Goal: Task Accomplishment & Management: Use online tool/utility

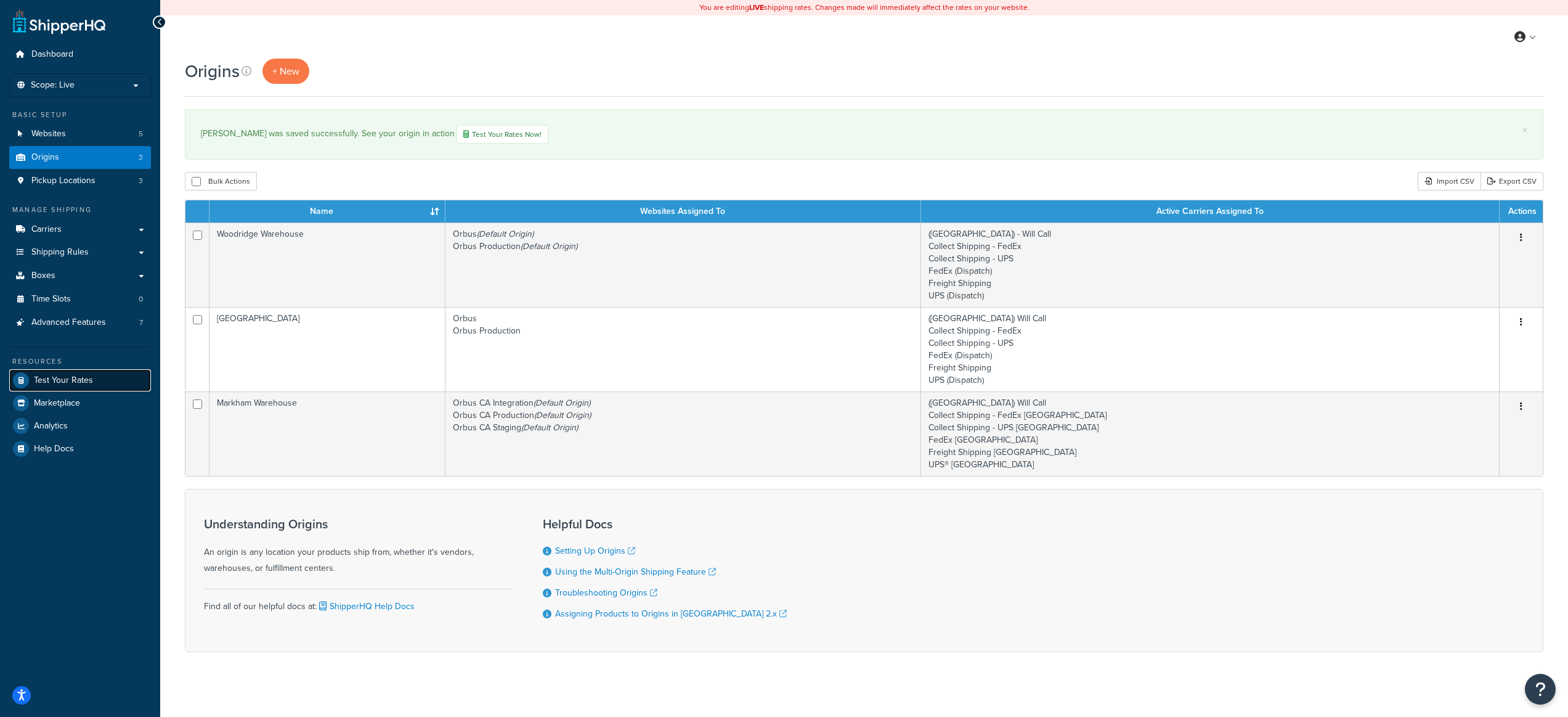
click at [79, 382] on span "Test Your Rates" at bounding box center [63, 380] width 59 height 11
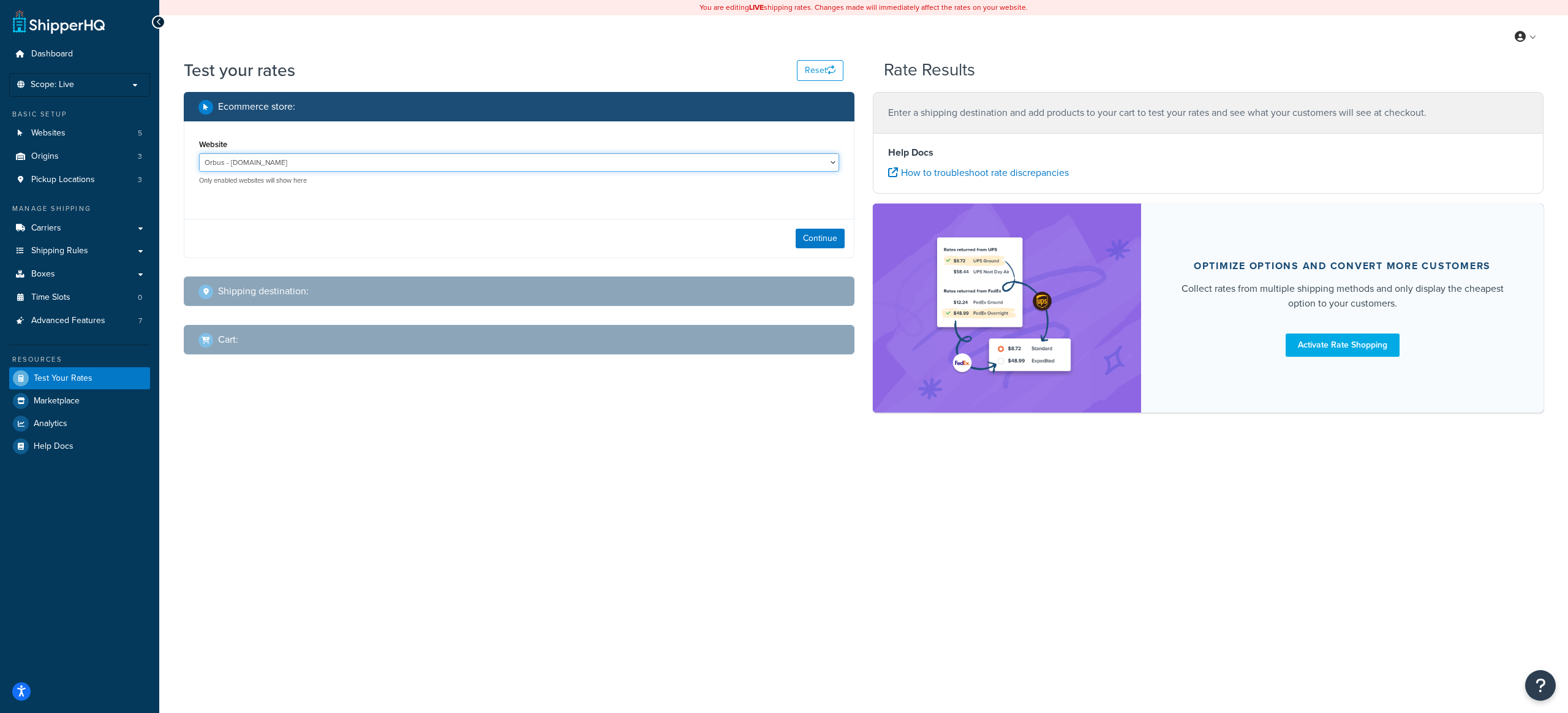
click at [312, 165] on select "Orbus - staging.orbus.com Orbus CA Integration - ca.canada-integration-gfsdcky-…" at bounding box center [519, 162] width 640 height 18
select select "3073fb21316fe5deb7faafe81bc895f2"
click at [199, 153] on select "Orbus - staging.orbus.com Orbus CA Integration - ca.canada-integration-gfsdcky-…" at bounding box center [519, 162] width 640 height 18
click at [810, 235] on button "Continue" at bounding box center [820, 238] width 49 height 20
select select "TX"
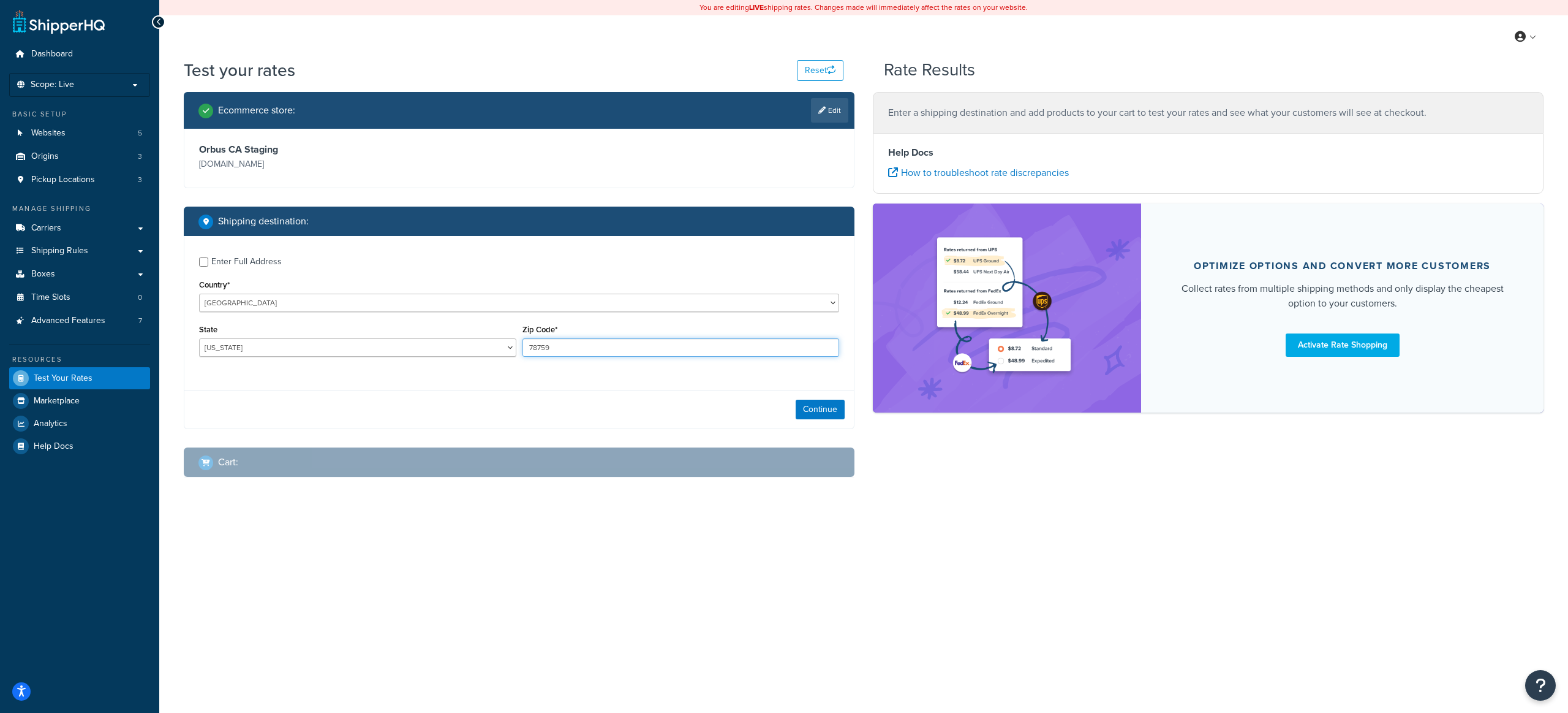
click at [610, 349] on input "78759" at bounding box center [680, 347] width 317 height 18
type input "76104"
click at [837, 412] on button "Continue" at bounding box center [820, 410] width 49 height 20
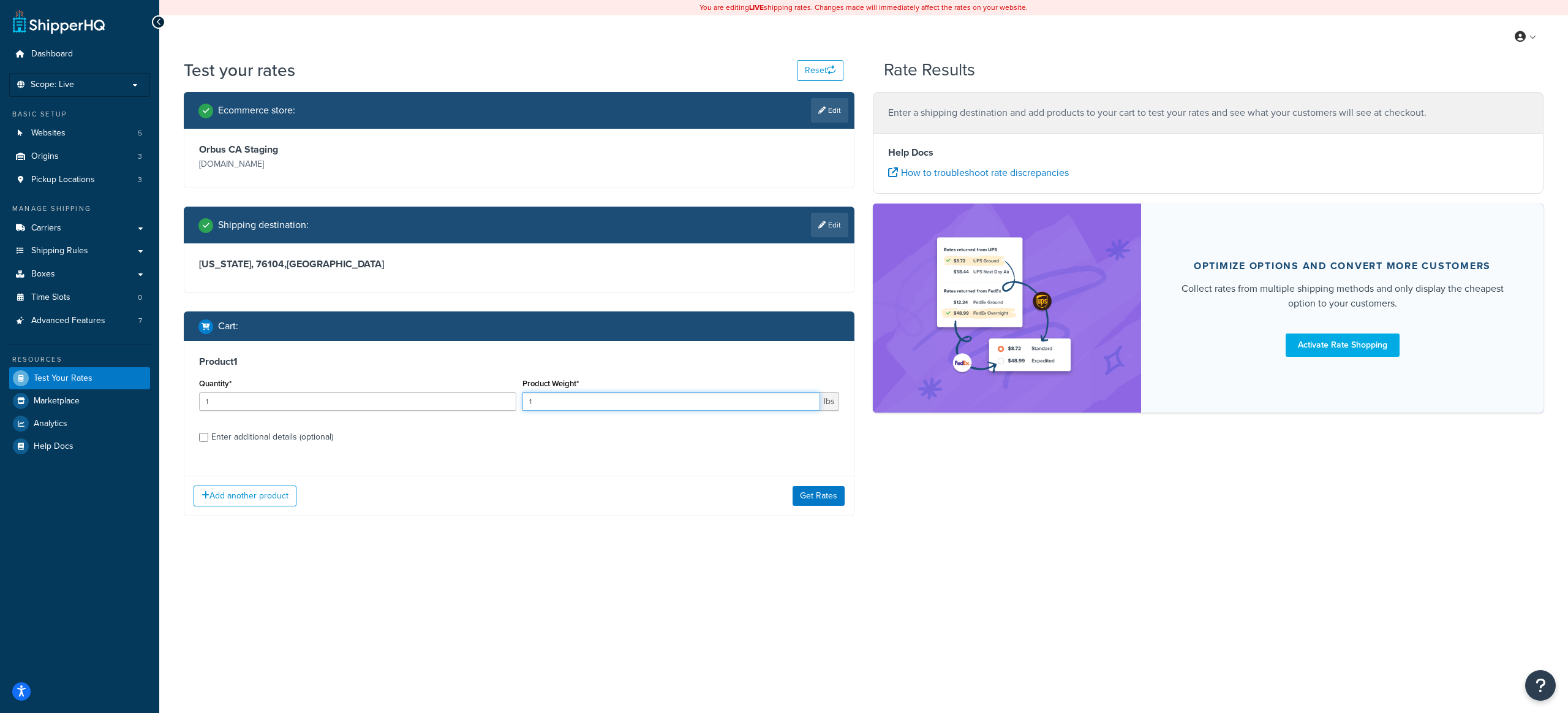
drag, startPoint x: 579, startPoint y: 401, endPoint x: 527, endPoint y: 401, distance: 52.0
click at [527, 401] on input "1" at bounding box center [671, 401] width 298 height 18
type input "7"
click at [302, 434] on div "Enter additional details (optional)" at bounding box center [272, 437] width 122 height 18
click at [209, 434] on input "Enter additional details (optional)" at bounding box center [203, 437] width 9 height 9
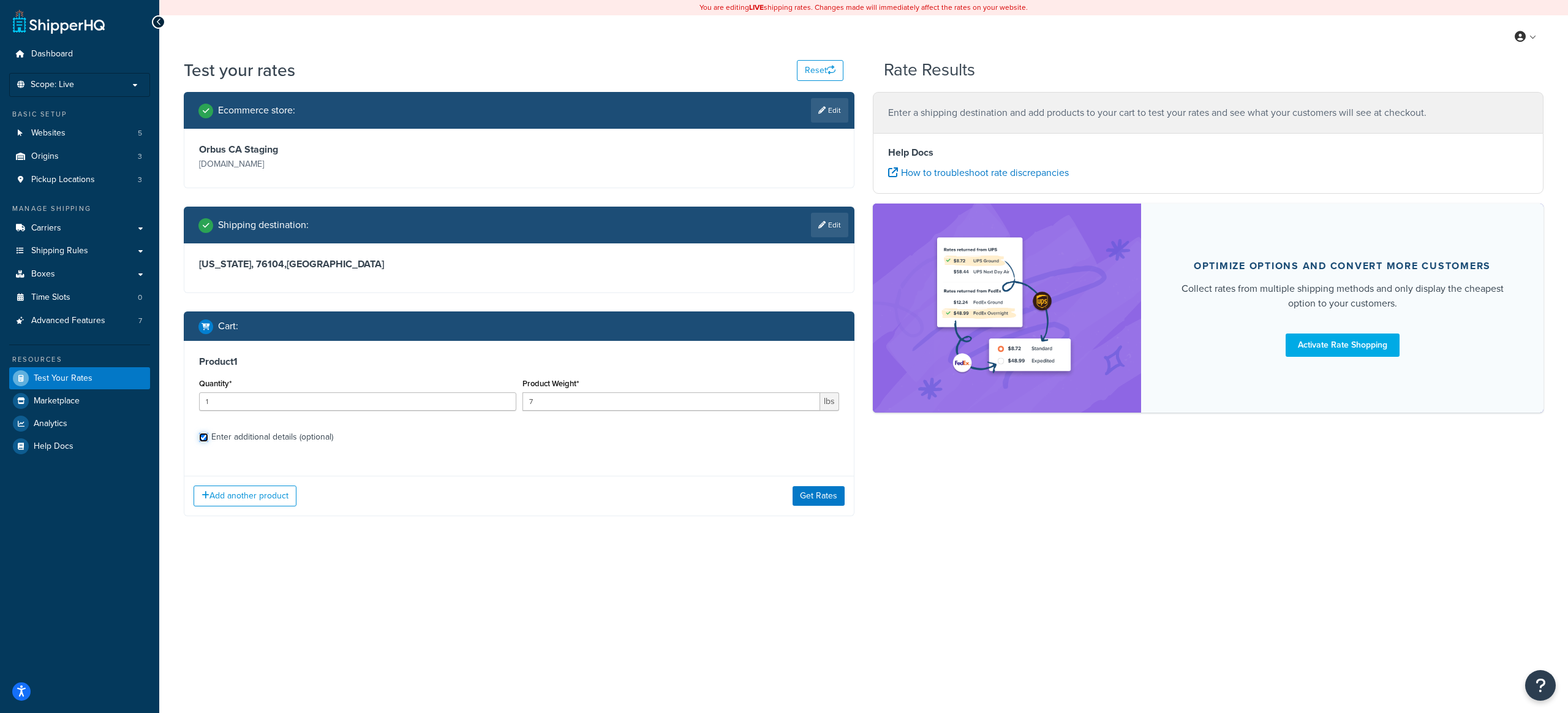
checkbox input "true"
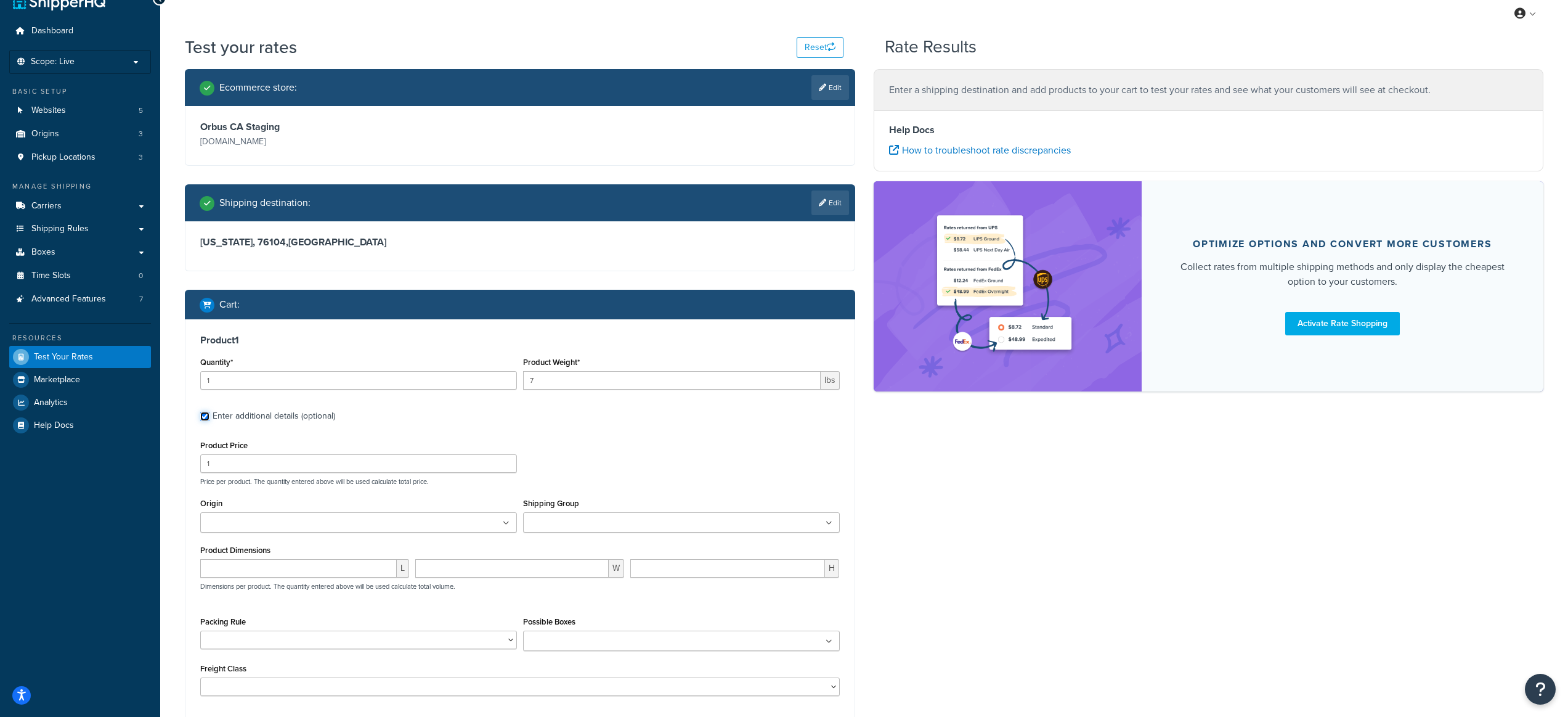
scroll to position [156, 0]
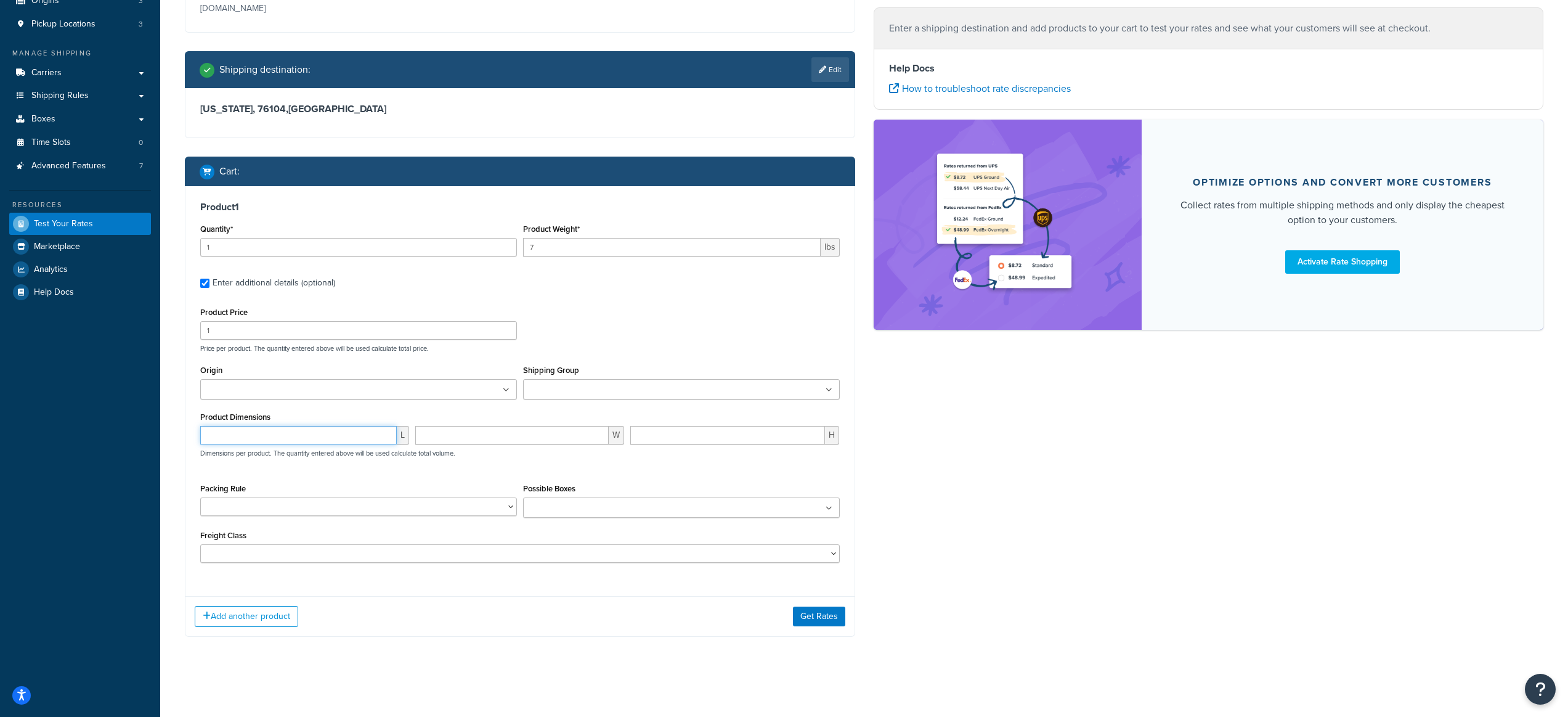
click at [330, 436] on input "number" at bounding box center [298, 435] width 196 height 18
type input "35"
click at [582, 436] on input "number" at bounding box center [512, 435] width 194 height 18
type input "5"
click at [797, 437] on input "number" at bounding box center [727, 435] width 195 height 18
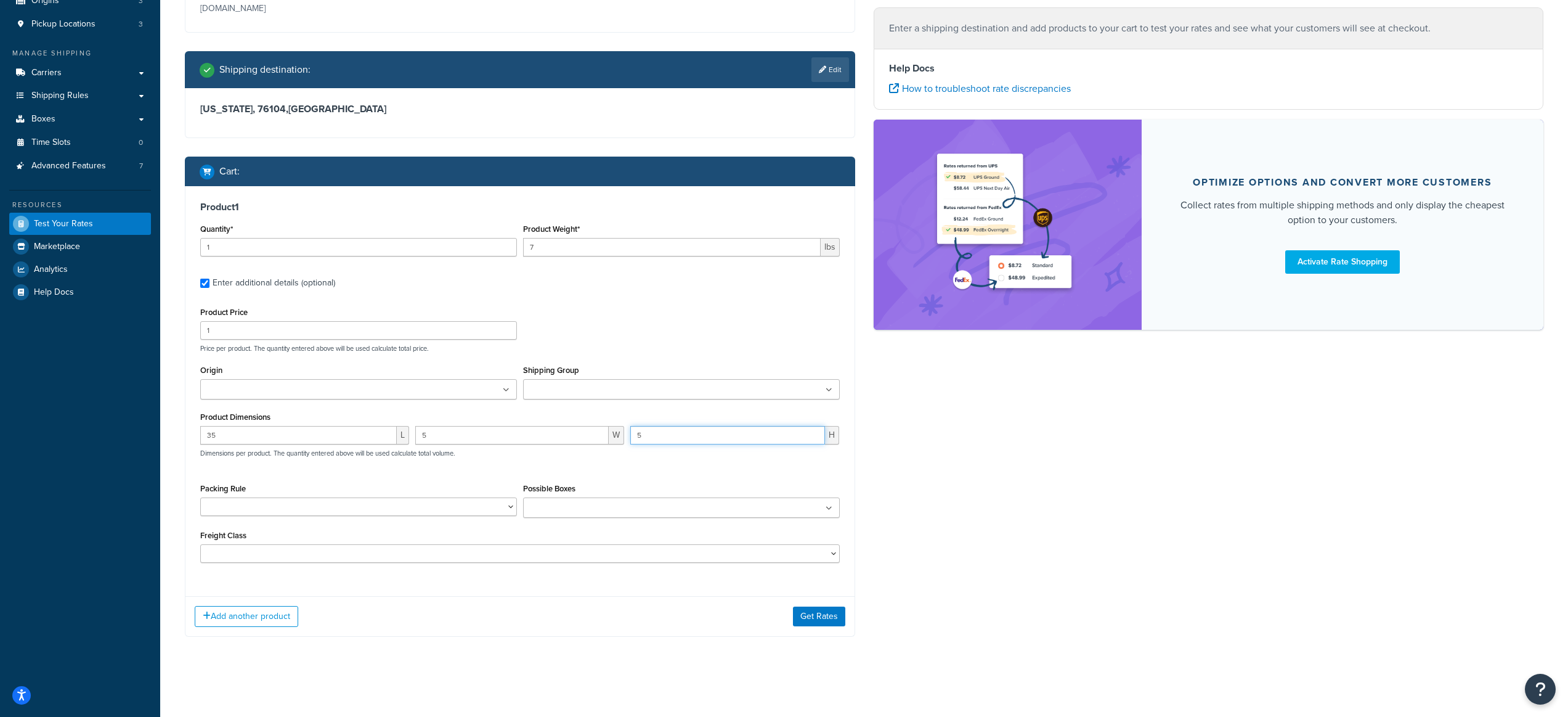
type input "5"
click at [987, 432] on div "Ecommerce store : Edit Orbus CA Staging staging.orbuscanada.ca Shipping destina…" at bounding box center [864, 295] width 1377 height 719
click at [513, 391] on ul at bounding box center [358, 389] width 317 height 20
click at [340, 485] on div "Packing Rule ARCH-01 ARCH-03 ARCH-06 BLZ-0308-F BLZ-0408-F BLZ-0808-F BLZ-1008-…" at bounding box center [358, 501] width 317 height 36
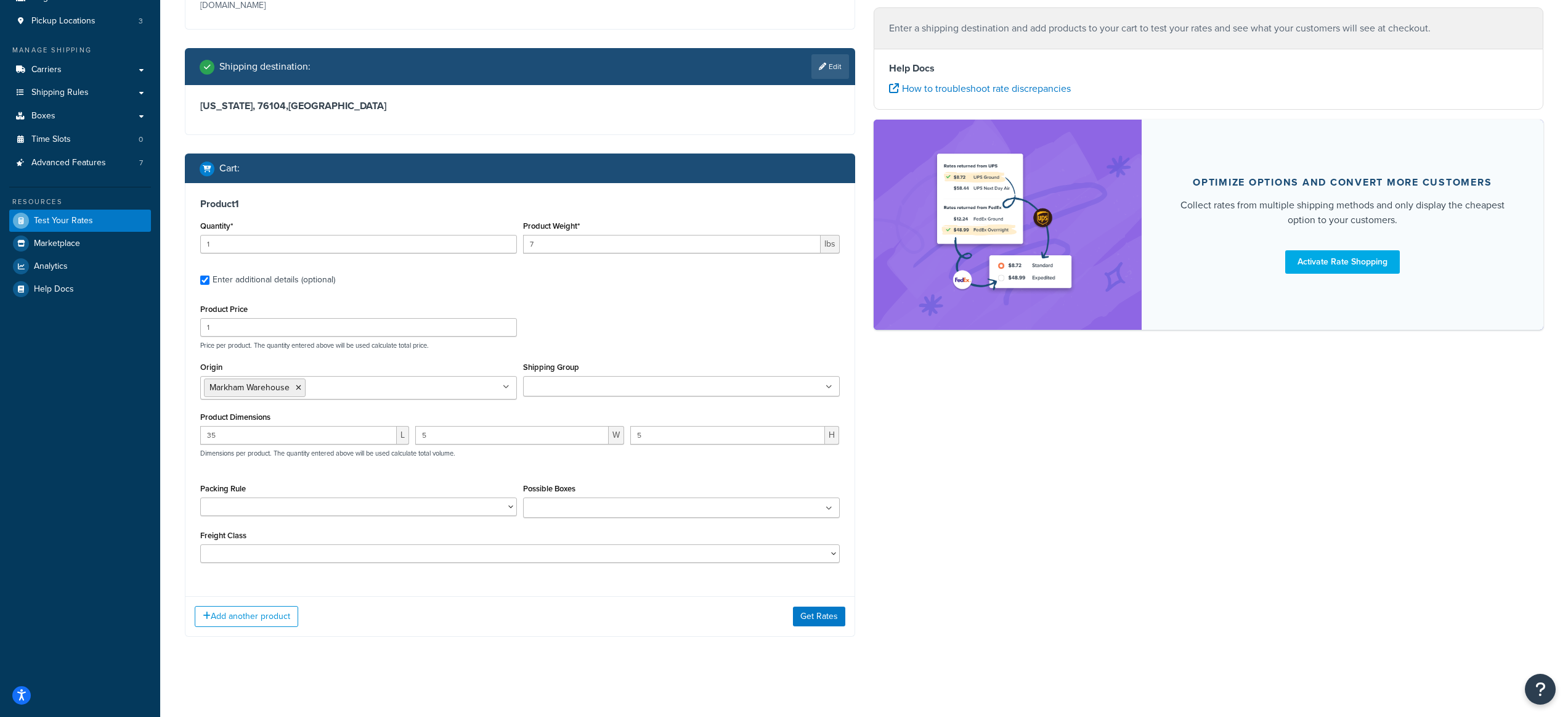
scroll to position [160, 0]
click at [580, 509] on input "Possible Boxes" at bounding box center [581, 508] width 109 height 13
type input "140"
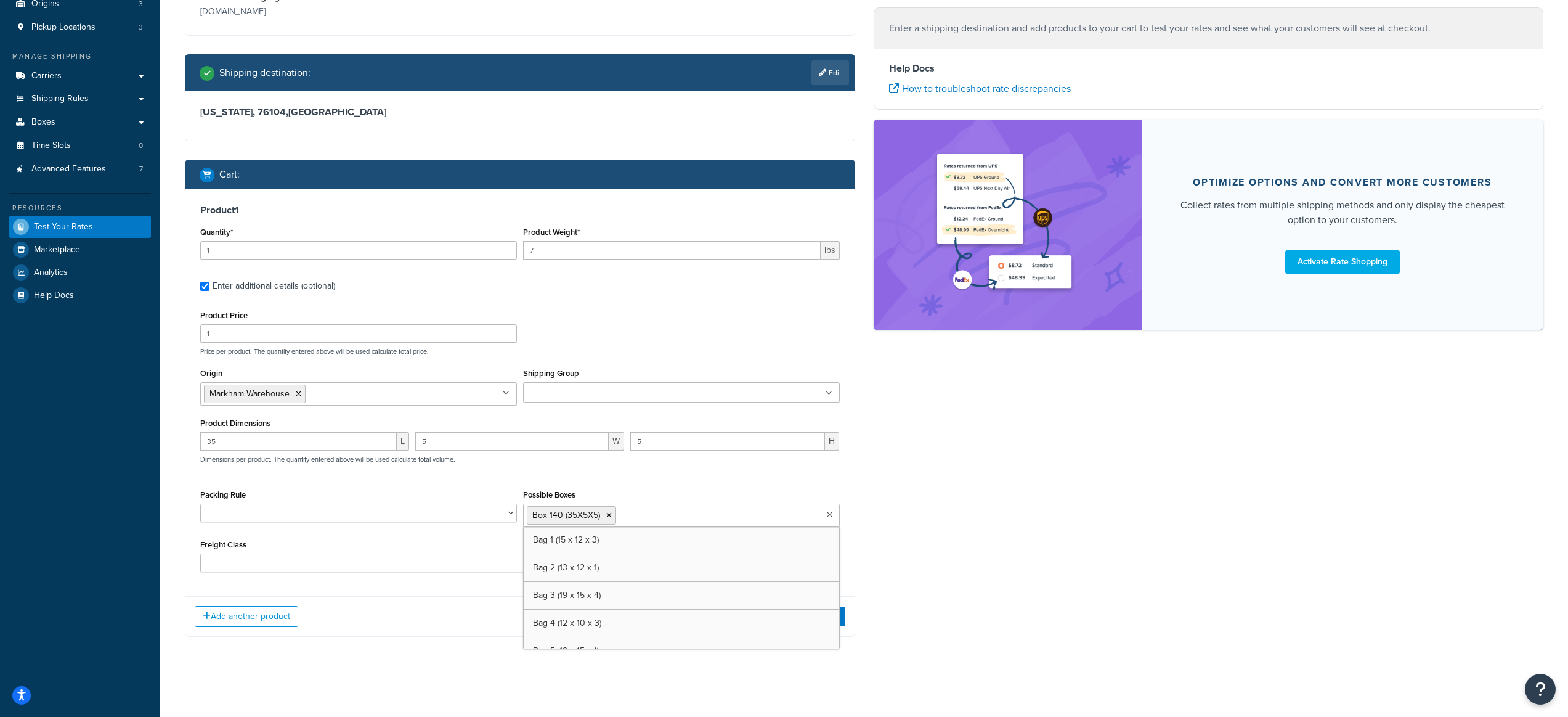
click at [745, 487] on div "Possible Boxes Box 140 (35X5X5) Bag 1 (15 x 12 x 3) Bag 2 (13 x 12 x 1) Bag 3 (…" at bounding box center [682, 506] width 317 height 41
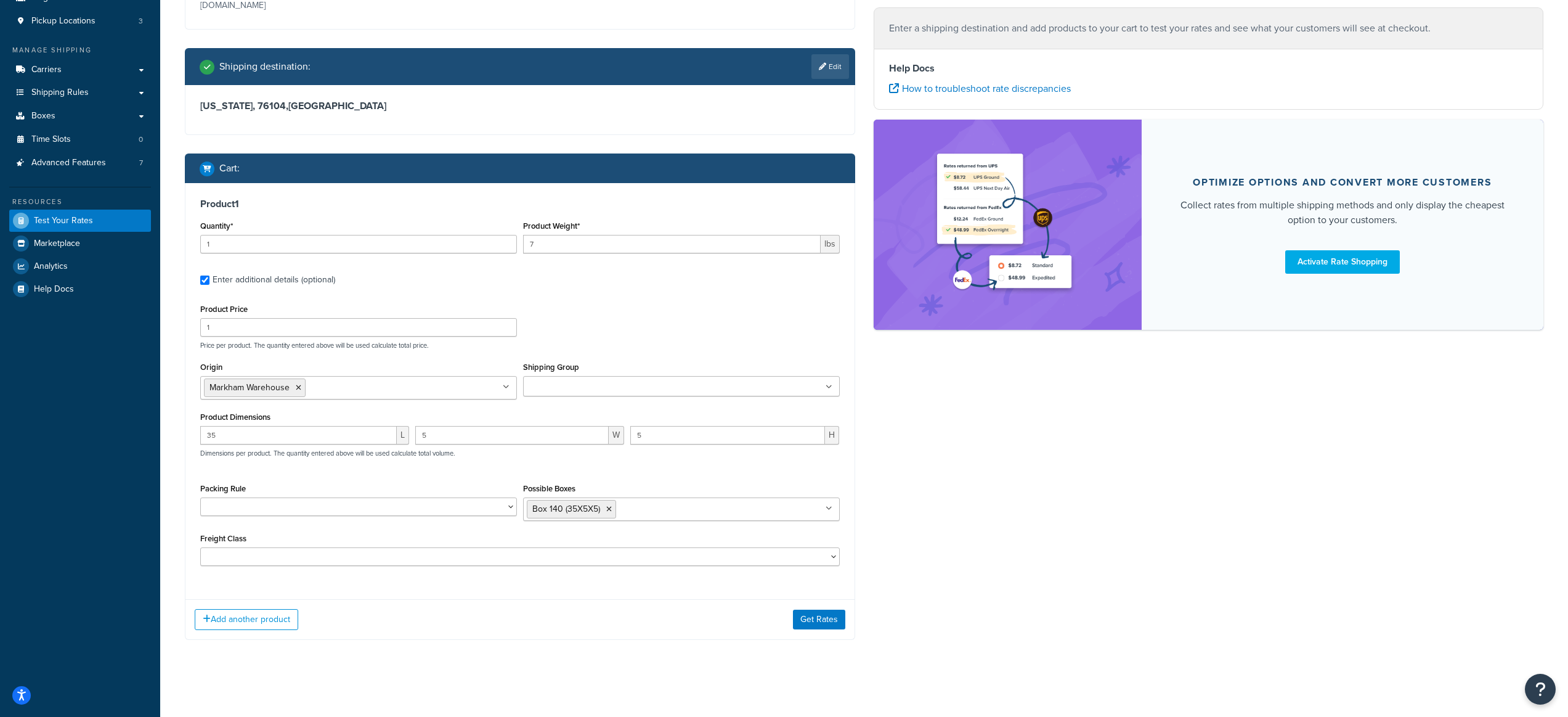
click at [561, 589] on div "Product 1 Quantity* 1 Product Weight* 7 lbs Enter additional details (optional)…" at bounding box center [520, 387] width 669 height 407
click at [819, 626] on button "Get Rates" at bounding box center [819, 620] width 52 height 20
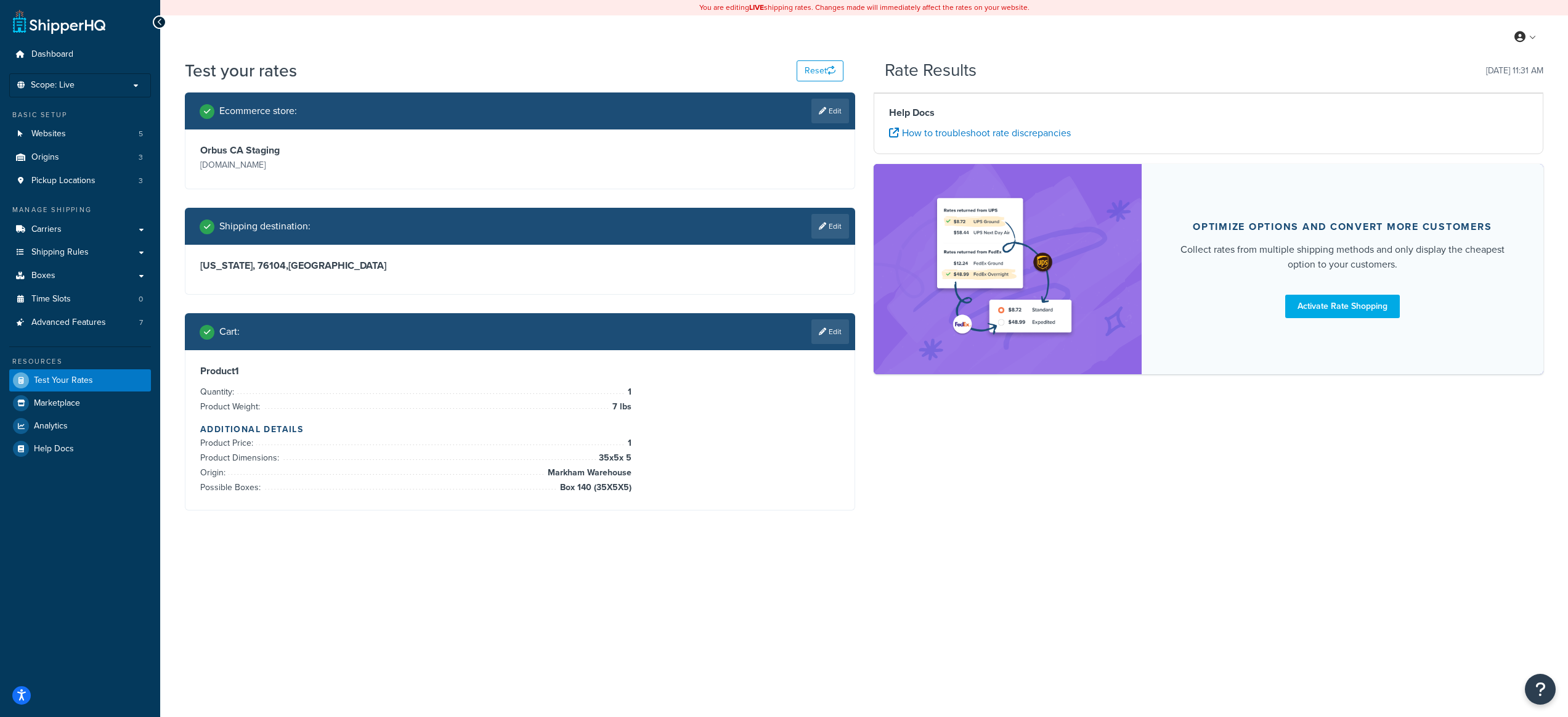
scroll to position [0, 0]
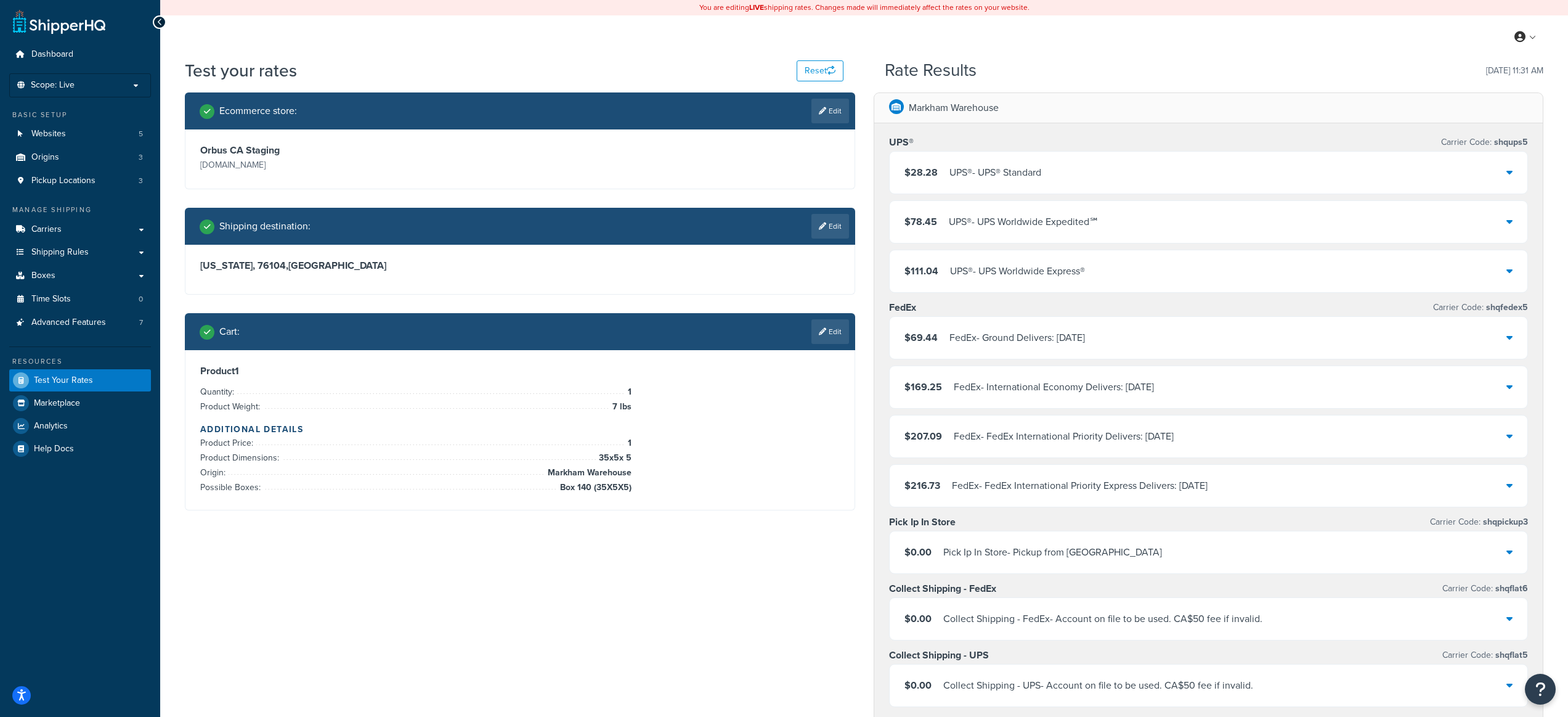
click at [1115, 168] on div "$28.28 UPS® - UPS® Standard" at bounding box center [1209, 173] width 639 height 42
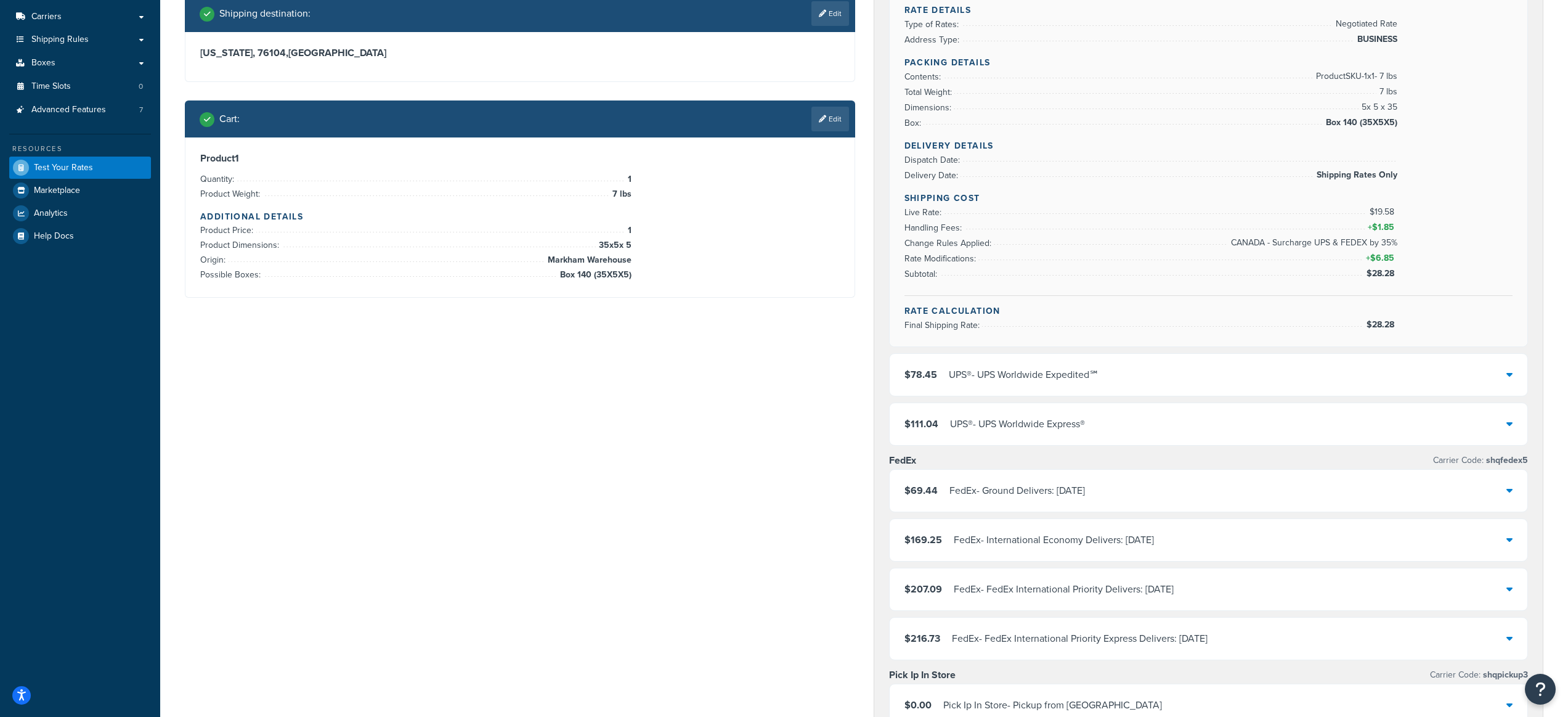
scroll to position [273, 0]
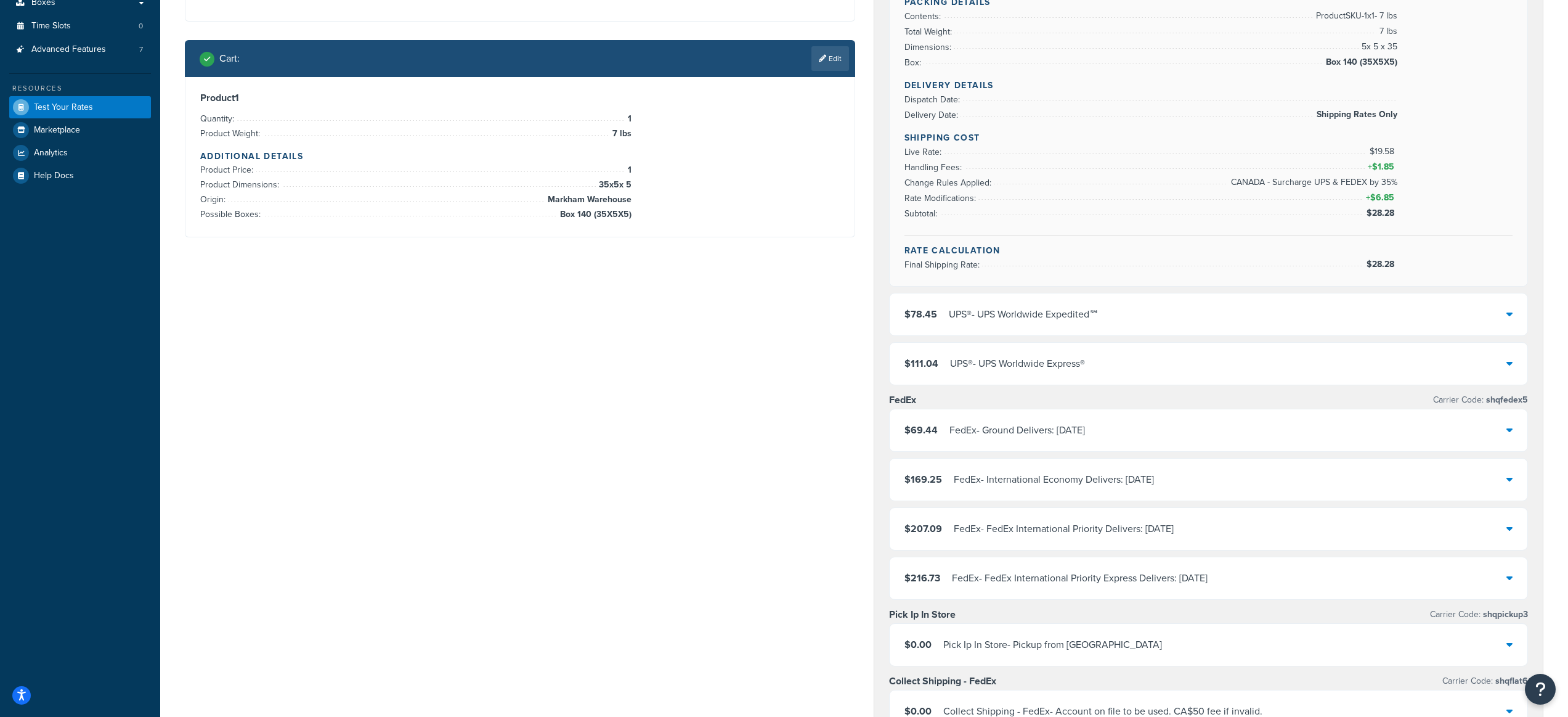
click at [1185, 273] on div "Rate Details Type of Rates: Negotiated Rate Address Type: BUSINESS Packing Deta…" at bounding box center [1209, 103] width 639 height 366
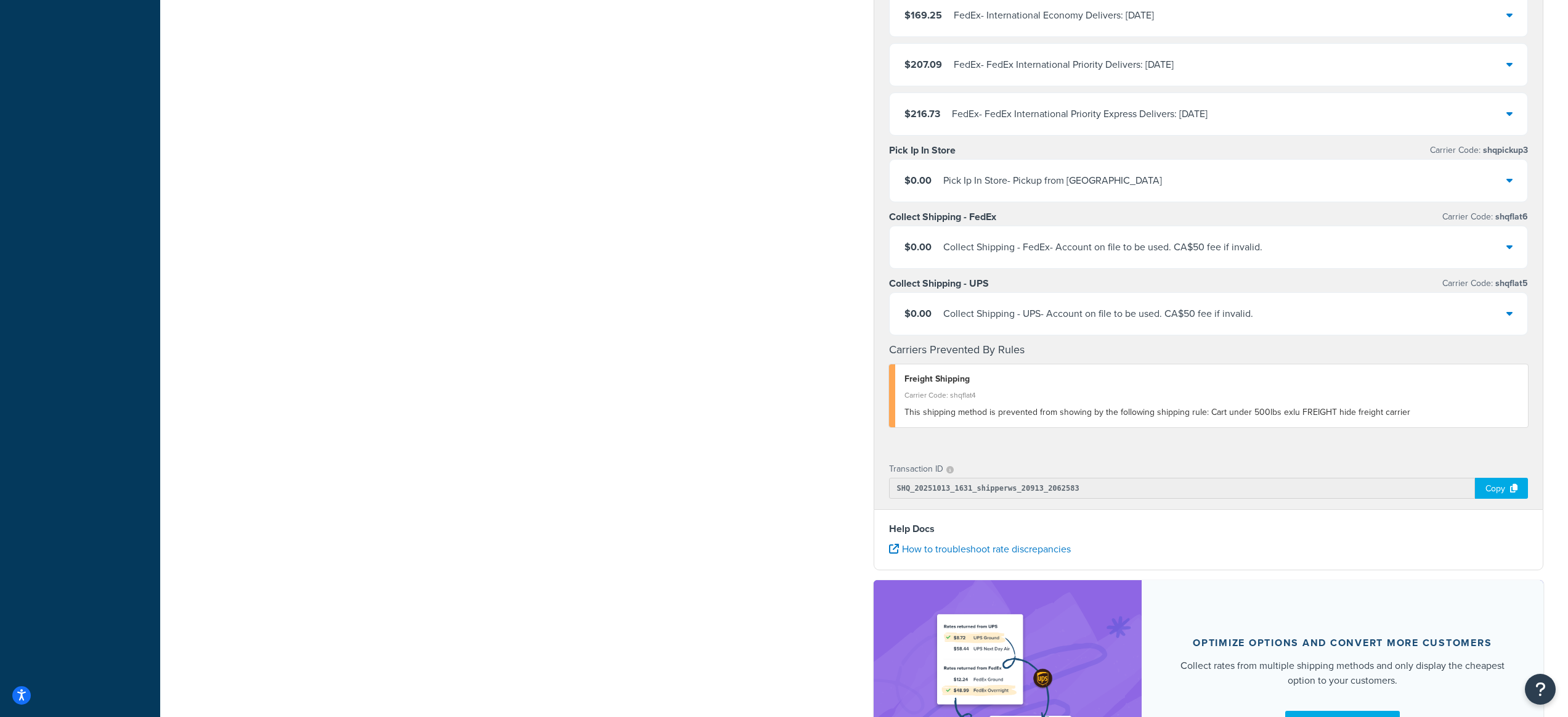
scroll to position [738, 0]
click at [1033, 551] on link "How to troubleshoot rate discrepancies" at bounding box center [980, 547] width 182 height 14
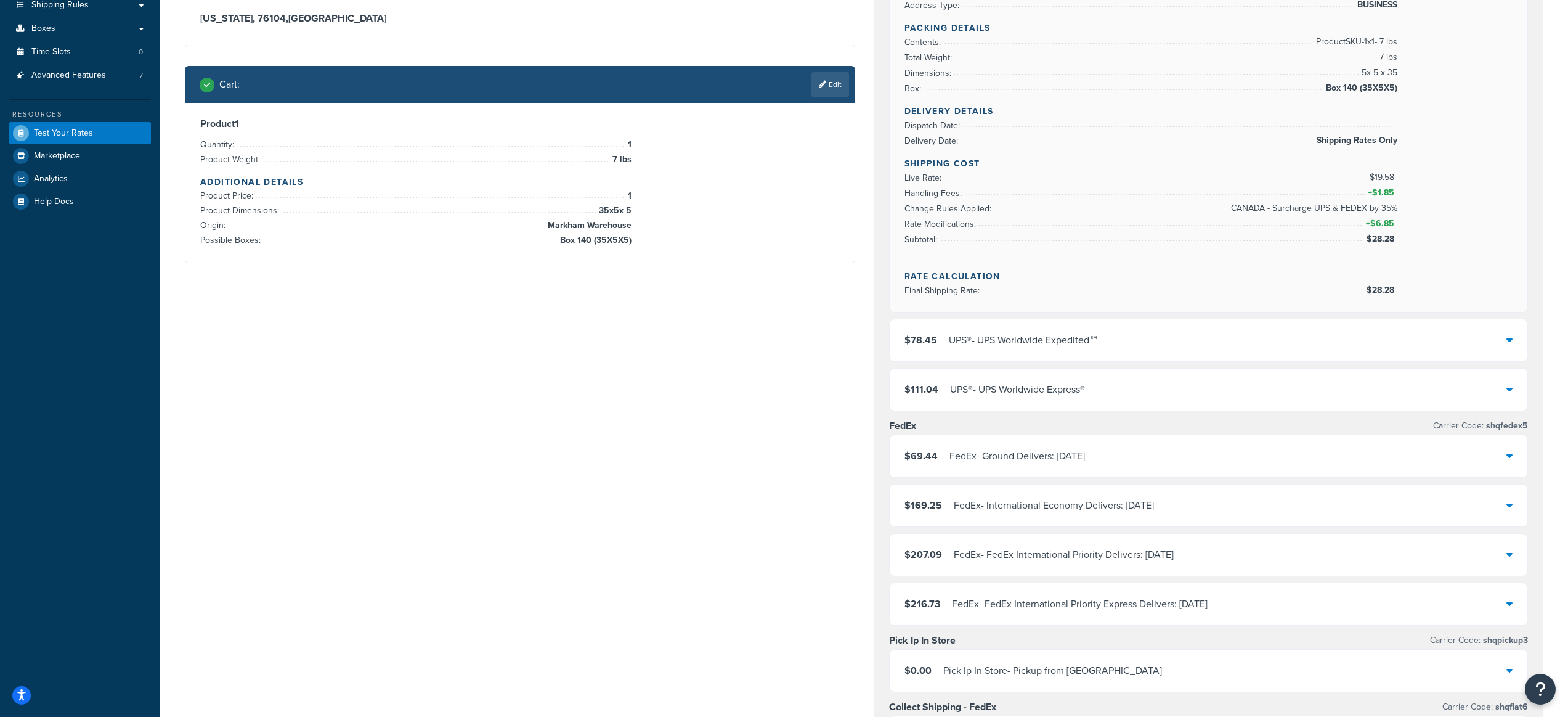
scroll to position [25, 0]
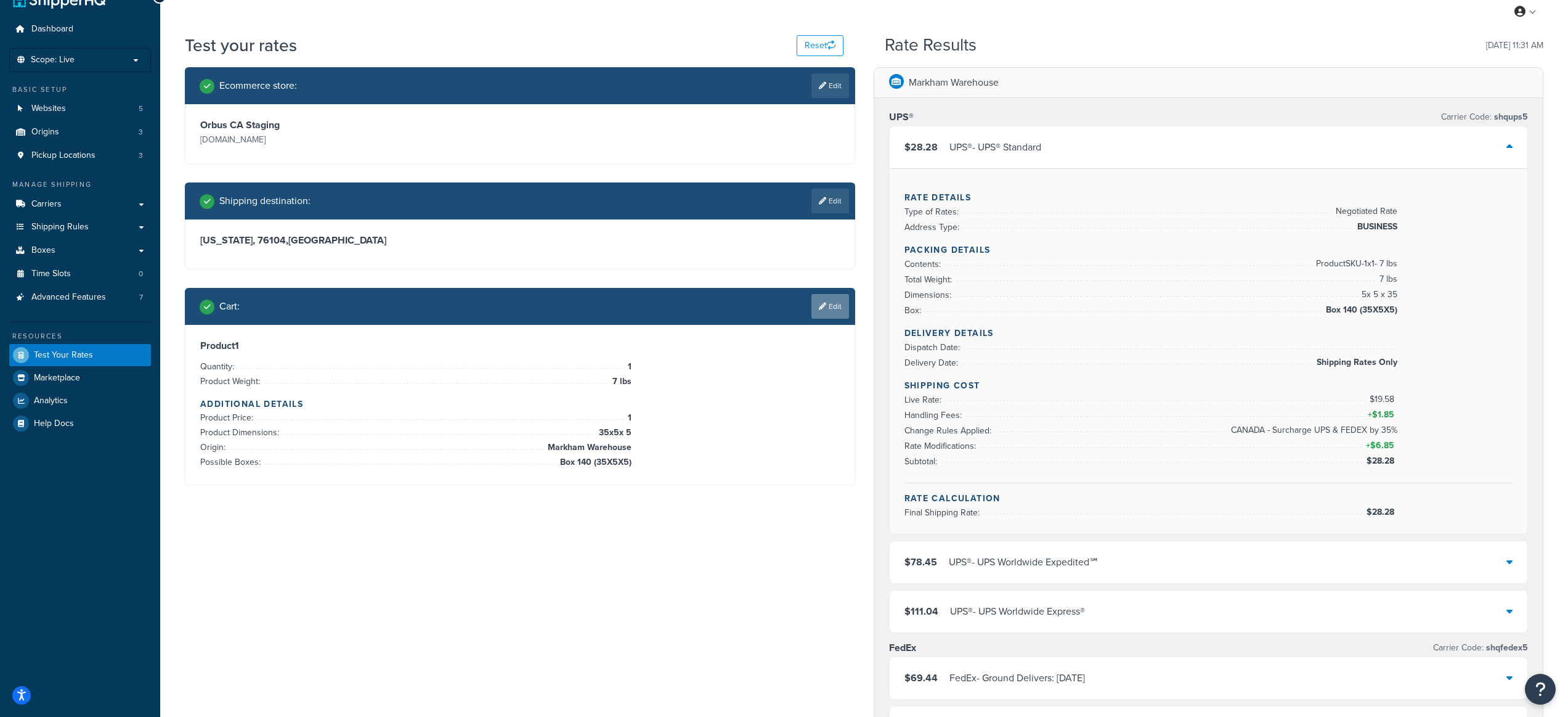
click at [846, 299] on link "Edit" at bounding box center [830, 306] width 37 height 25
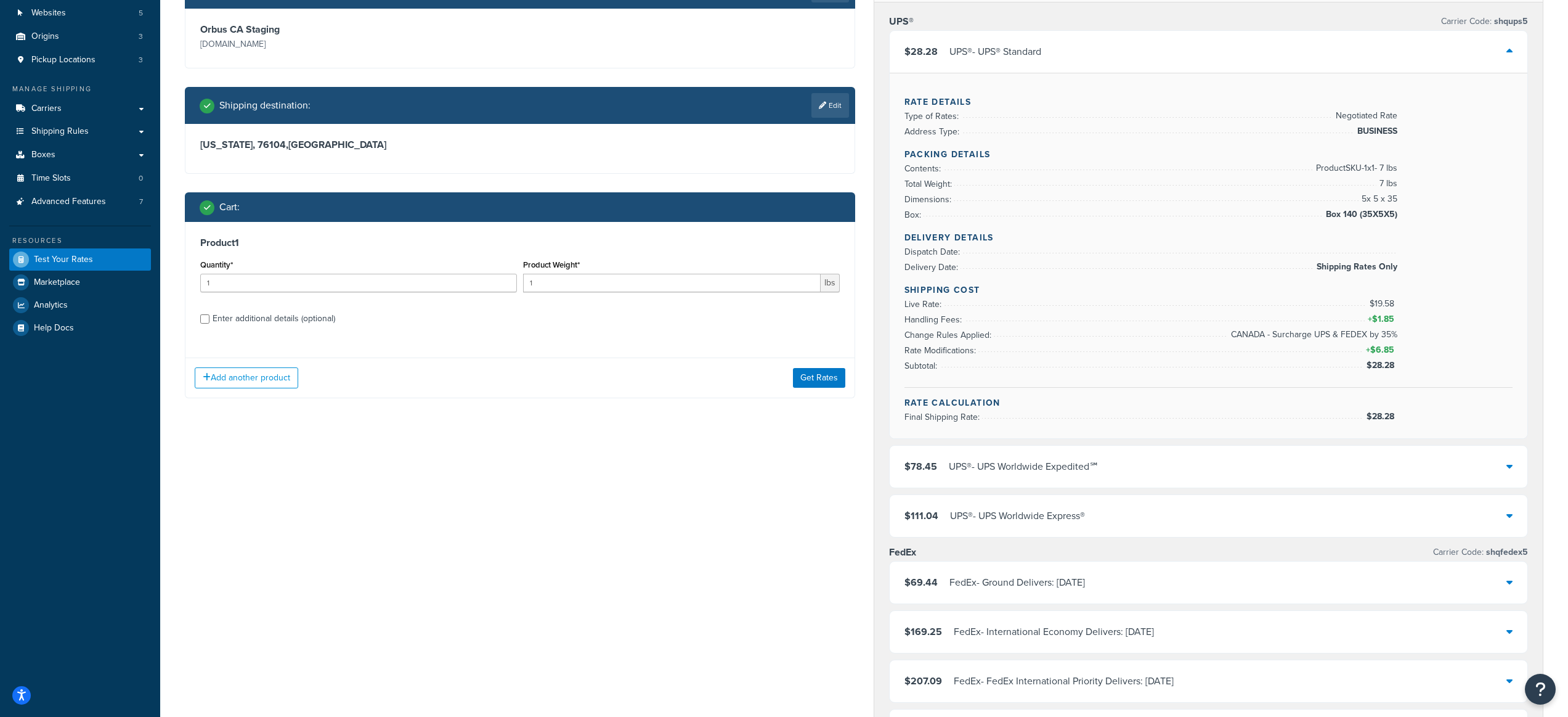
scroll to position [159, 0]
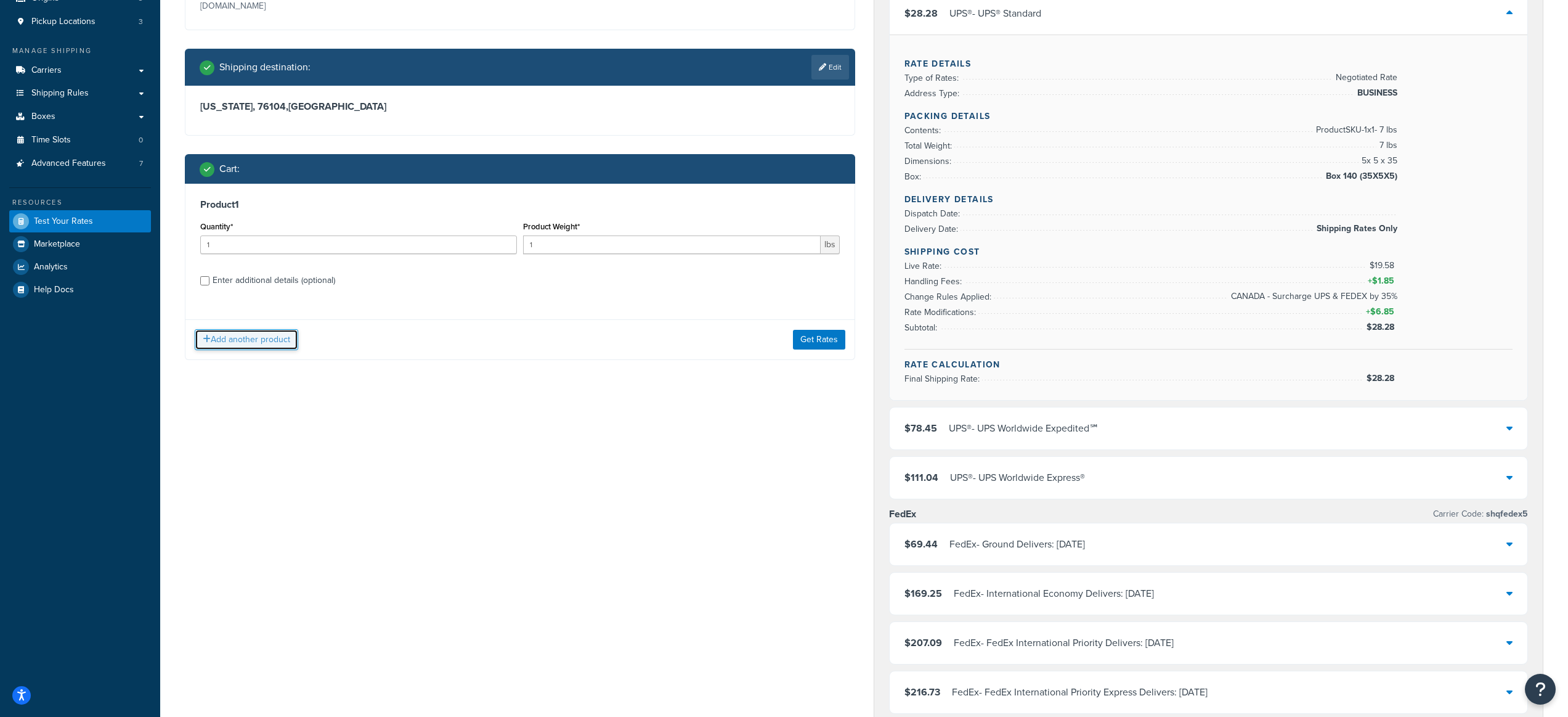
click at [286, 338] on button "Add another product" at bounding box center [246, 339] width 104 height 21
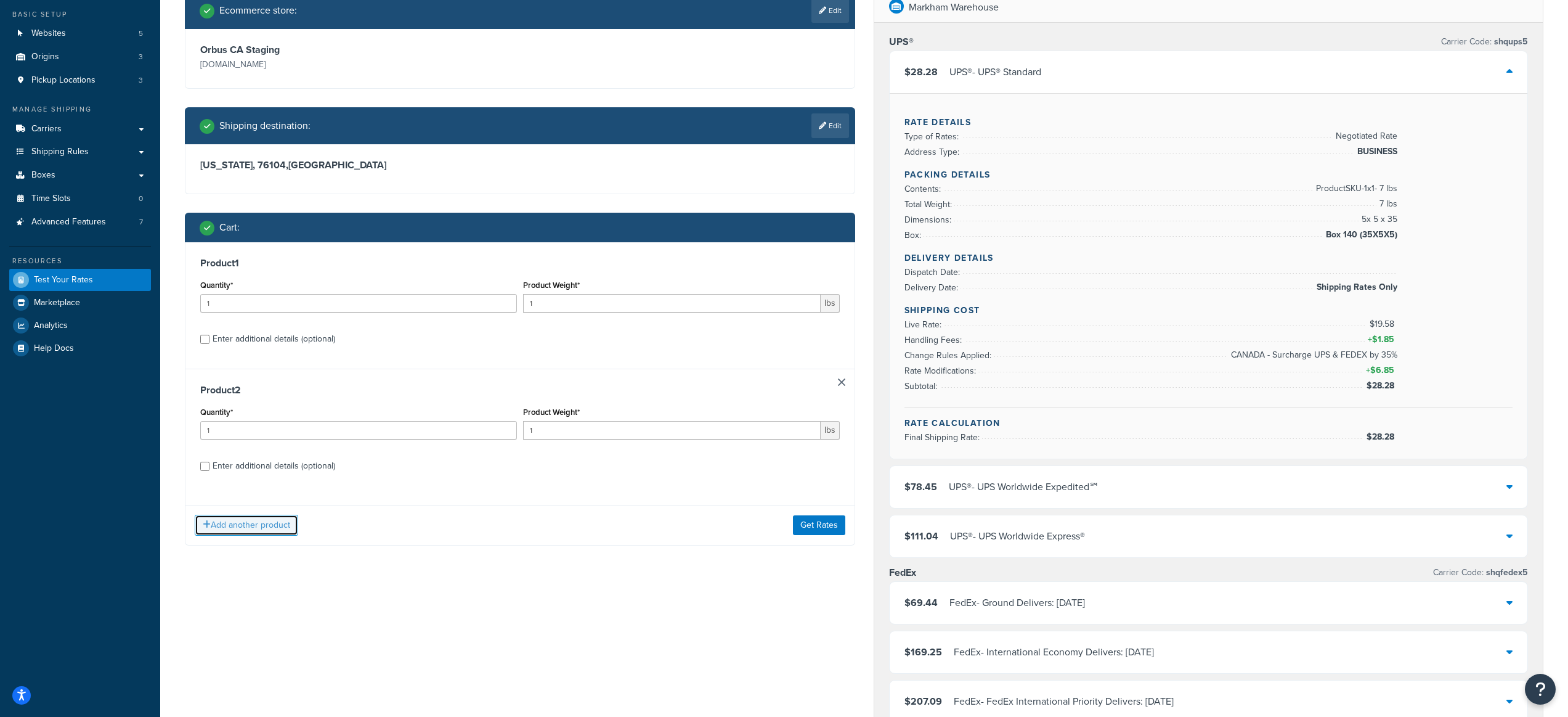
scroll to position [0, 0]
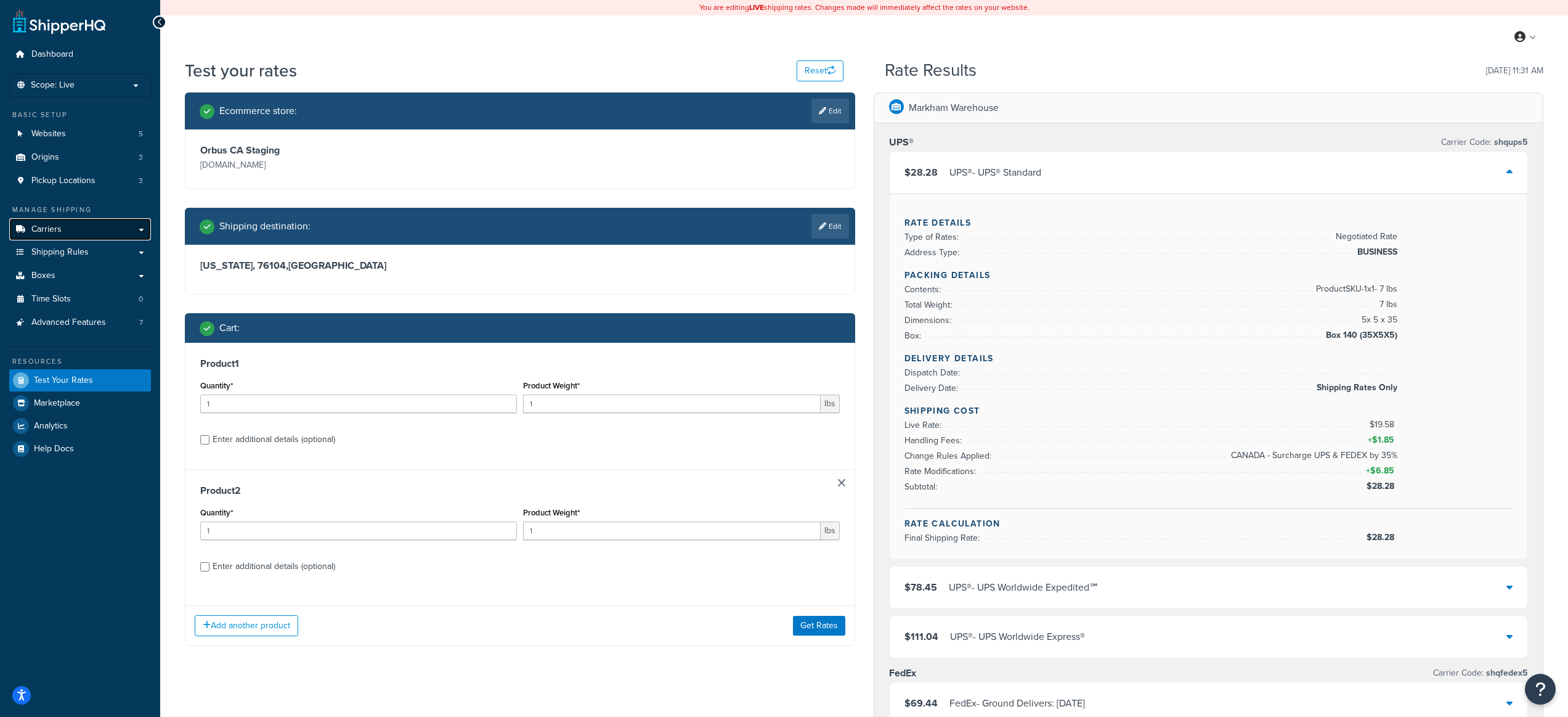
click at [82, 226] on link "Carriers" at bounding box center [80, 230] width 142 height 23
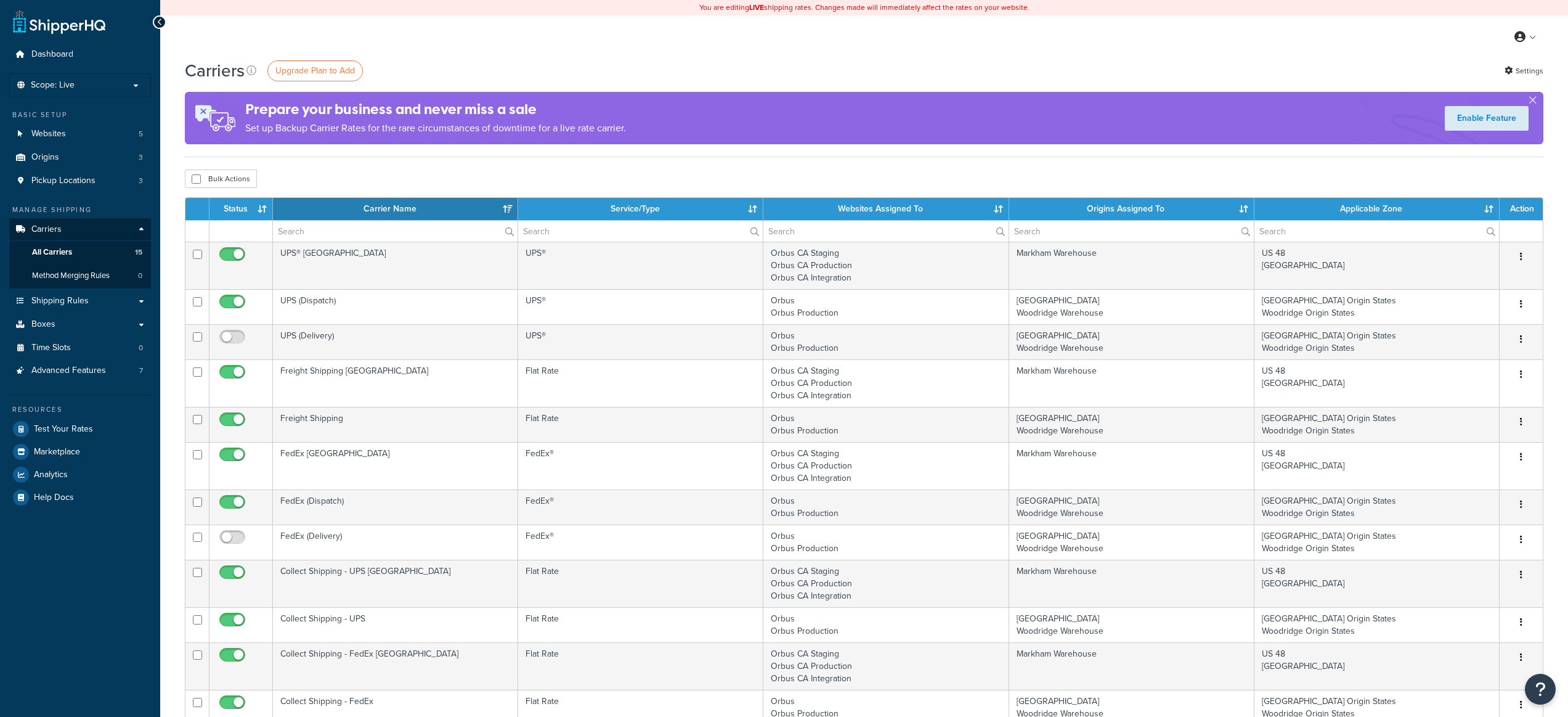
select select "15"
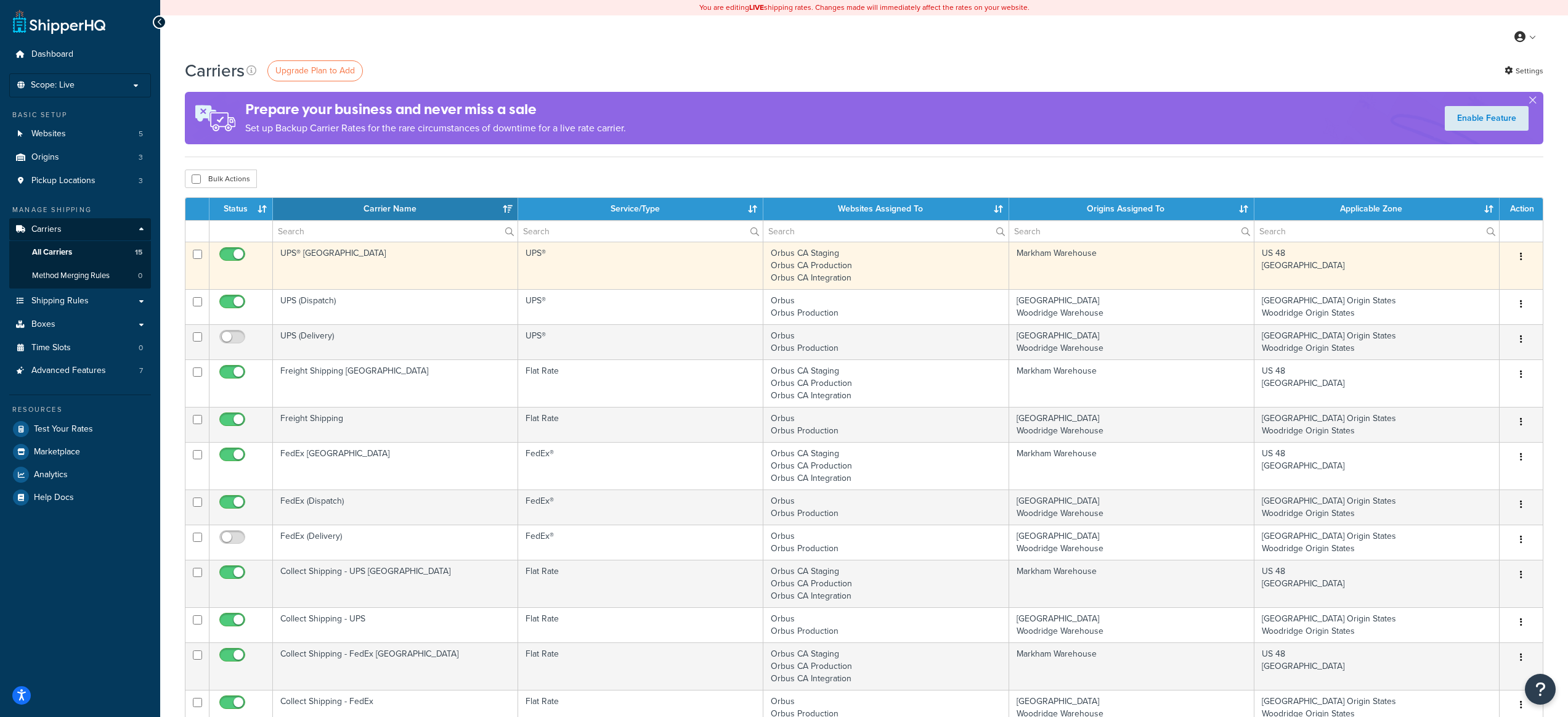
click at [694, 258] on td "UPS®" at bounding box center [641, 265] width 245 height 47
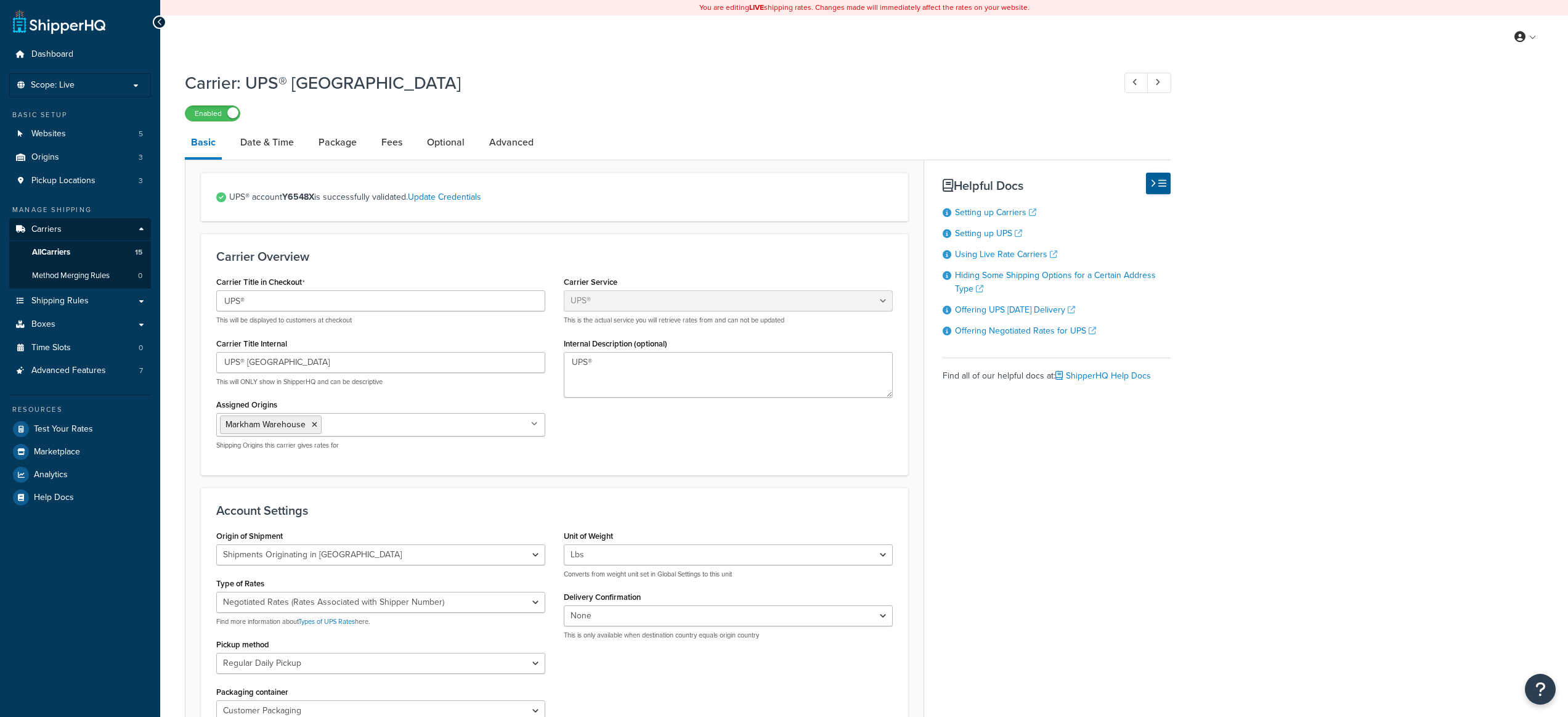
select select "ups"
select select "can"
click at [497, 144] on link "Advanced" at bounding box center [511, 142] width 57 height 30
select select "false"
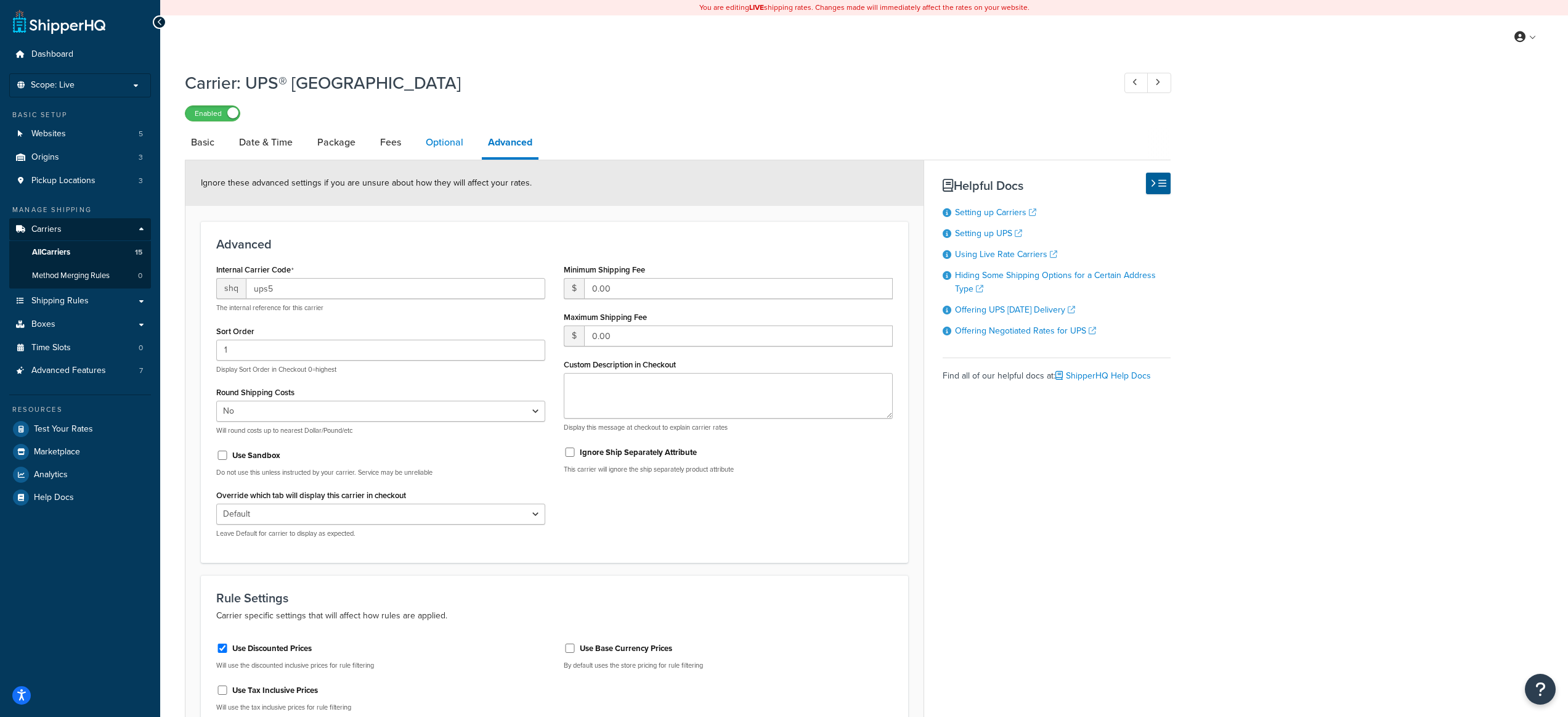
click at [446, 144] on link "Optional" at bounding box center [444, 142] width 50 height 30
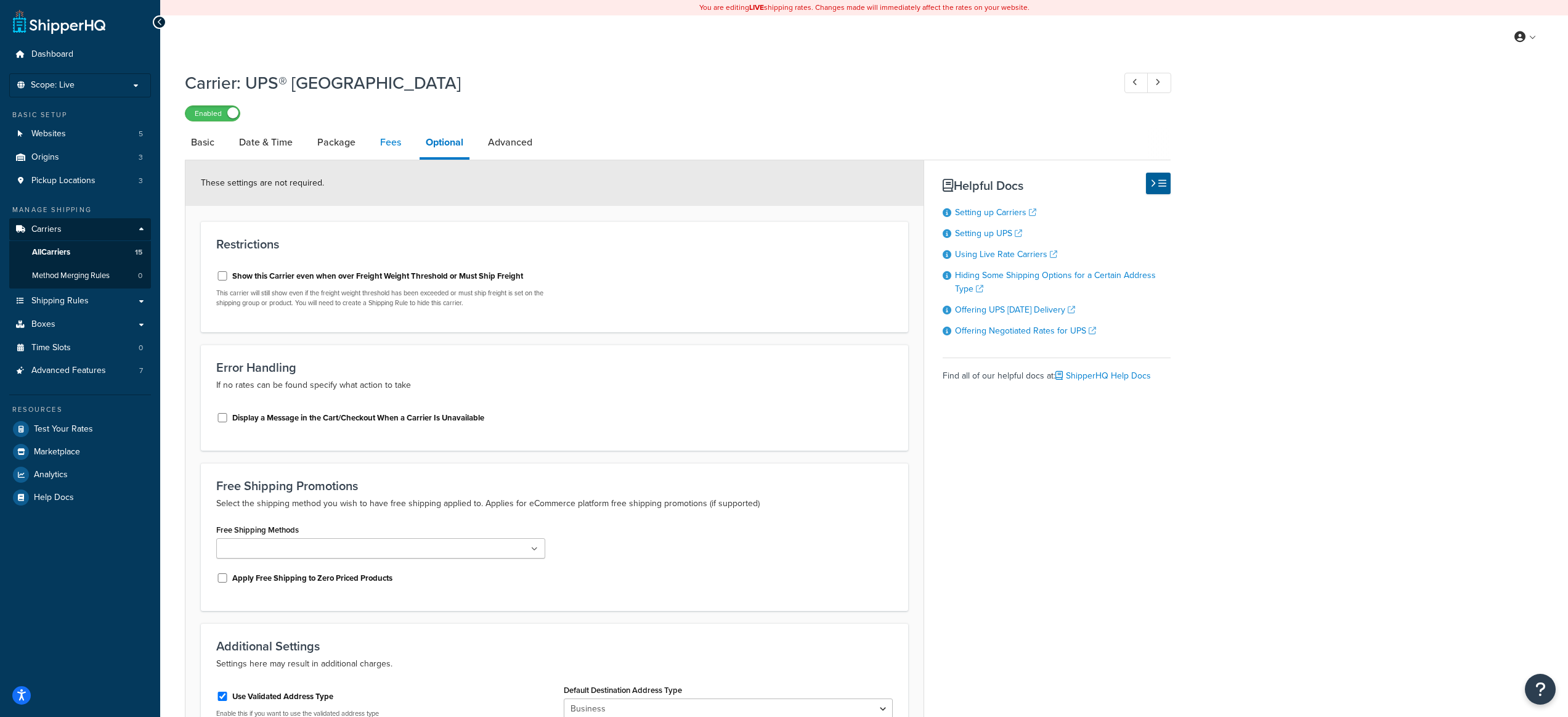
click at [390, 142] on link "Fees" at bounding box center [390, 142] width 33 height 30
select select "package"
select select "AFTER"
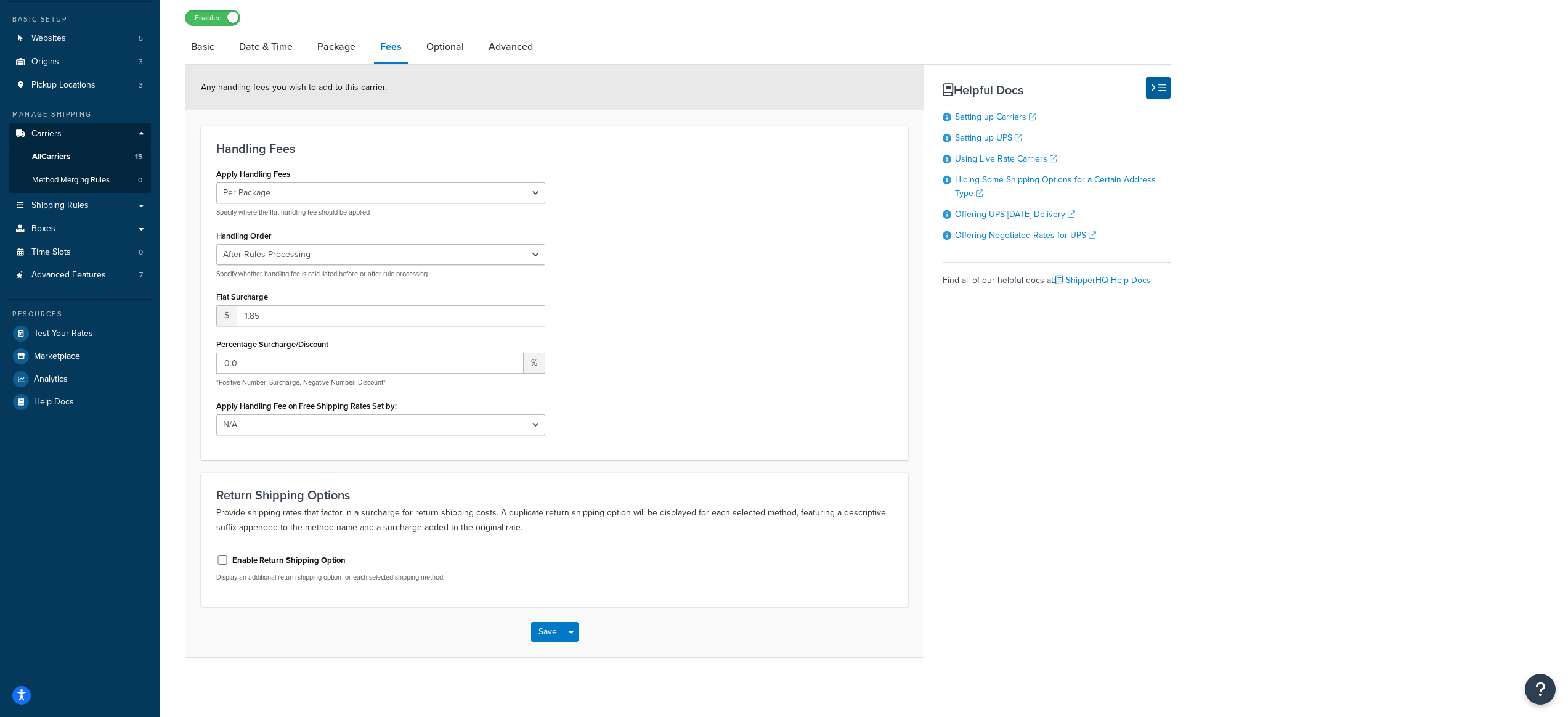
scroll to position [98, 0]
click at [339, 49] on link "Package" at bounding box center [337, 44] width 51 height 30
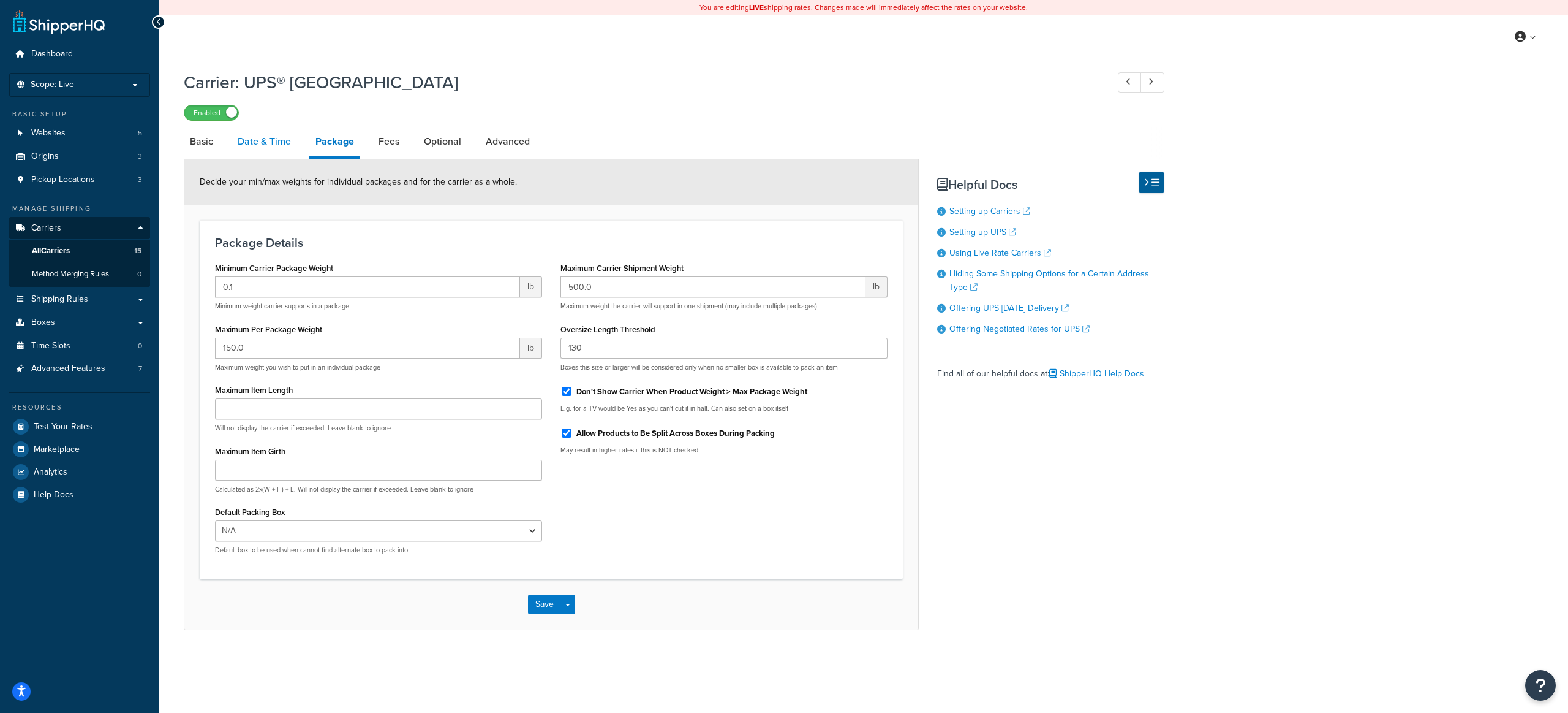
click at [263, 139] on link "Date & Time" at bounding box center [265, 141] width 66 height 29
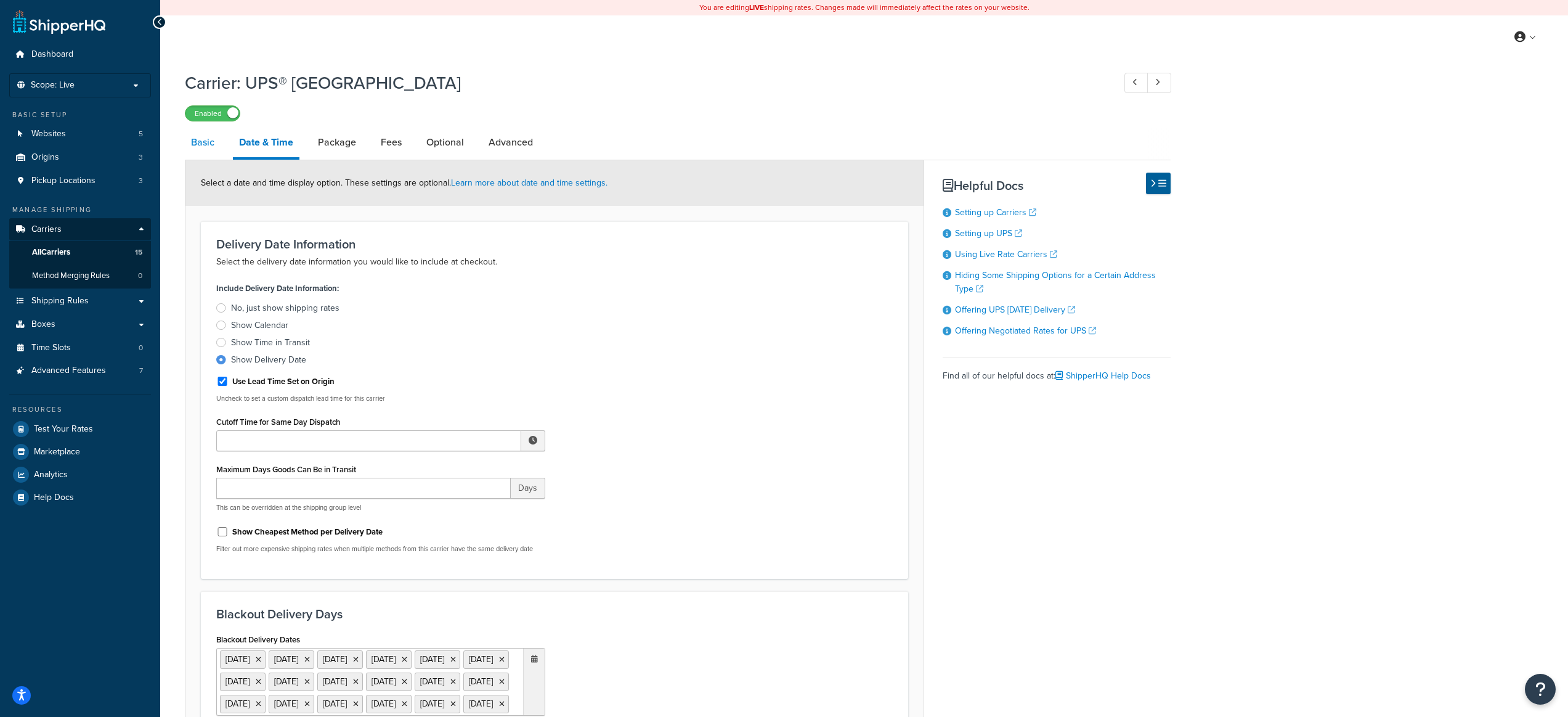
click at [202, 141] on link "Basic" at bounding box center [203, 142] width 36 height 30
select select "ups"
select select "can"
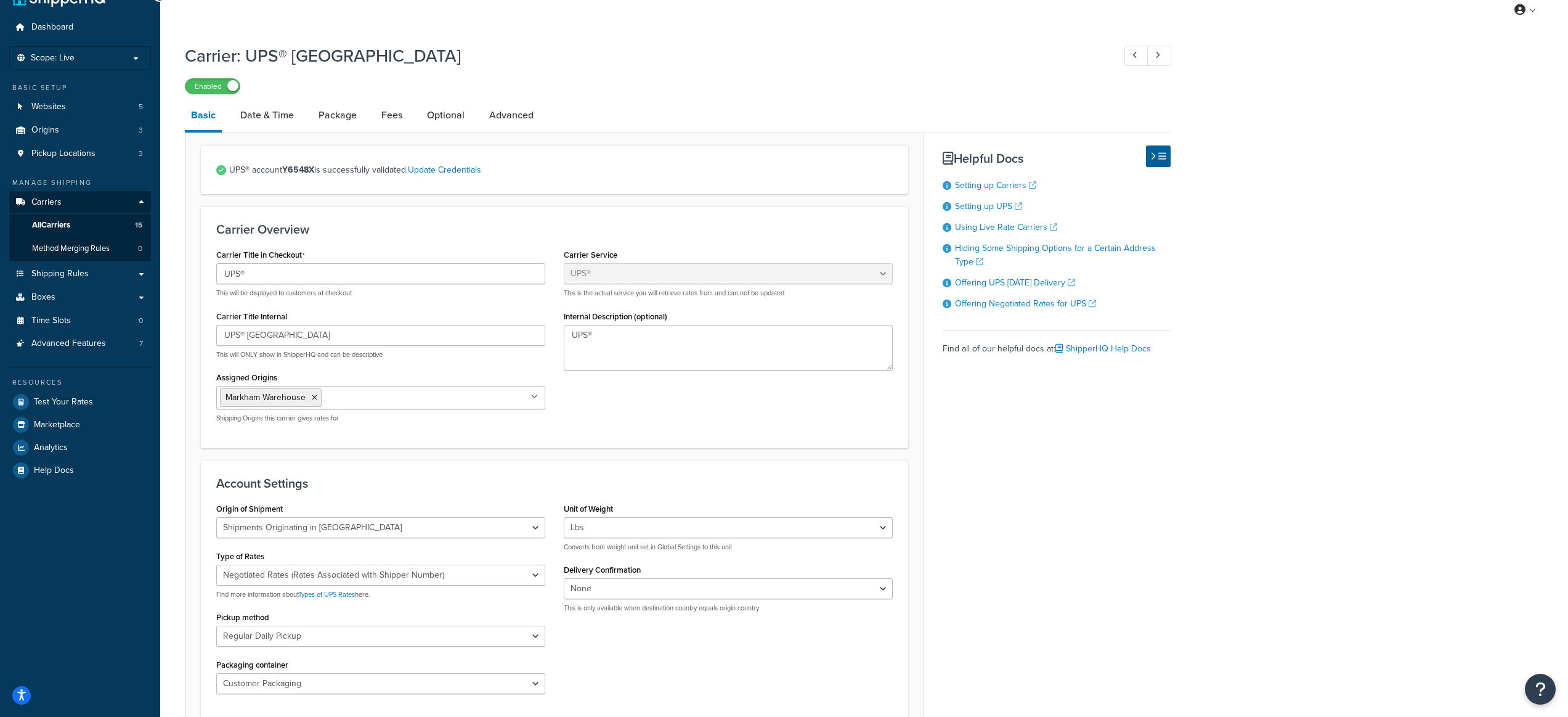
scroll to position [92, 0]
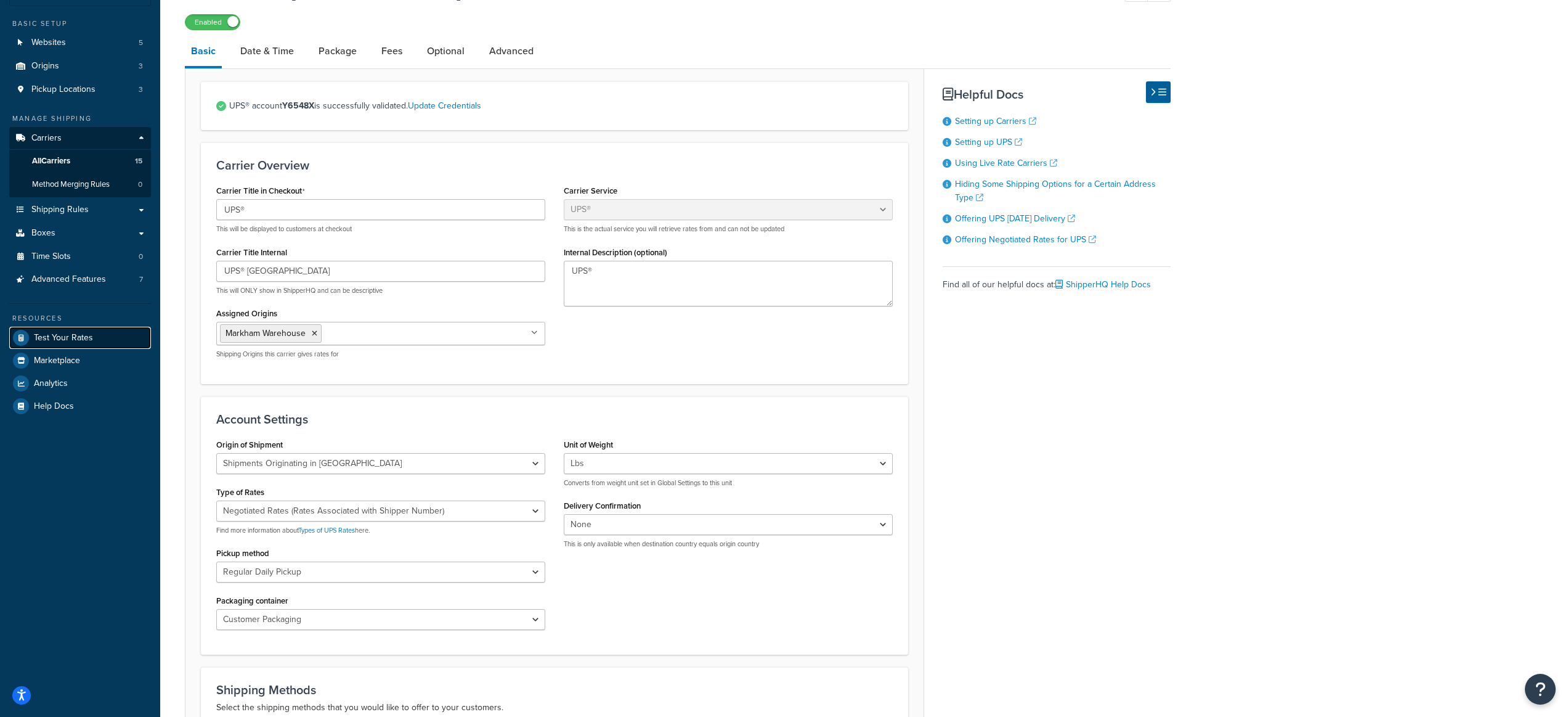
click at [72, 342] on span "Test Your Rates" at bounding box center [63, 338] width 59 height 11
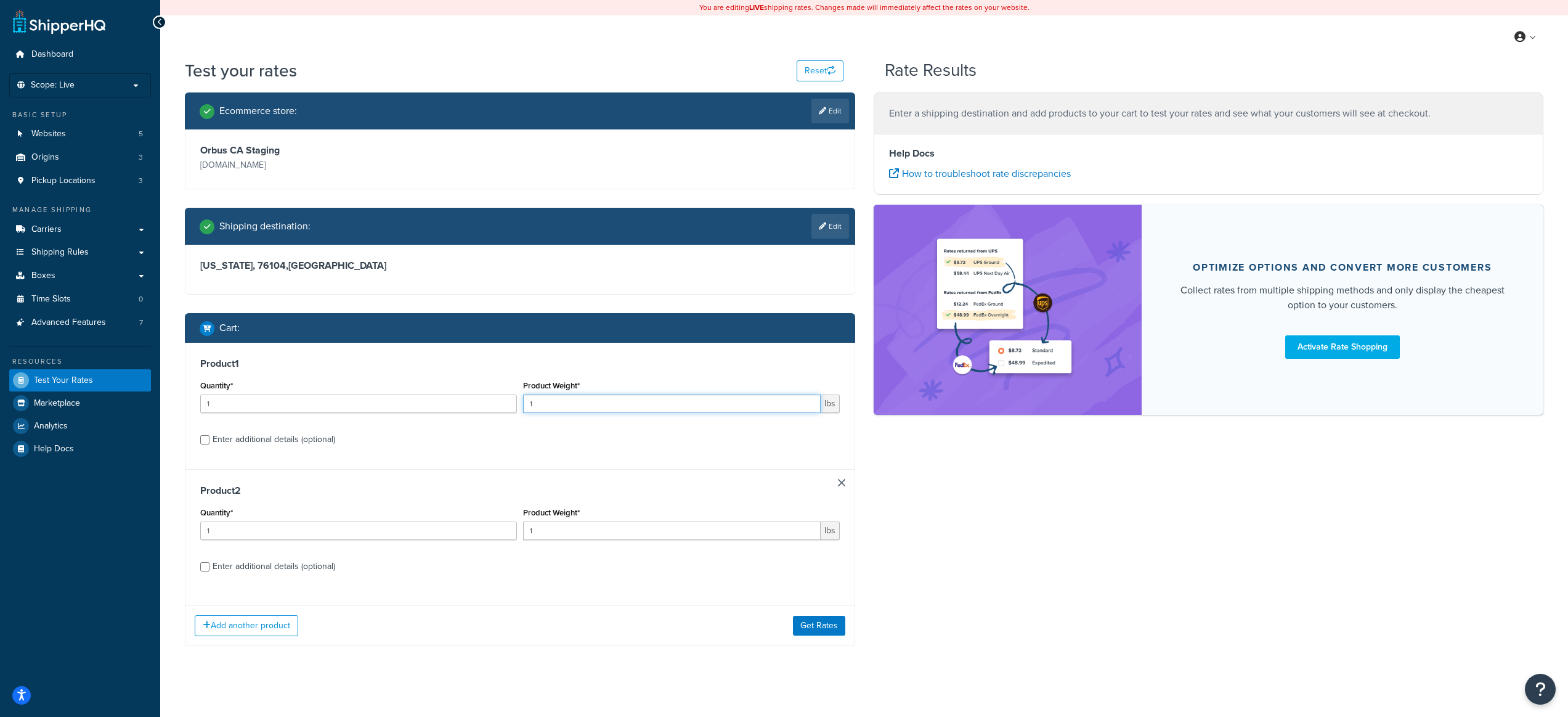
click at [584, 408] on input "1" at bounding box center [672, 404] width 298 height 18
drag, startPoint x: 558, startPoint y: 404, endPoint x: 520, endPoint y: 404, distance: 38.0
click at [520, 404] on div "Product Weight* 1 lbs" at bounding box center [682, 400] width 323 height 45
type input "7"
click at [269, 444] on div "Enter additional details (optional)" at bounding box center [274, 439] width 123 height 18
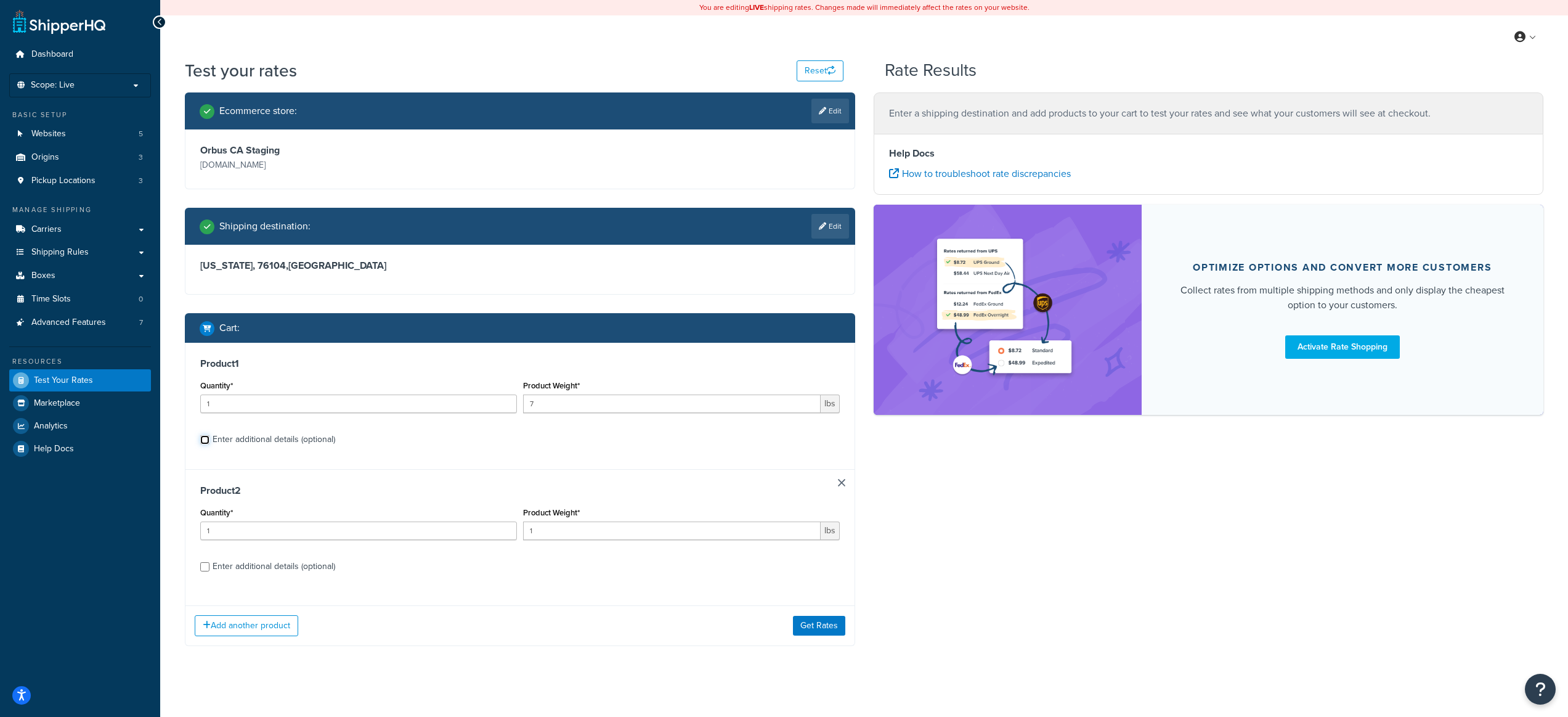
click at [210, 444] on input "Enter additional details (optional)" at bounding box center [204, 439] width 9 height 9
checkbox input "true"
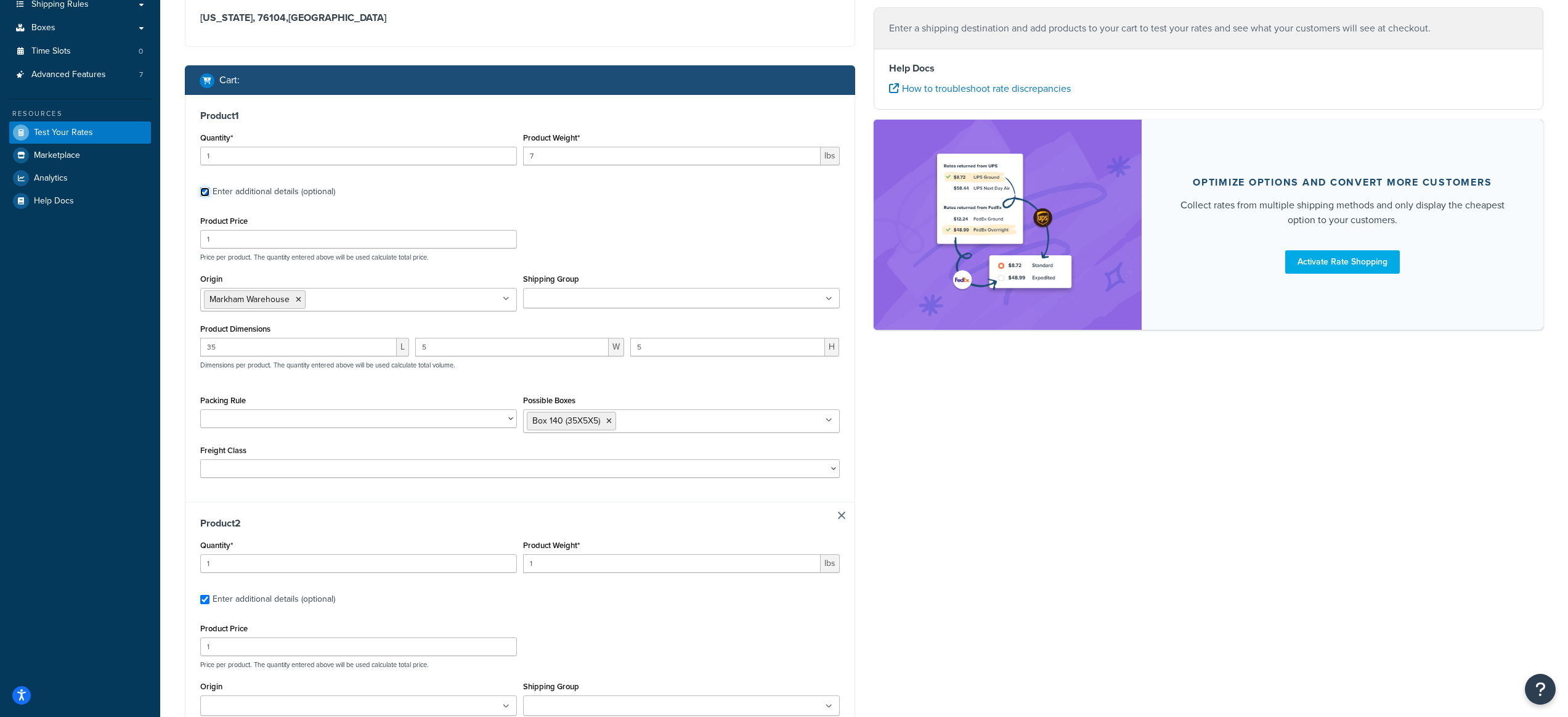
scroll to position [251, 0]
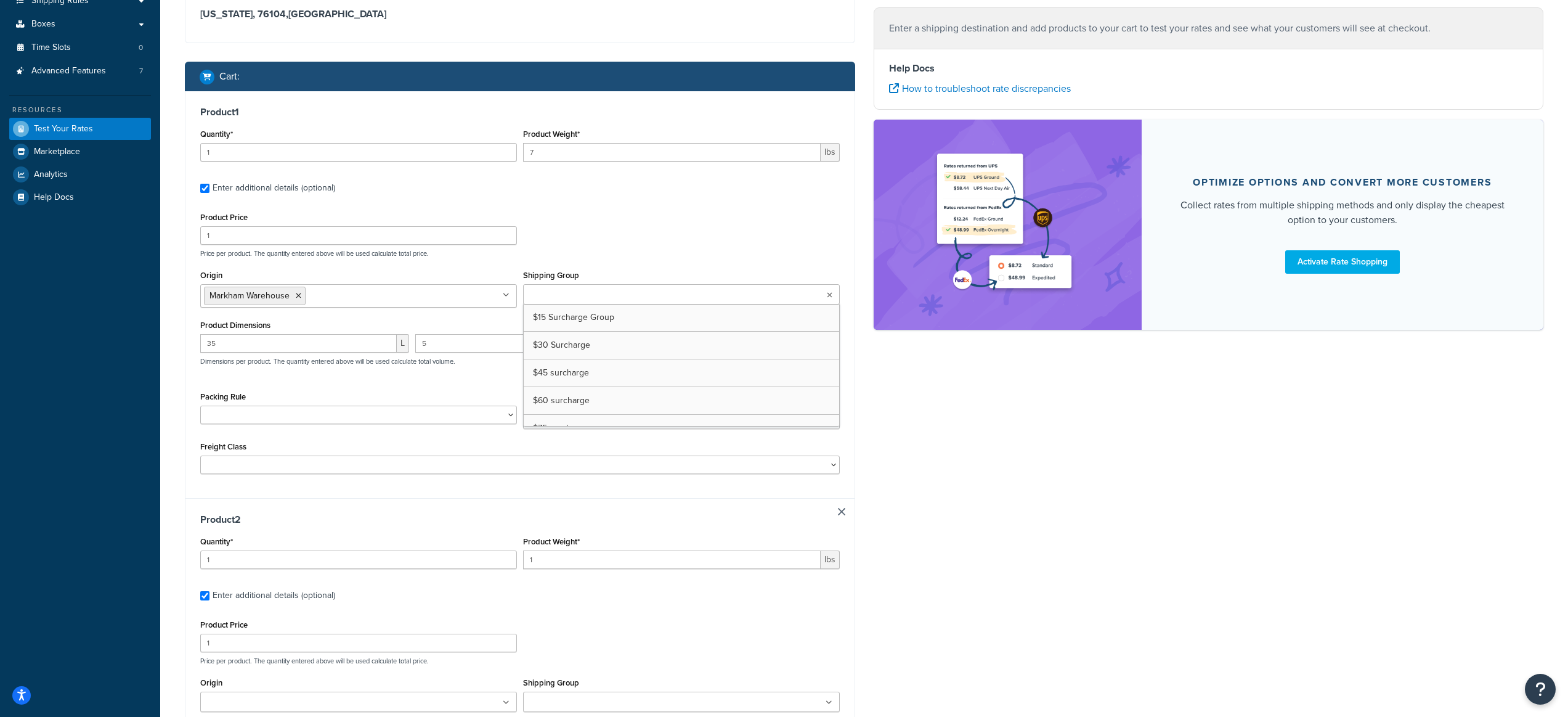
click at [596, 294] on input "Shipping Group" at bounding box center [581, 295] width 109 height 13
click at [899, 394] on div "Ecommerce store : Edit Orbus CA Staging staging.orbuscanada.ca Shipping destina…" at bounding box center [864, 404] width 1377 height 1127
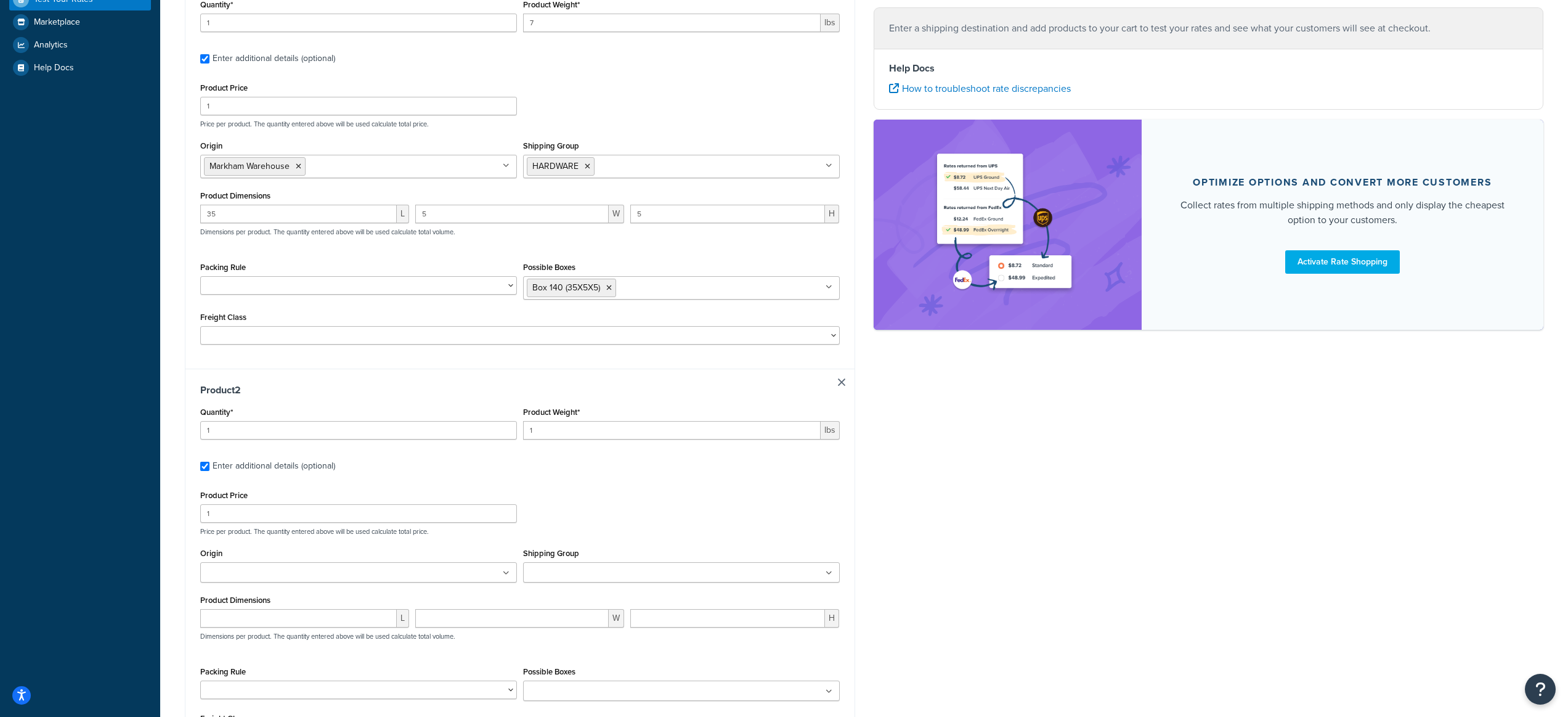
scroll to position [382, 0]
drag, startPoint x: 551, startPoint y: 430, endPoint x: 515, endPoint y: 428, distance: 36.1
click at [513, 428] on div "Quantity* 1 Product Weight* 1 lbs" at bounding box center [520, 425] width 646 height 45
type input "3"
click at [315, 611] on input "number" at bounding box center [298, 617] width 196 height 18
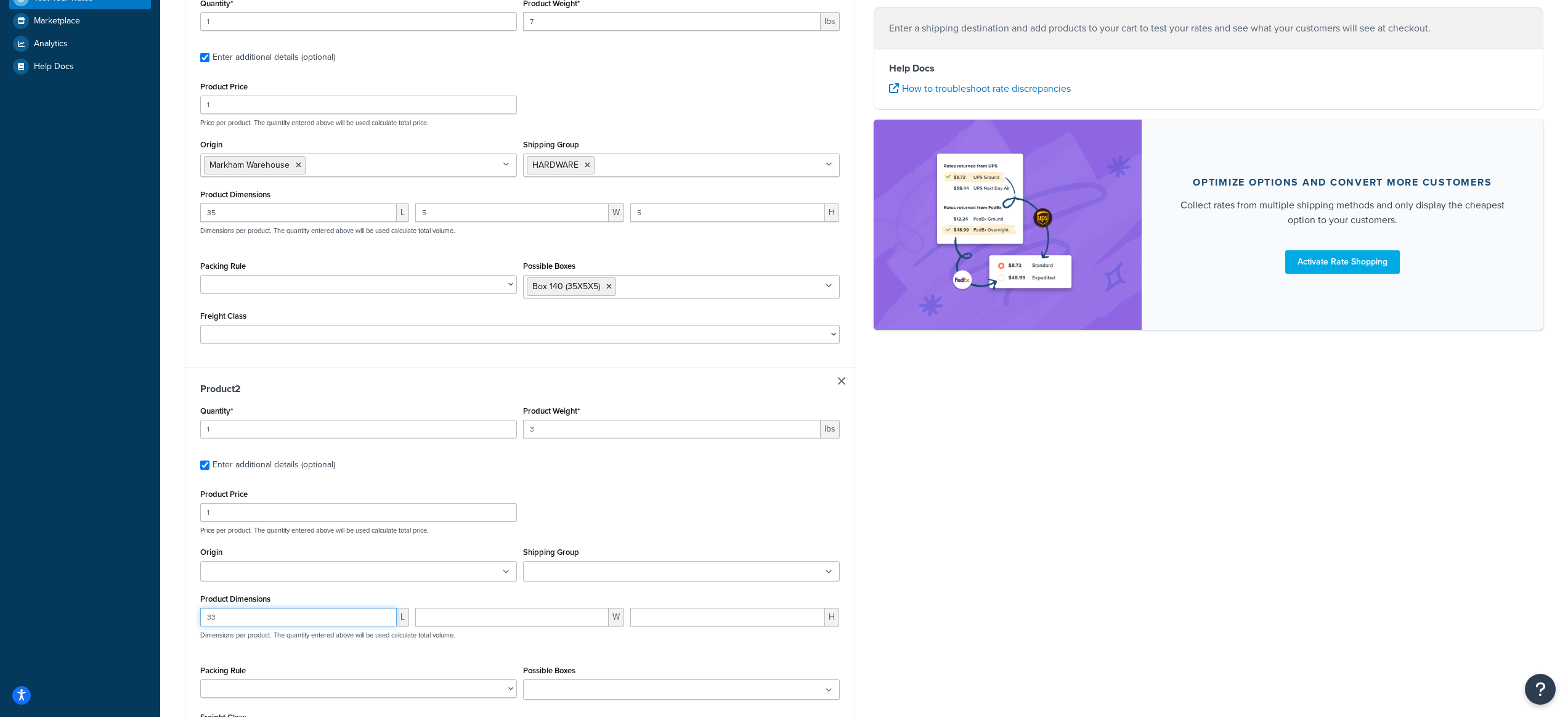
type input "33"
click at [487, 621] on input "number" at bounding box center [512, 617] width 194 height 18
type input "6"
click at [656, 619] on input "number" at bounding box center [727, 617] width 195 height 18
type input "6"
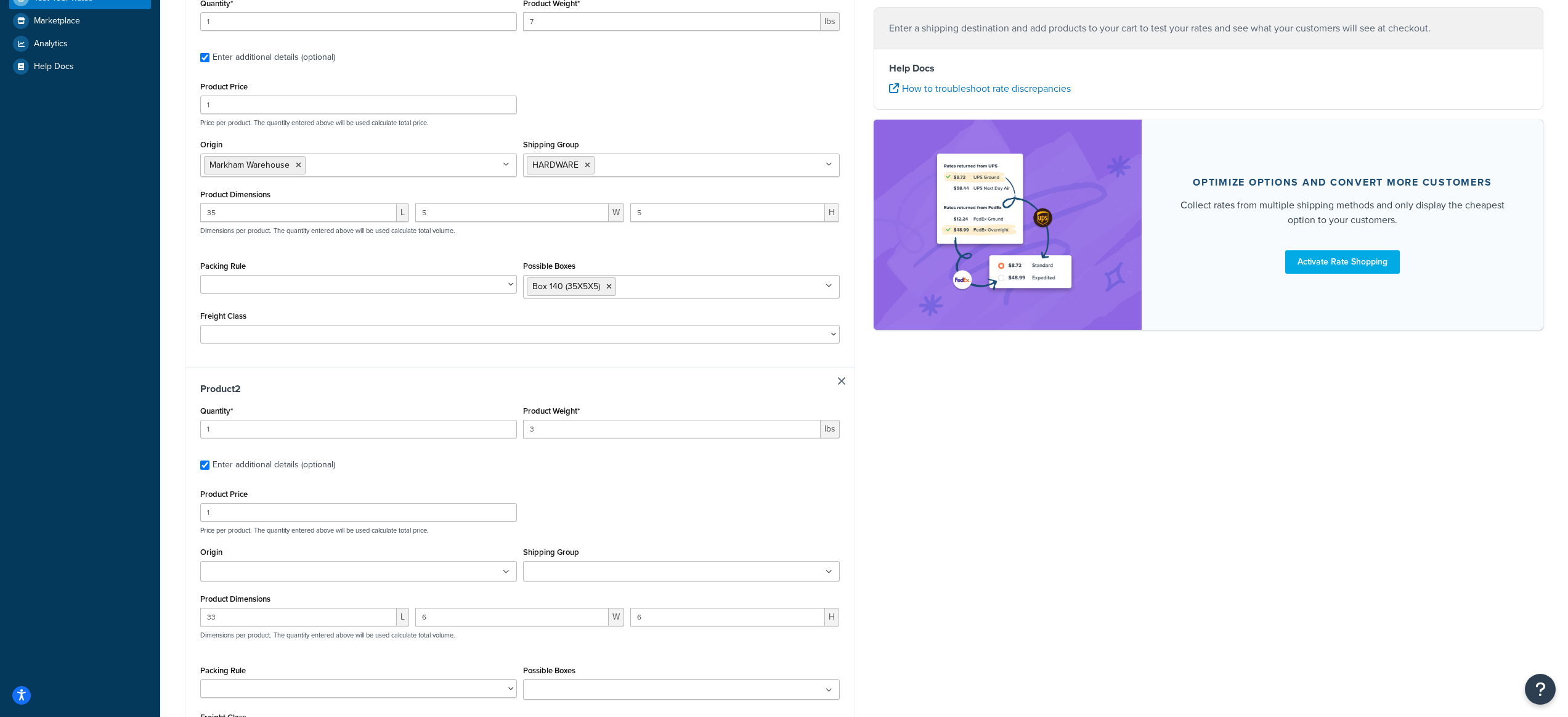
click at [594, 585] on div "Shipping Group $15 Surcharge Group $30 Surcharge $45 surcharge $60 surcharge $7…" at bounding box center [682, 567] width 323 height 47
click at [586, 567] on input "Shipping Group" at bounding box center [581, 572] width 109 height 13
type input "ne"
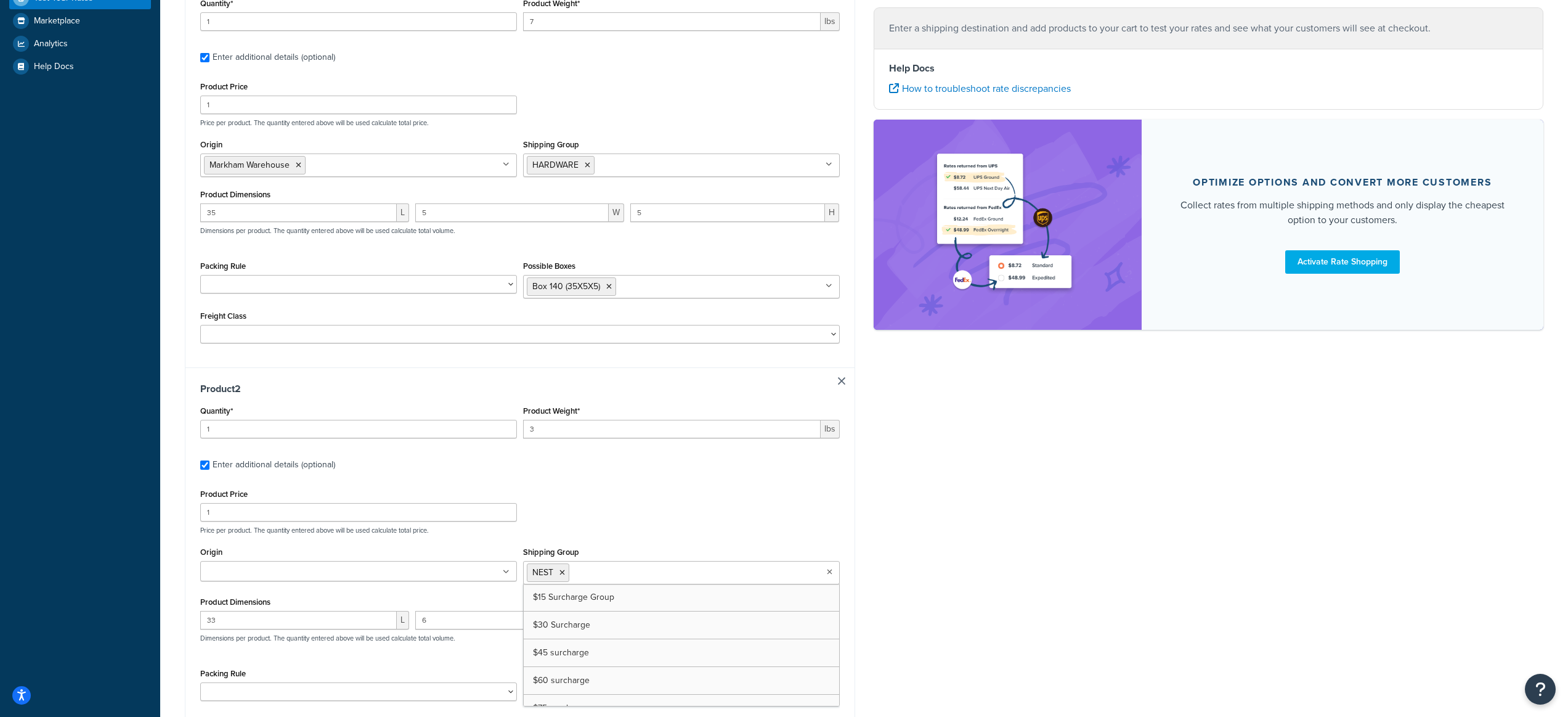
click at [1005, 535] on div "Ecommerce store : Edit Orbus CA Staging staging.orbuscanada.ca Shipping destina…" at bounding box center [864, 270] width 1377 height 1121
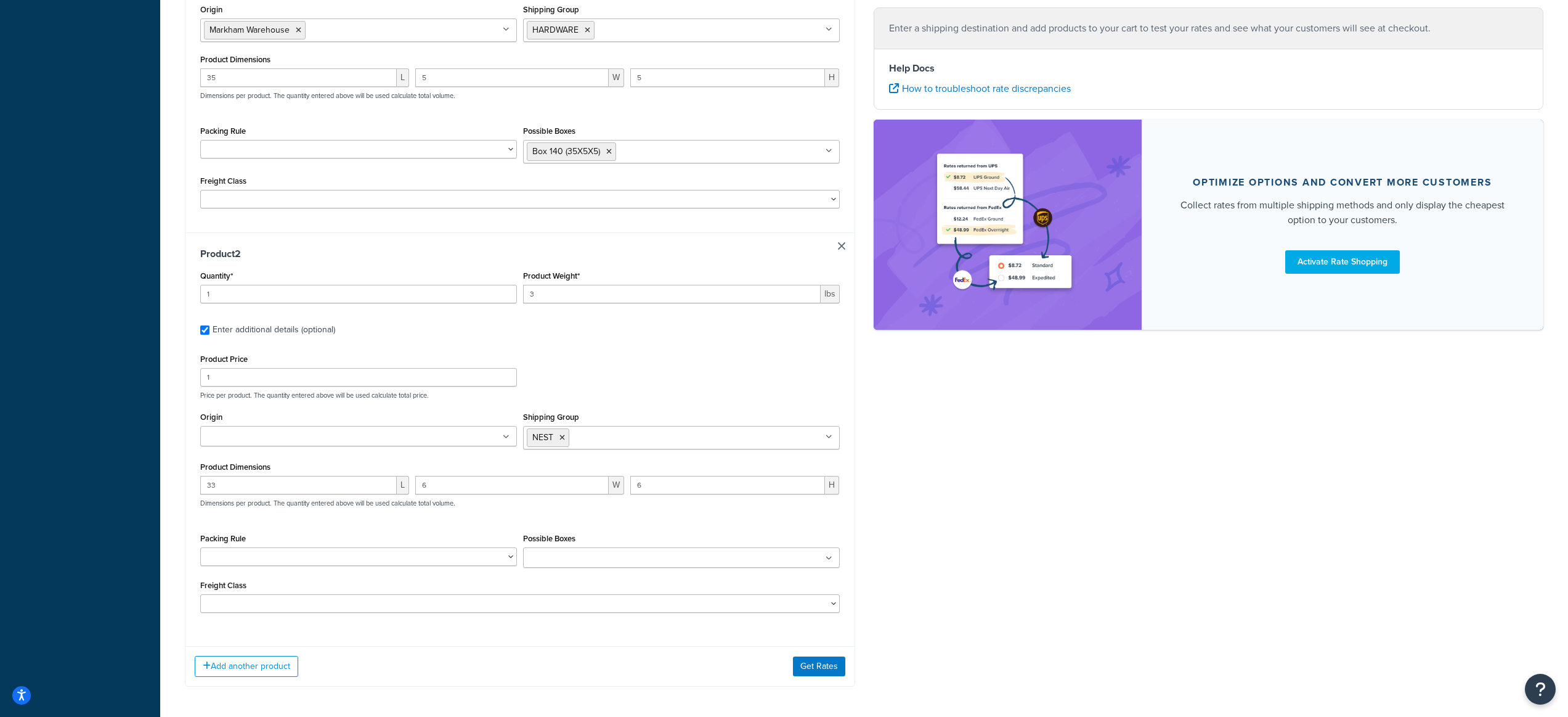
scroll to position [568, 0]
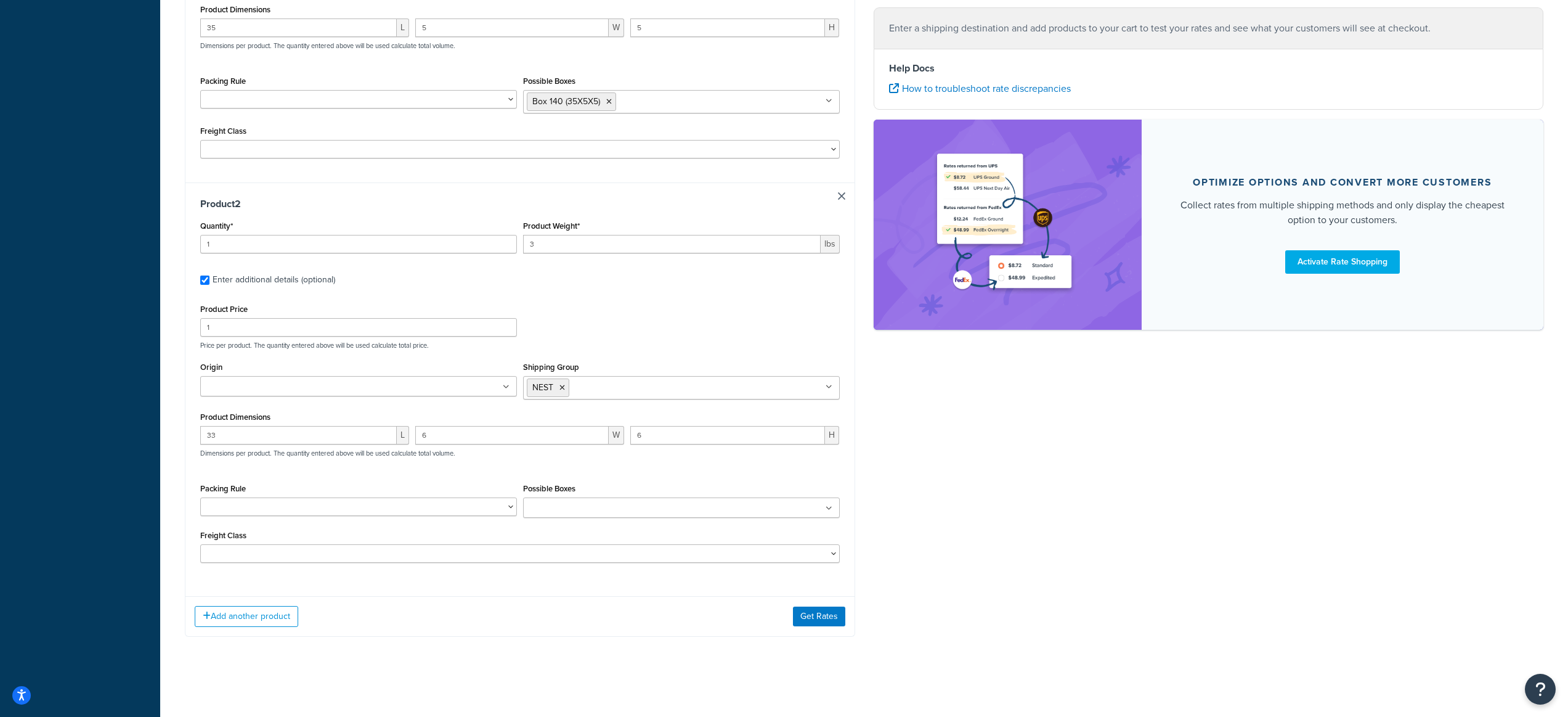
click at [570, 499] on ul at bounding box center [682, 507] width 317 height 20
type input "122"
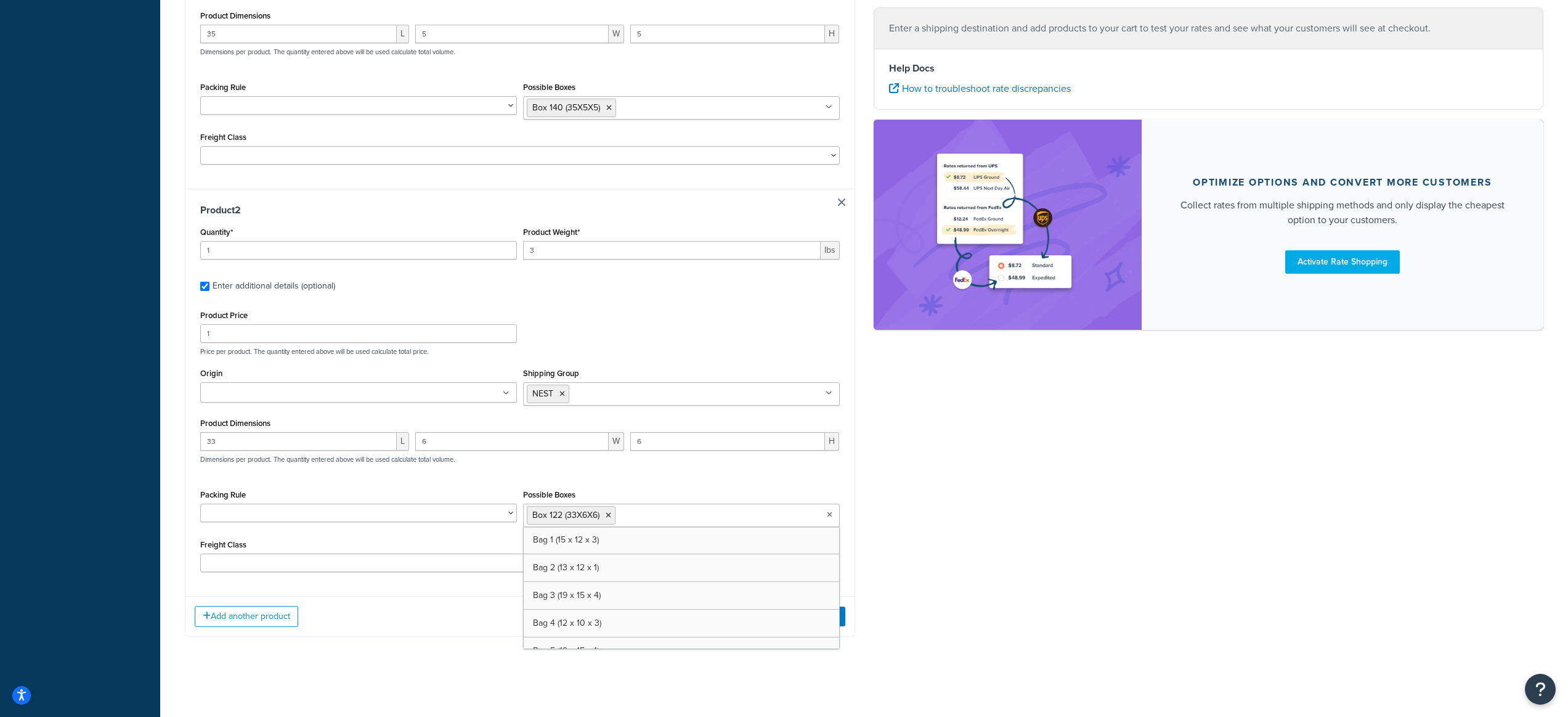
click at [912, 478] on div "Ecommerce store : Edit Orbus CA Staging staging.orbuscanada.ca Shipping destina…" at bounding box center [864, 93] width 1377 height 1123
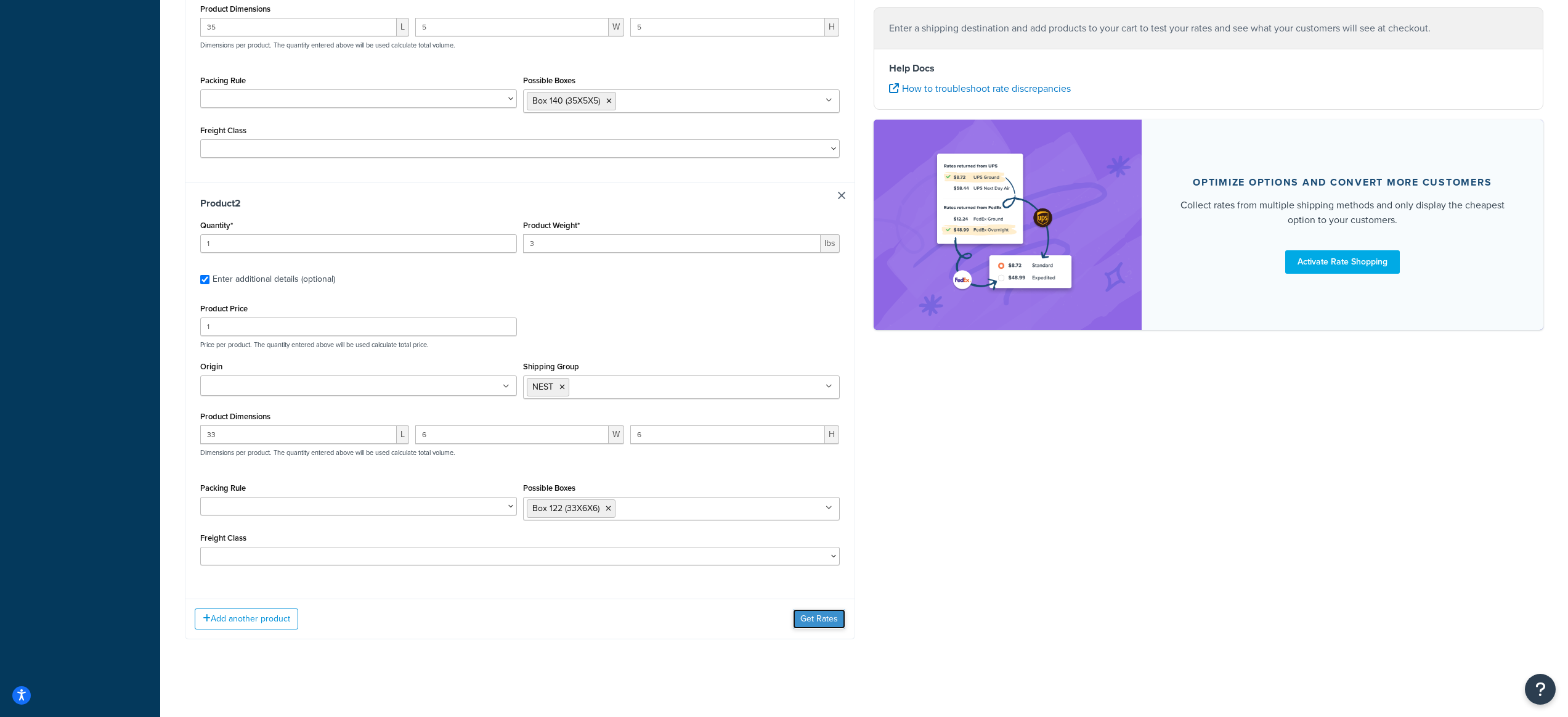
click at [811, 616] on button "Get Rates" at bounding box center [819, 619] width 52 height 20
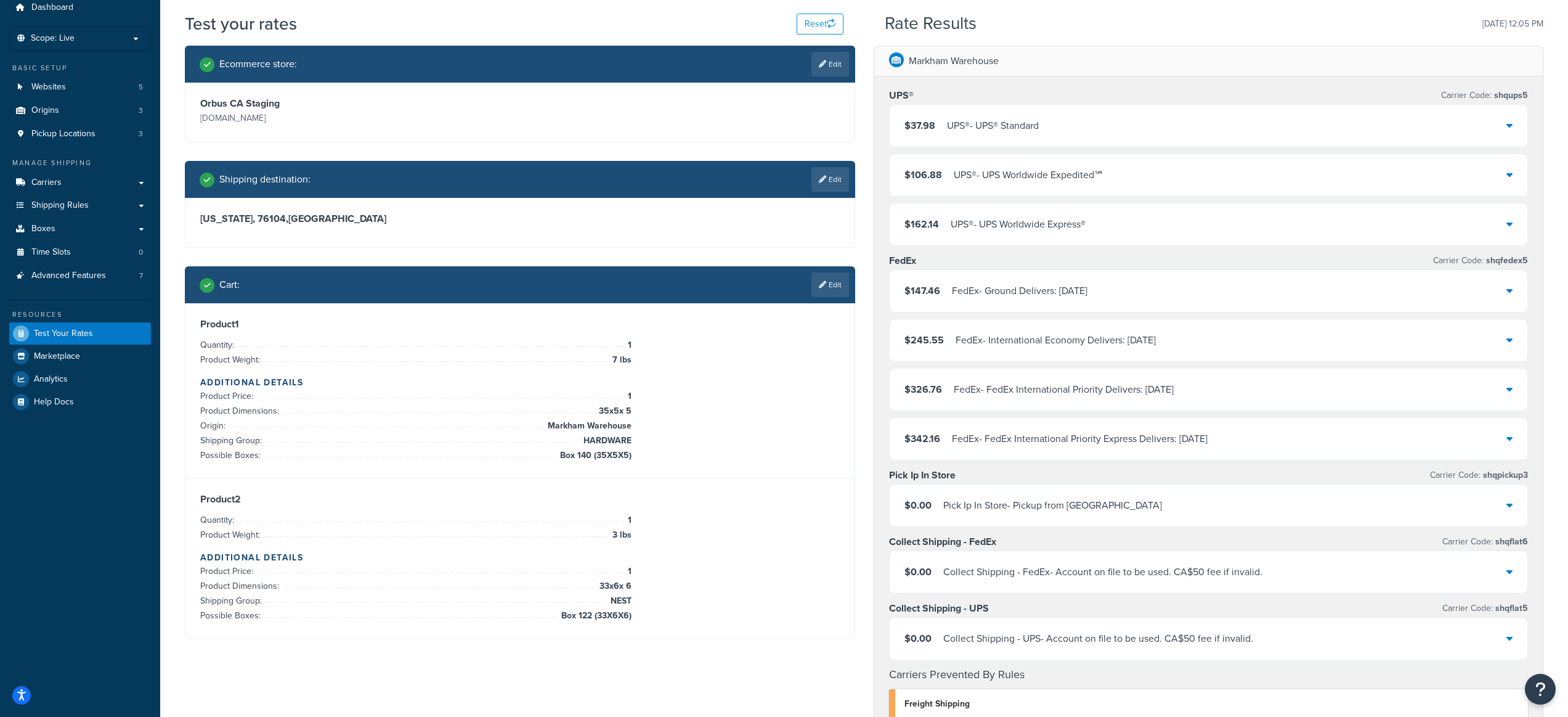
scroll to position [0, 0]
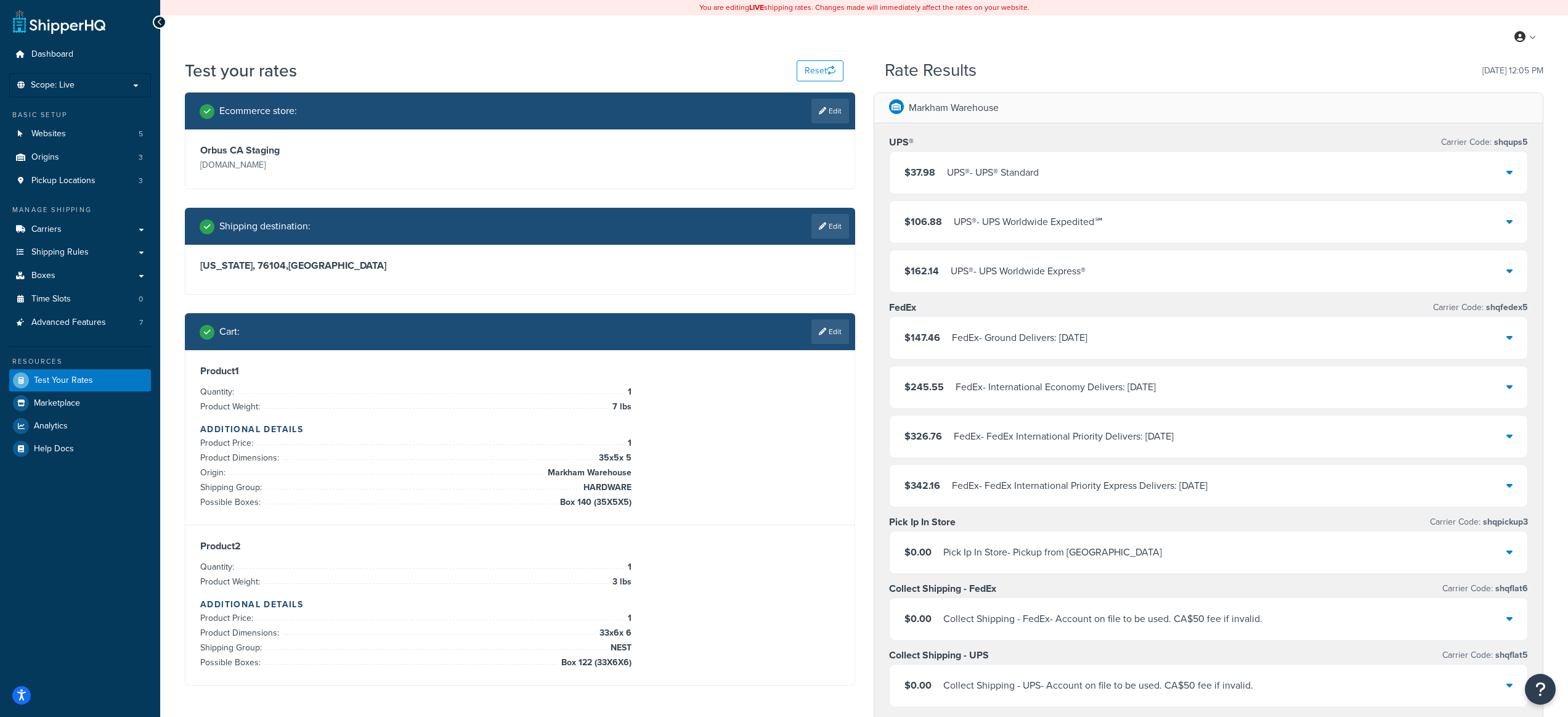
click at [919, 175] on span "$37.98" at bounding box center [920, 173] width 31 height 14
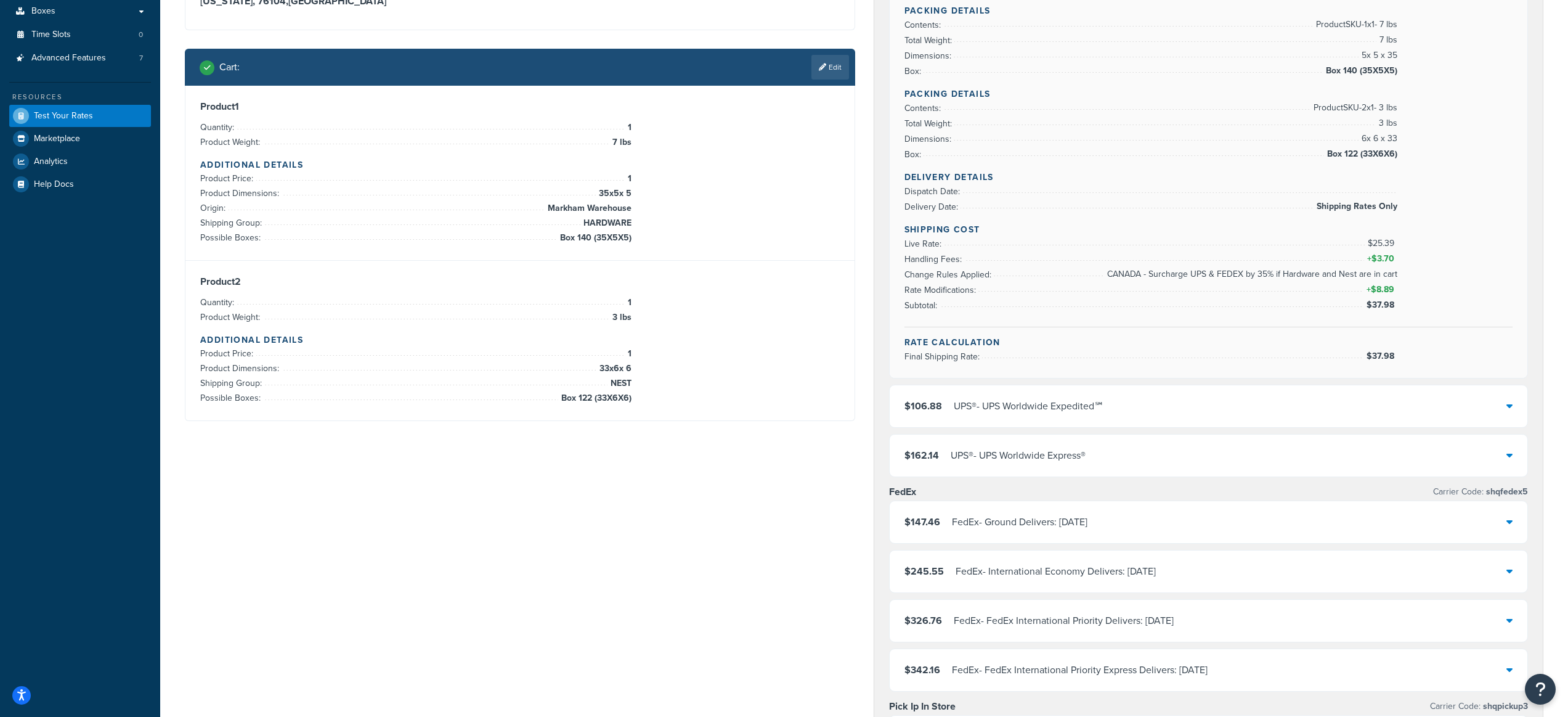
scroll to position [98, 0]
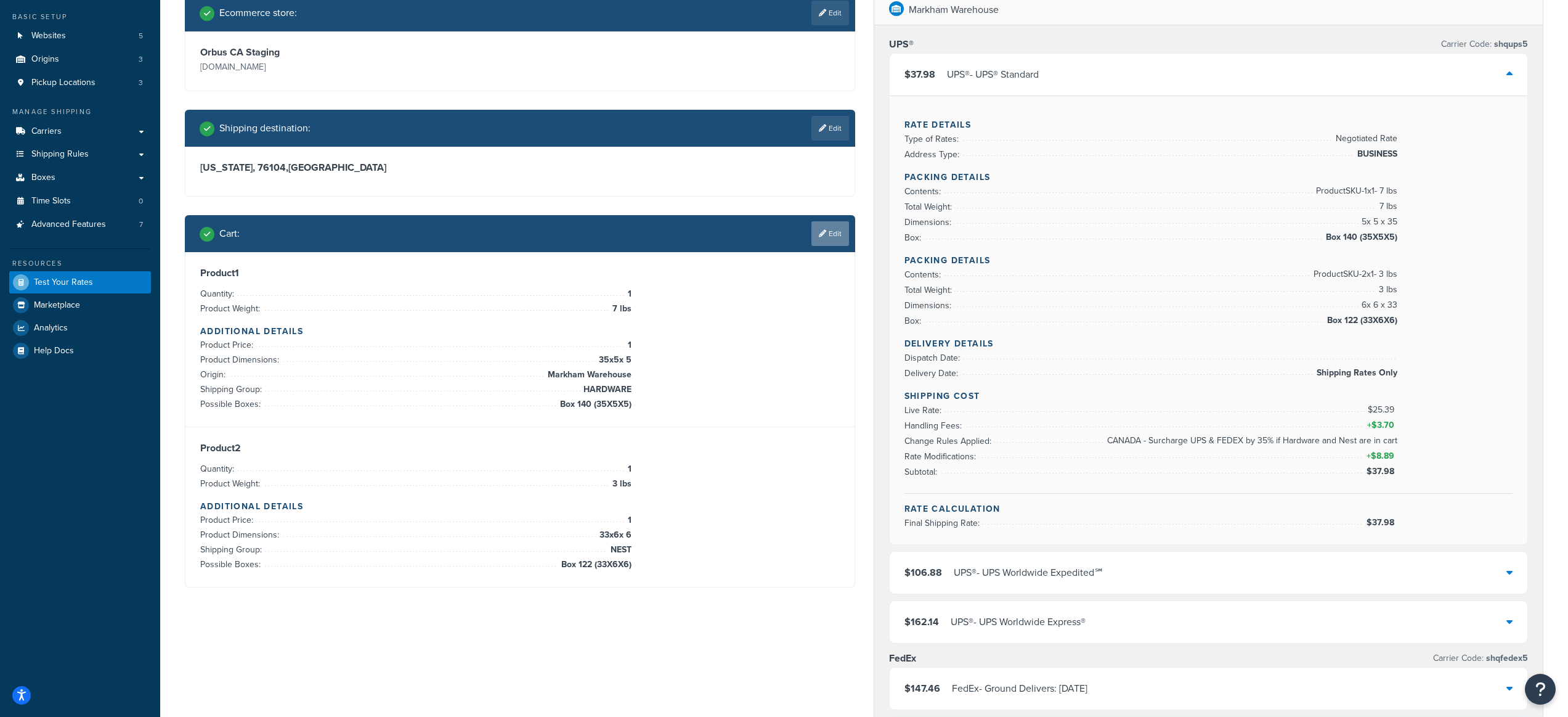
click at [822, 231] on icon at bounding box center [822, 233] width 8 height 8
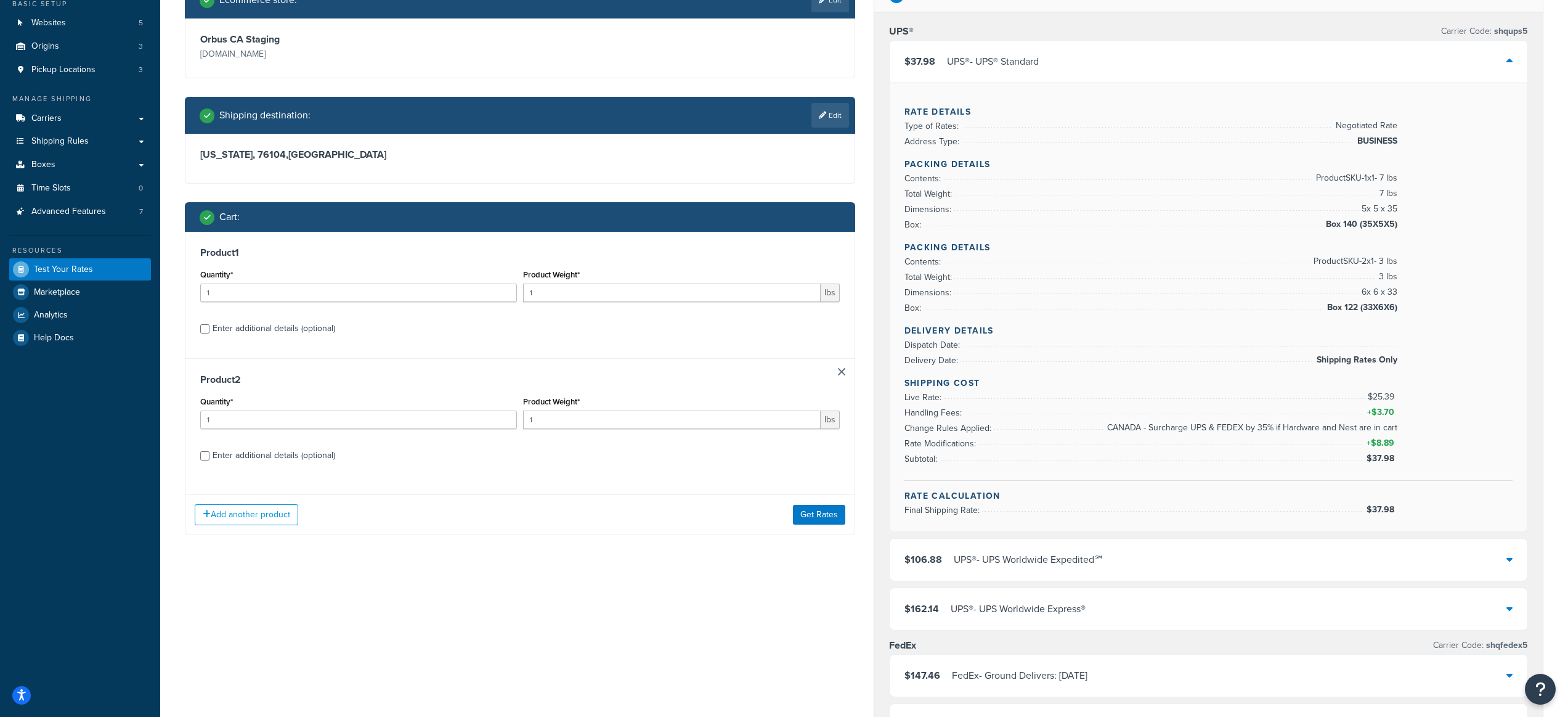
scroll to position [111, 0]
drag, startPoint x: 318, startPoint y: 334, endPoint x: 318, endPoint y: 397, distance: 63.0
click at [318, 333] on div "Enter additional details (optional)" at bounding box center [274, 328] width 123 height 18
click at [210, 333] on input "Enter additional details (optional)" at bounding box center [204, 328] width 9 height 9
checkbox input "true"
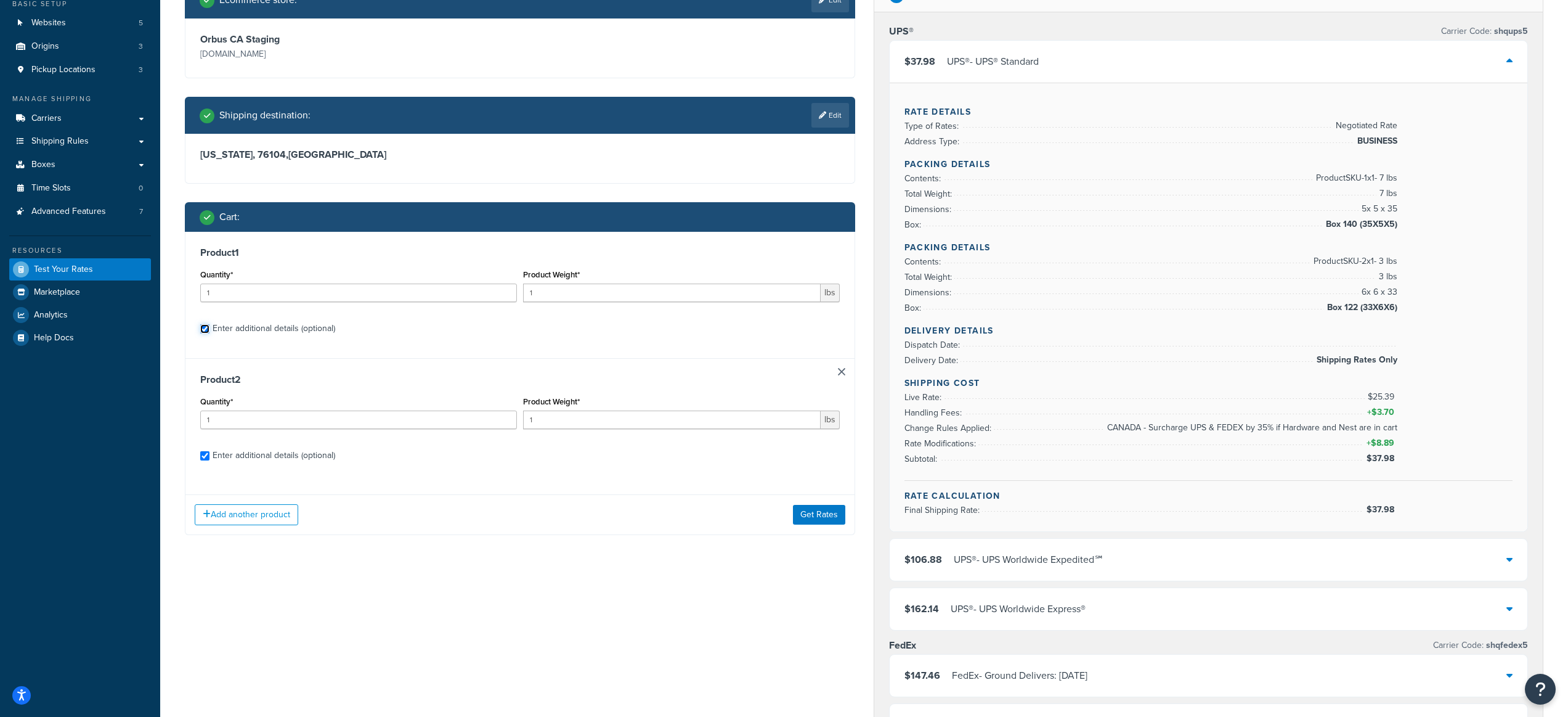
checkbox input "true"
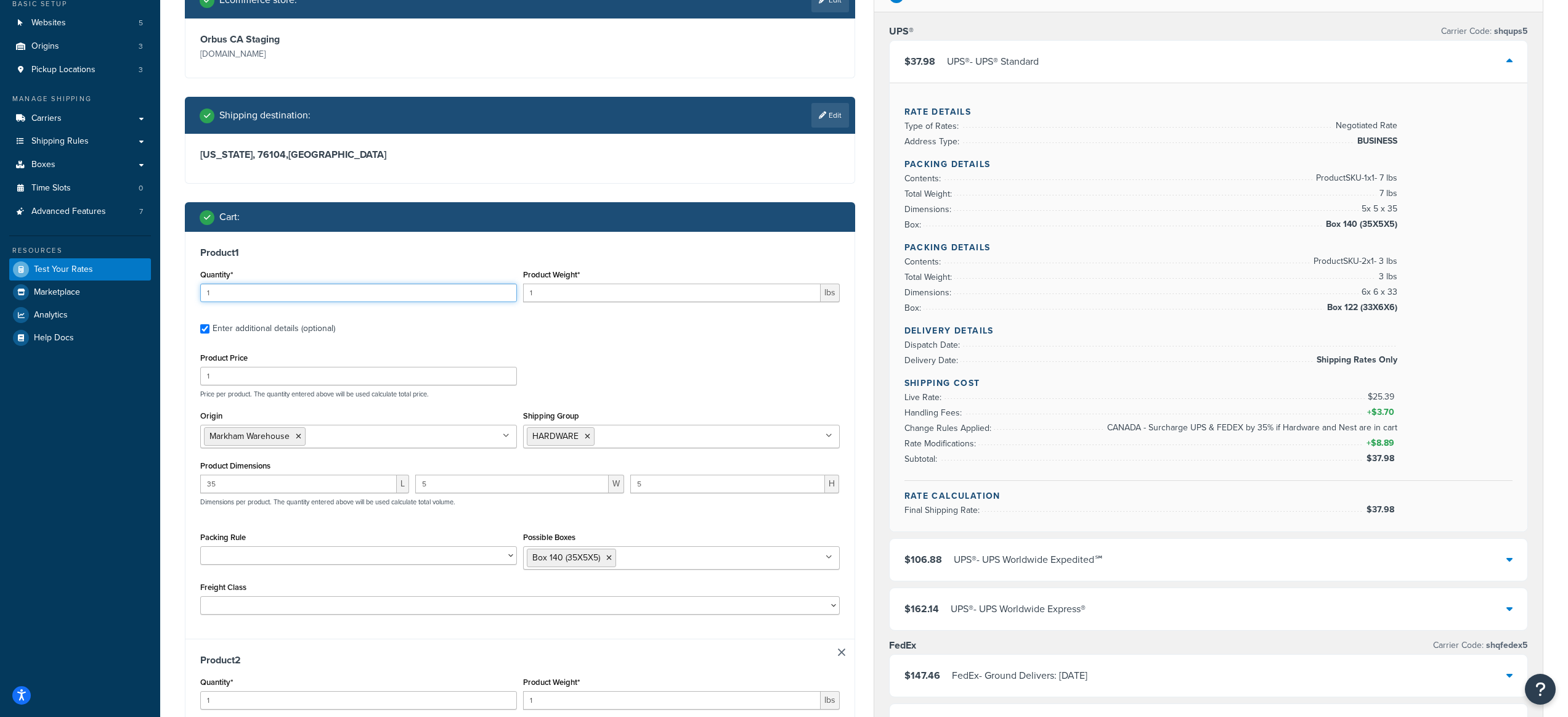
drag, startPoint x: 415, startPoint y: 299, endPoint x: 170, endPoint y: 293, distance: 245.1
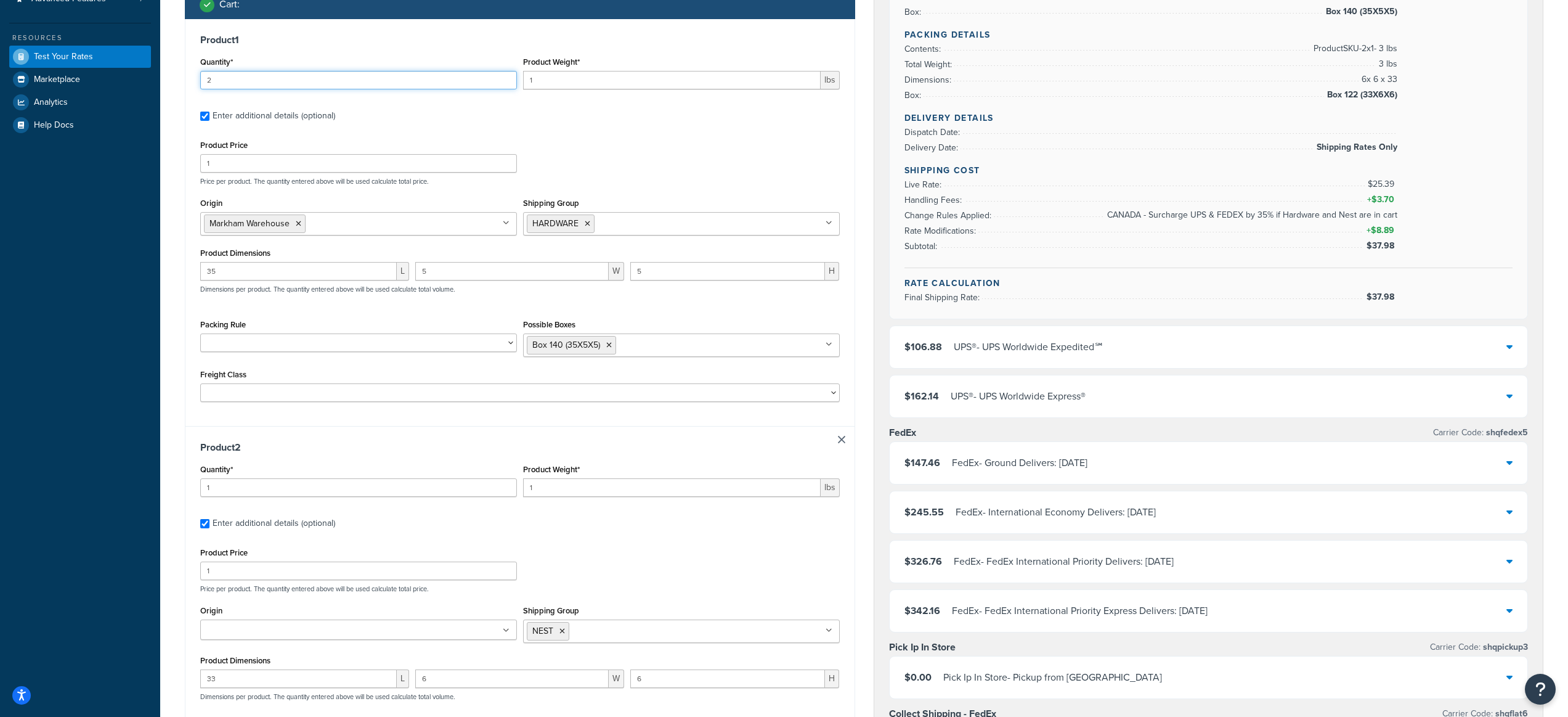
scroll to position [349, 0]
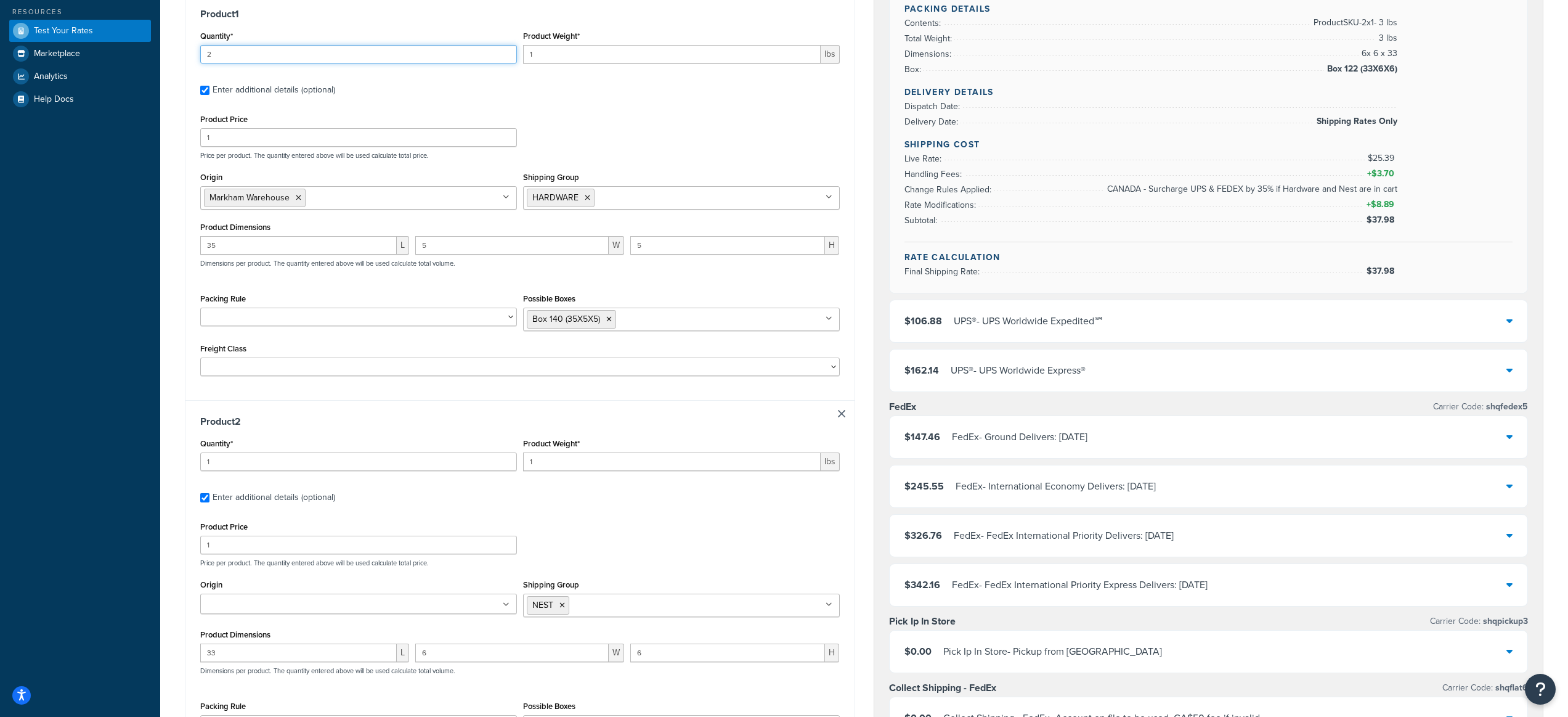
type input "2"
drag, startPoint x: 545, startPoint y: 461, endPoint x: 508, endPoint y: 460, distance: 37.0
click at [508, 460] on div "Quantity* 1 Product Weight* 1 lbs" at bounding box center [520, 458] width 646 height 45
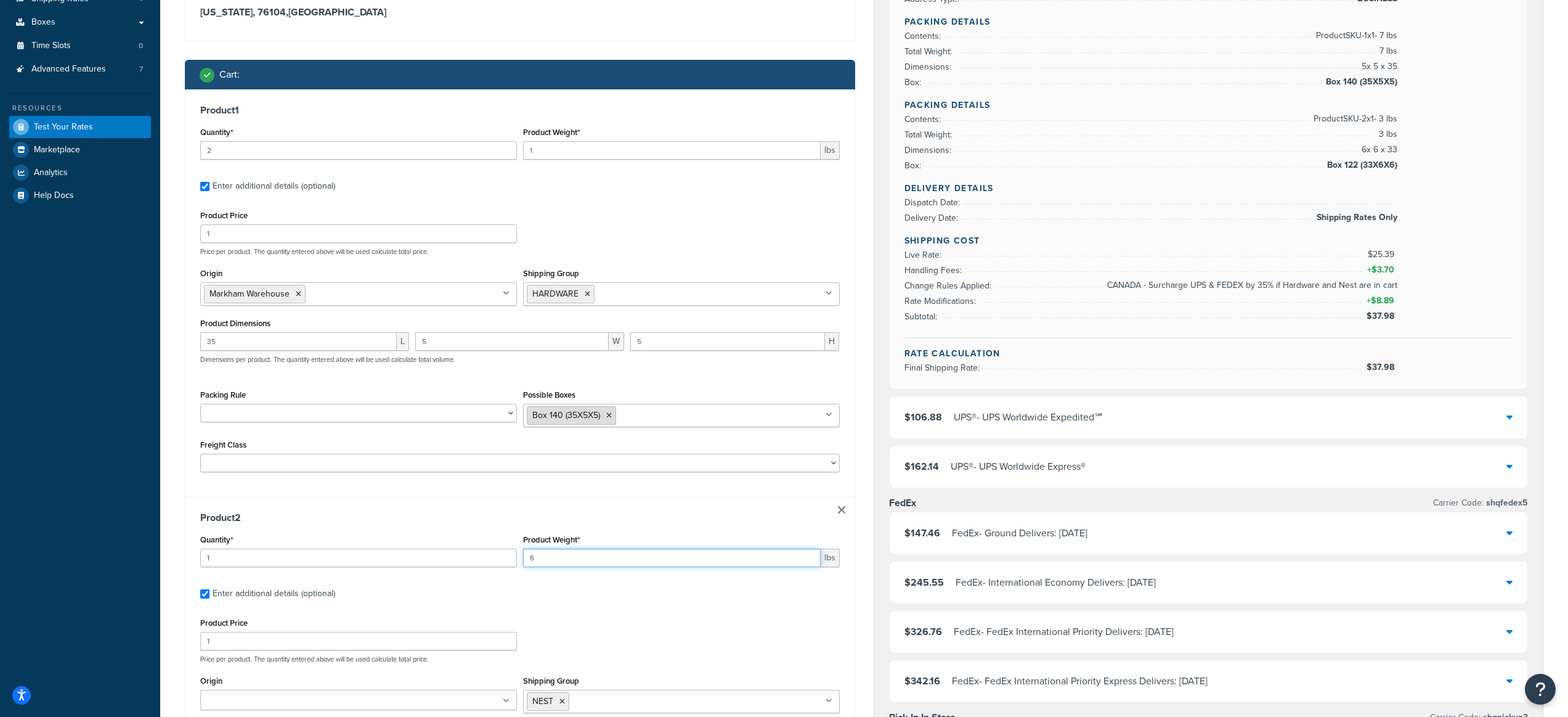
scroll to position [230, 0]
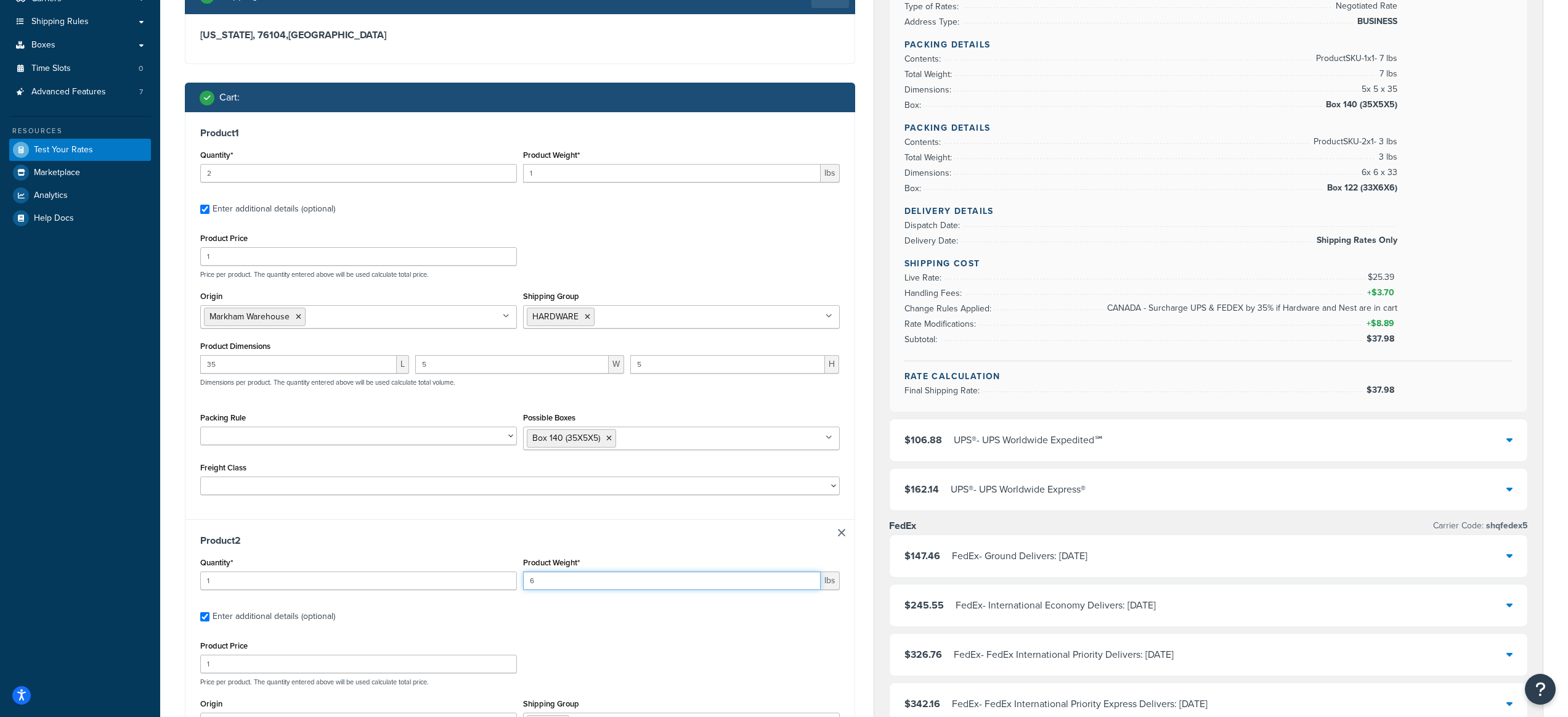
type input "6"
drag, startPoint x: 541, startPoint y: 177, endPoint x: 506, endPoint y: 179, distance: 35.1
click at [506, 177] on div "Quantity* 2 Product Weight* 1 lbs" at bounding box center [520, 169] width 646 height 45
type input "7"
click at [527, 201] on label "Enter additional details (optional)" at bounding box center [526, 208] width 627 height 20
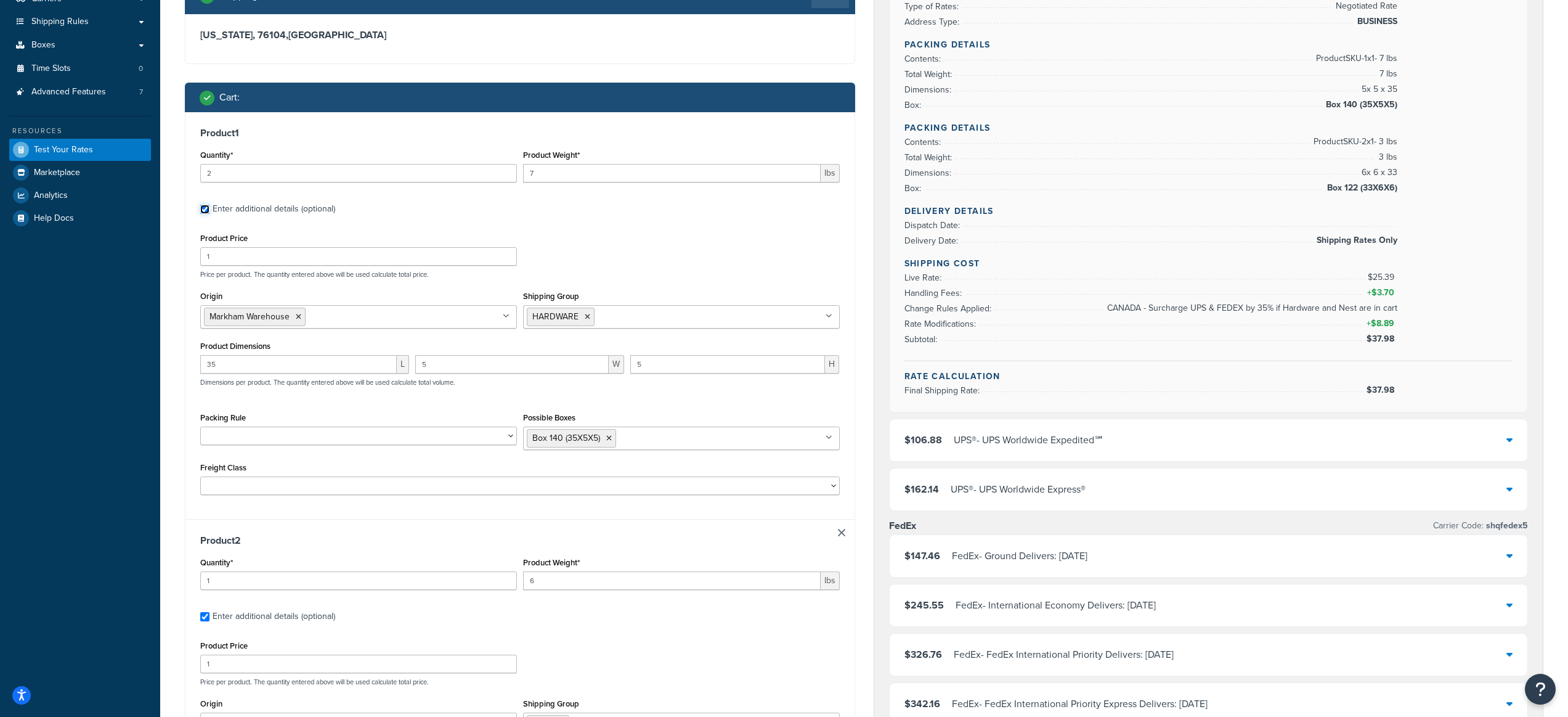
click at [210, 205] on input "Enter additional details (optional)" at bounding box center [204, 209] width 9 height 9
checkbox input "false"
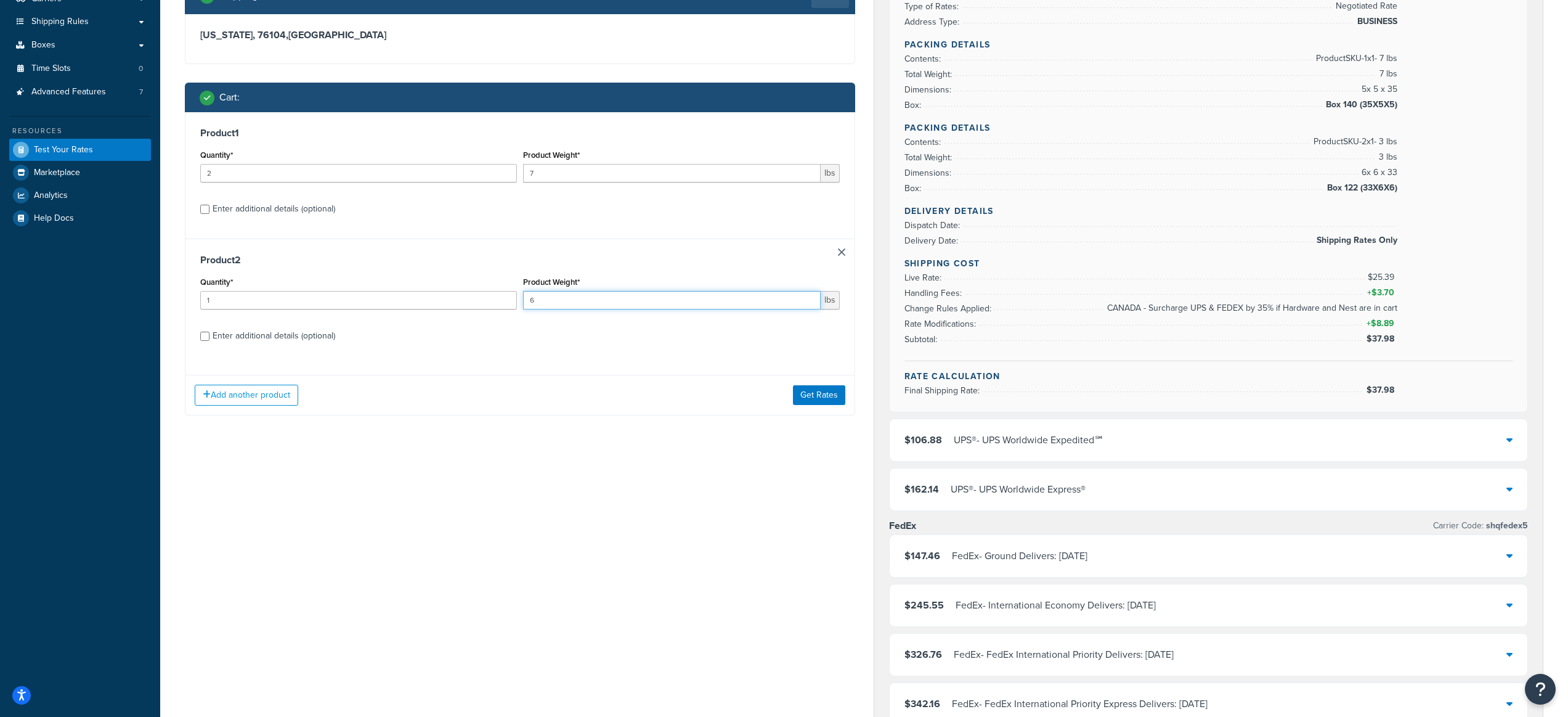
click at [510, 298] on div "Quantity* 1 Product Weight* 6 lbs" at bounding box center [520, 297] width 646 height 45
type input "3"
drag, startPoint x: 306, startPoint y: 338, endPoint x: 519, endPoint y: 351, distance: 213.4
click at [307, 338] on div "Enter additional details (optional)" at bounding box center [274, 336] width 123 height 18
click at [210, 338] on input "Enter additional details (optional)" at bounding box center [204, 336] width 9 height 9
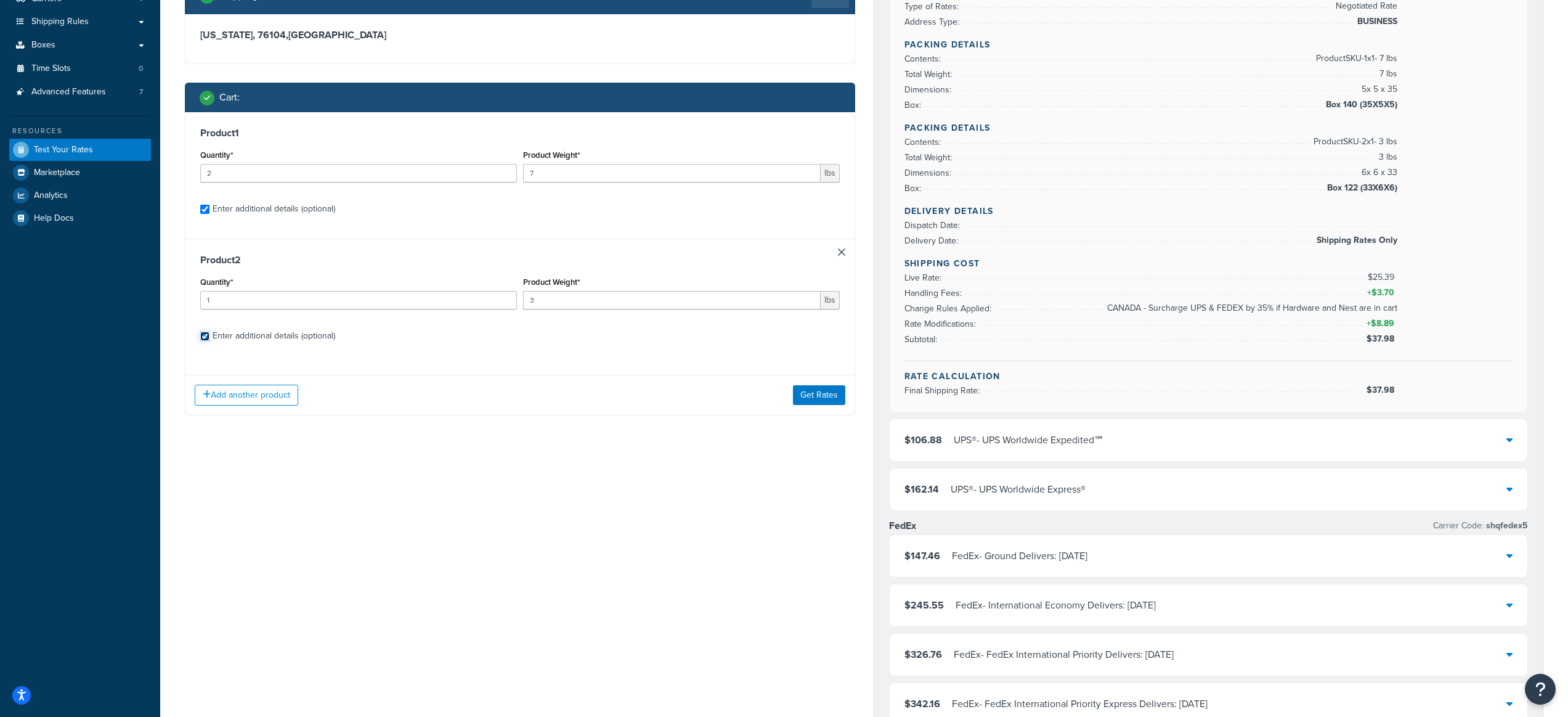
checkbox input "true"
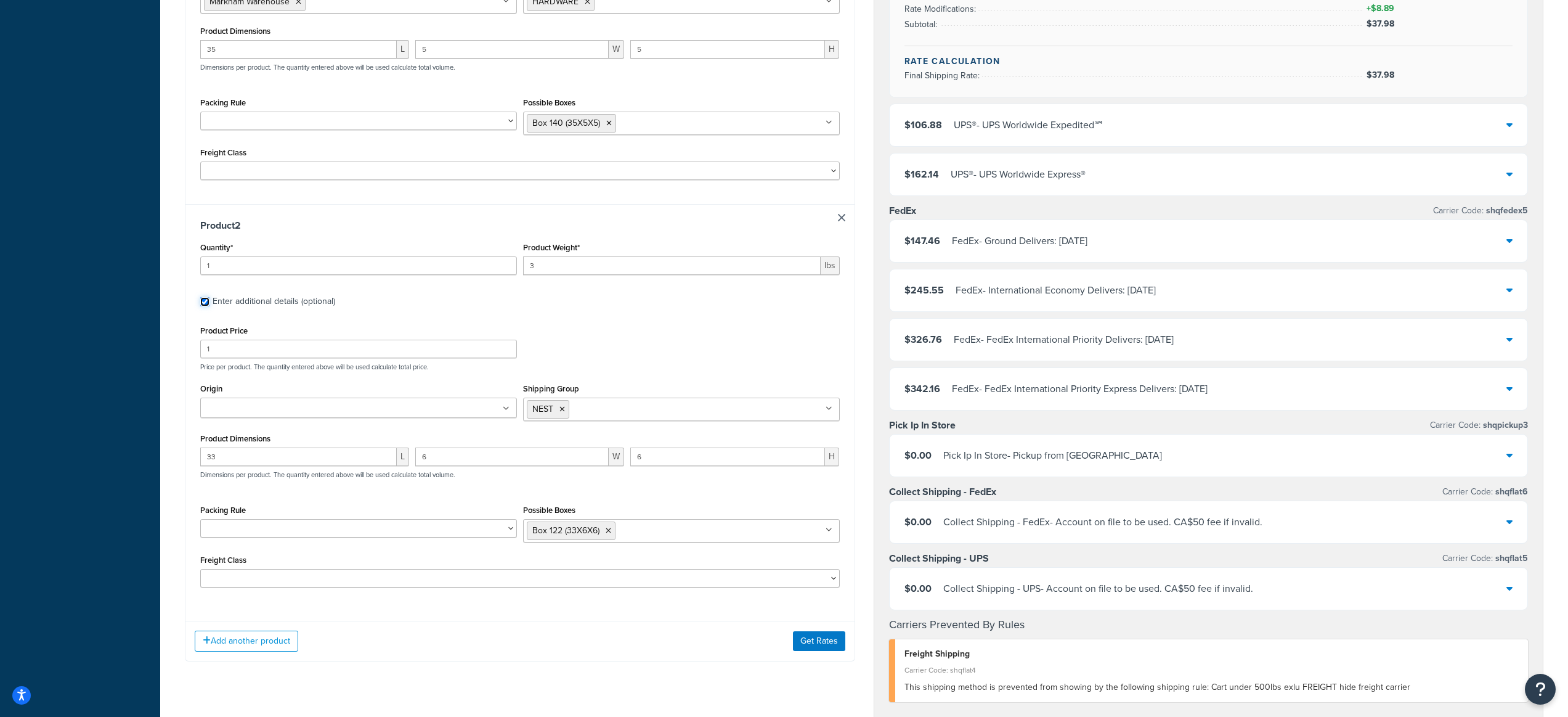
scroll to position [595, 0]
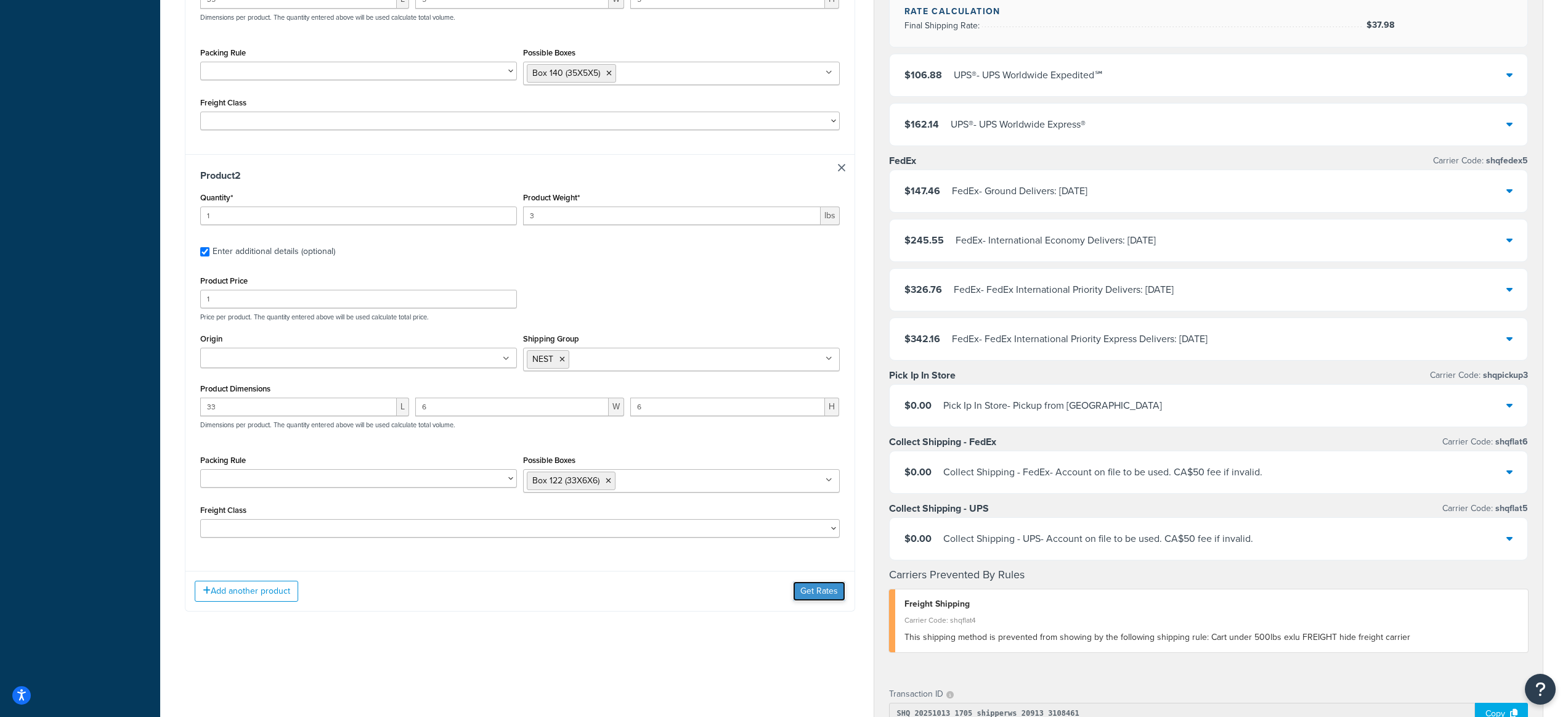
click at [817, 591] on button "Get Rates" at bounding box center [819, 591] width 52 height 20
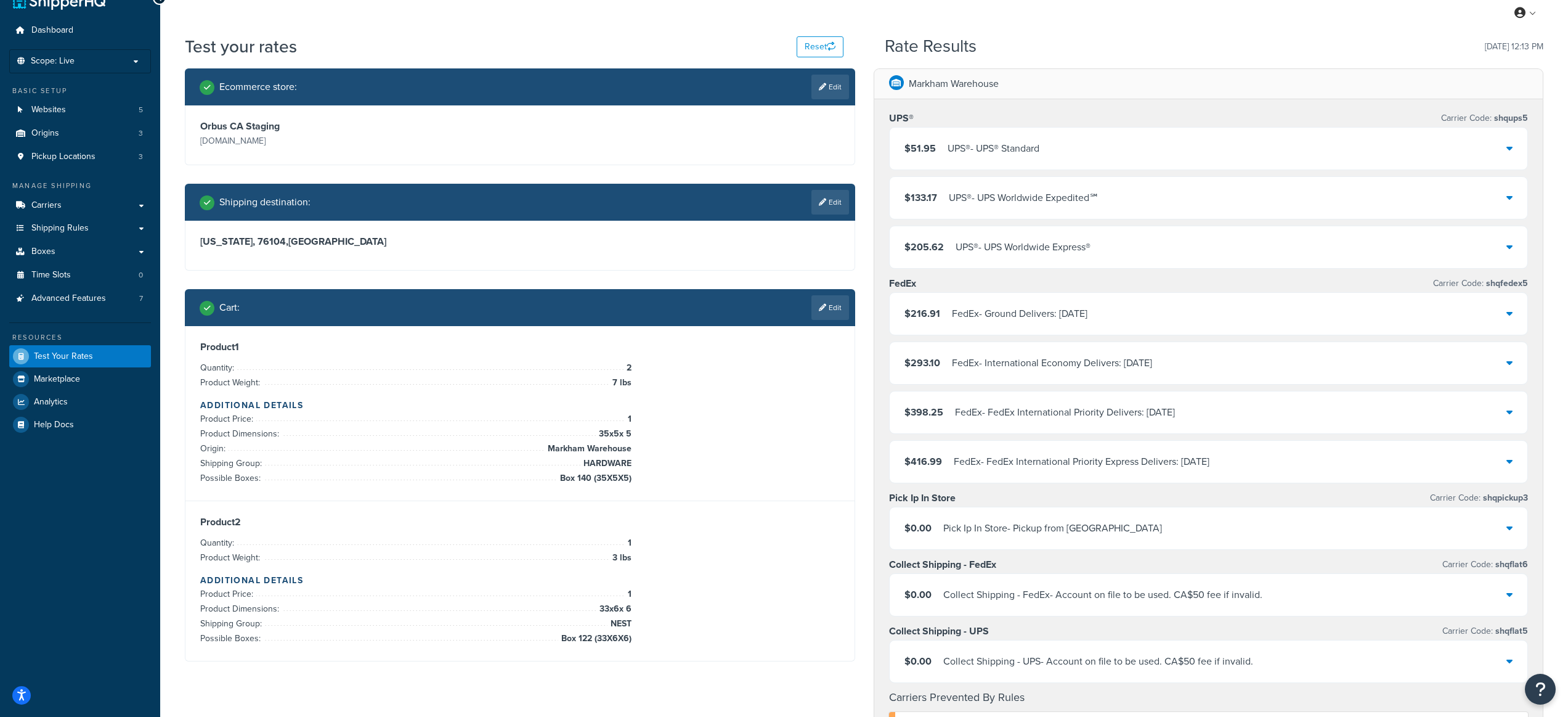
scroll to position [39, 0]
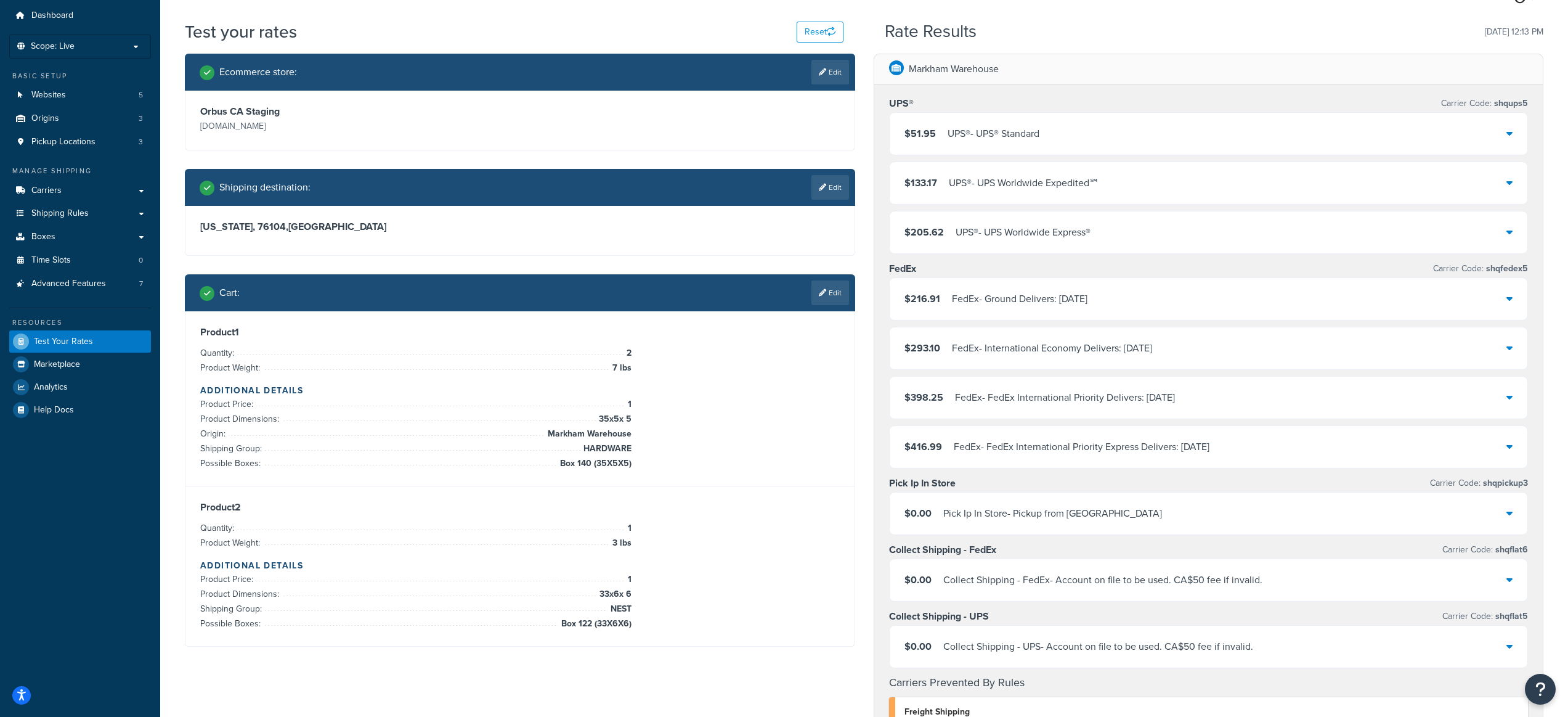
click at [832, 303] on link "Edit" at bounding box center [830, 292] width 37 height 25
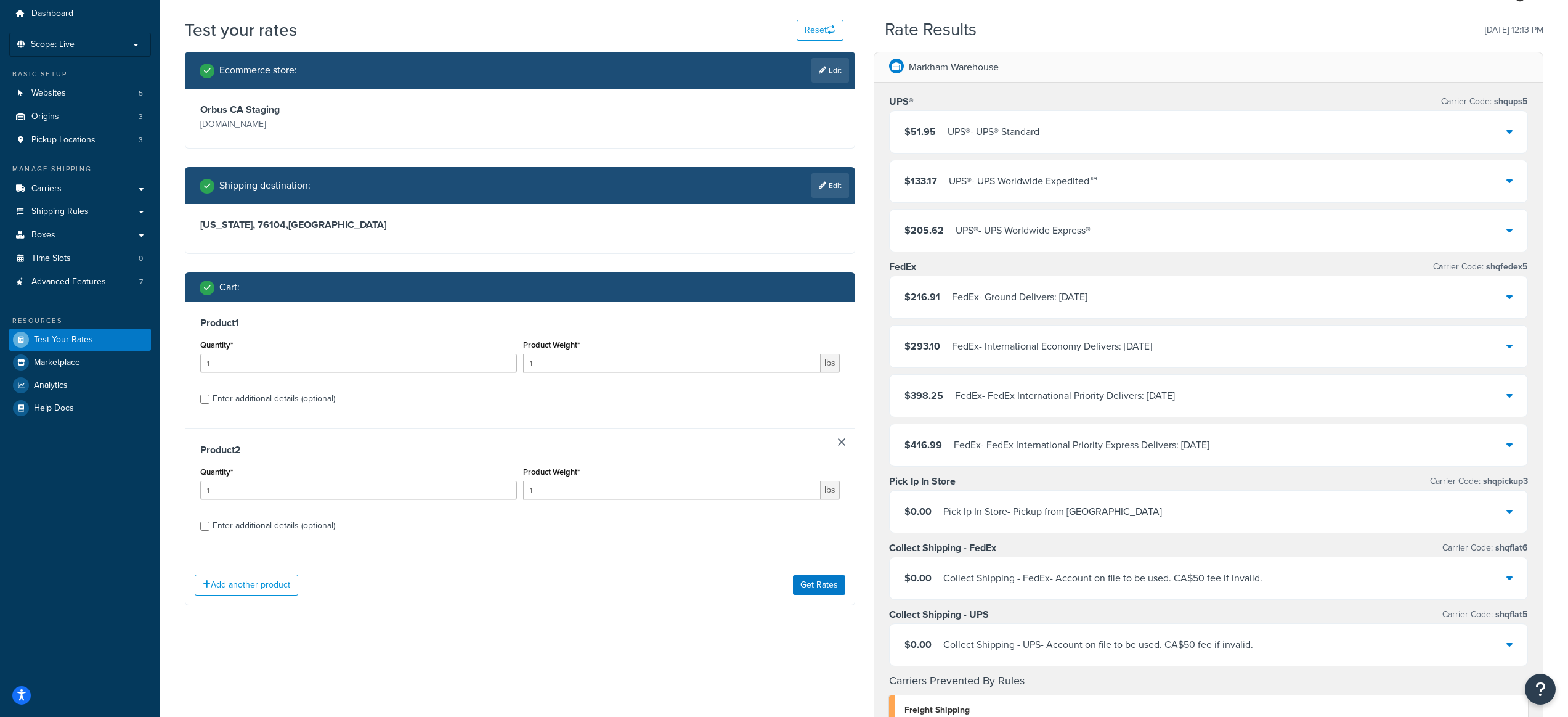
scroll to position [42, 0]
click at [844, 439] on link at bounding box center [841, 441] width 8 height 8
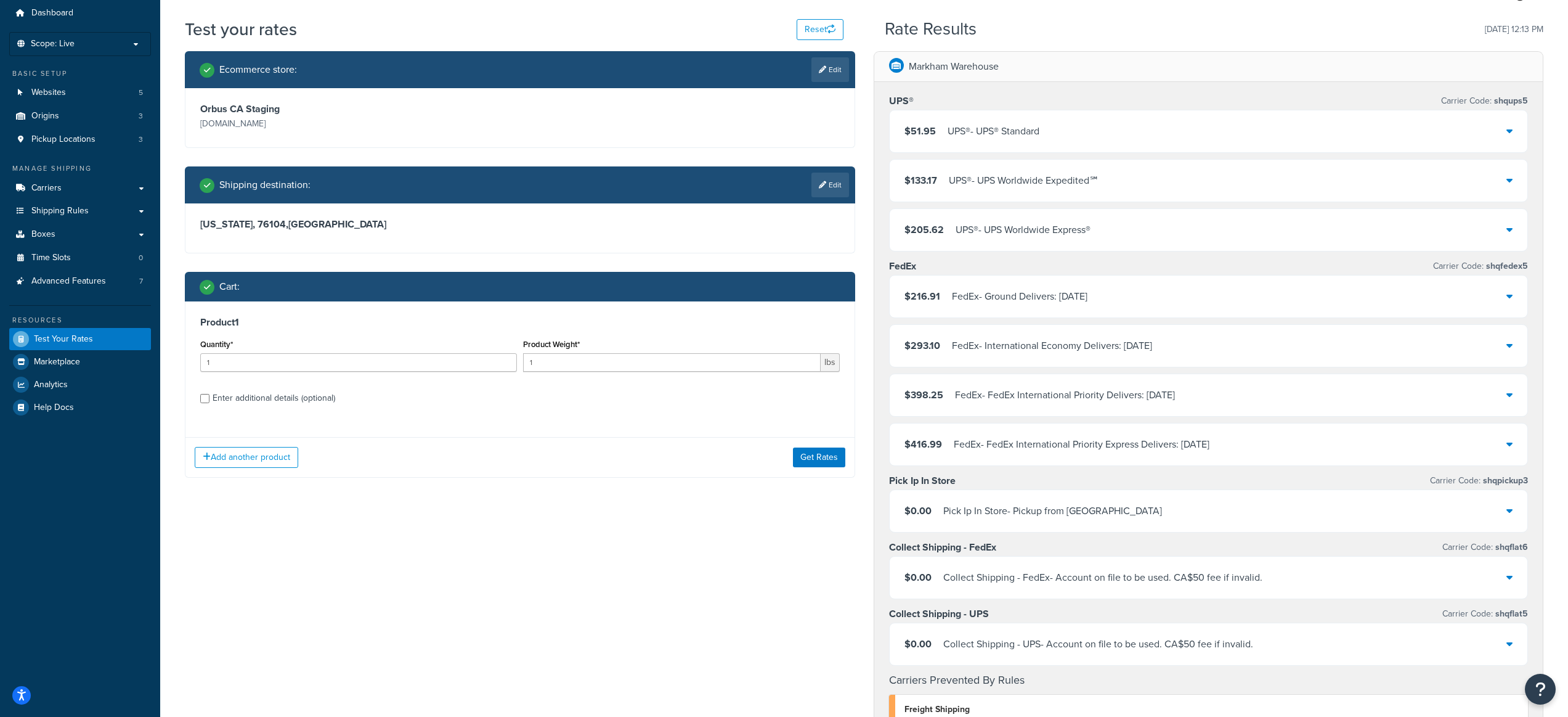
click at [310, 399] on div "Enter additional details (optional)" at bounding box center [274, 398] width 123 height 18
click at [210, 399] on input "Enter additional details (optional)" at bounding box center [204, 398] width 9 height 9
checkbox input "true"
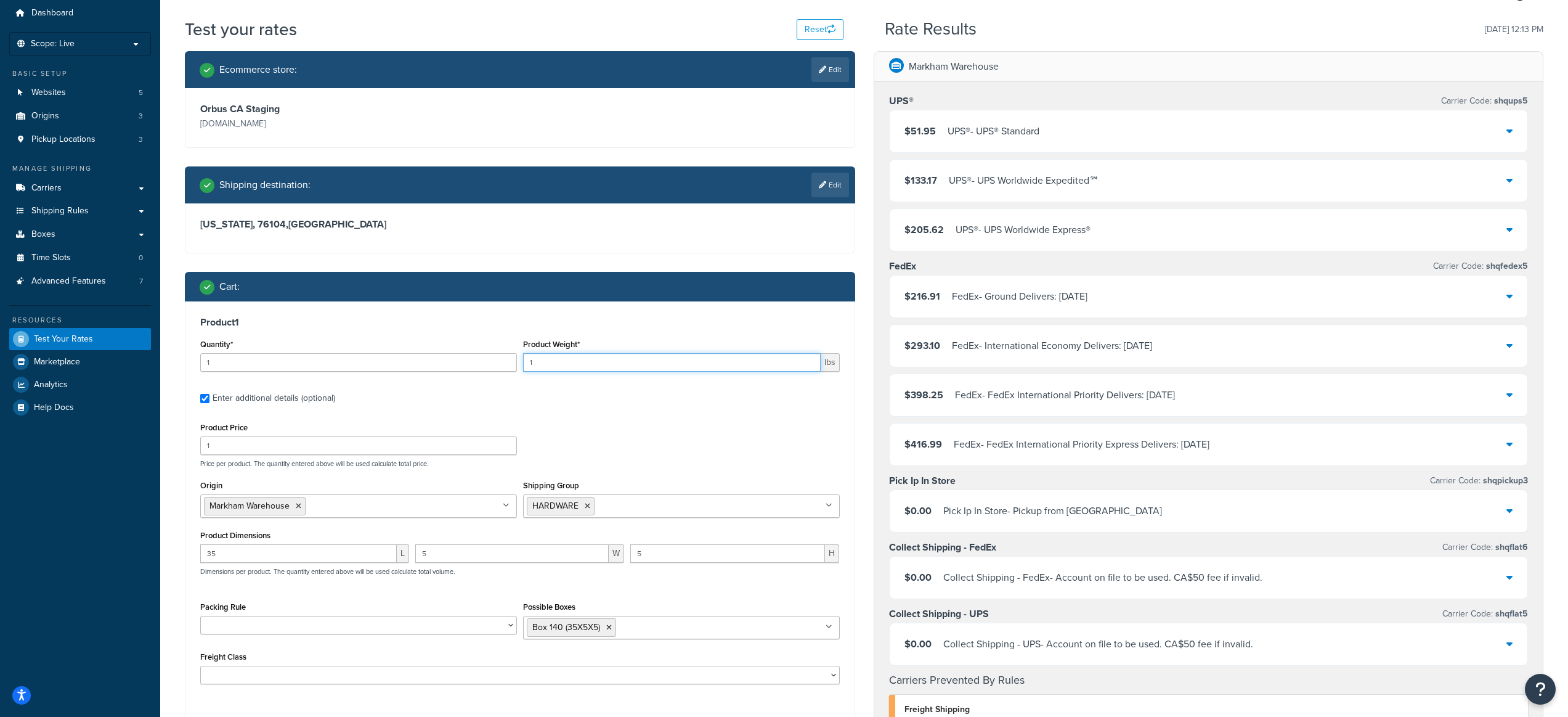
drag, startPoint x: 550, startPoint y: 366, endPoint x: 532, endPoint y: 365, distance: 18.0
click at [532, 365] on input "1" at bounding box center [672, 362] width 298 height 18
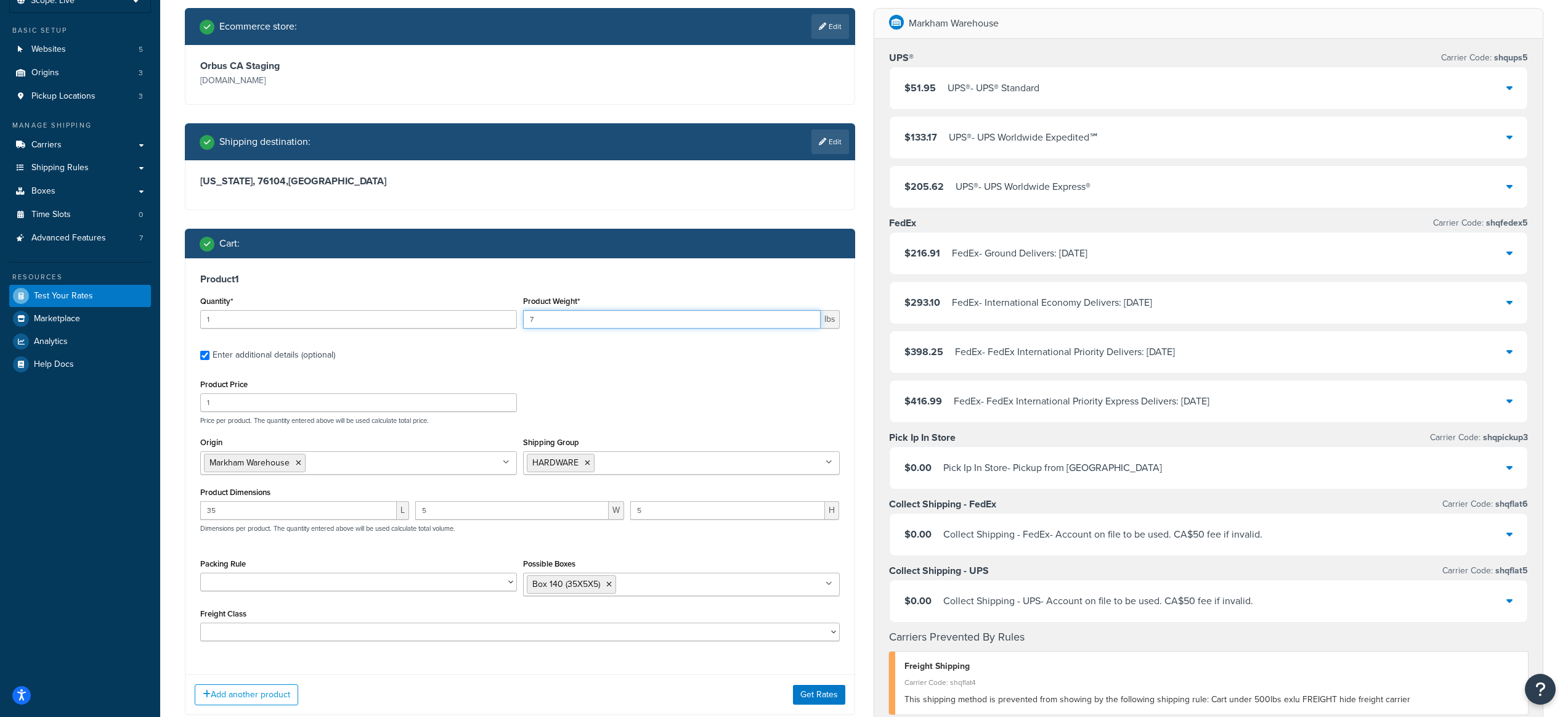
scroll to position [280, 0]
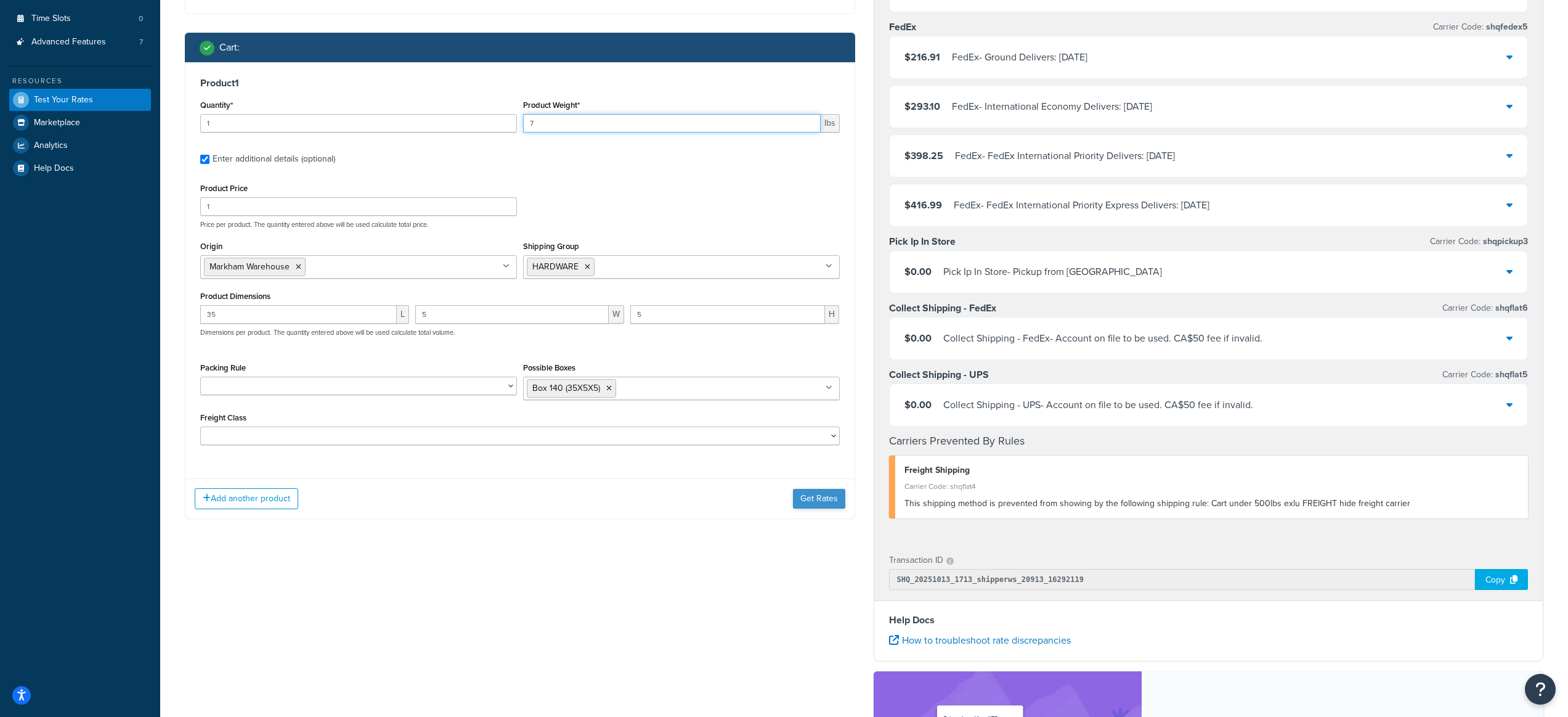
type input "7"
click at [822, 503] on button "Get Rates" at bounding box center [819, 499] width 52 height 20
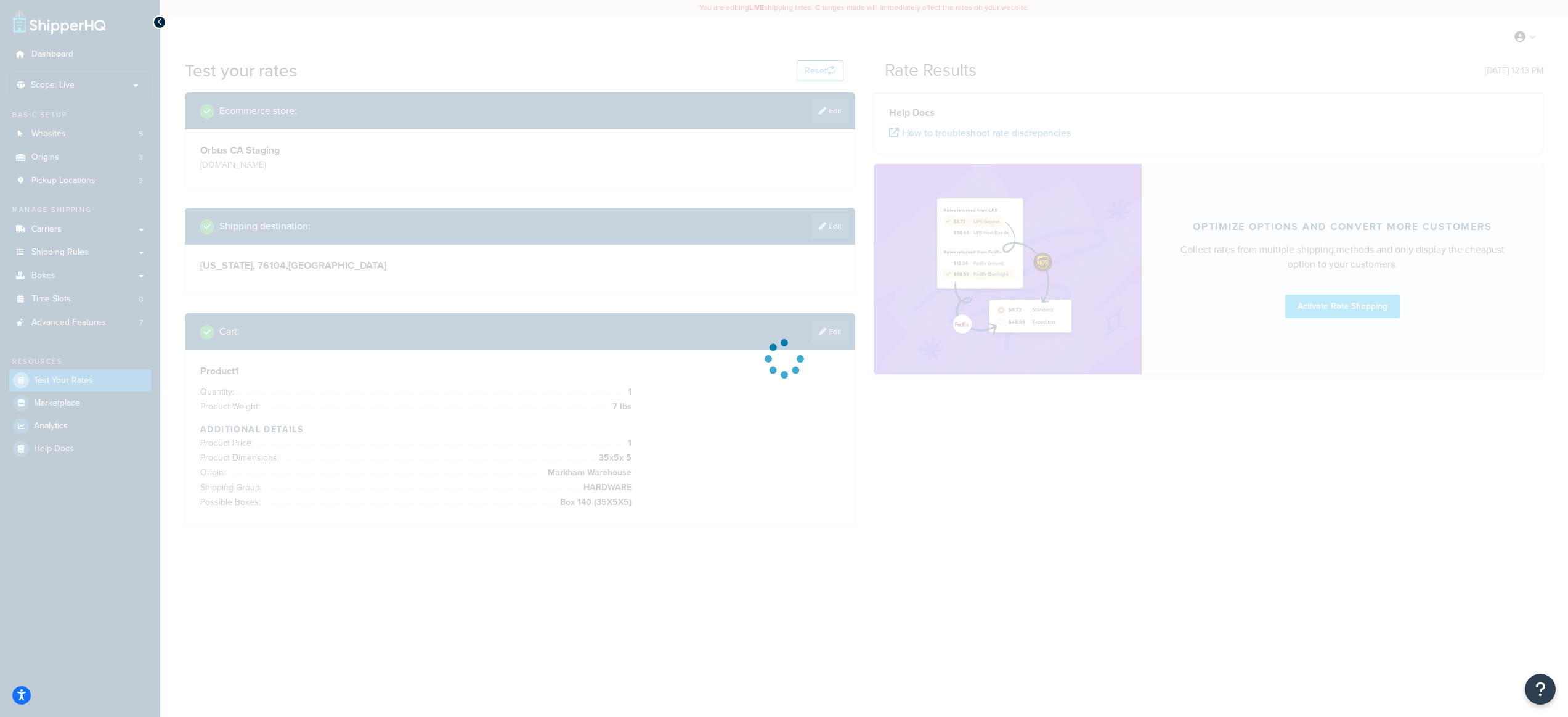
scroll to position [0, 0]
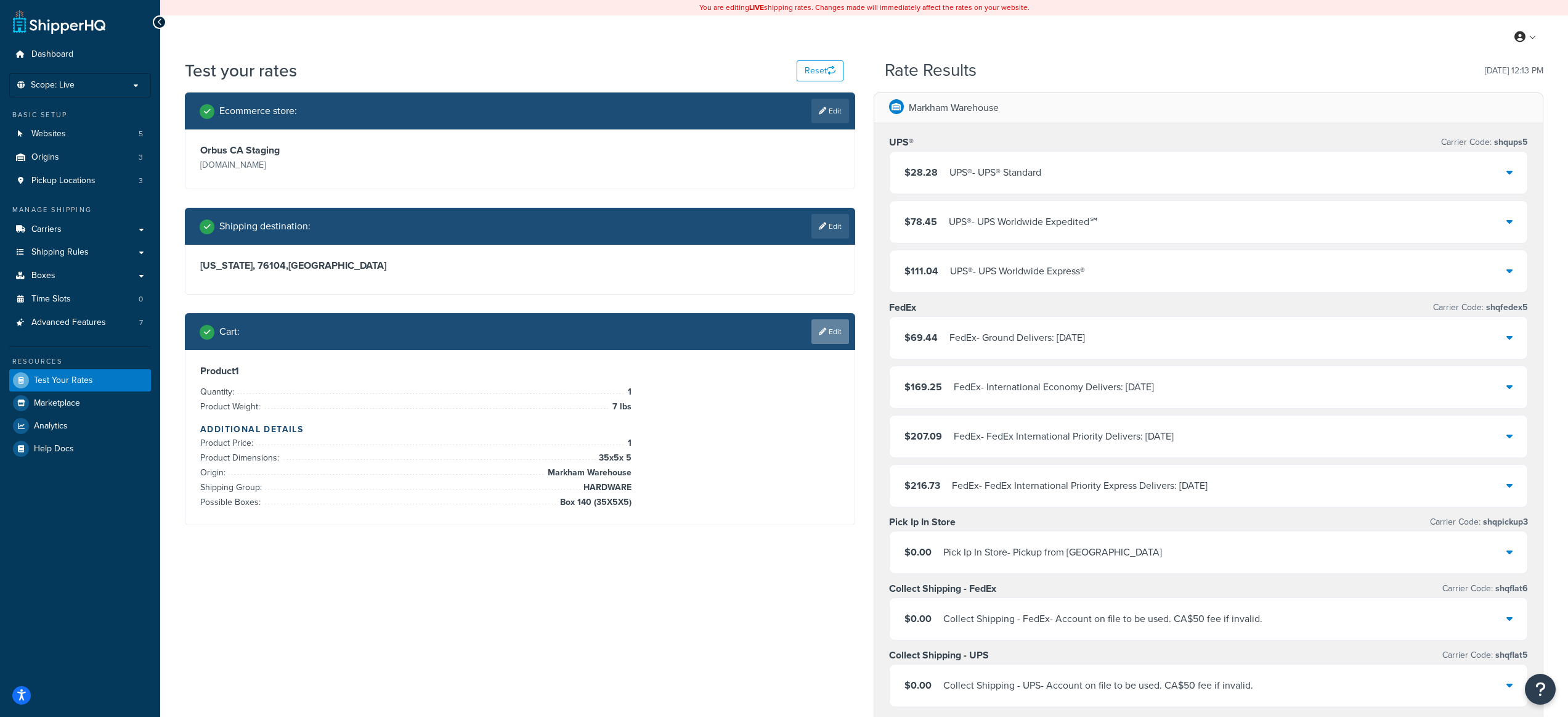
click at [832, 328] on link "Edit" at bounding box center [830, 331] width 37 height 25
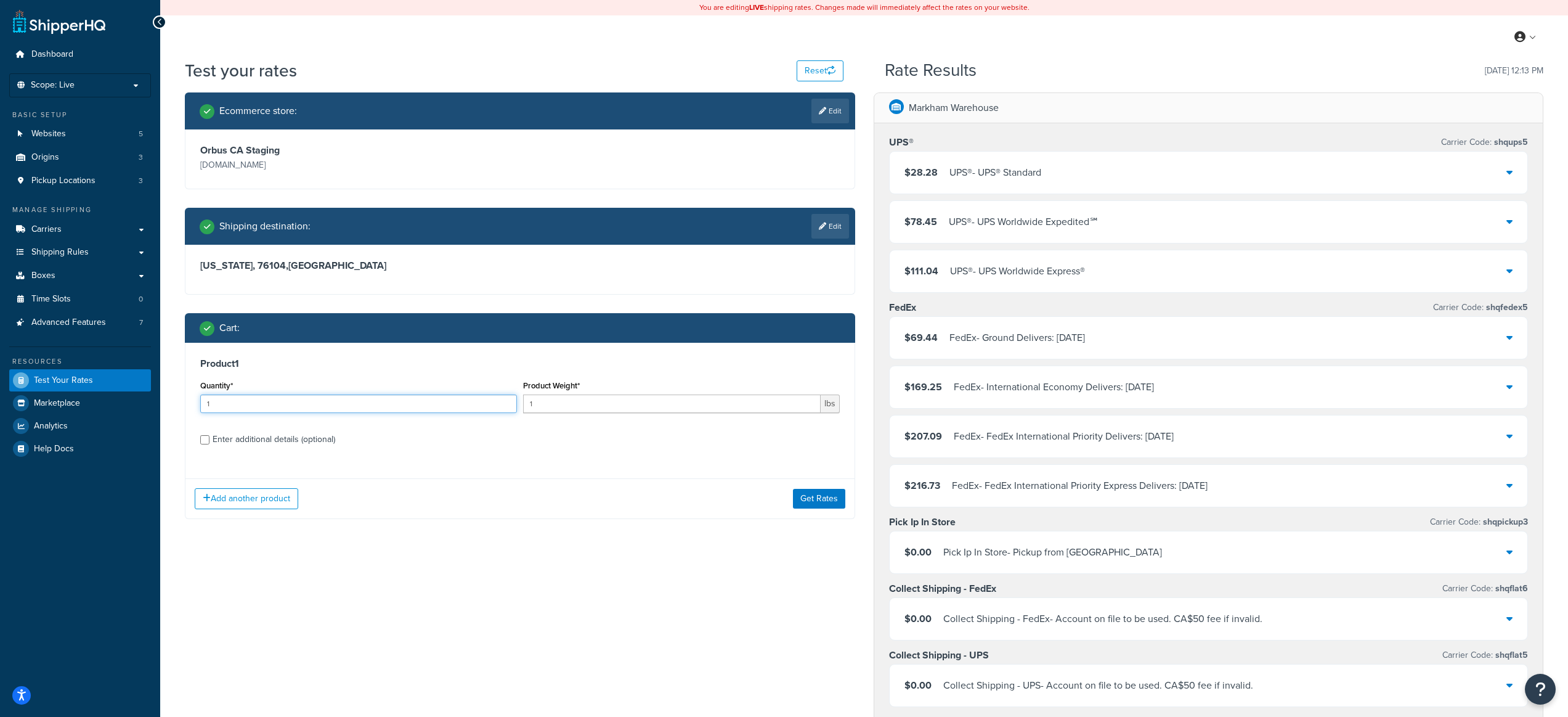
drag, startPoint x: 269, startPoint y: 402, endPoint x: 206, endPoint y: 402, distance: 63.0
click at [206, 402] on input "1" at bounding box center [358, 404] width 317 height 18
type input "2"
click at [323, 437] on div "Enter additional details (optional)" at bounding box center [274, 439] width 123 height 18
click at [306, 443] on div "Enter additional details (optional)" at bounding box center [274, 439] width 123 height 18
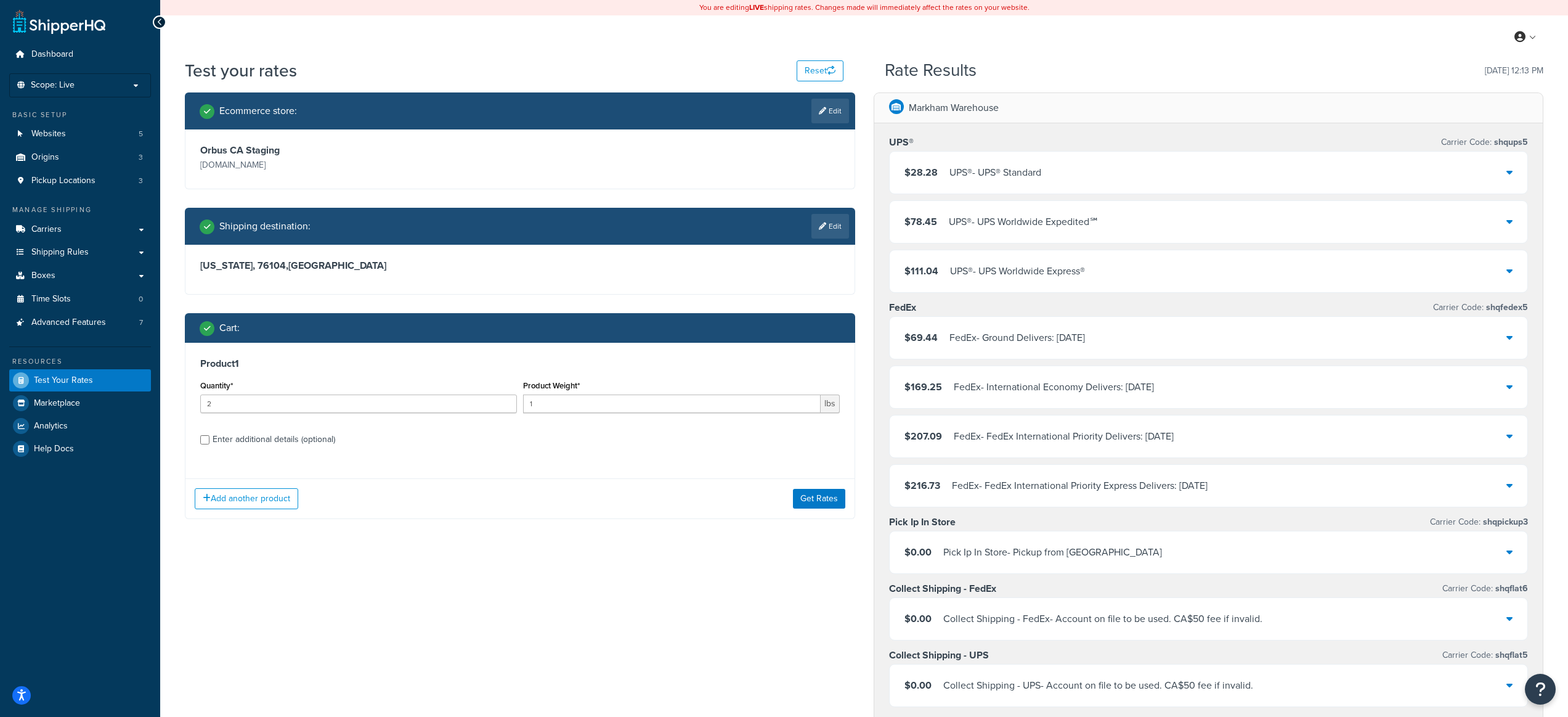
click at [287, 442] on div "Enter additional details (optional)" at bounding box center [274, 439] width 123 height 18
click at [210, 442] on input "Enter additional details (optional)" at bounding box center [204, 439] width 9 height 9
checkbox input "true"
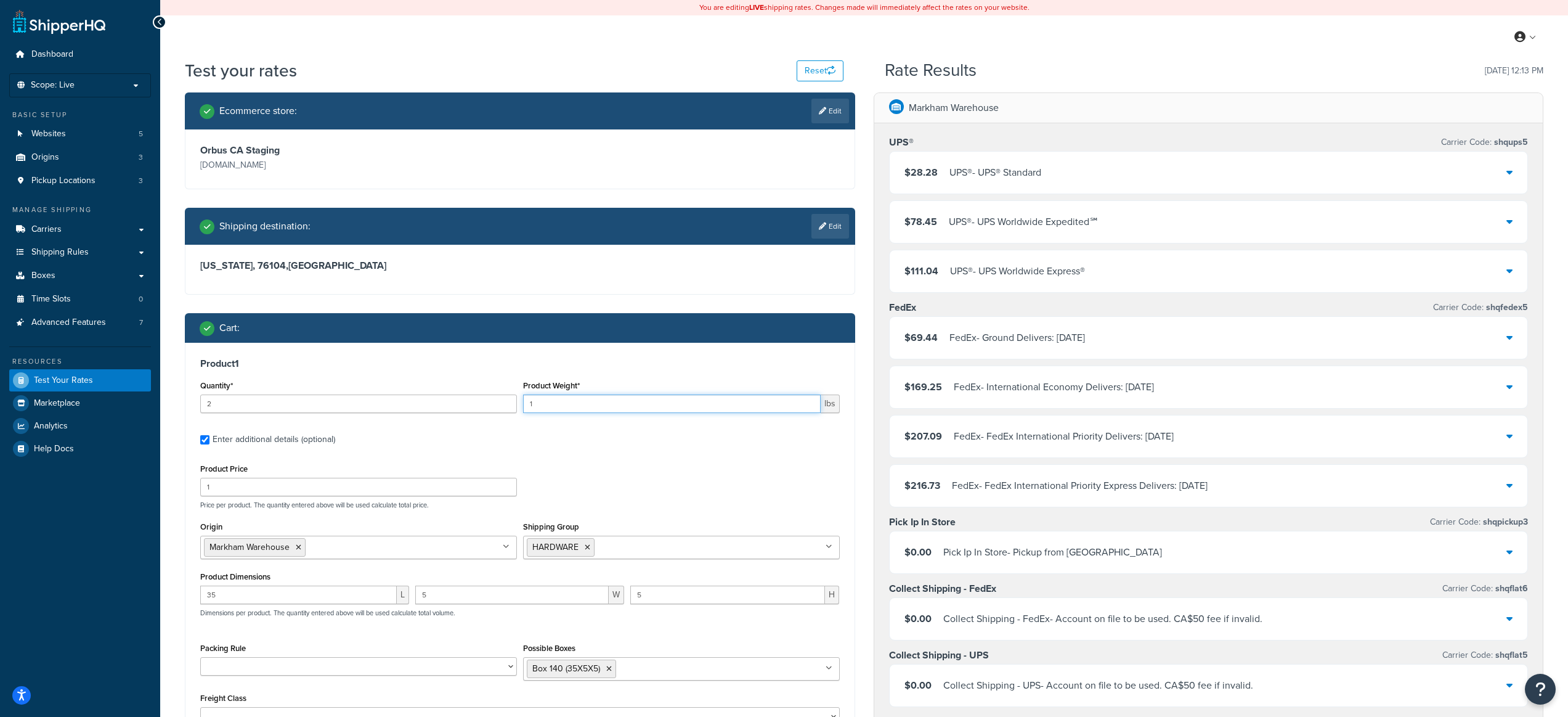
drag, startPoint x: 556, startPoint y: 397, endPoint x: 515, endPoint y: 397, distance: 41.0
click at [515, 397] on div "Quantity* 2 Product Weight* 1 lbs" at bounding box center [520, 400] width 646 height 45
drag, startPoint x: 580, startPoint y: 402, endPoint x: 525, endPoint y: 412, distance: 55.9
click at [520, 403] on div "Product Weight* 1 lbs" at bounding box center [682, 400] width 323 height 45
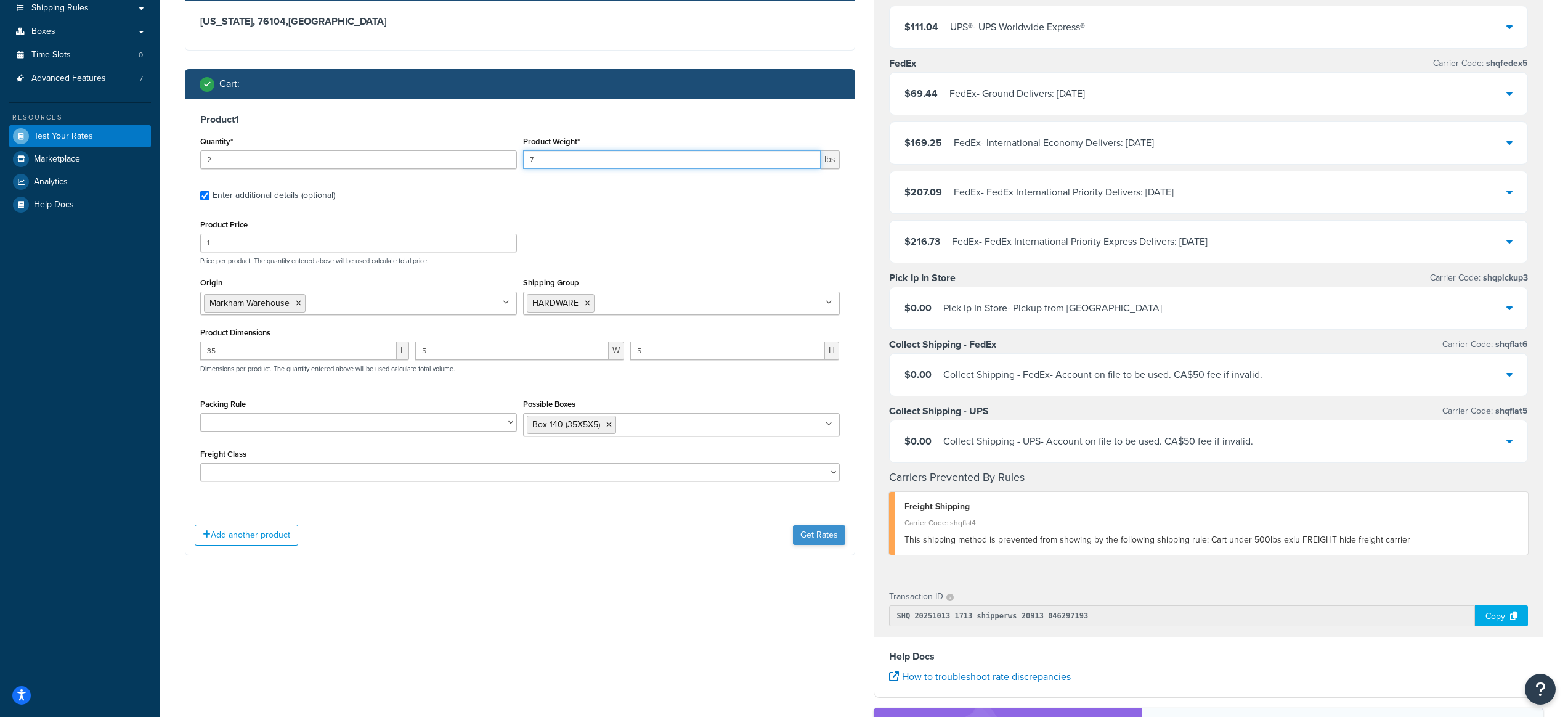
type input "7"
click at [821, 535] on button "Get Rates" at bounding box center [819, 535] width 52 height 20
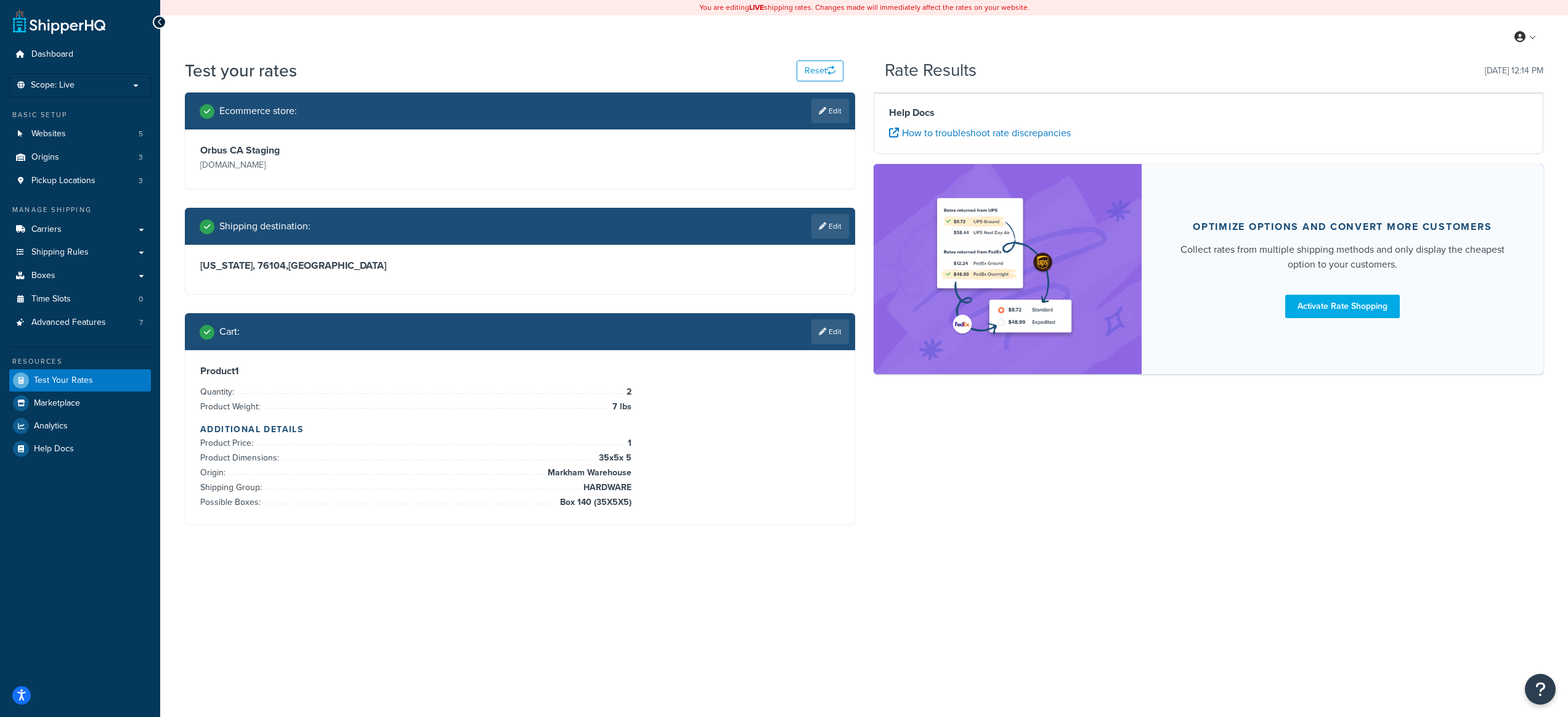
scroll to position [0, 0]
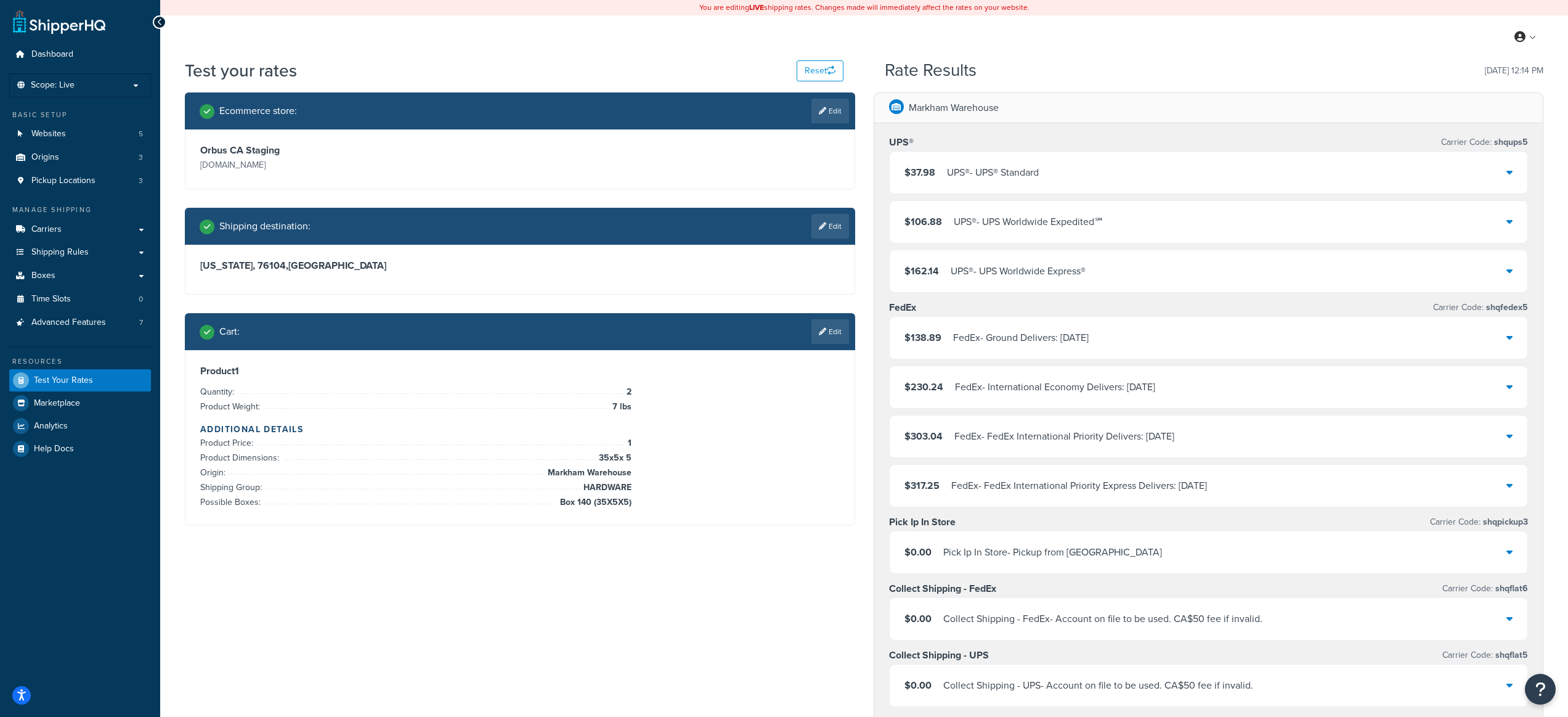
click at [1036, 184] on div "$37.98 UPS® - UPS® Standard" at bounding box center [1209, 173] width 639 height 42
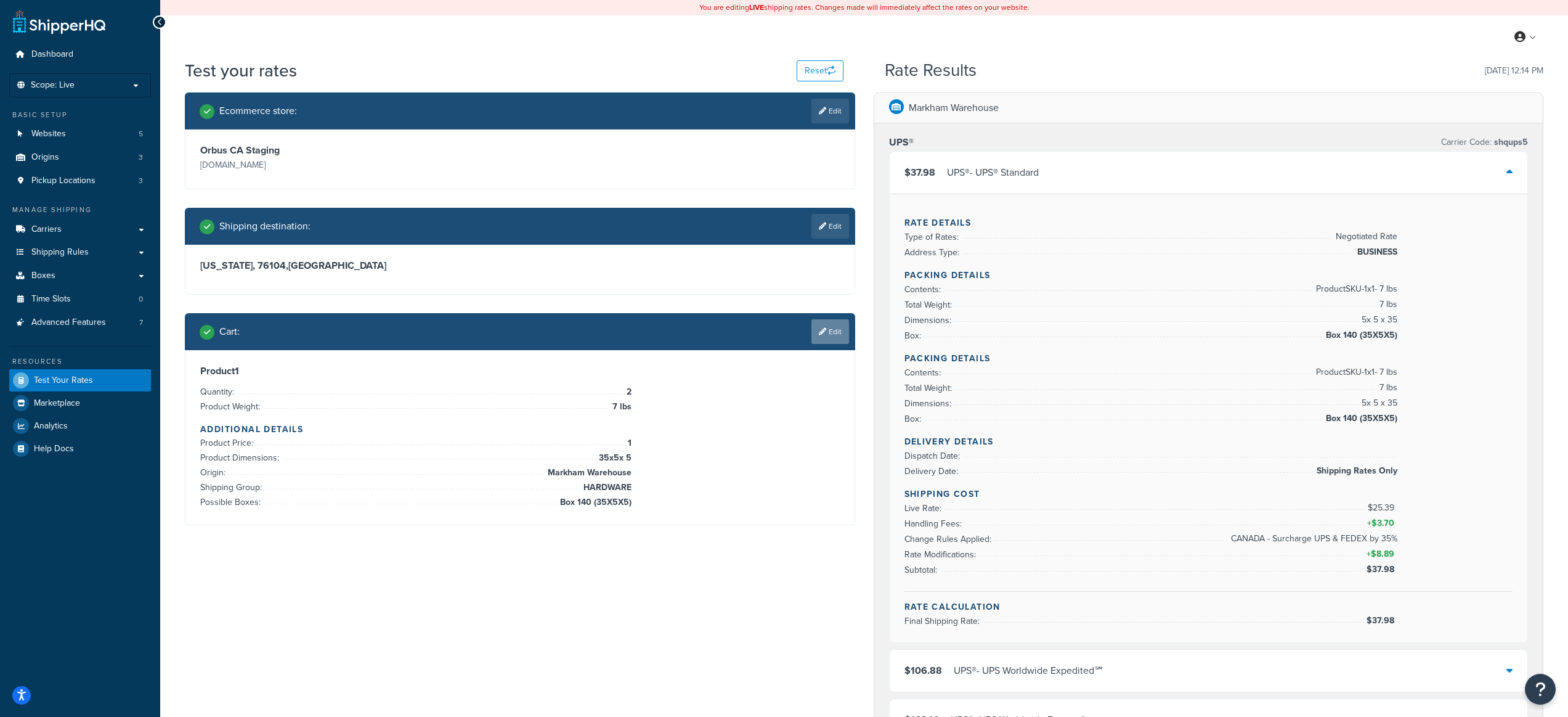
click at [823, 330] on icon at bounding box center [822, 332] width 8 height 8
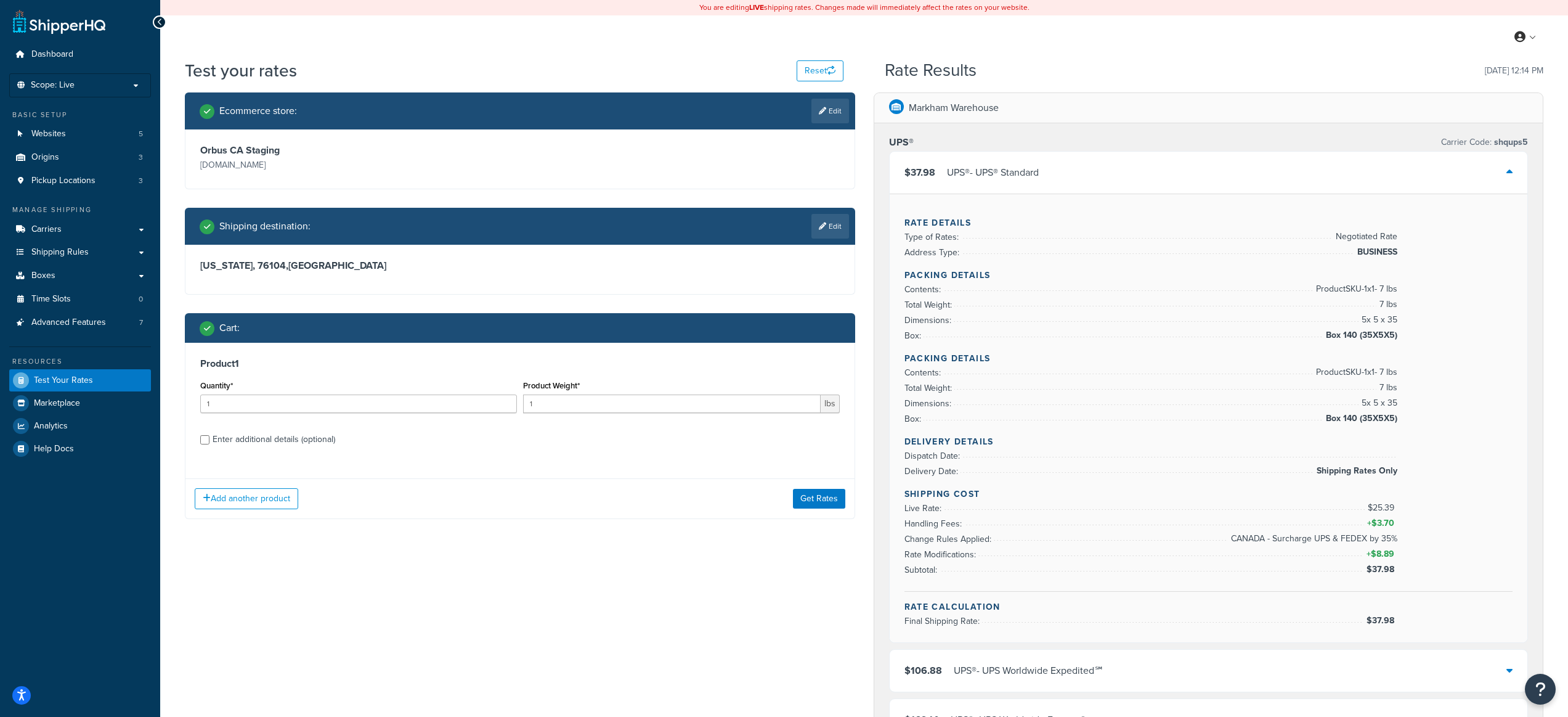
click at [303, 437] on div "Enter additional details (optional)" at bounding box center [274, 439] width 123 height 18
click at [210, 437] on input "Enter additional details (optional)" at bounding box center [204, 439] width 9 height 9
checkbox input "true"
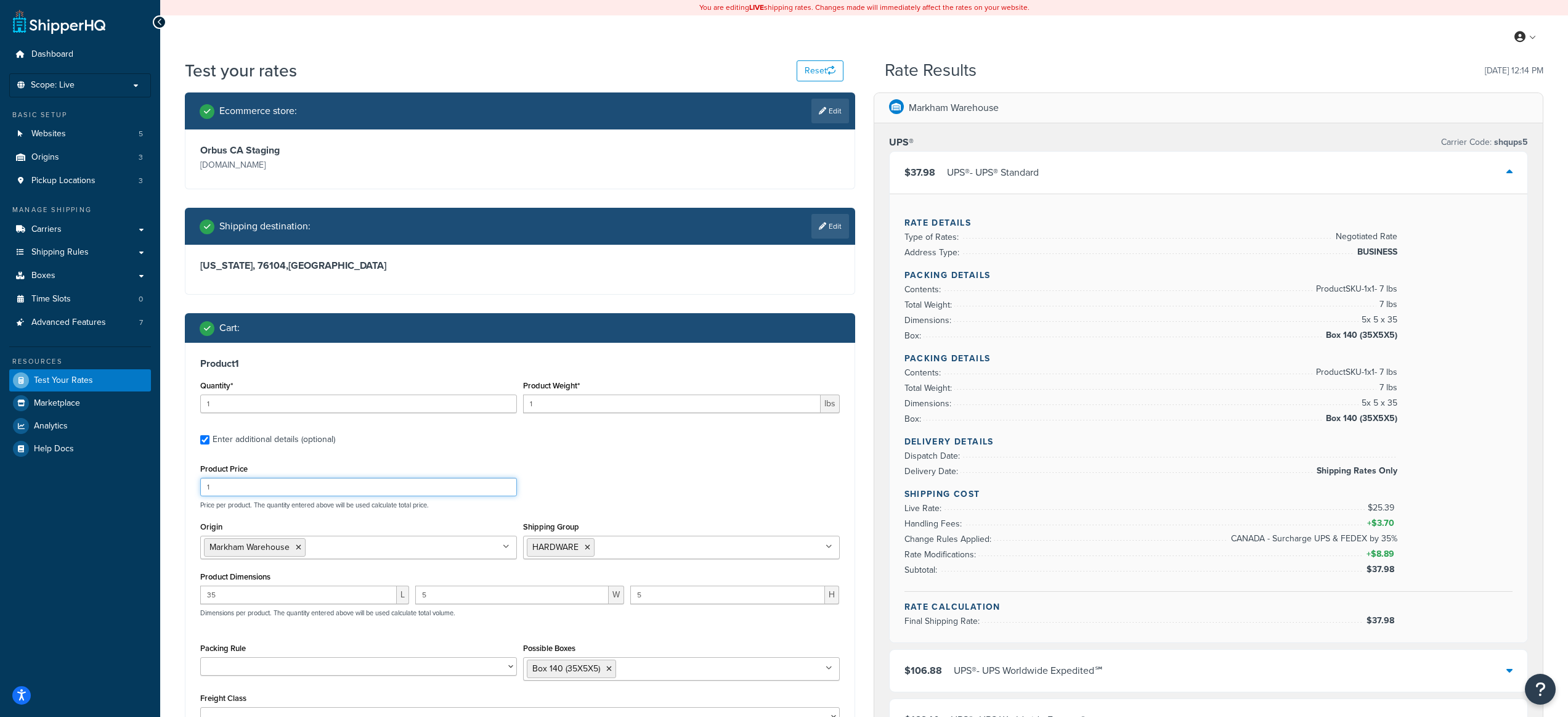
drag, startPoint x: 275, startPoint y: 486, endPoint x: 199, endPoint y: 478, distance: 76.4
click at [199, 478] on div "Product Price 1" at bounding box center [358, 478] width 323 height 36
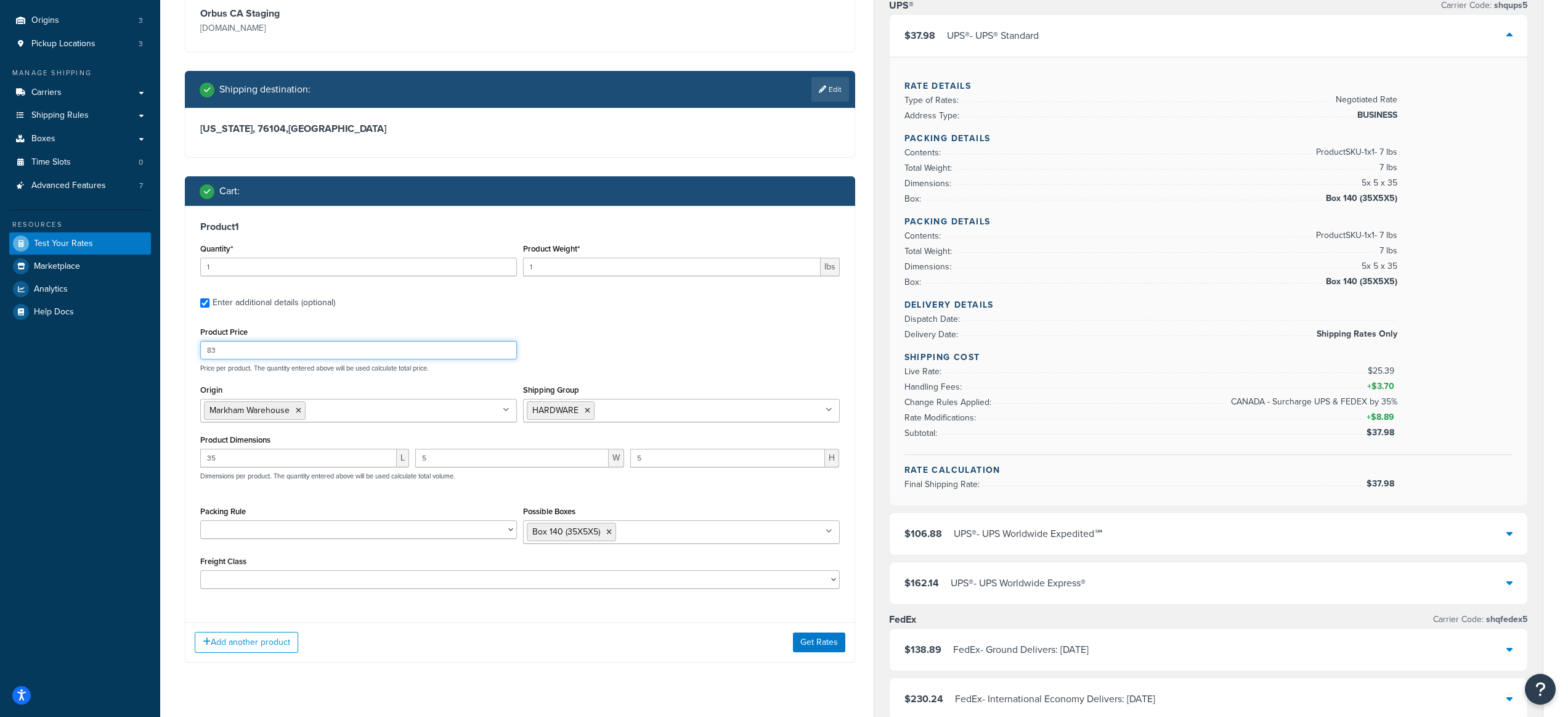
scroll to position [368, 0]
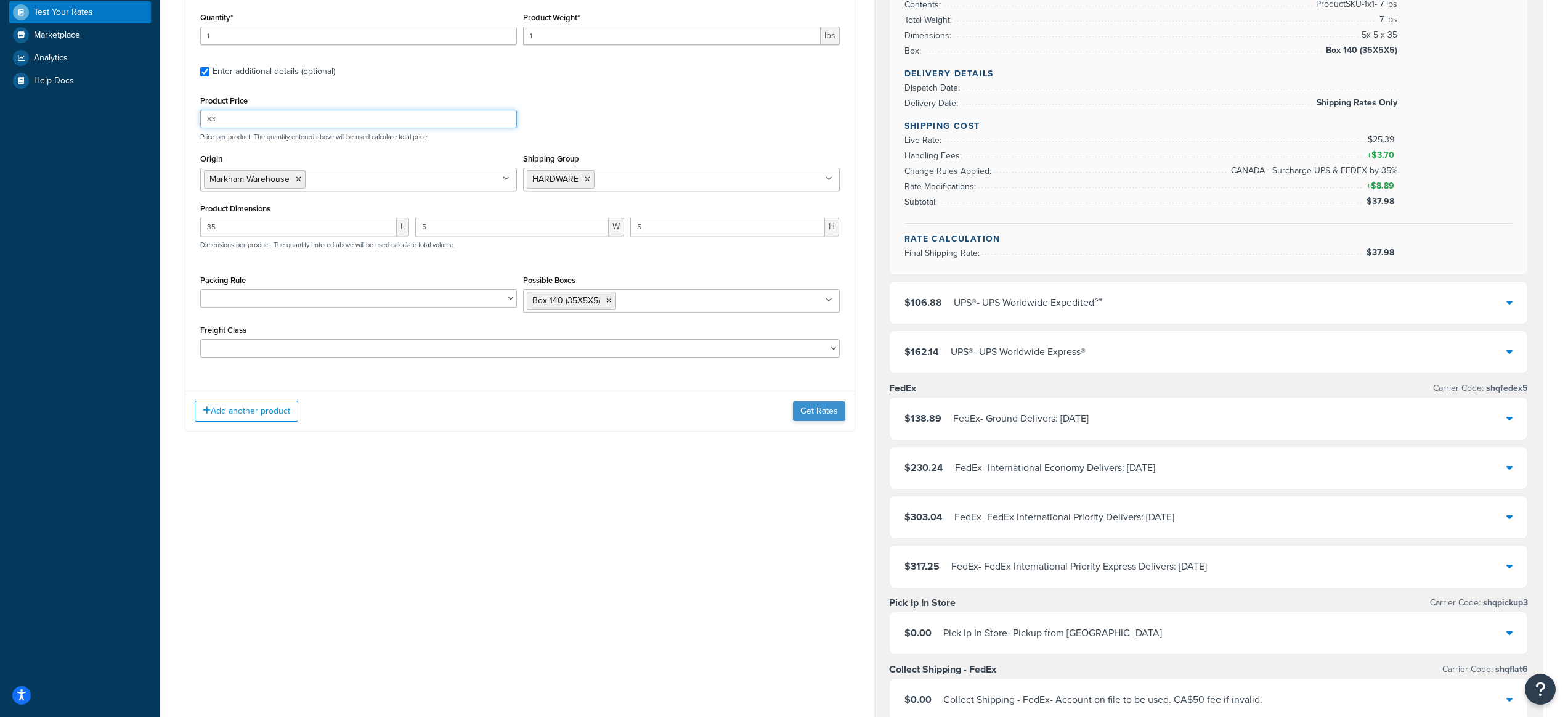
type input "83"
click at [820, 410] on button "Get Rates" at bounding box center [819, 411] width 52 height 20
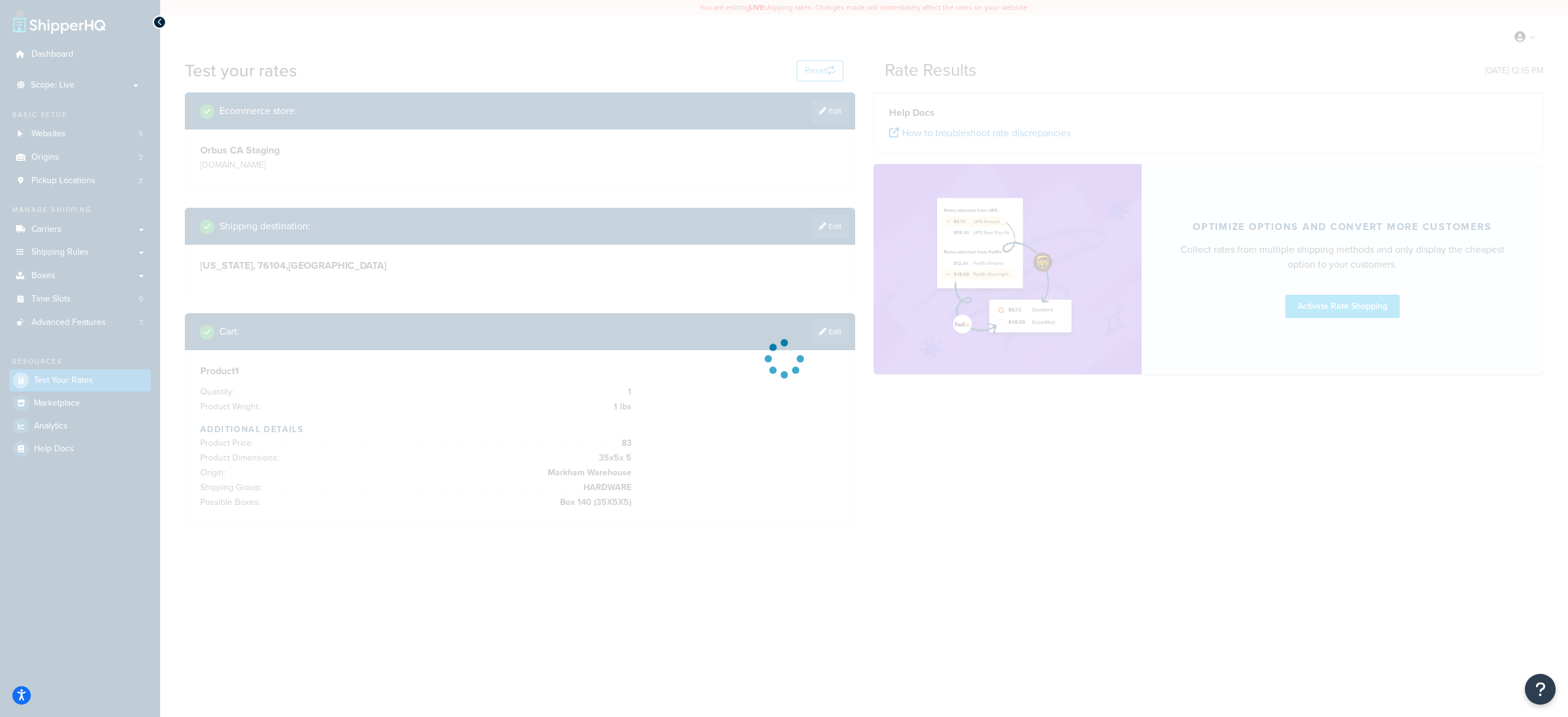
scroll to position [0, 0]
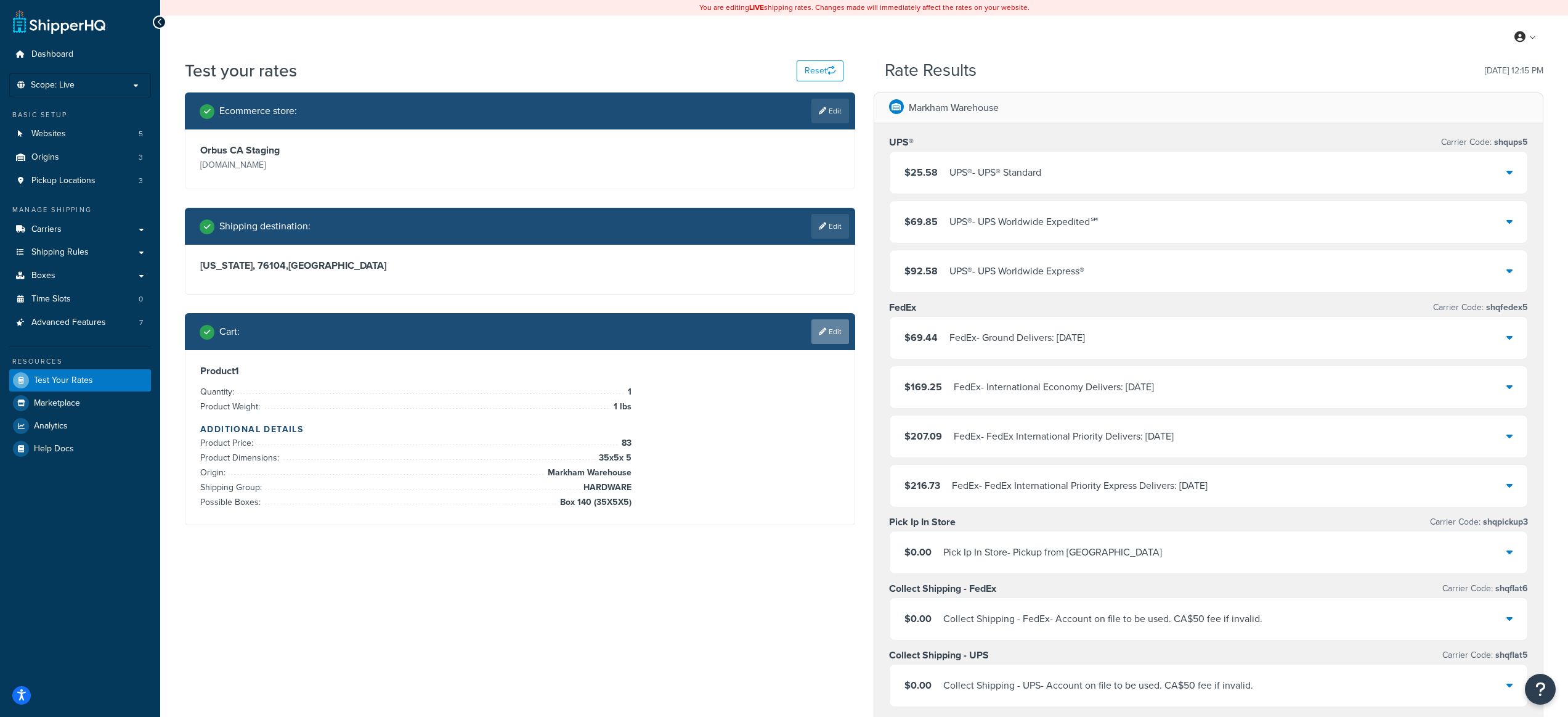
click at [841, 340] on link "Edit" at bounding box center [830, 331] width 37 height 25
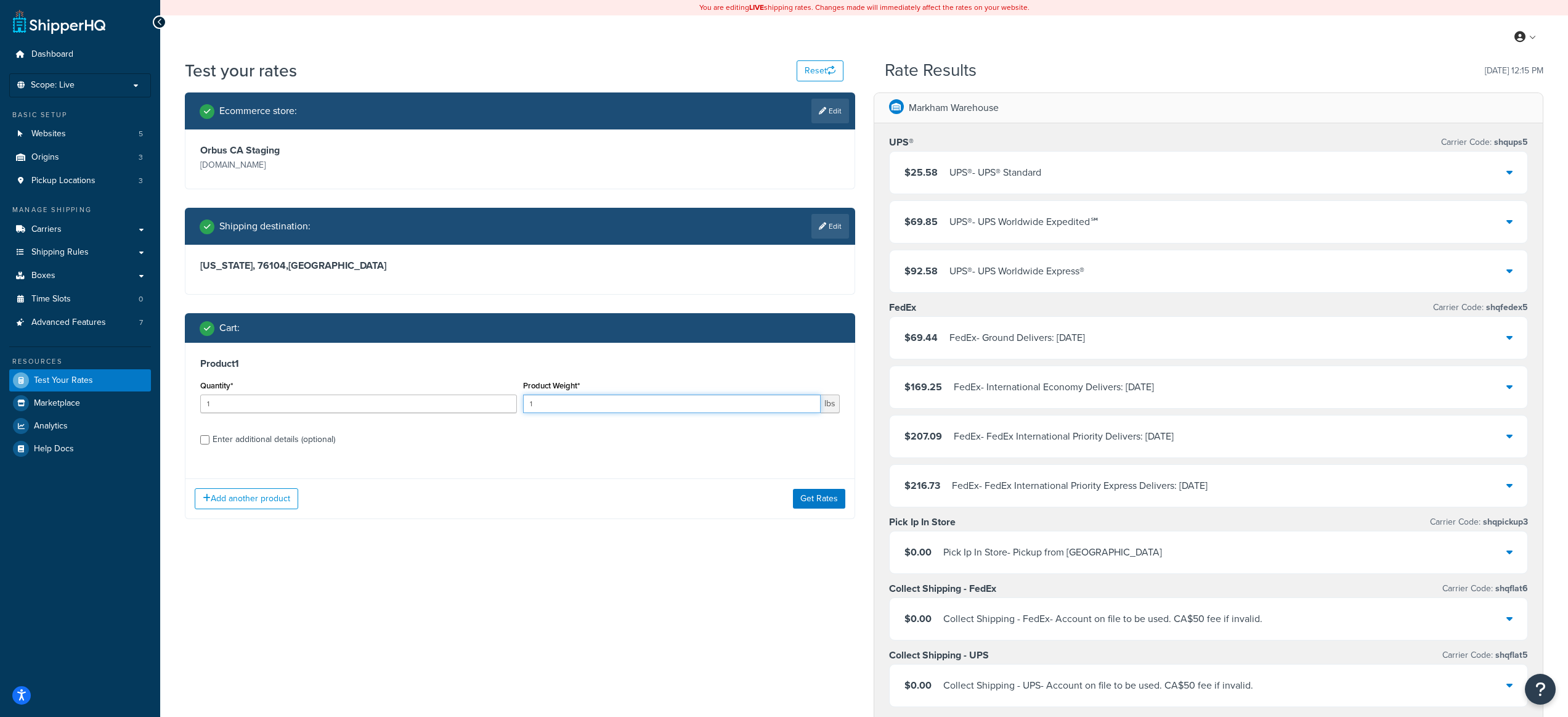
drag, startPoint x: 557, startPoint y: 404, endPoint x: 496, endPoint y: 396, distance: 61.5
click at [496, 396] on div "Quantity* 1 Product Weight* 1 lbs" at bounding box center [520, 400] width 646 height 45
type input "7"
drag, startPoint x: 275, startPoint y: 406, endPoint x: 189, endPoint y: 399, distance: 86.3
click at [189, 399] on div "Product 1 Quantity* 1 Product Weight* 7 lbs Enter additional details (optional)" at bounding box center [520, 406] width 669 height 126
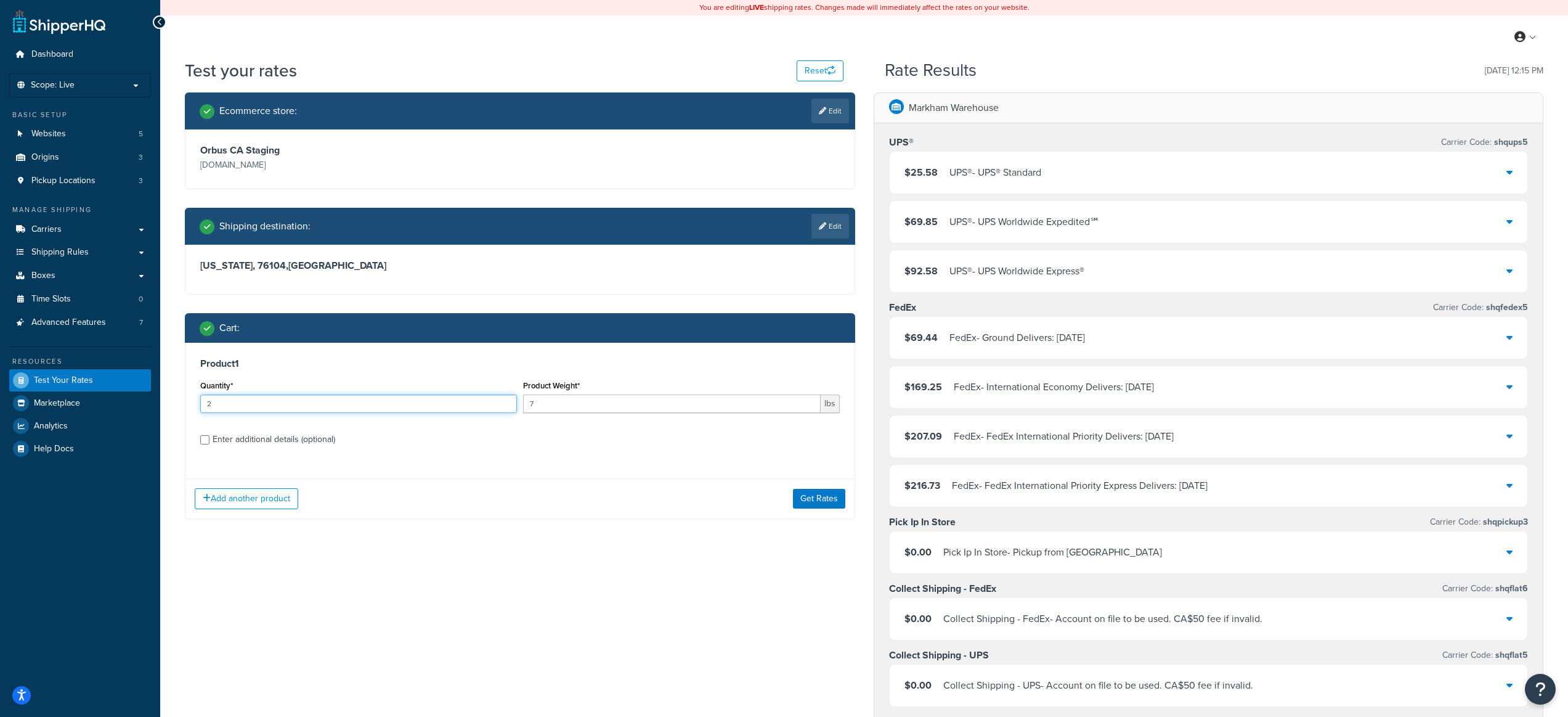
type input "2"
drag, startPoint x: 220, startPoint y: 439, endPoint x: 265, endPoint y: 445, distance: 45.4
click at [220, 439] on div "Enter additional details (optional)" at bounding box center [274, 439] width 123 height 18
click at [210, 439] on input "Enter additional details (optional)" at bounding box center [204, 439] width 9 height 9
checkbox input "true"
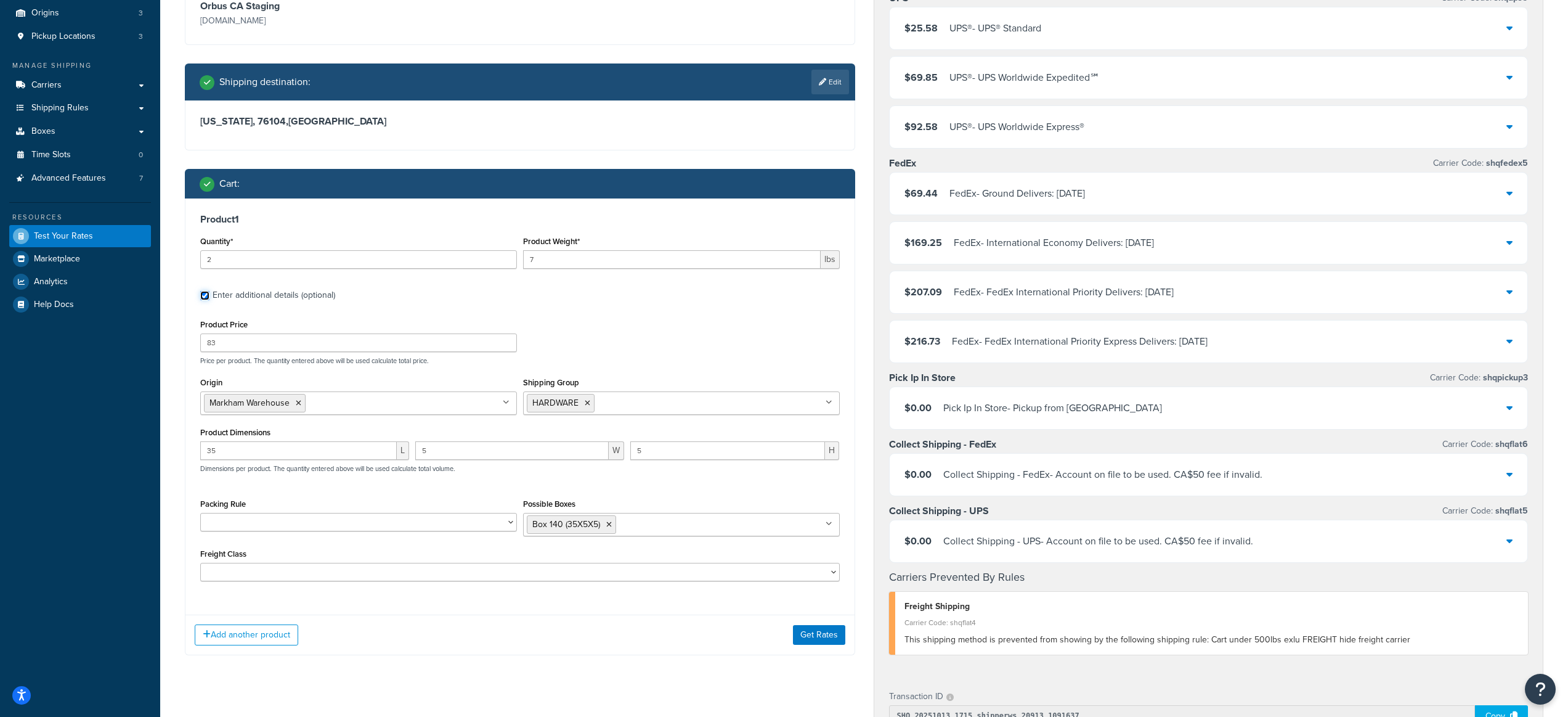
scroll to position [397, 0]
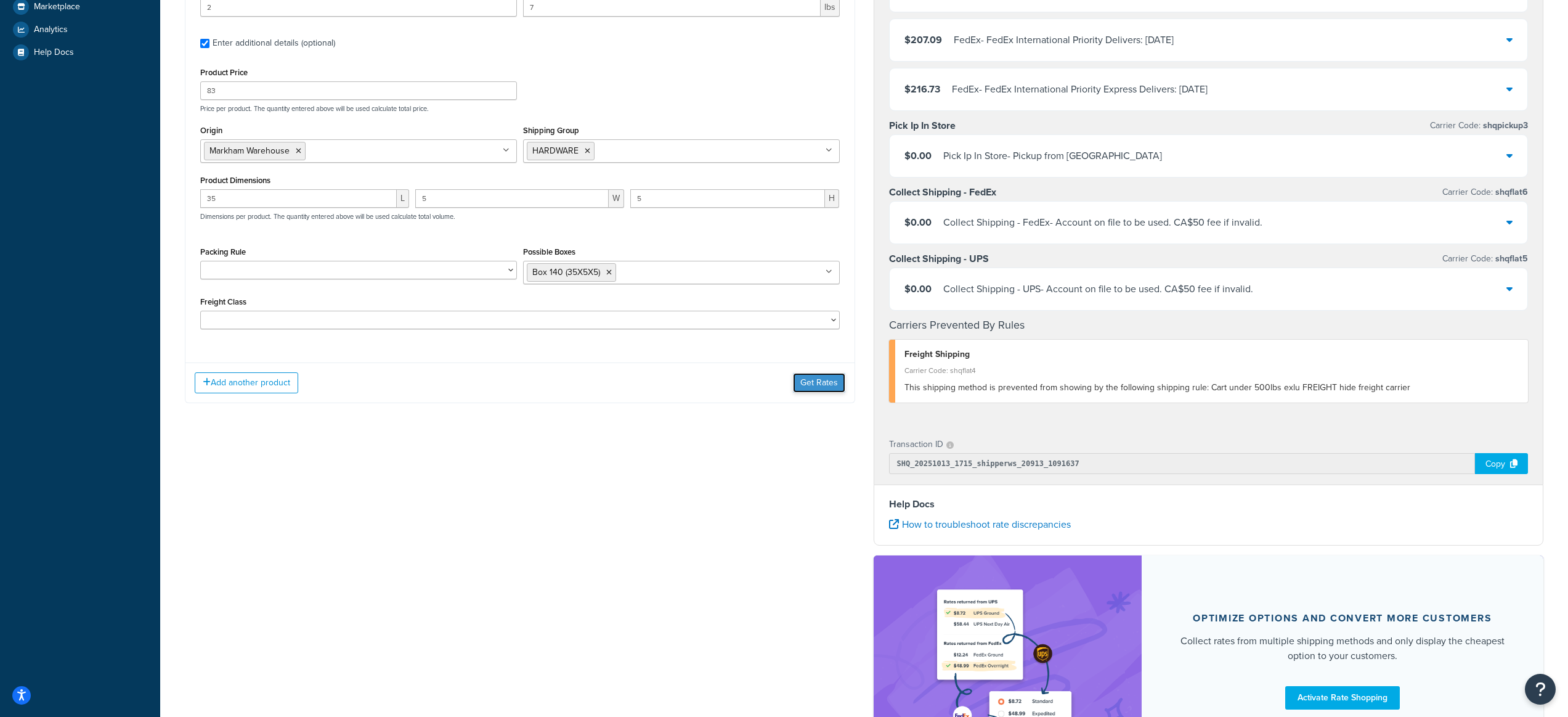
click at [817, 382] on button "Get Rates" at bounding box center [819, 382] width 52 height 20
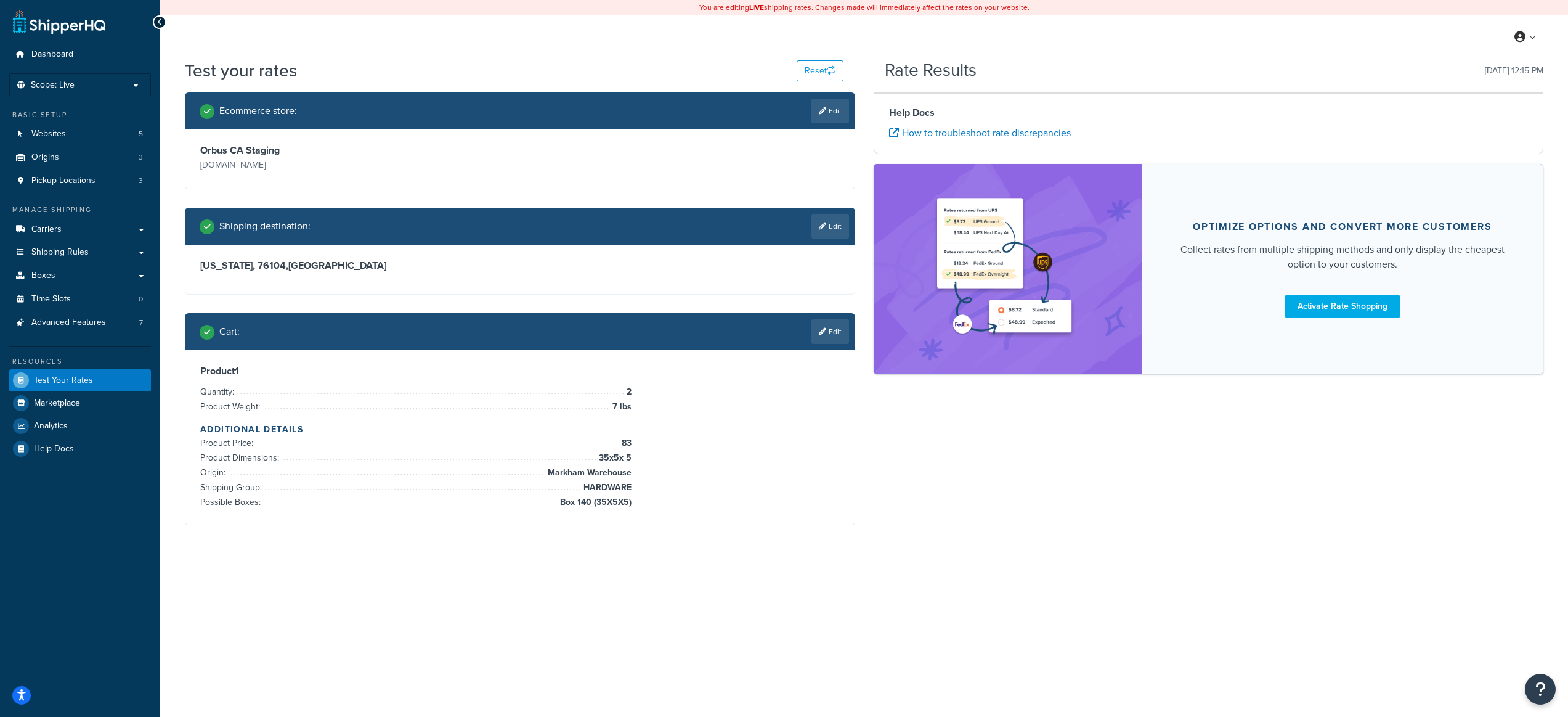
scroll to position [0, 0]
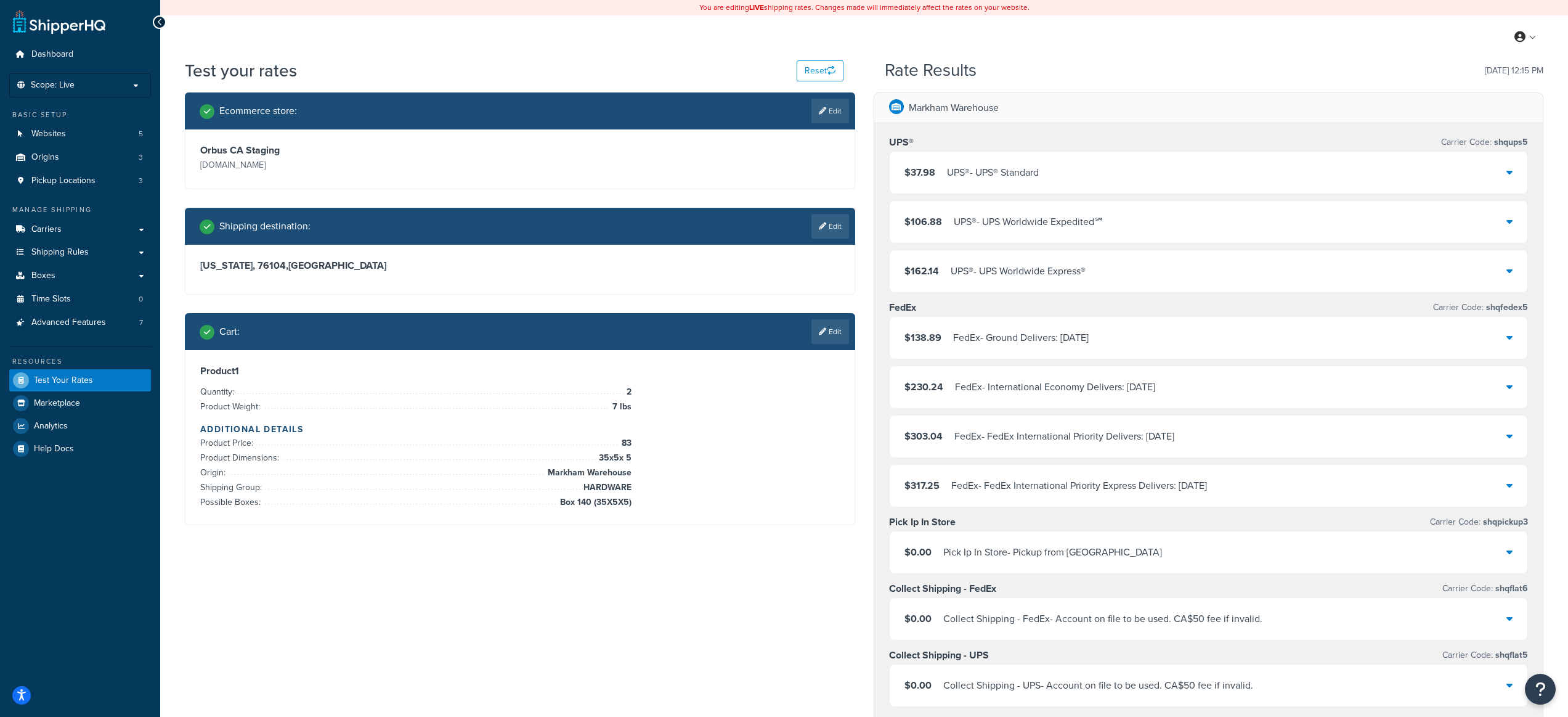
click at [1083, 38] on div "My Profile Billing Global Settings Contact Us Logout" at bounding box center [865, 37] width 1408 height 43
click at [101, 255] on link "Shipping Rules" at bounding box center [80, 252] width 142 height 23
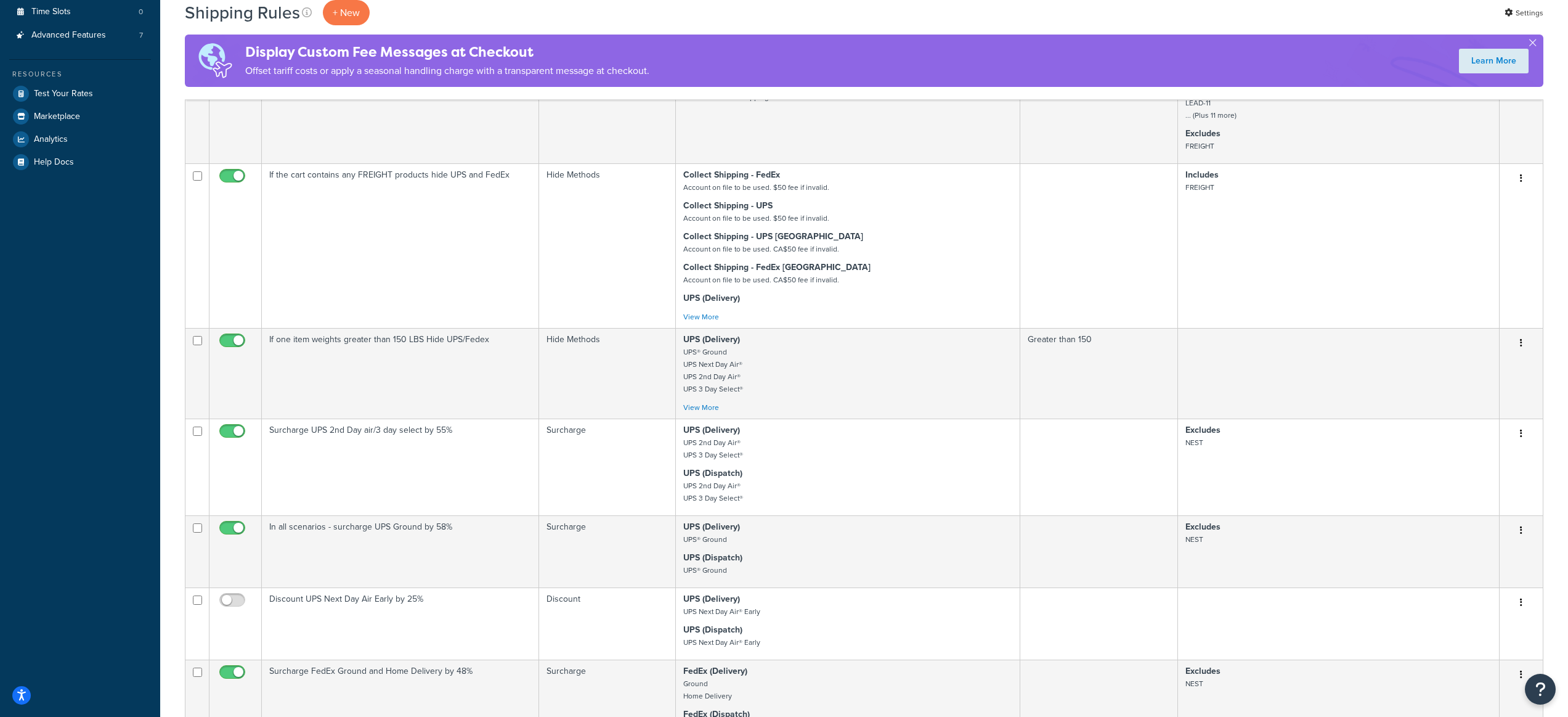
scroll to position [727, 0]
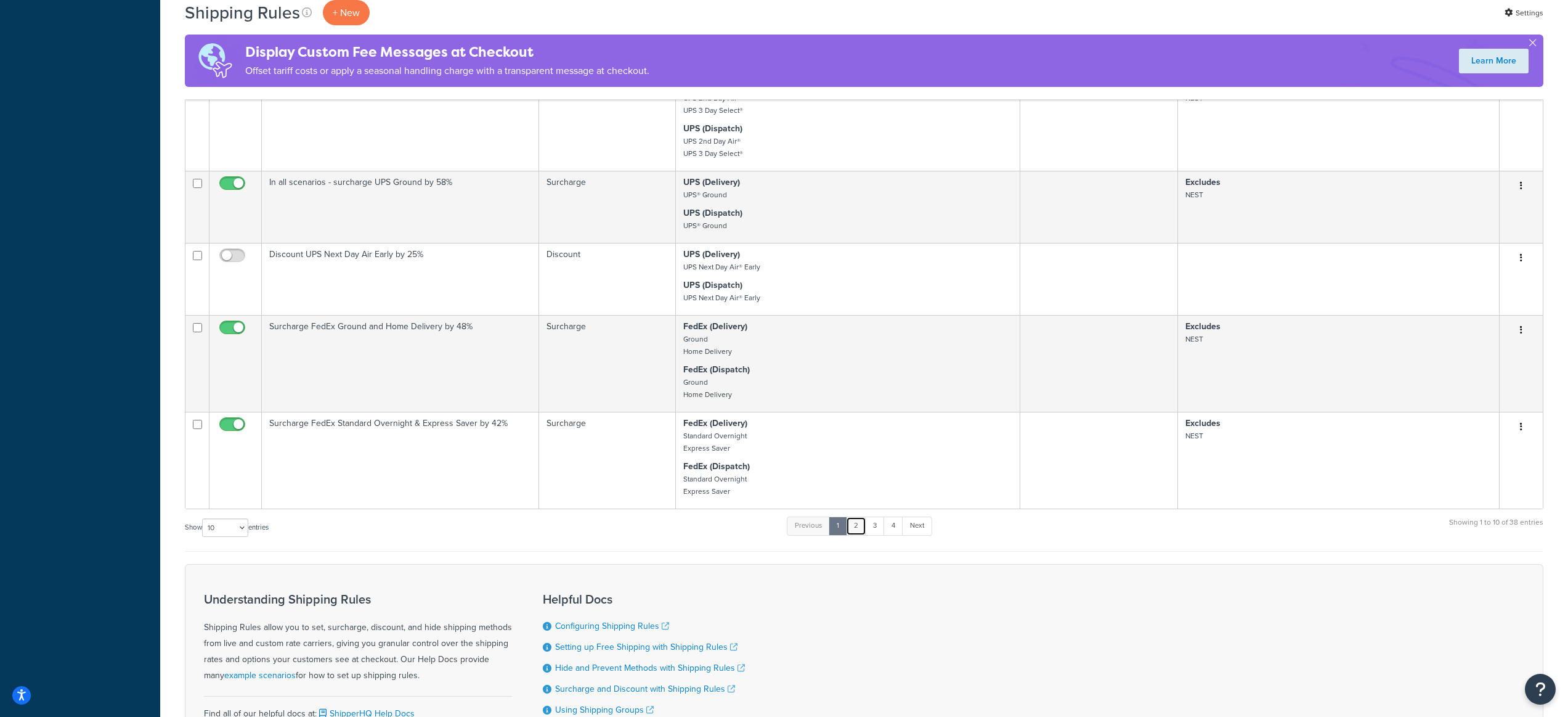
click at [859, 527] on link "2" at bounding box center [856, 525] width 20 height 18
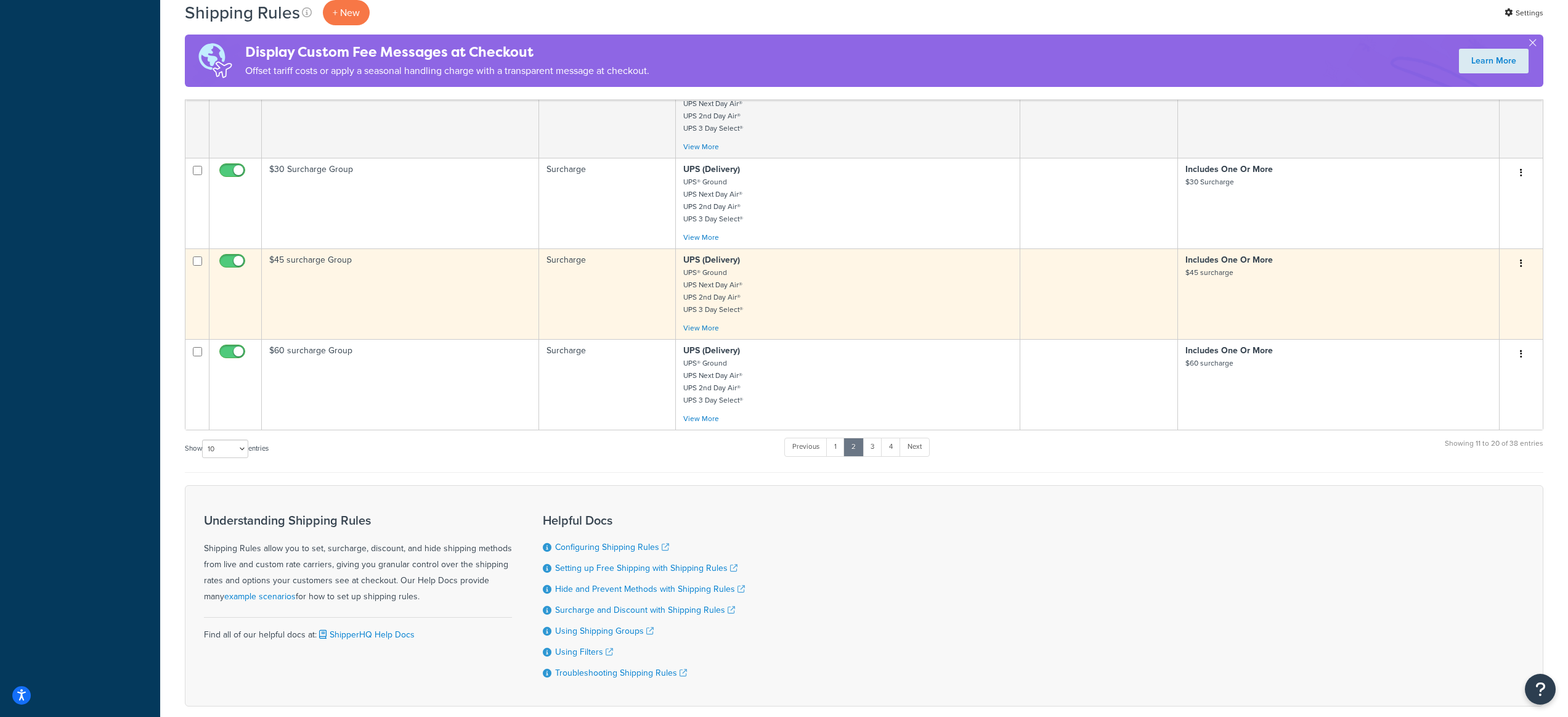
scroll to position [308, 0]
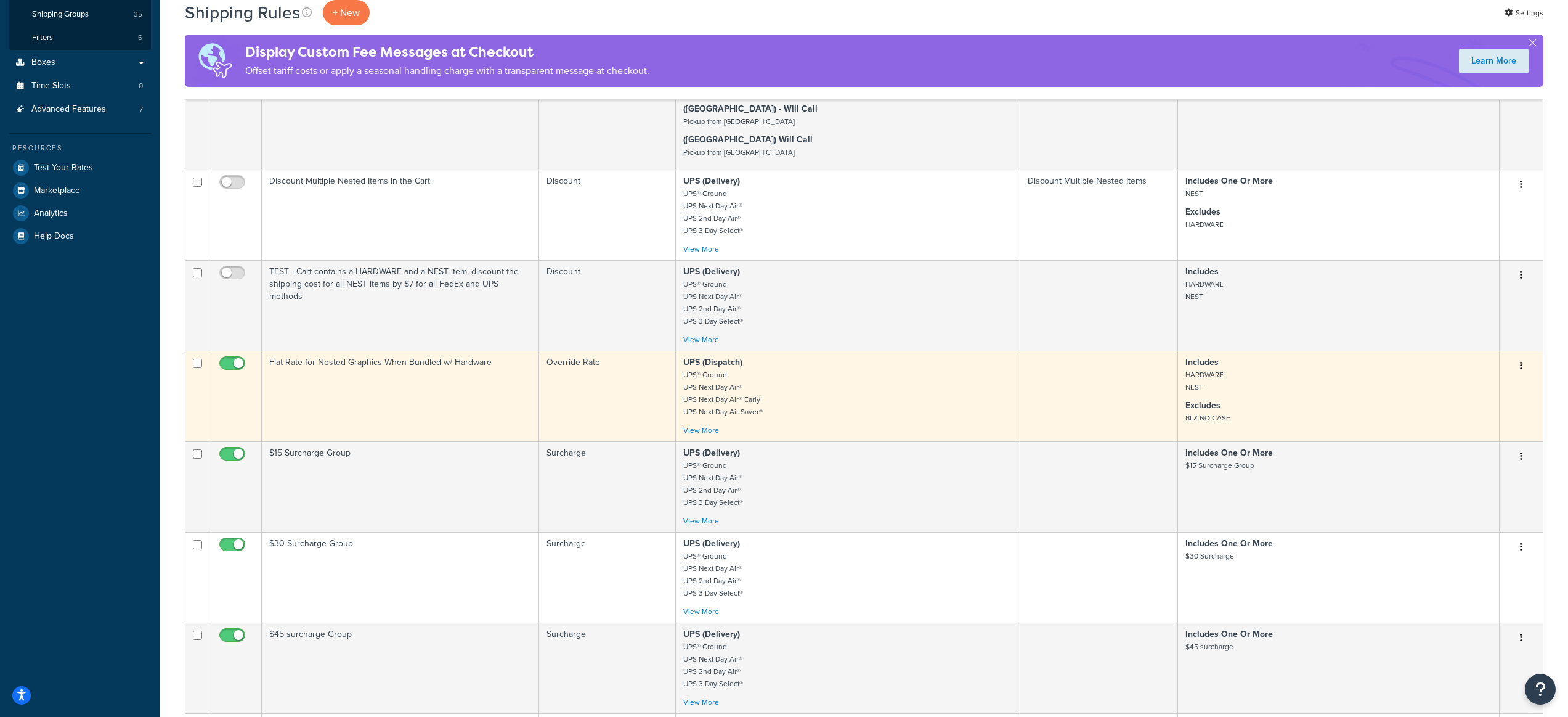
click at [646, 409] on td "Override Rate" at bounding box center [608, 396] width 137 height 91
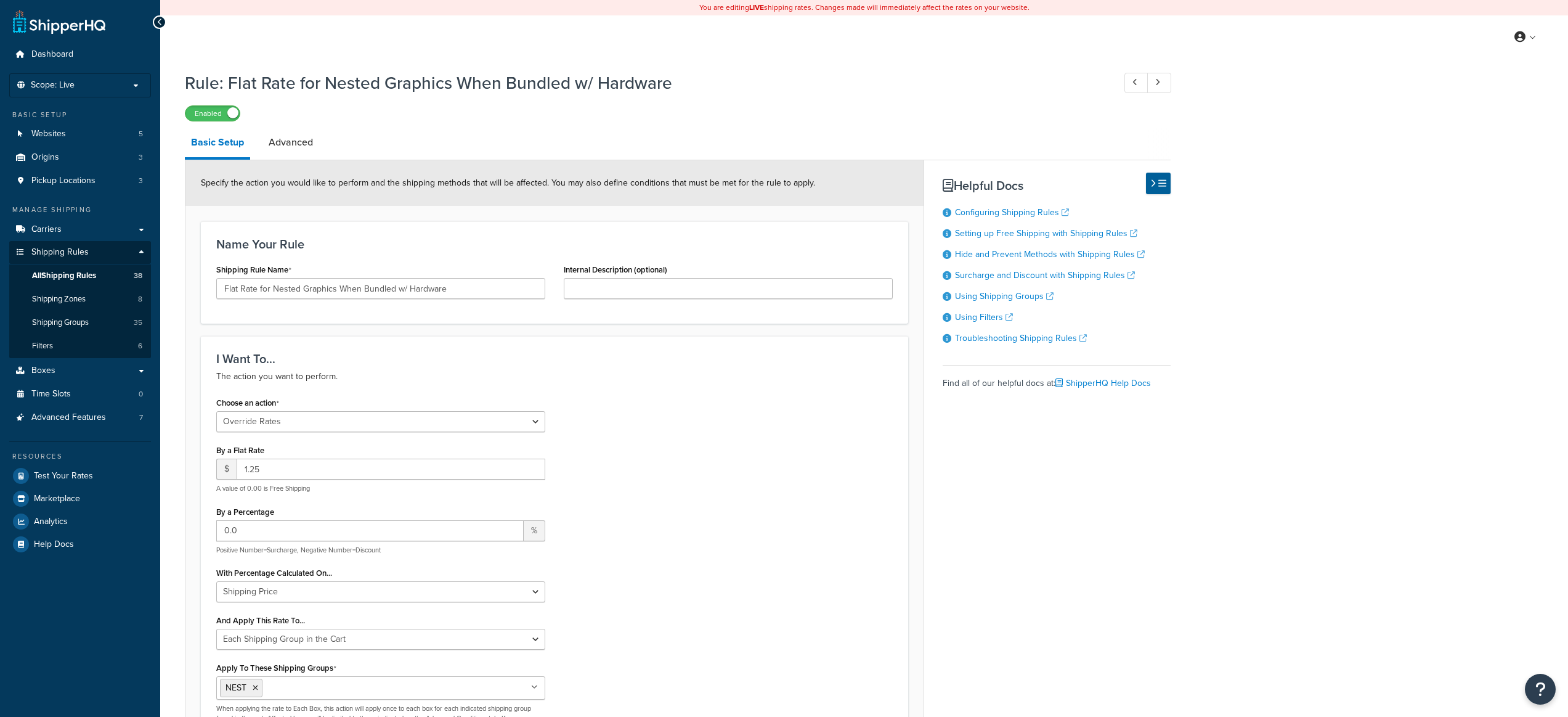
select select "OVERRIDE"
select select "SHIPPING_GROUP"
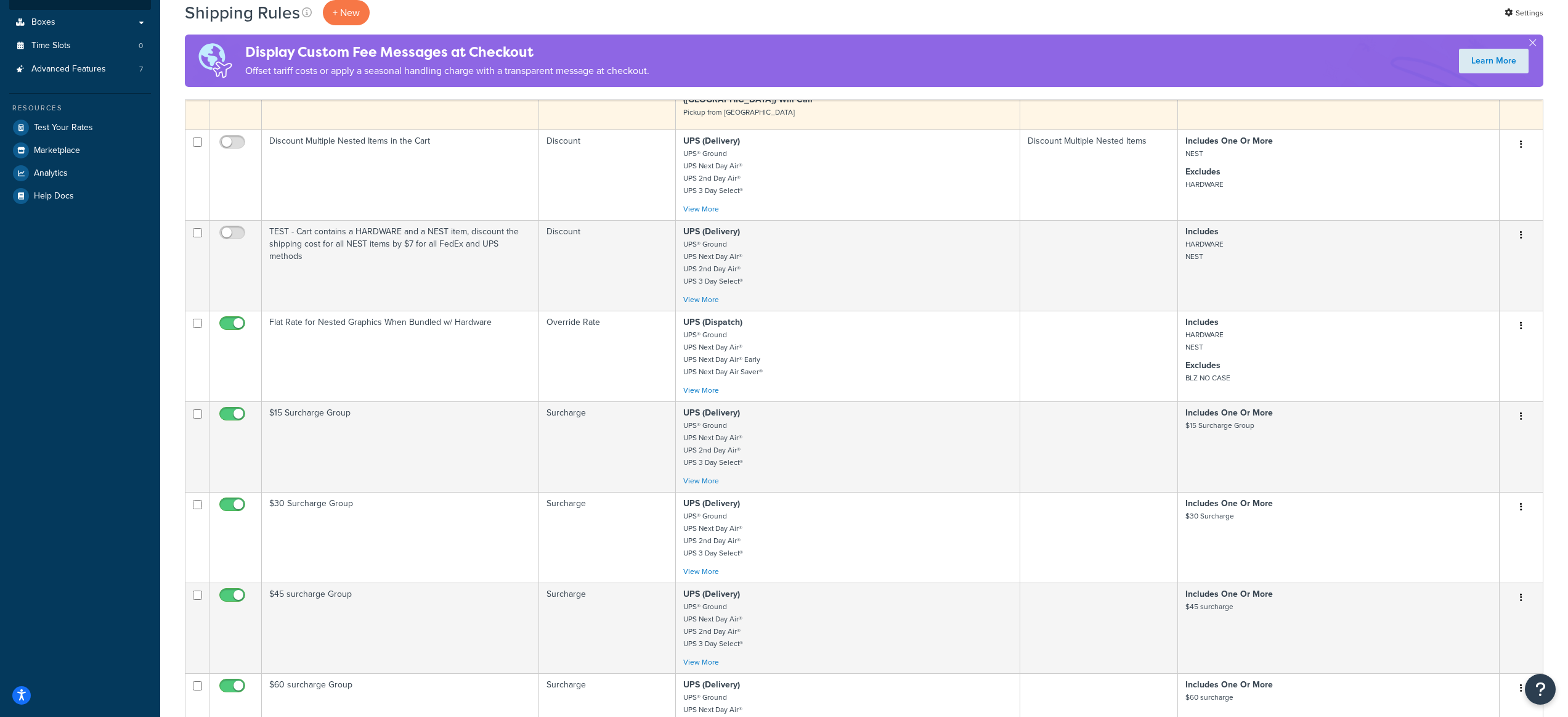
scroll to position [628, 0]
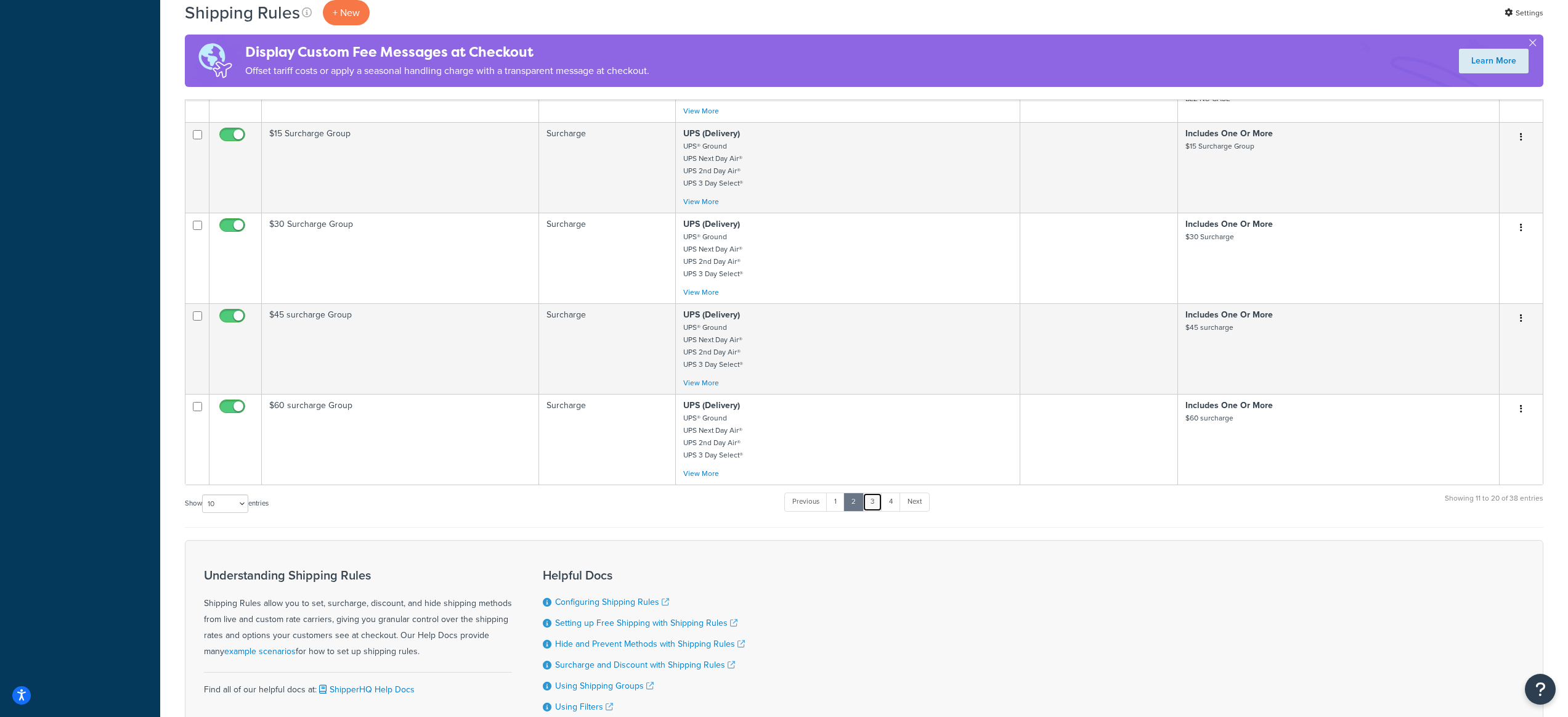
click at [871, 504] on link "3" at bounding box center [872, 501] width 20 height 18
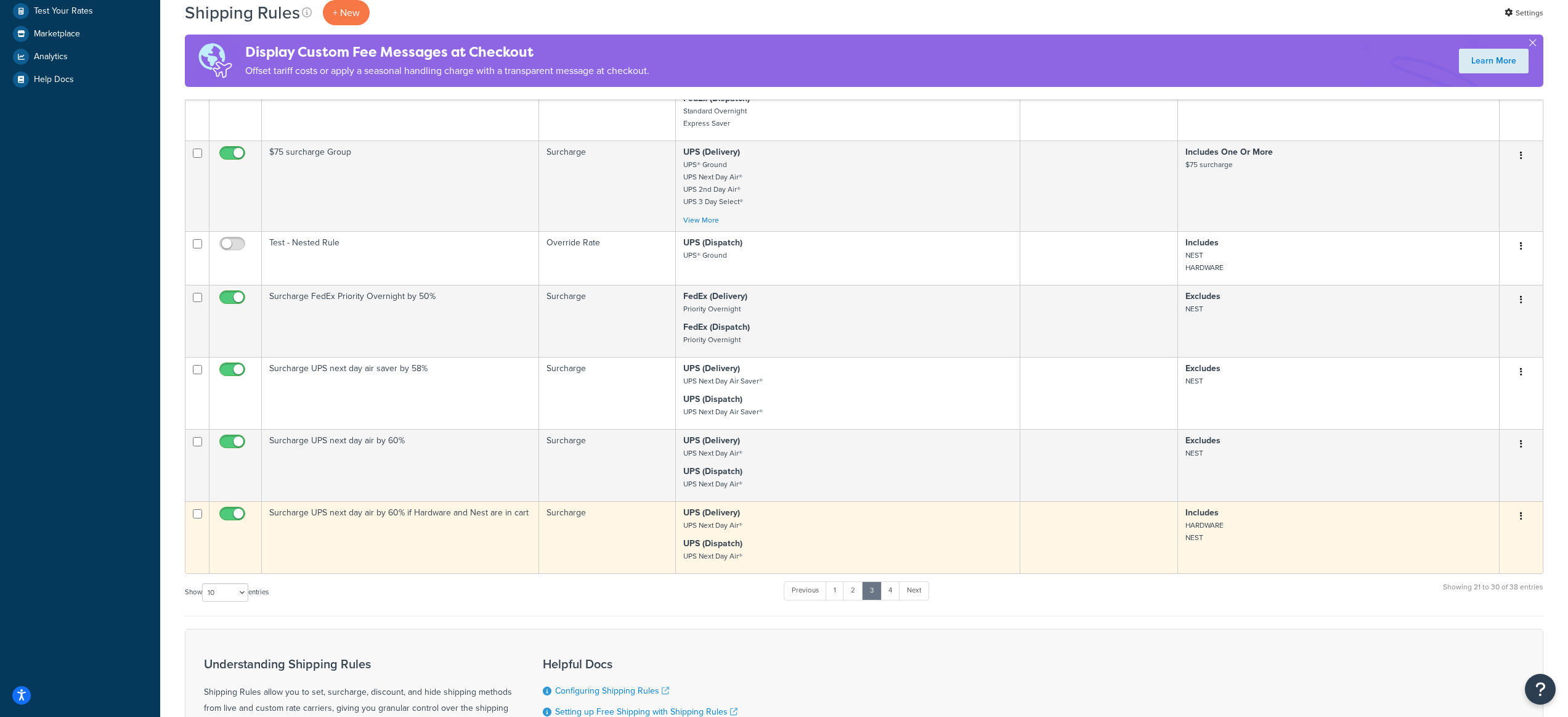
scroll to position [466, 0]
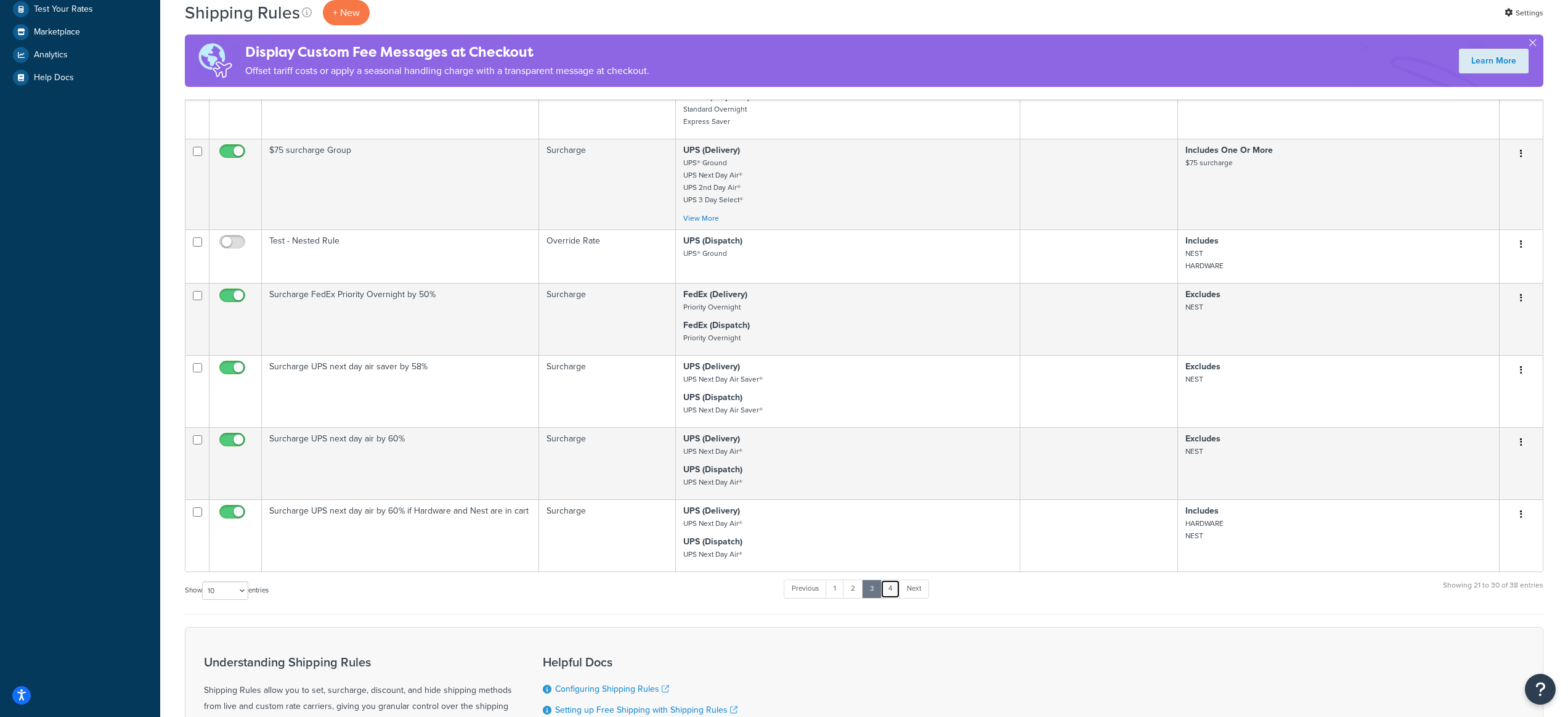
click at [895, 583] on link "4" at bounding box center [891, 589] width 20 height 18
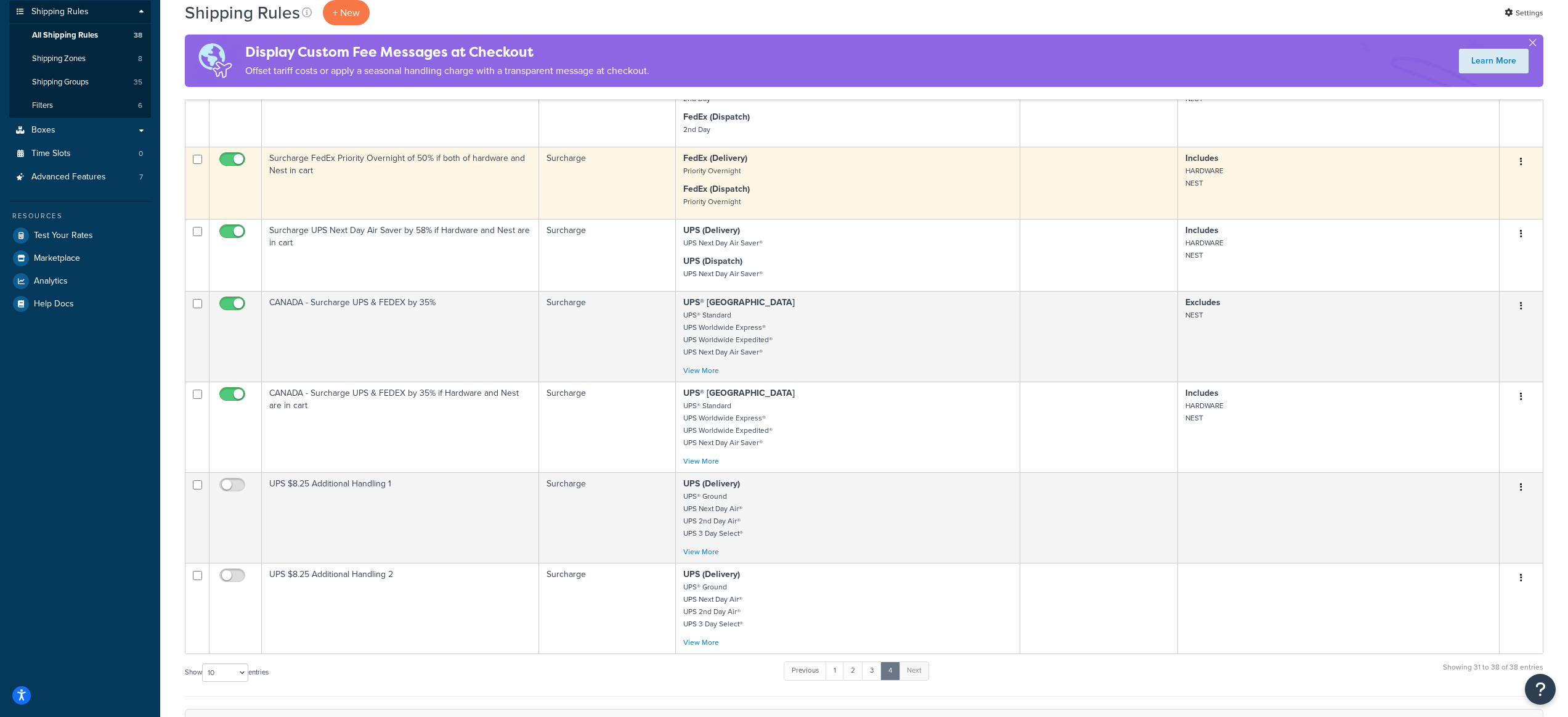
scroll to position [72, 0]
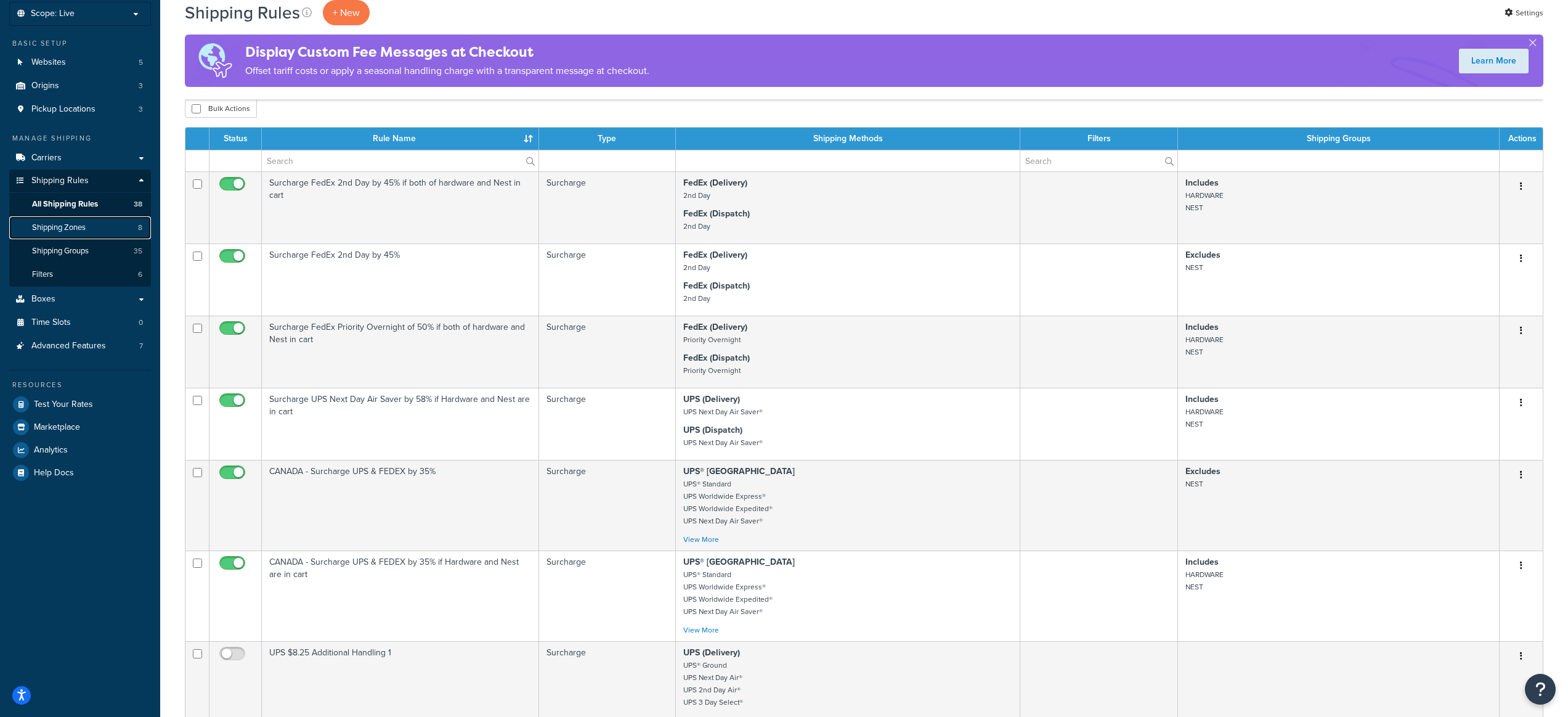
click at [96, 230] on link "Shipping Zones 8" at bounding box center [80, 227] width 142 height 23
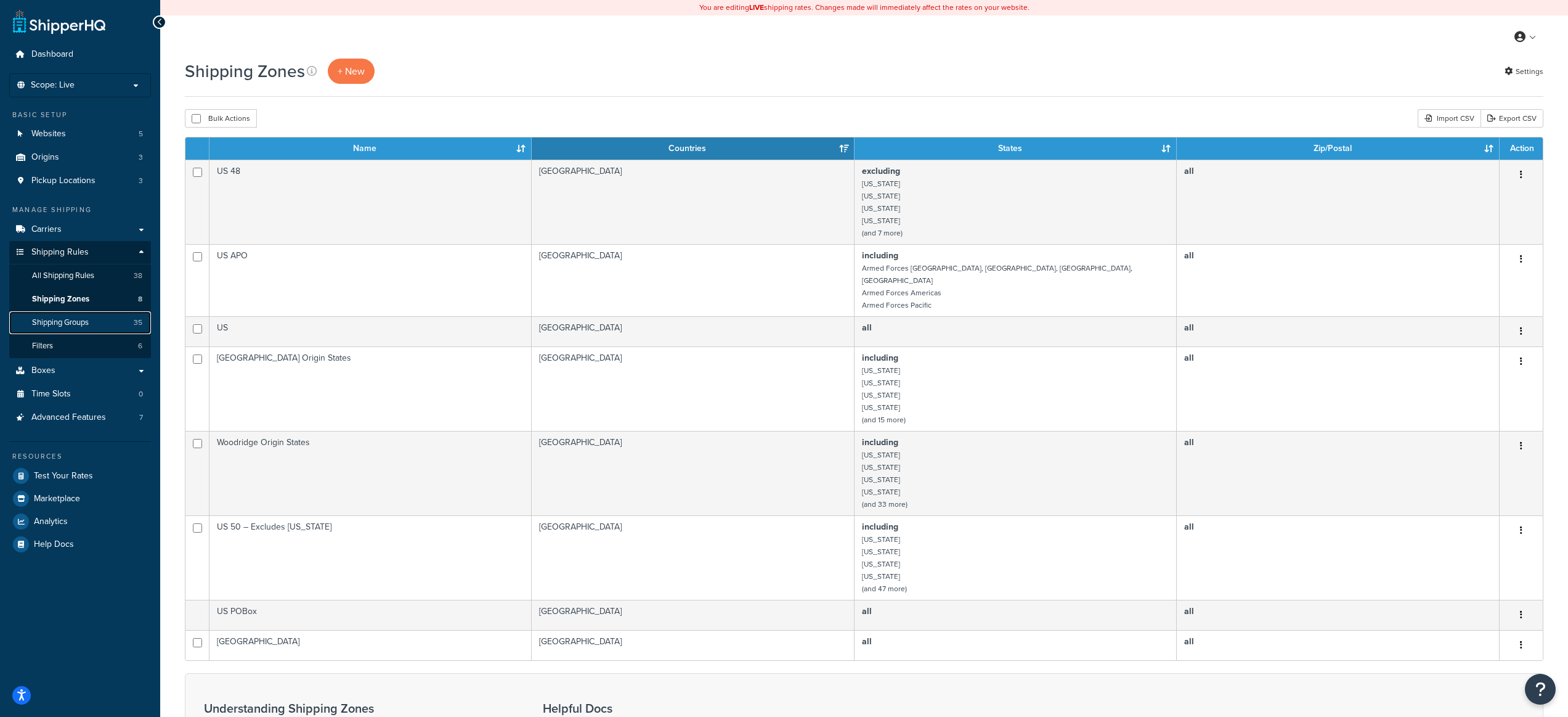
click at [81, 318] on span "Shipping Groups" at bounding box center [61, 323] width 57 height 11
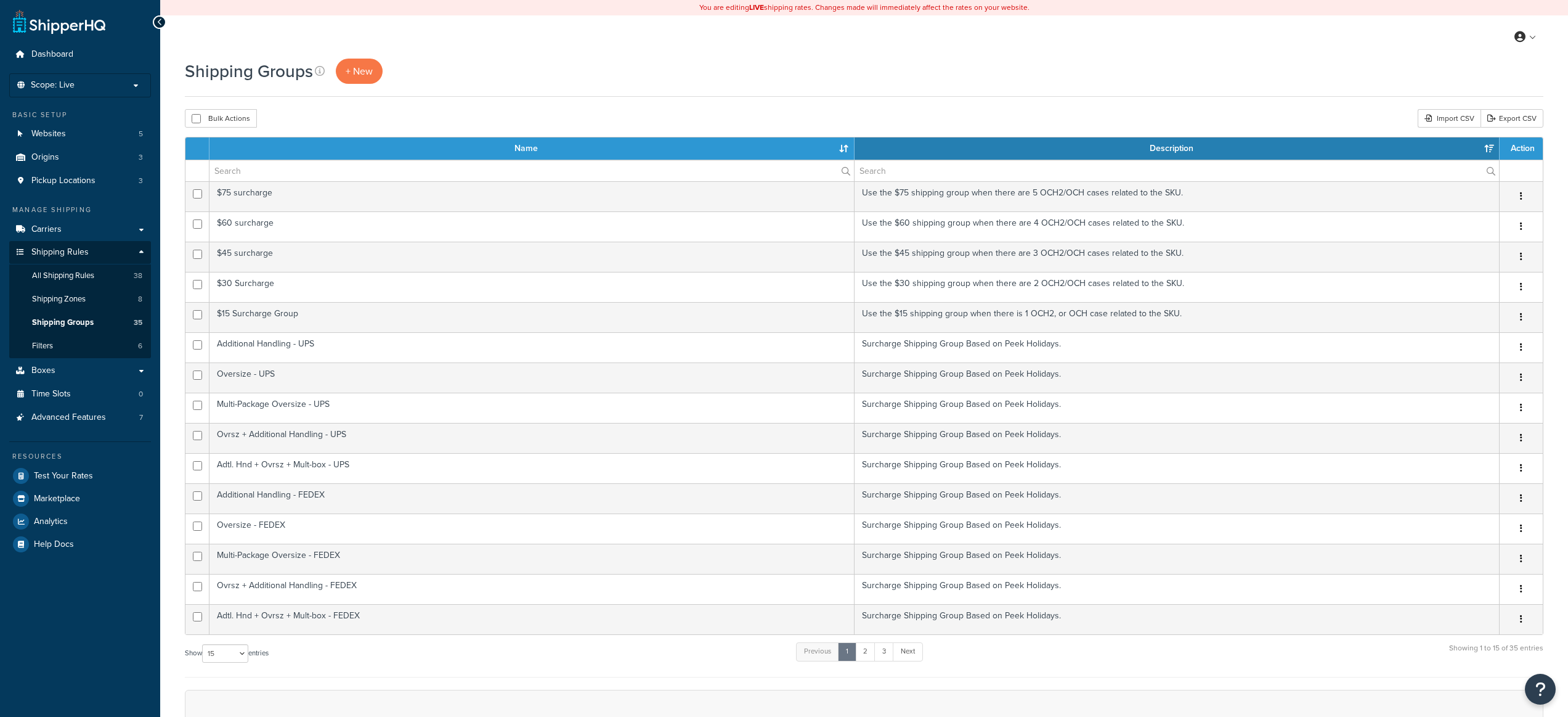
select select "15"
click at [101, 421] on span "Advanced Features" at bounding box center [69, 417] width 75 height 11
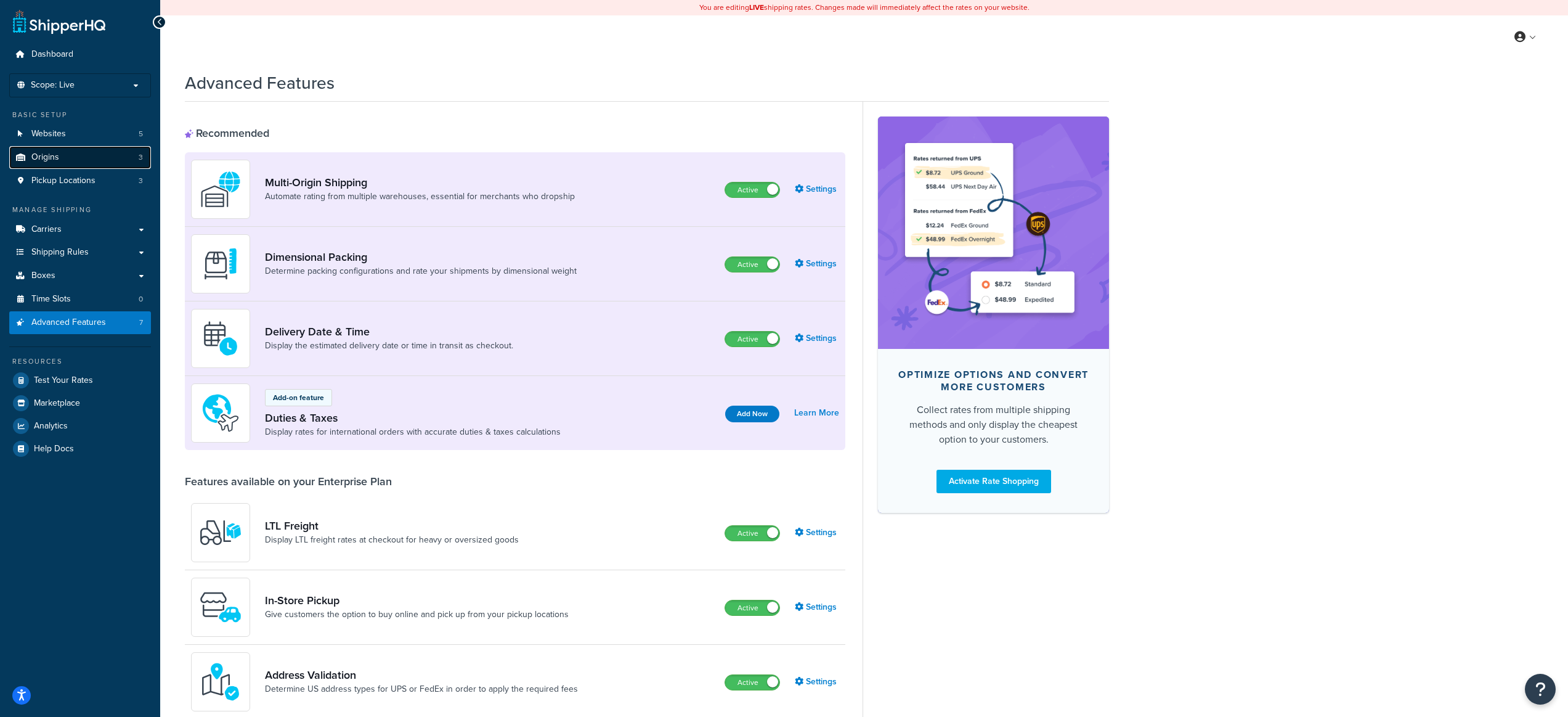
click at [92, 156] on link "Origins 3" at bounding box center [80, 157] width 142 height 23
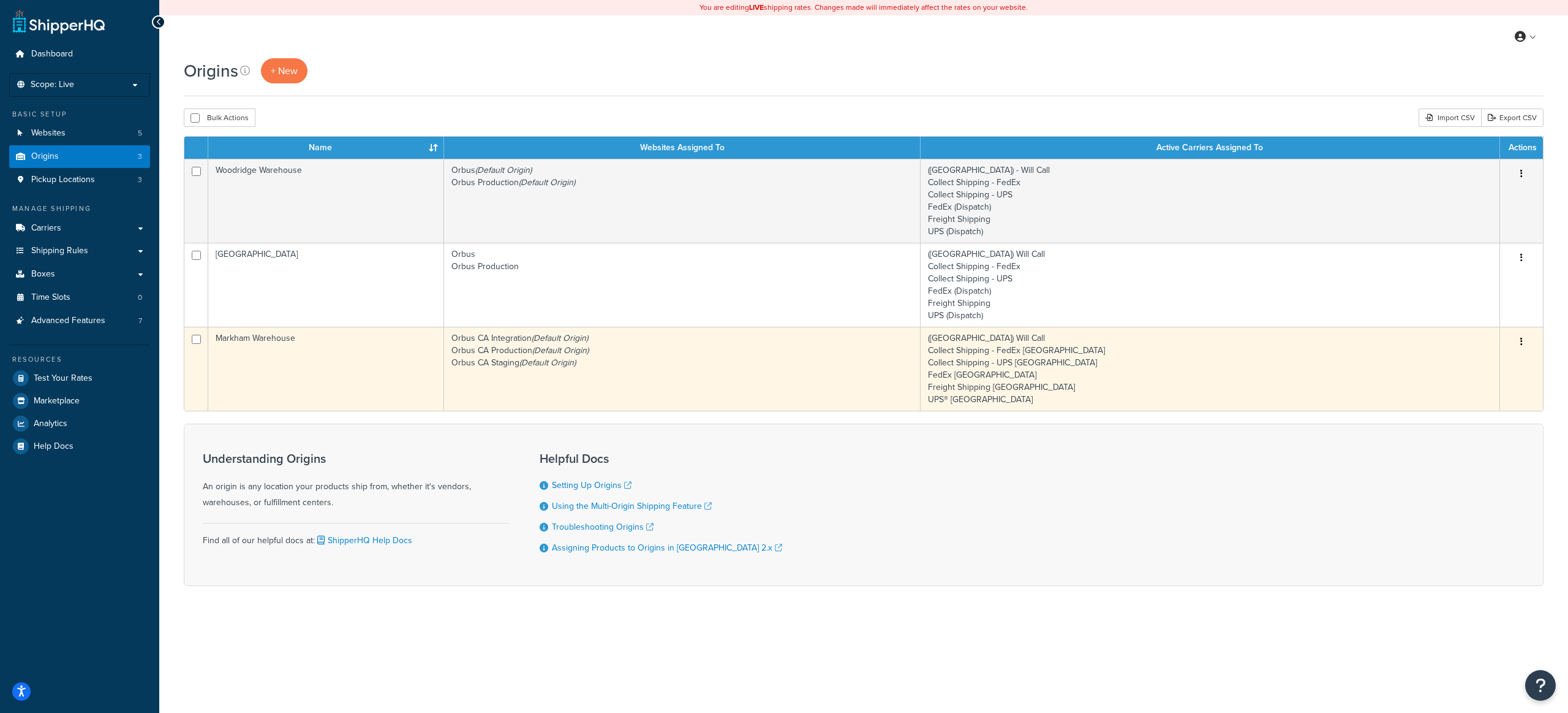
click at [400, 356] on td "Markham Warehouse" at bounding box center [326, 368] width 236 height 84
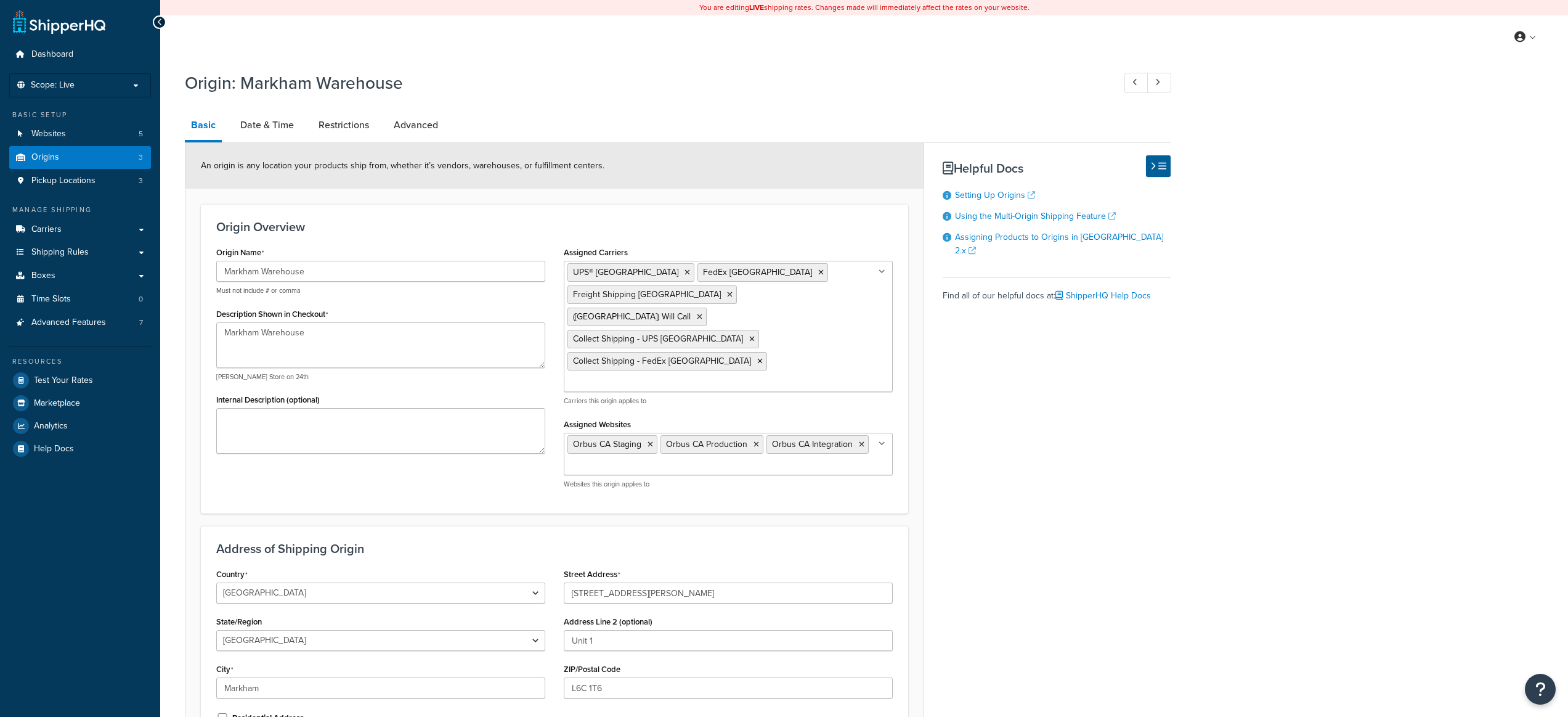
select select "1039"
select select "69"
click at [267, 121] on link "Date & Time" at bounding box center [268, 125] width 66 height 30
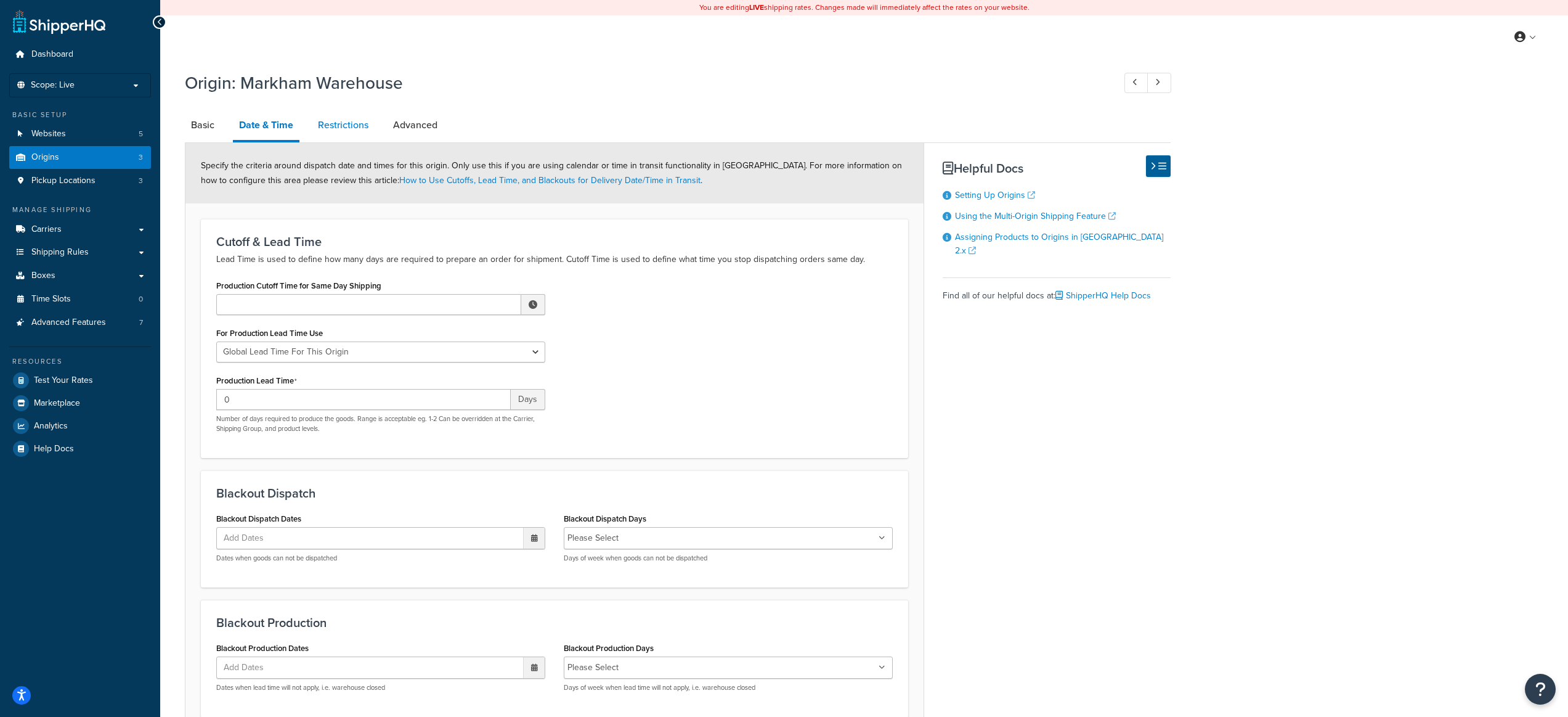
click at [362, 125] on link "Restrictions" at bounding box center [343, 125] width 63 height 30
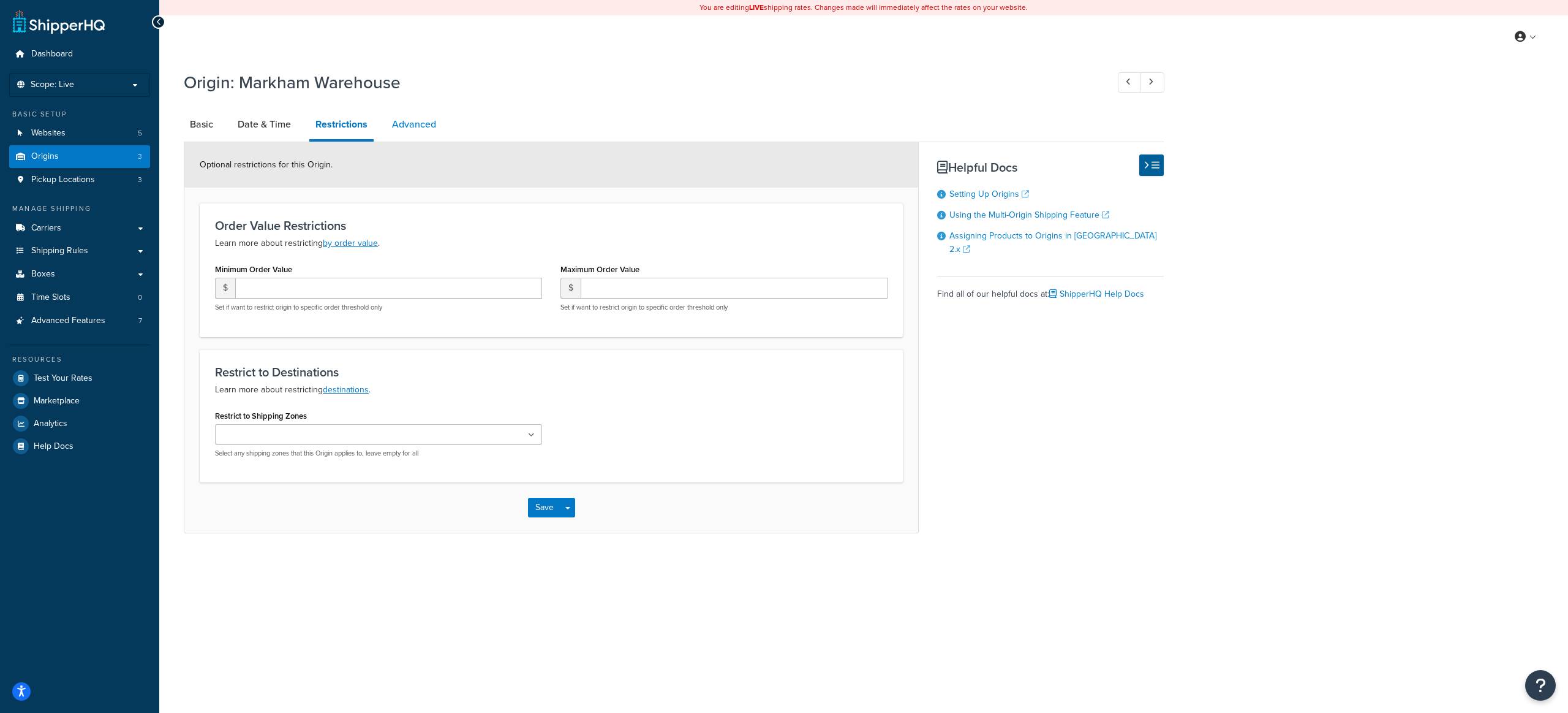
click at [400, 124] on link "Advanced" at bounding box center [414, 125] width 57 height 29
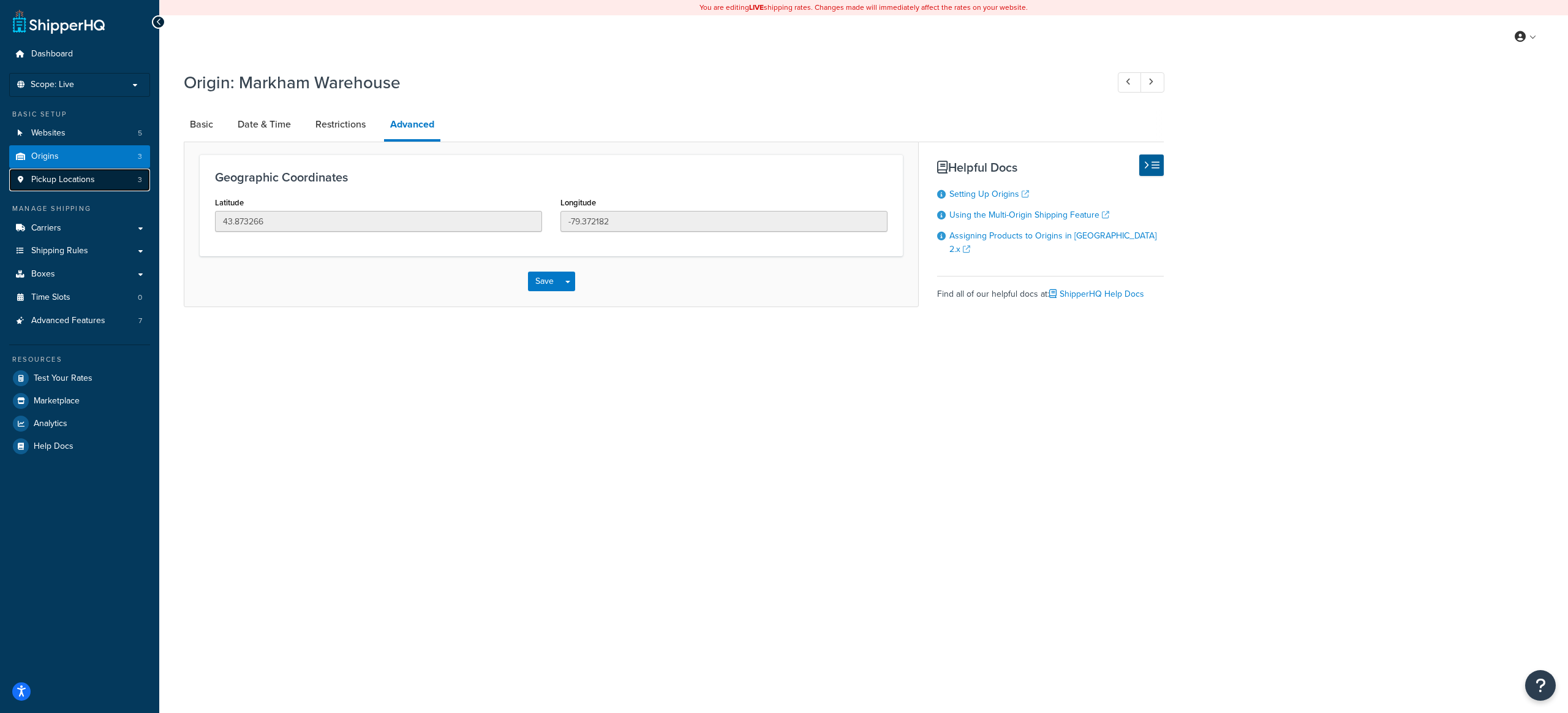
click at [97, 184] on link "Pickup Locations 3" at bounding box center [79, 180] width 141 height 22
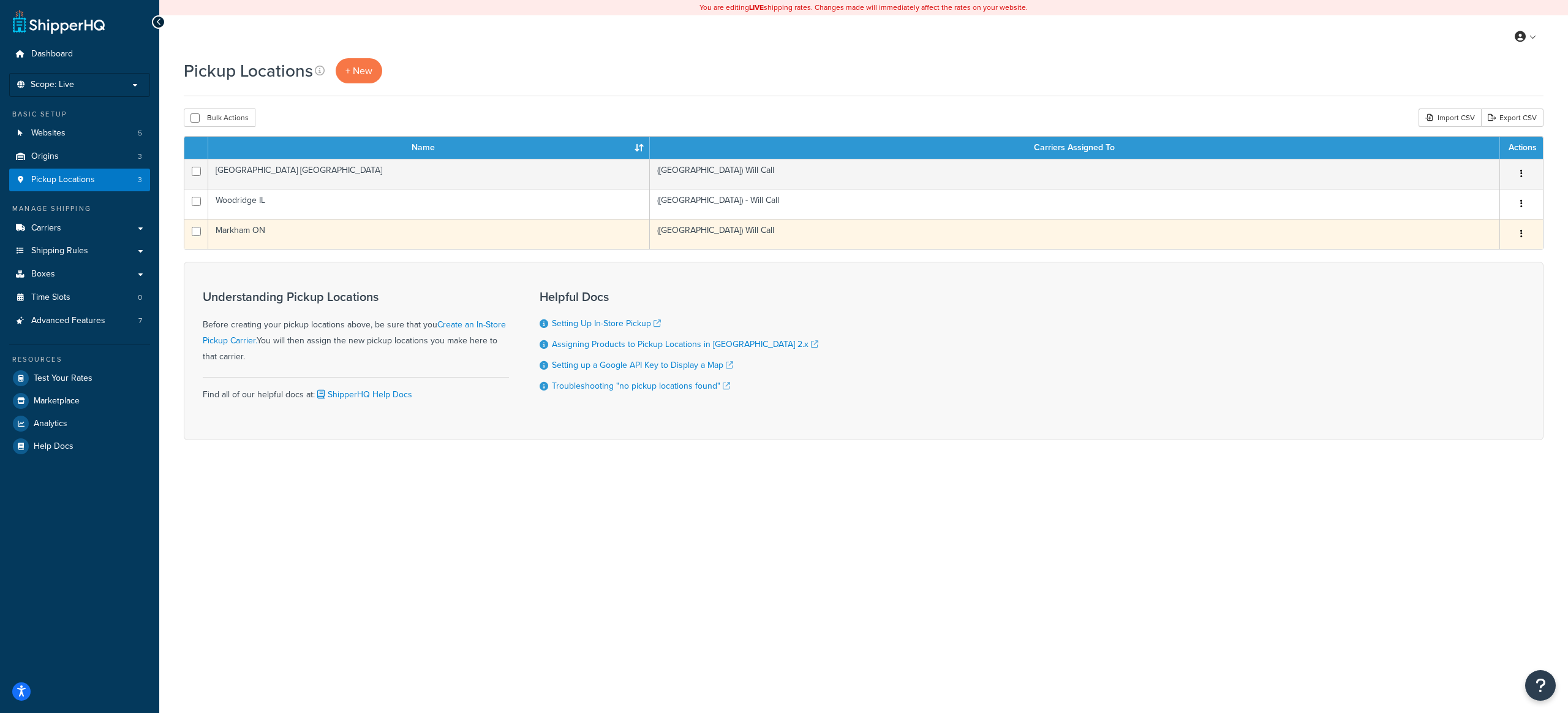
click at [346, 234] on td "Markham ON" at bounding box center [429, 233] width 442 height 30
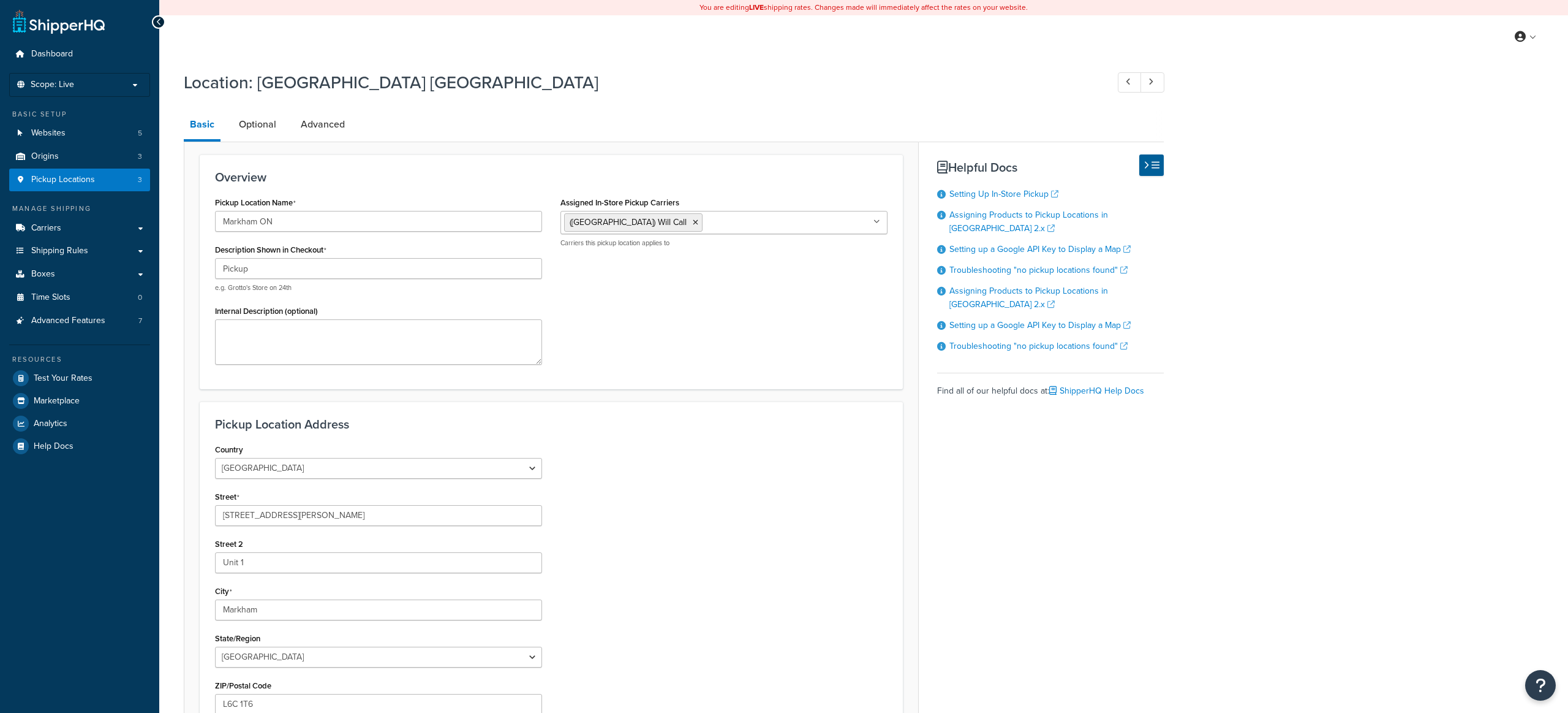
select select "1039"
select select "69"
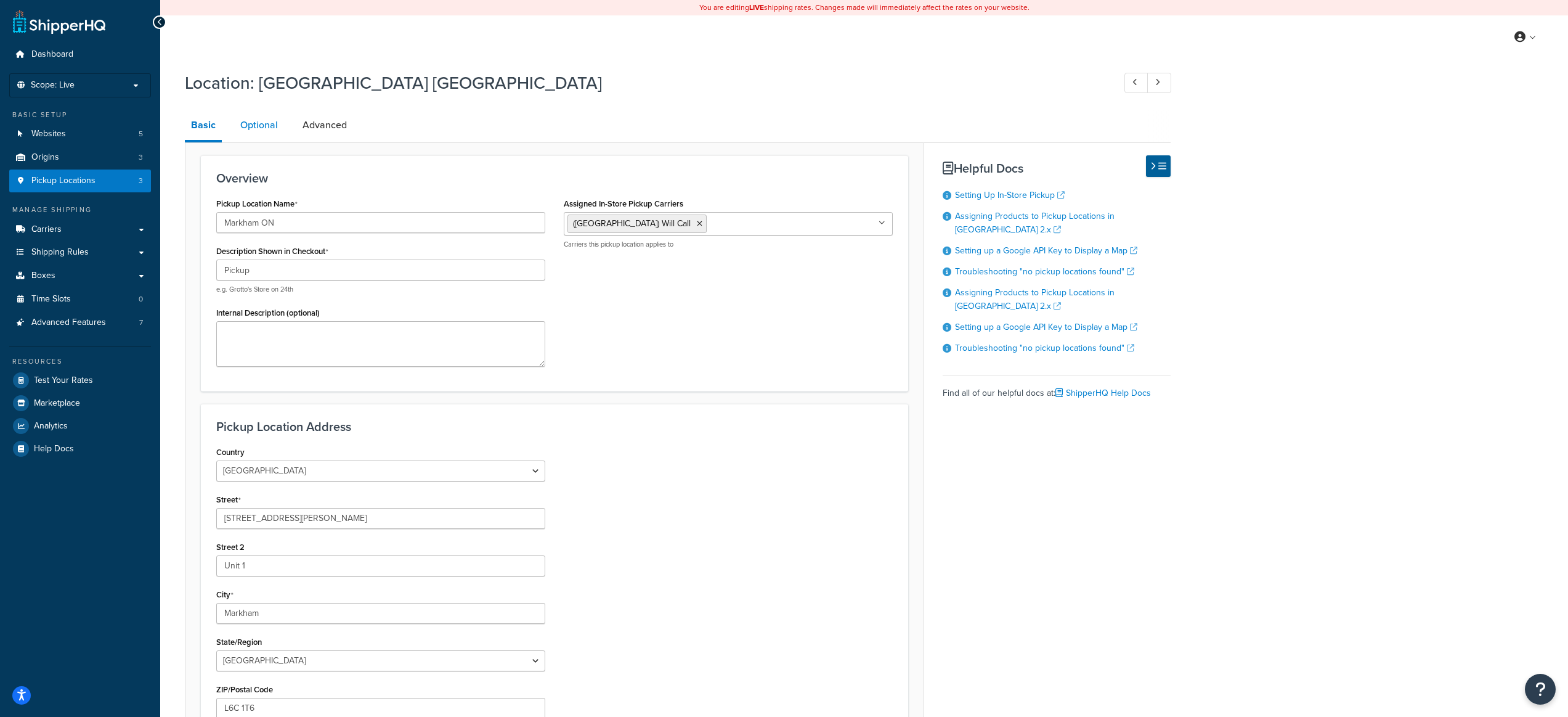
click at [254, 128] on link "Optional" at bounding box center [259, 125] width 50 height 30
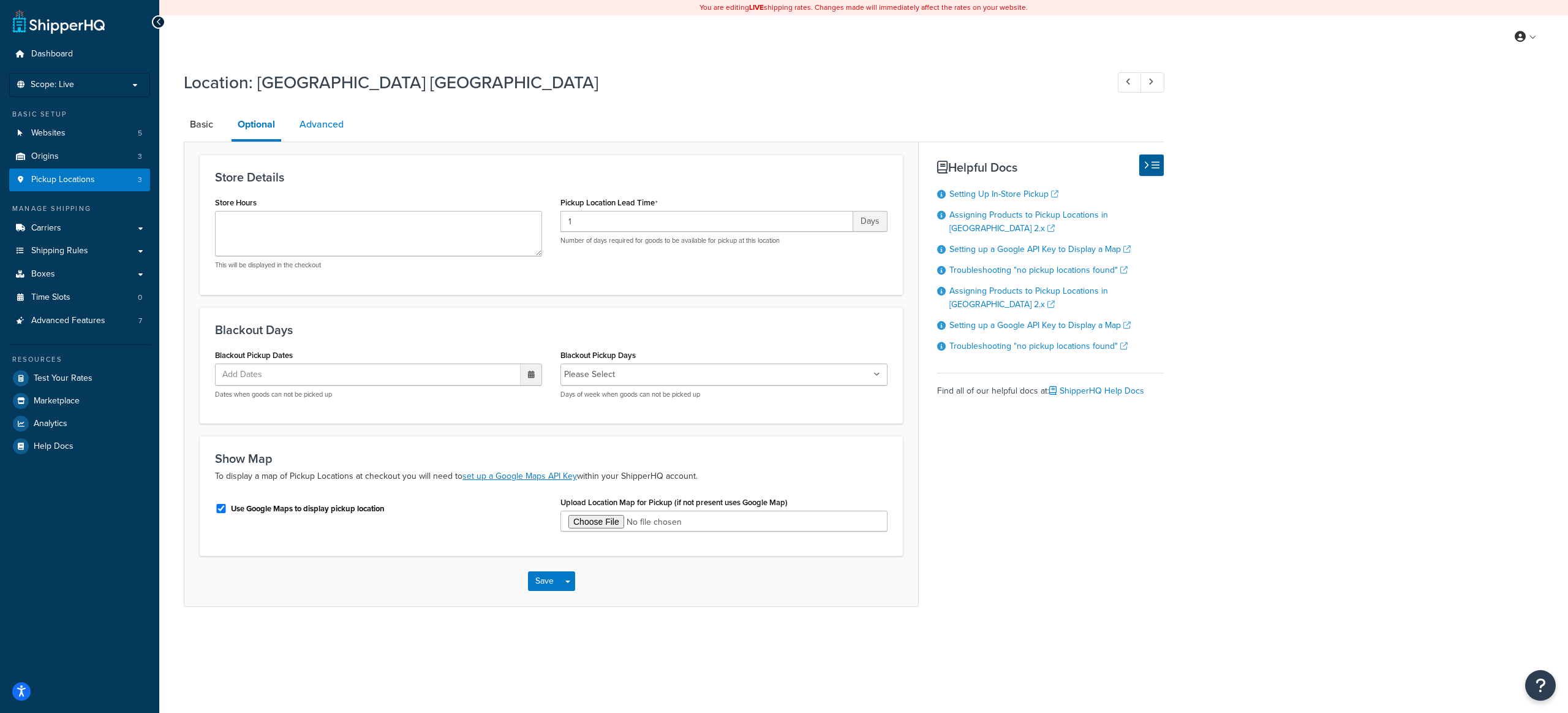
click at [340, 125] on link "Advanced" at bounding box center [321, 125] width 57 height 29
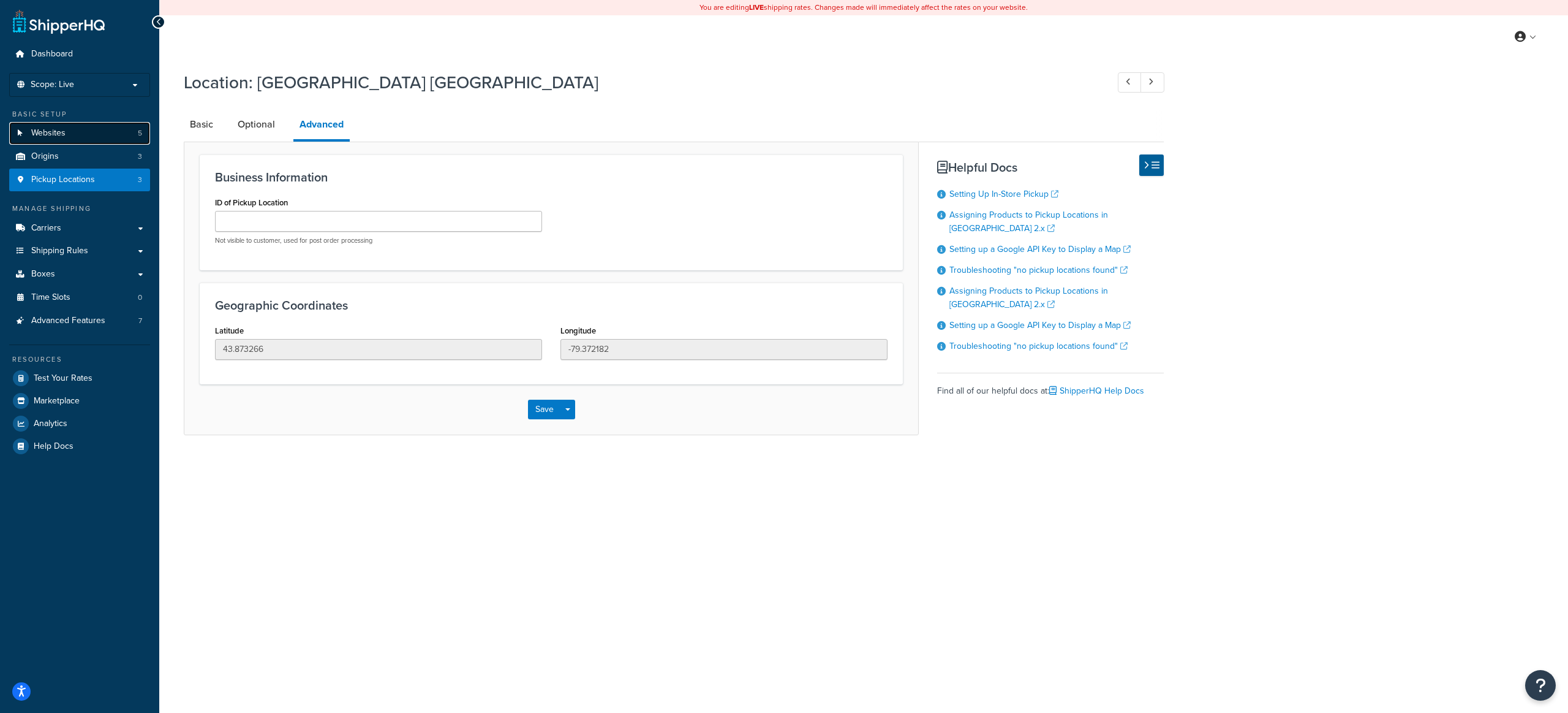
click at [92, 141] on link "Websites 5" at bounding box center [79, 133] width 141 height 22
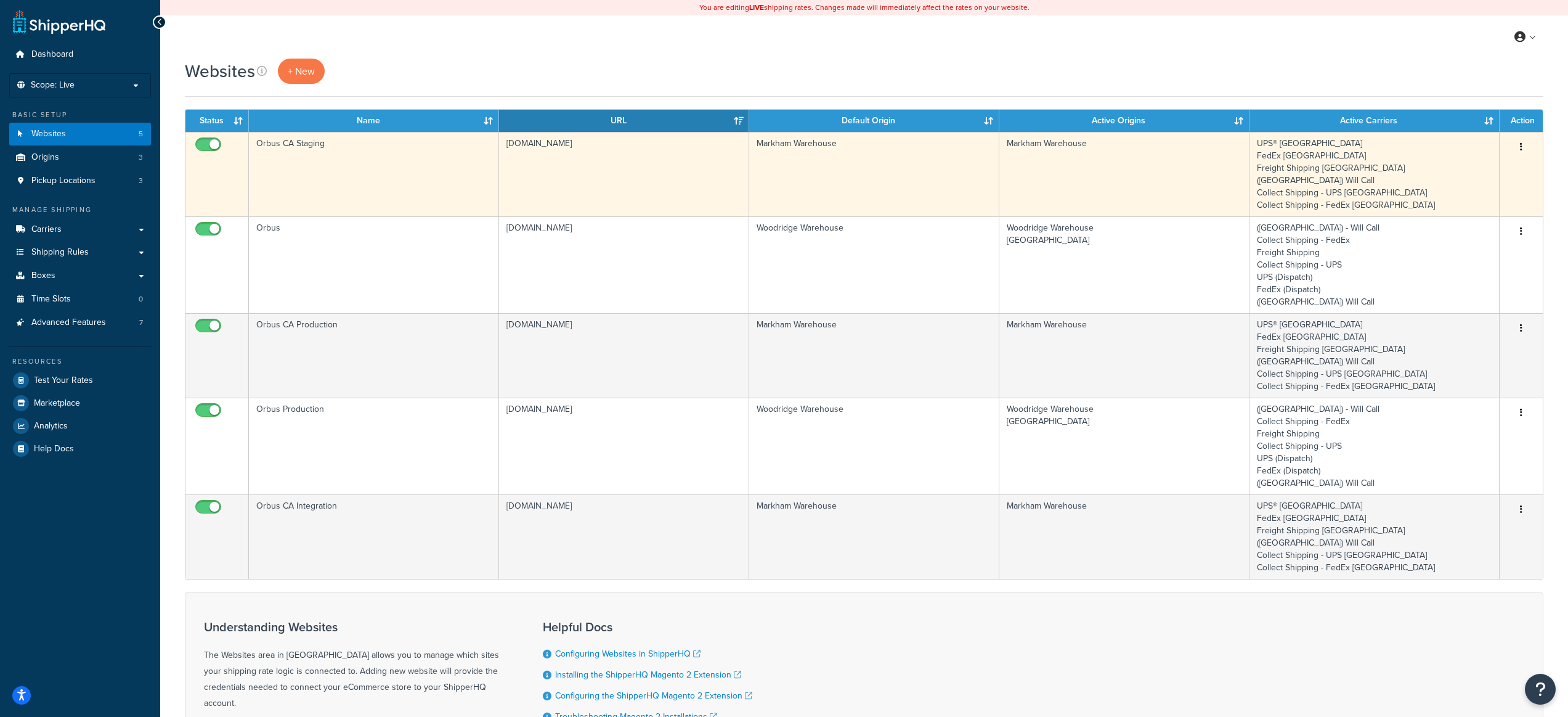
click at [427, 158] on td "Orbus CA Staging" at bounding box center [374, 174] width 250 height 85
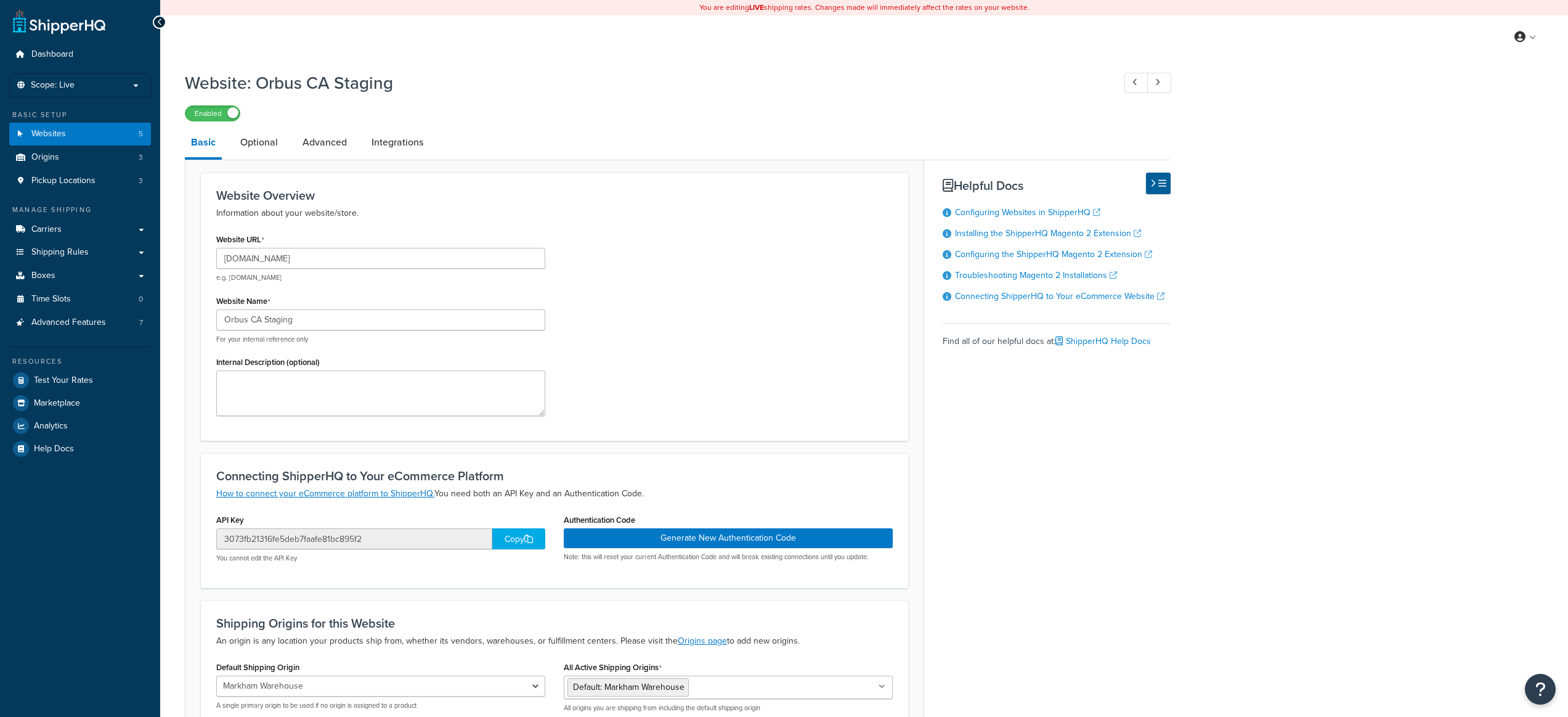
select select "165859"
click at [258, 141] on link "Optional" at bounding box center [259, 142] width 50 height 30
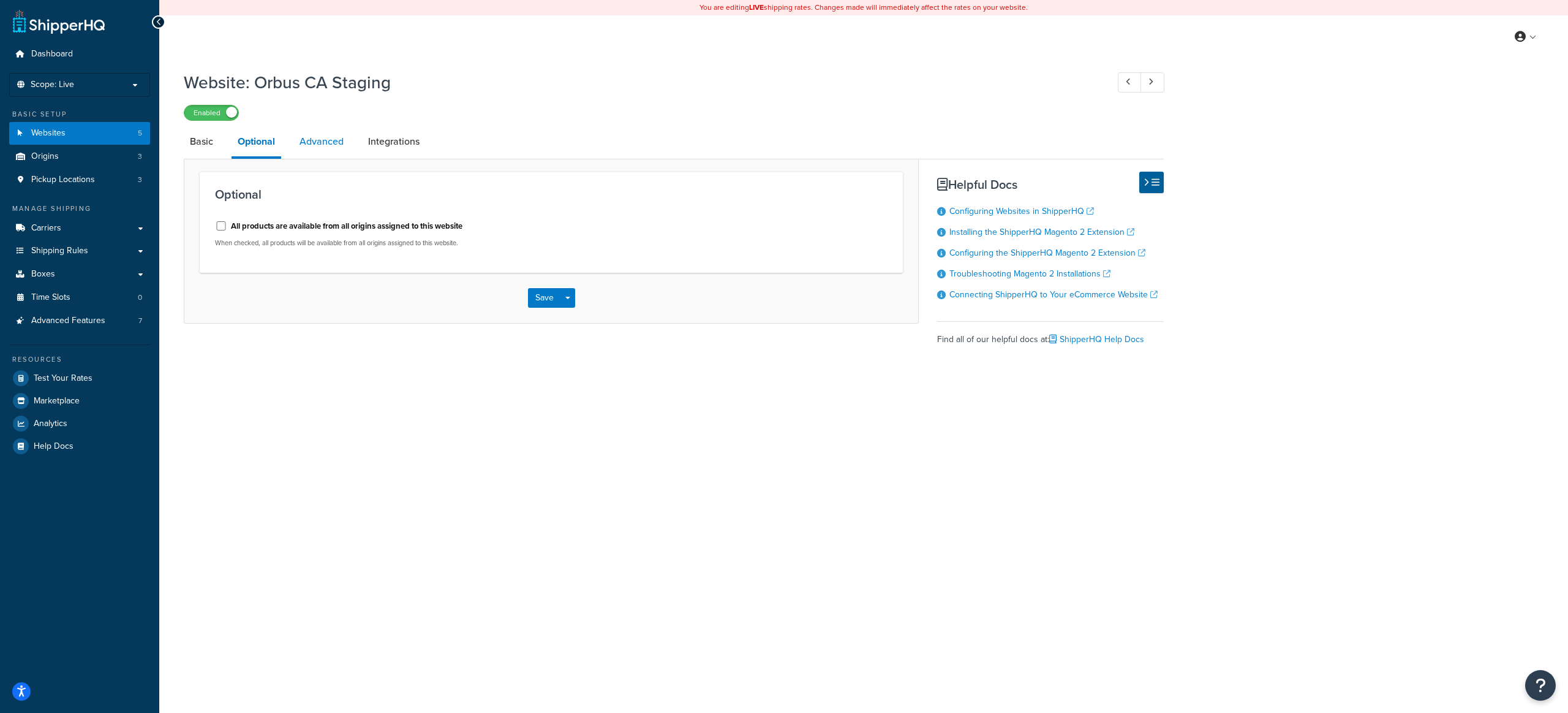
click at [321, 149] on link "Advanced" at bounding box center [321, 141] width 57 height 29
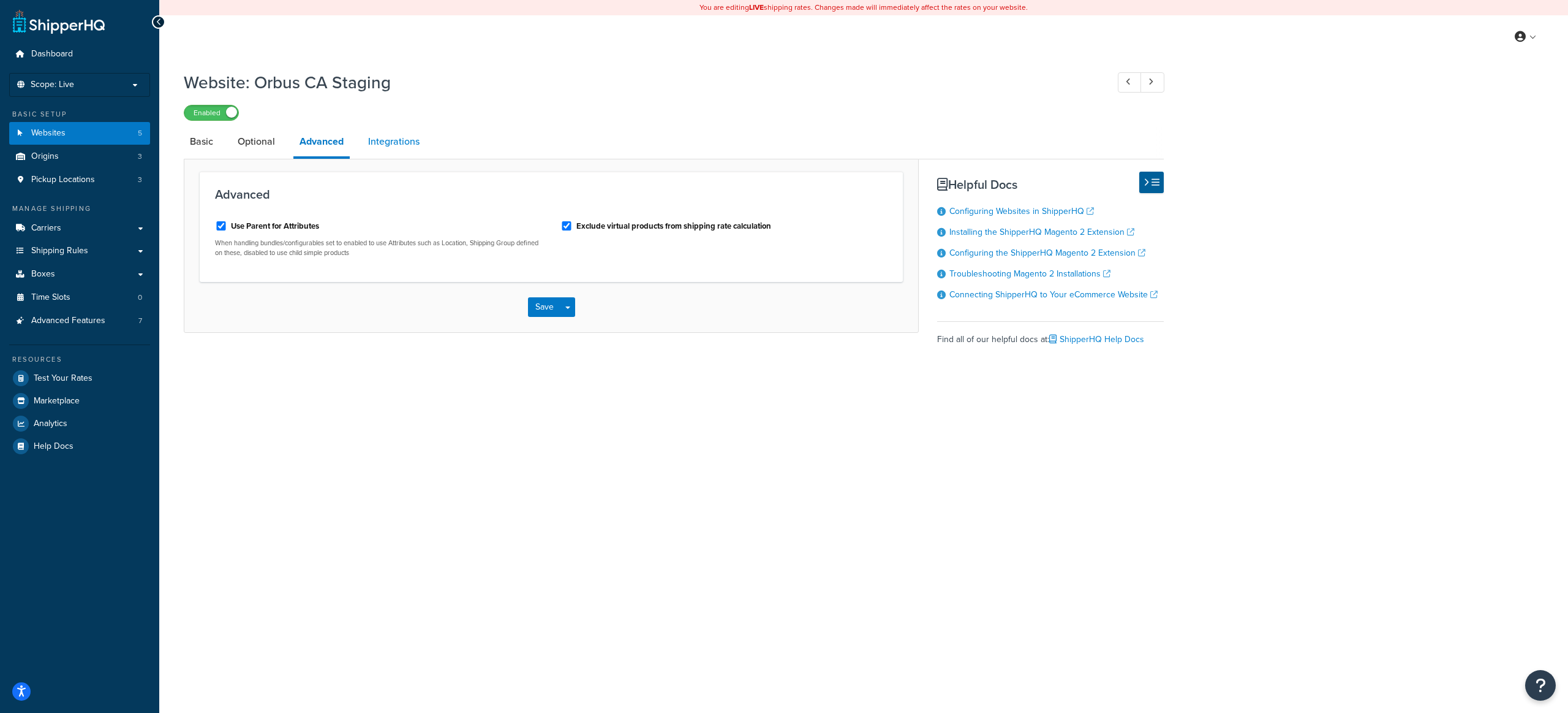
click at [374, 149] on link "Integrations" at bounding box center [393, 141] width 64 height 29
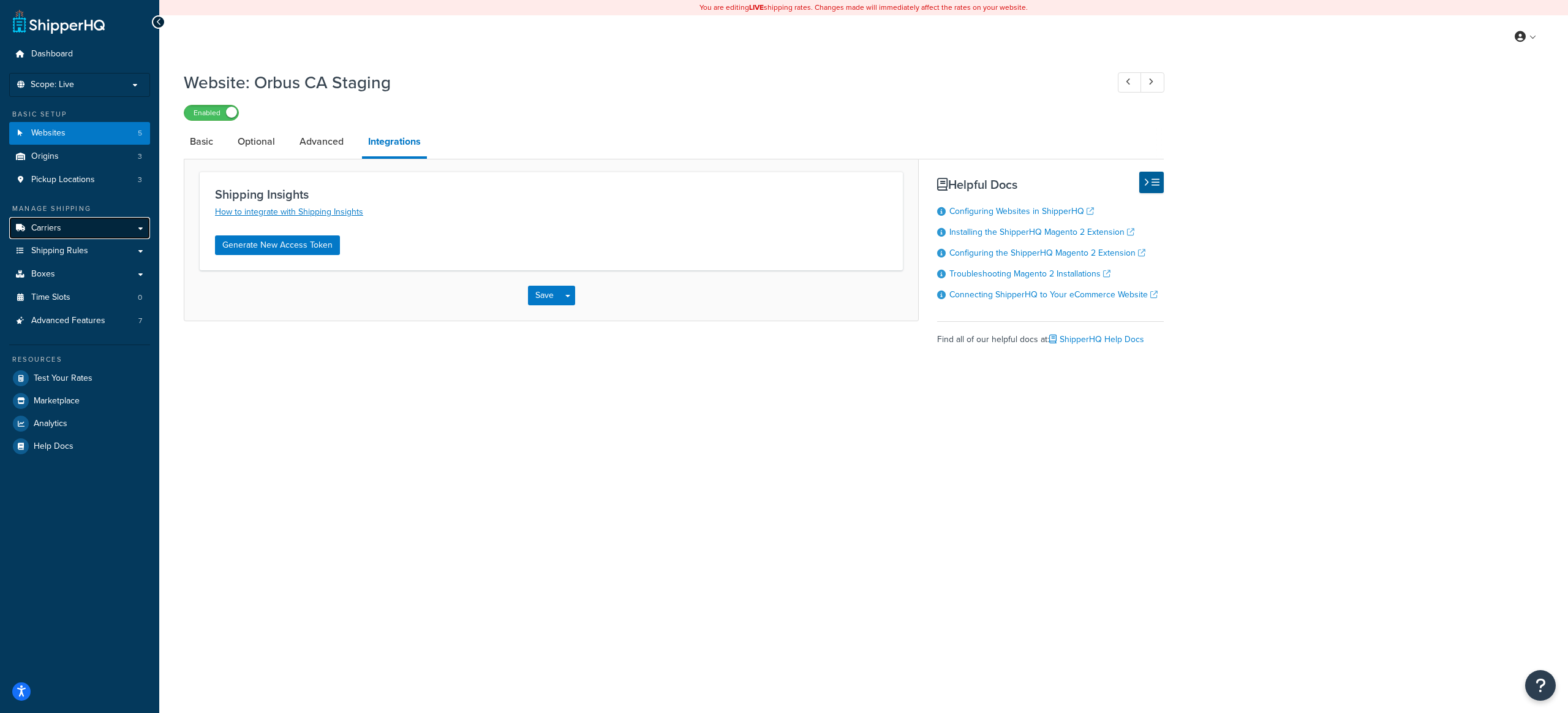
click at [88, 223] on link "Carriers" at bounding box center [79, 228] width 141 height 22
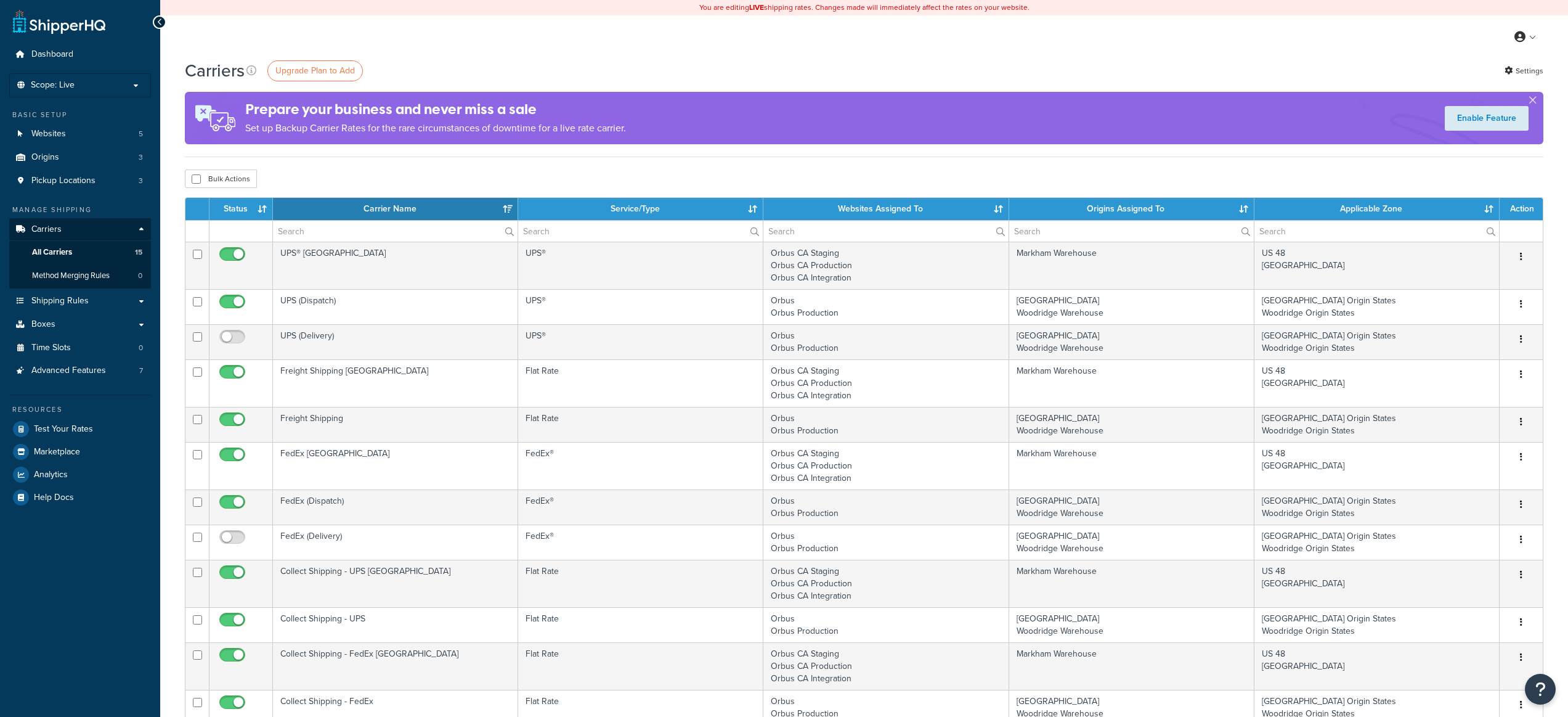
select select "15"
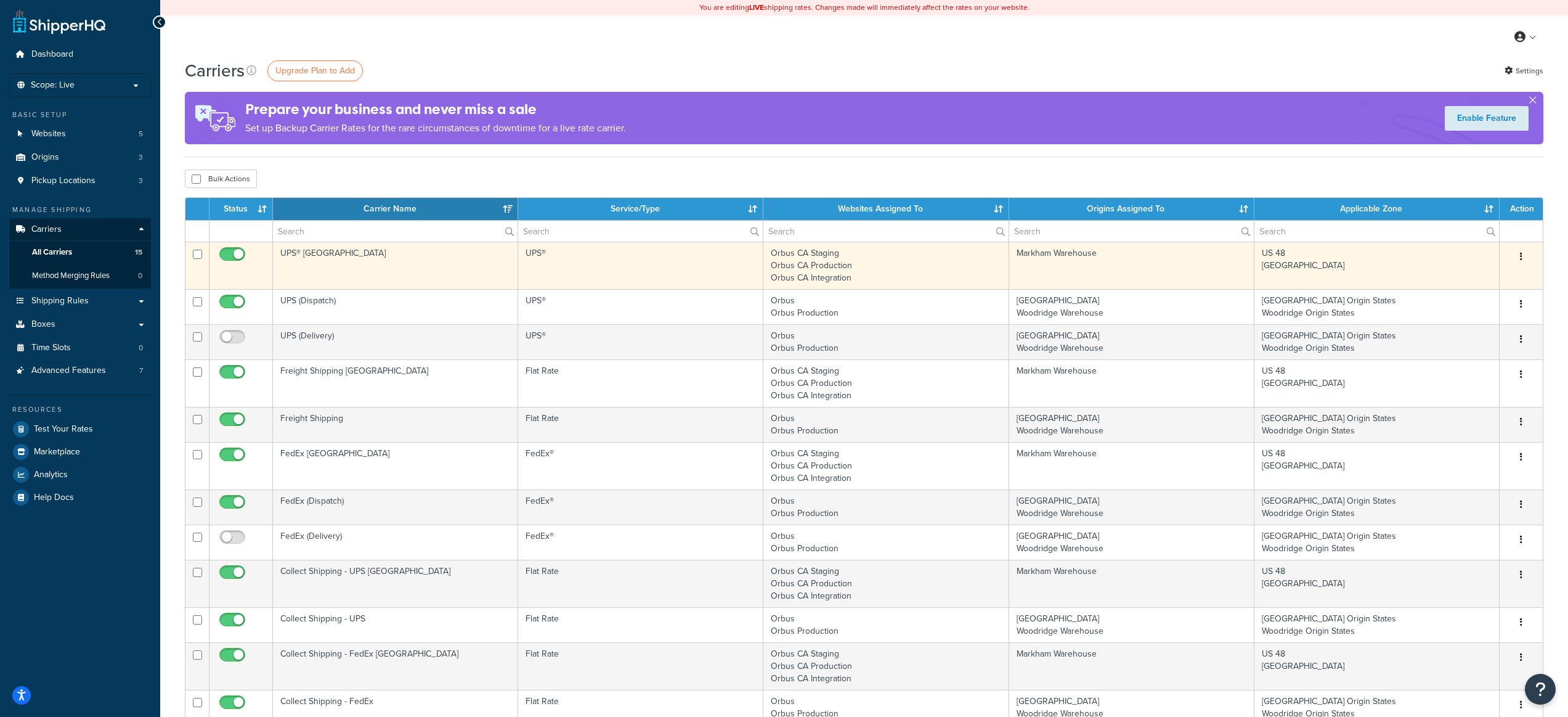
click at [434, 273] on td "UPS® [GEOGRAPHIC_DATA]" at bounding box center [396, 265] width 245 height 47
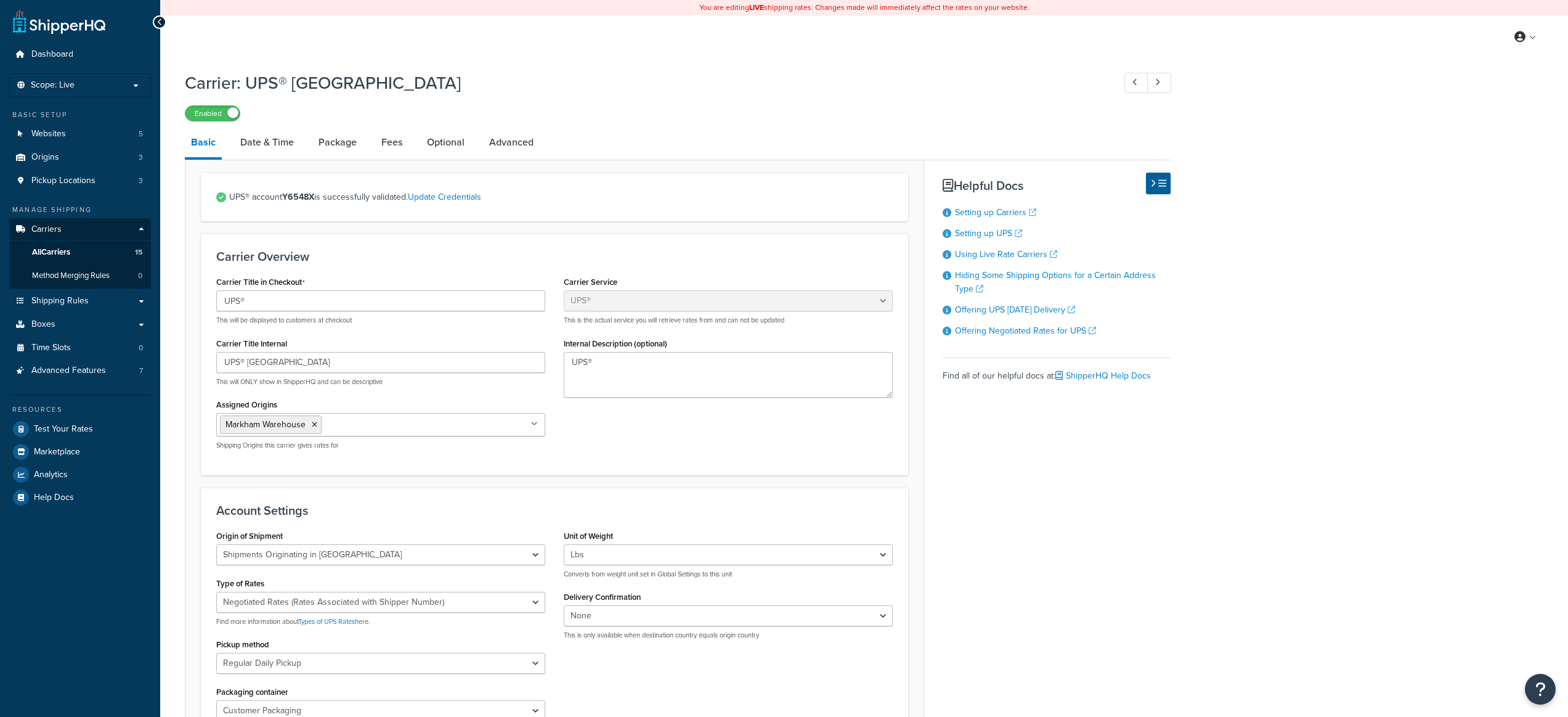
select select "ups"
select select "can"
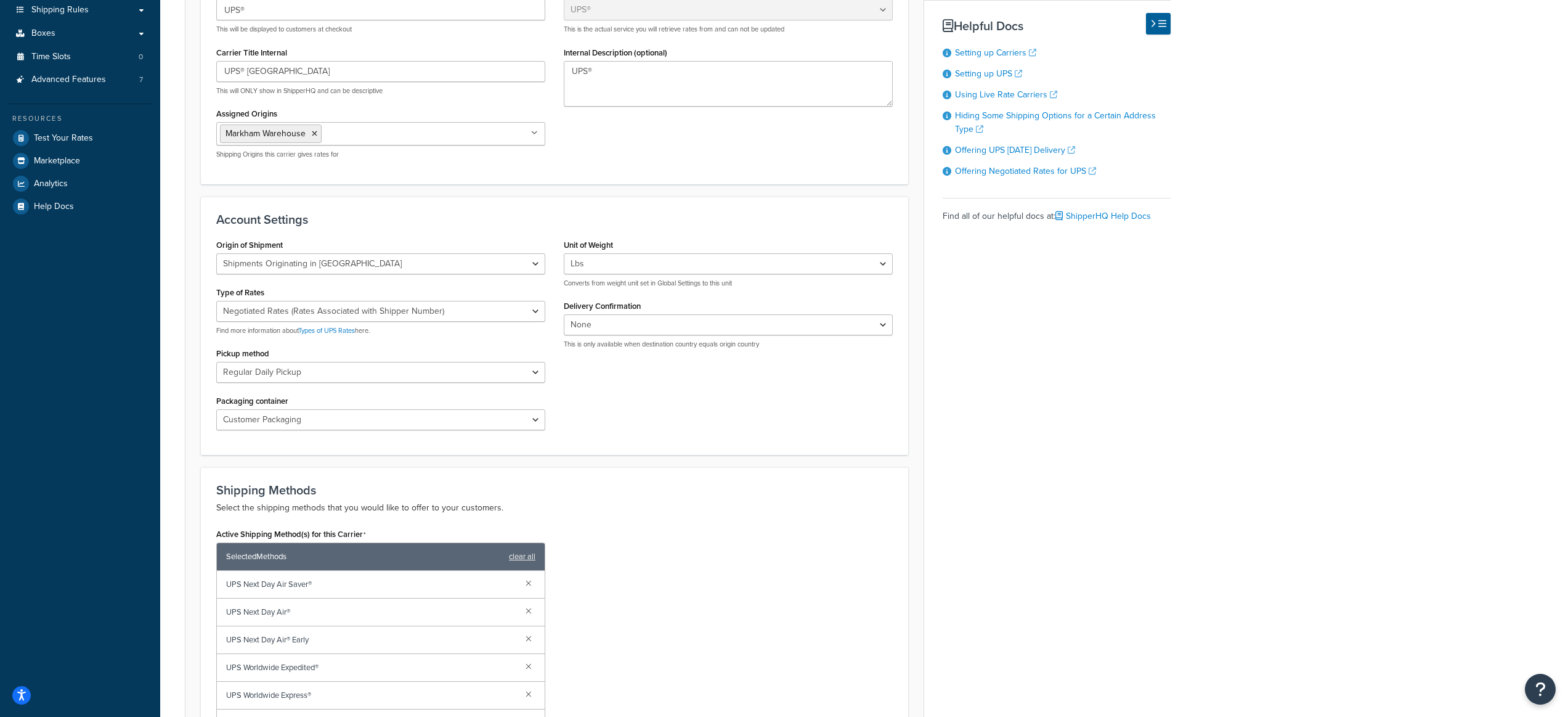
scroll to position [342, 0]
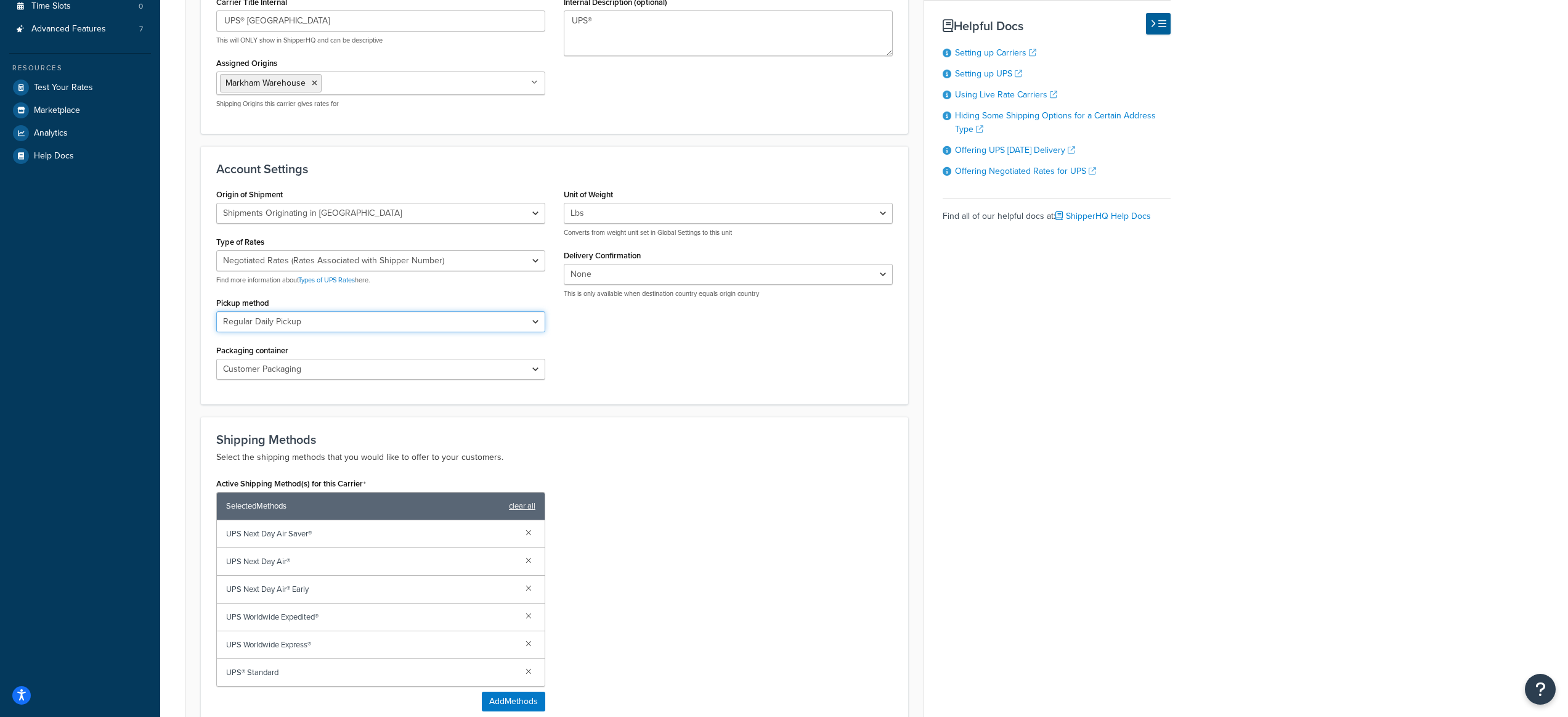
click at [535, 320] on select "Regular Daily Pickup Customer Counter One Time Pickup On Call Air Letter Center…" at bounding box center [380, 322] width 329 height 21
click at [613, 339] on div "Origin of Shipment [GEOGRAPHIC_DATA] Domestic Shipments Shipments Originating i…" at bounding box center [554, 287] width 695 height 204
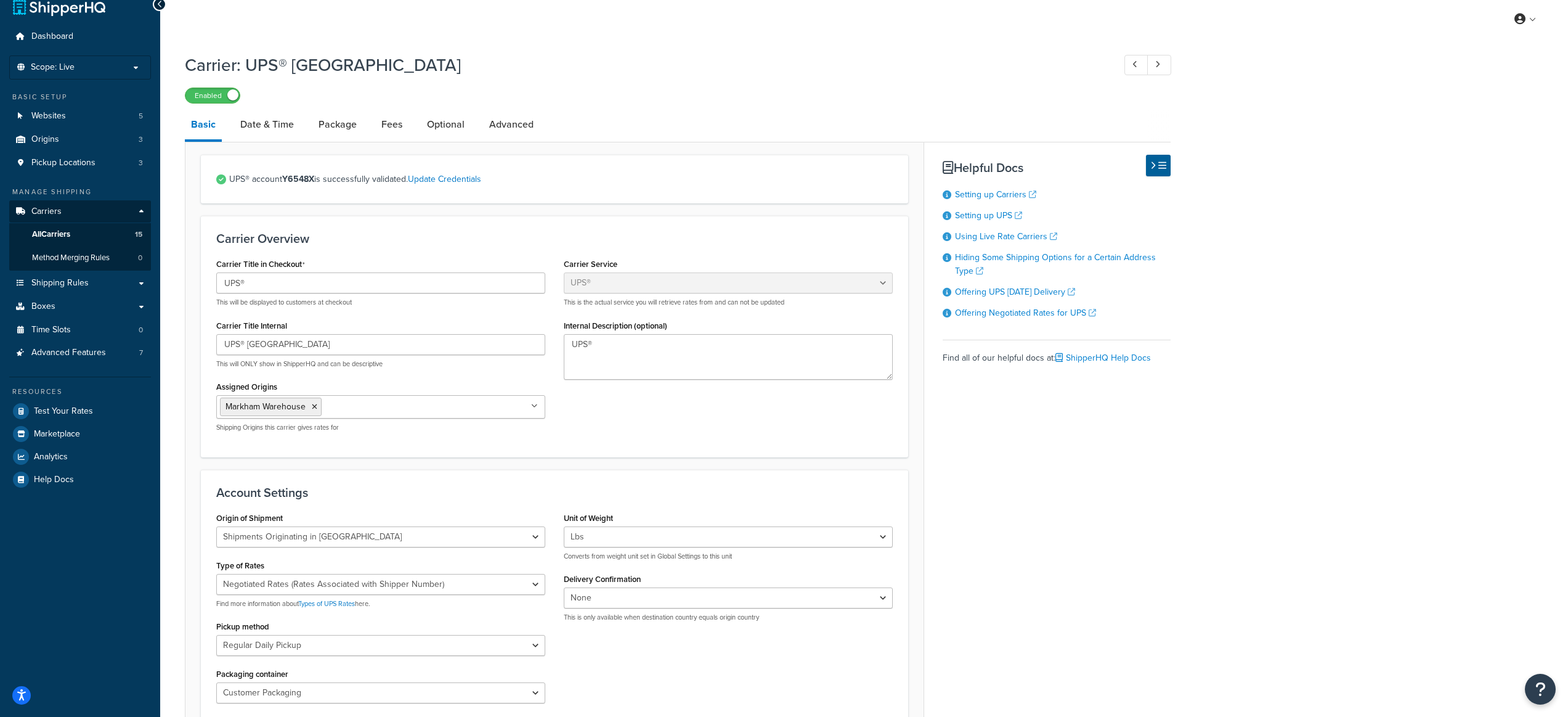
scroll to position [0, 0]
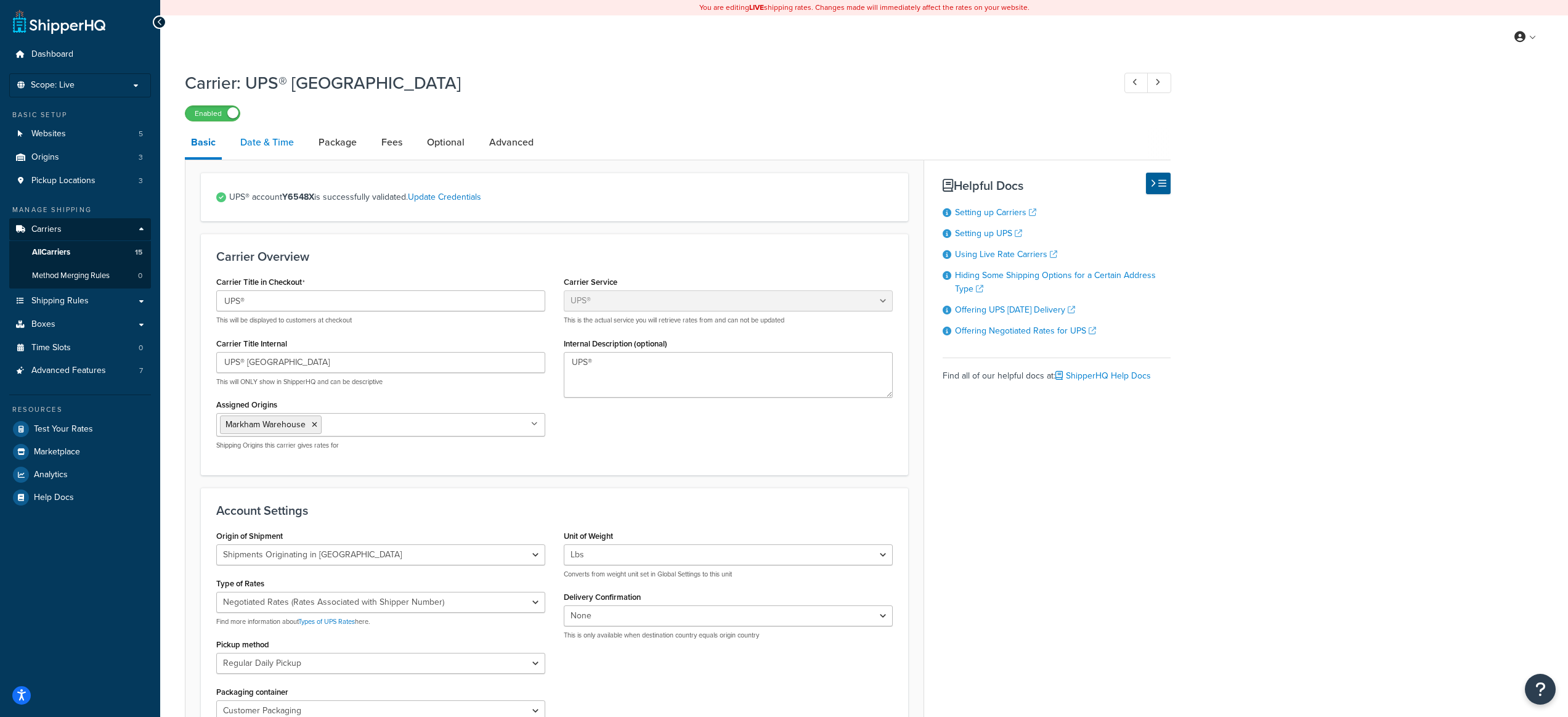
click at [259, 135] on link "Date & Time" at bounding box center [268, 142] width 66 height 30
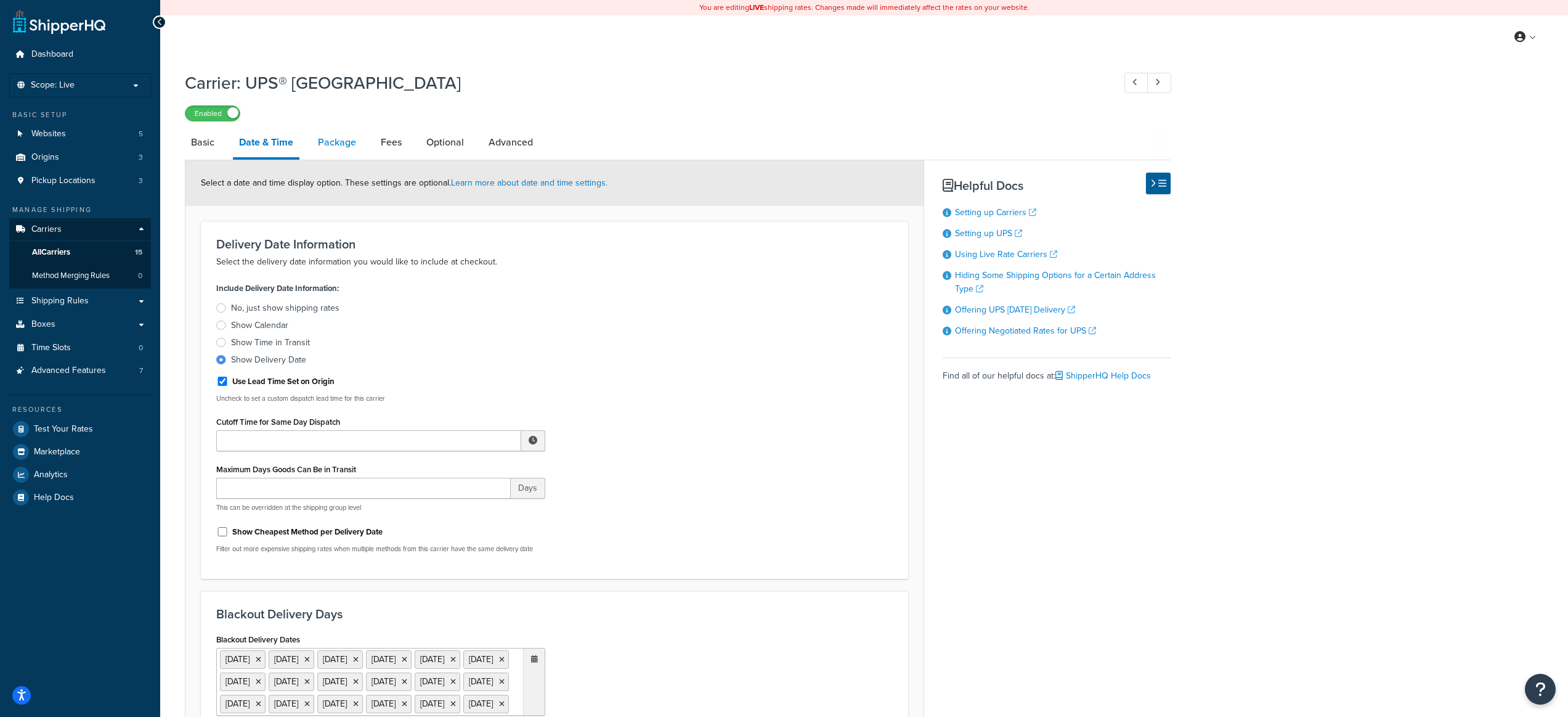
click at [346, 142] on link "Package" at bounding box center [337, 142] width 51 height 30
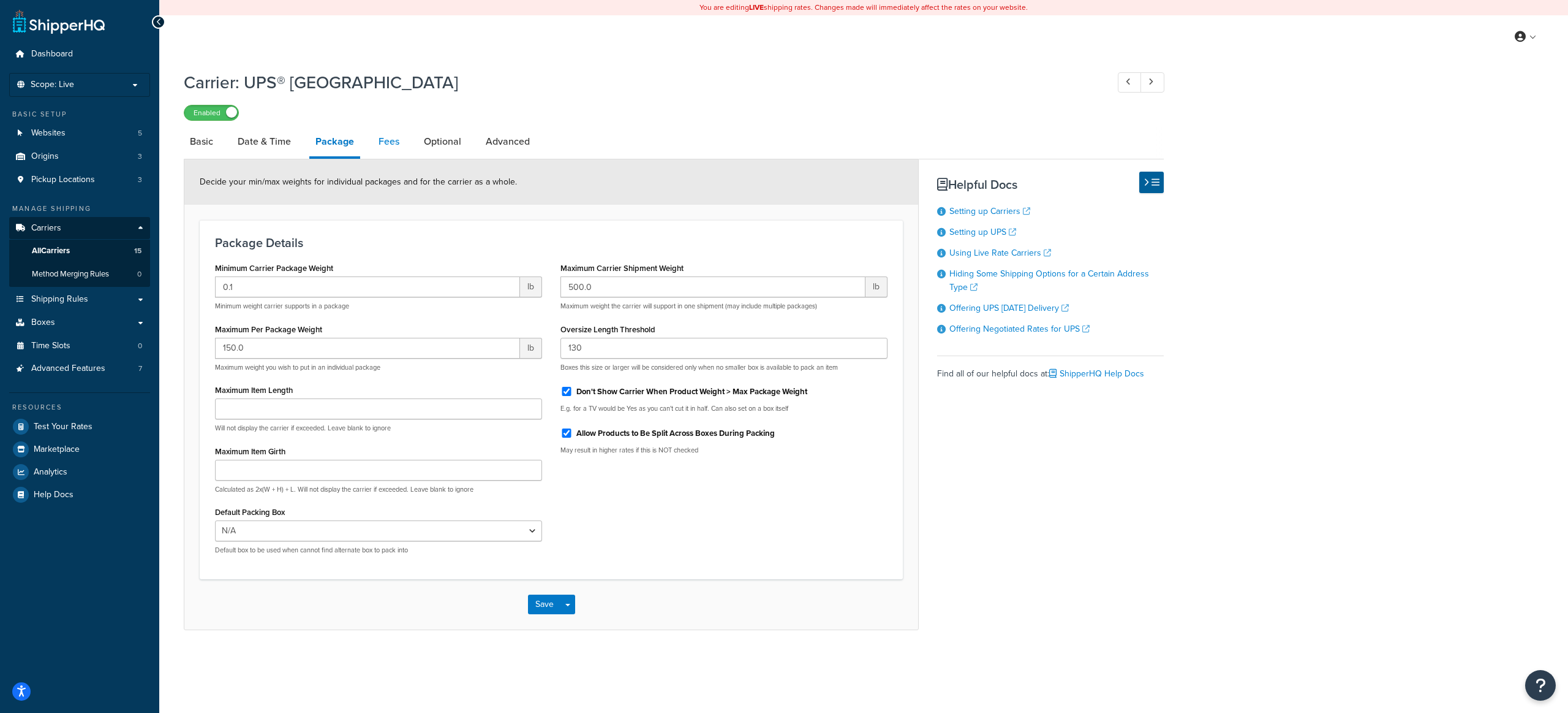
click at [390, 145] on link "Fees" at bounding box center [388, 141] width 33 height 29
select select "package"
select select "AFTER"
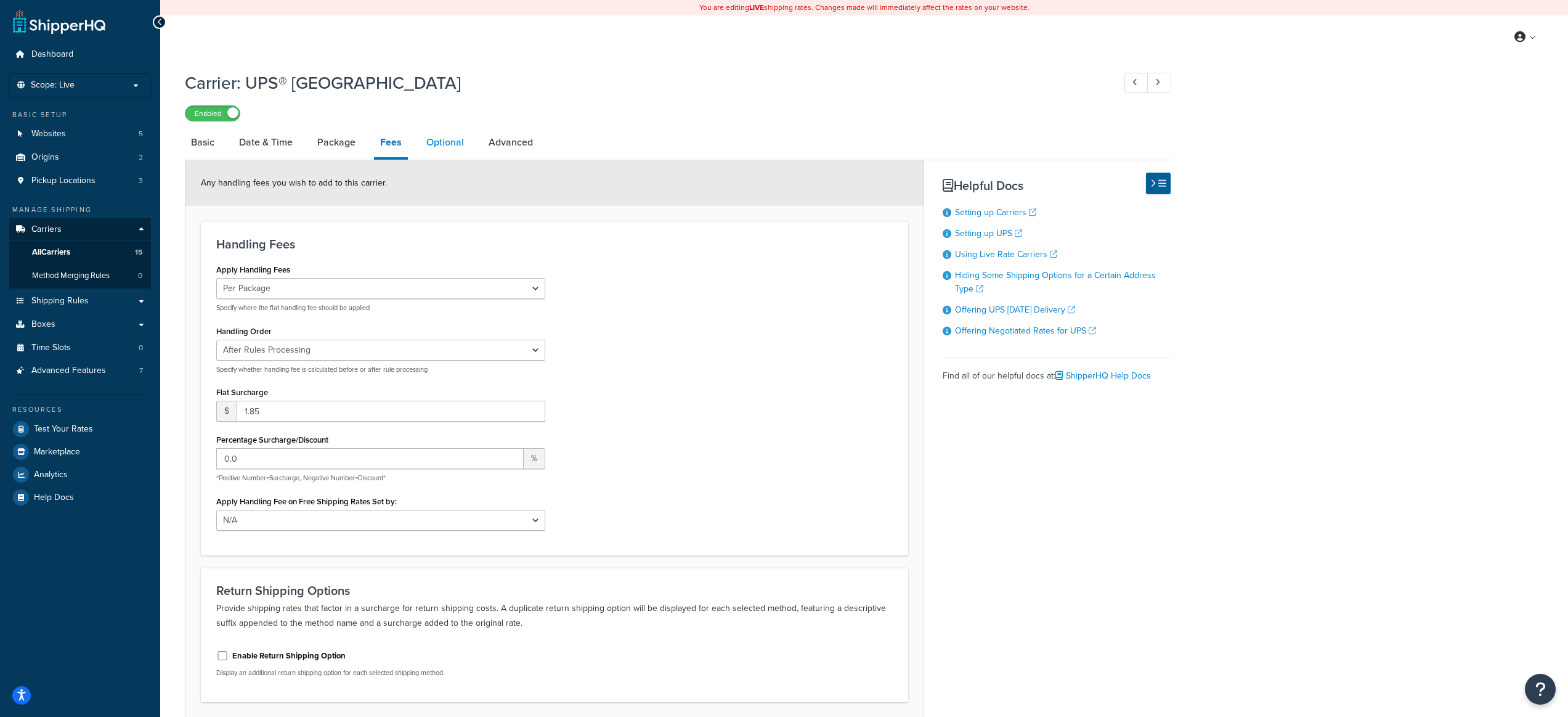
click at [460, 138] on link "Optional" at bounding box center [445, 142] width 50 height 30
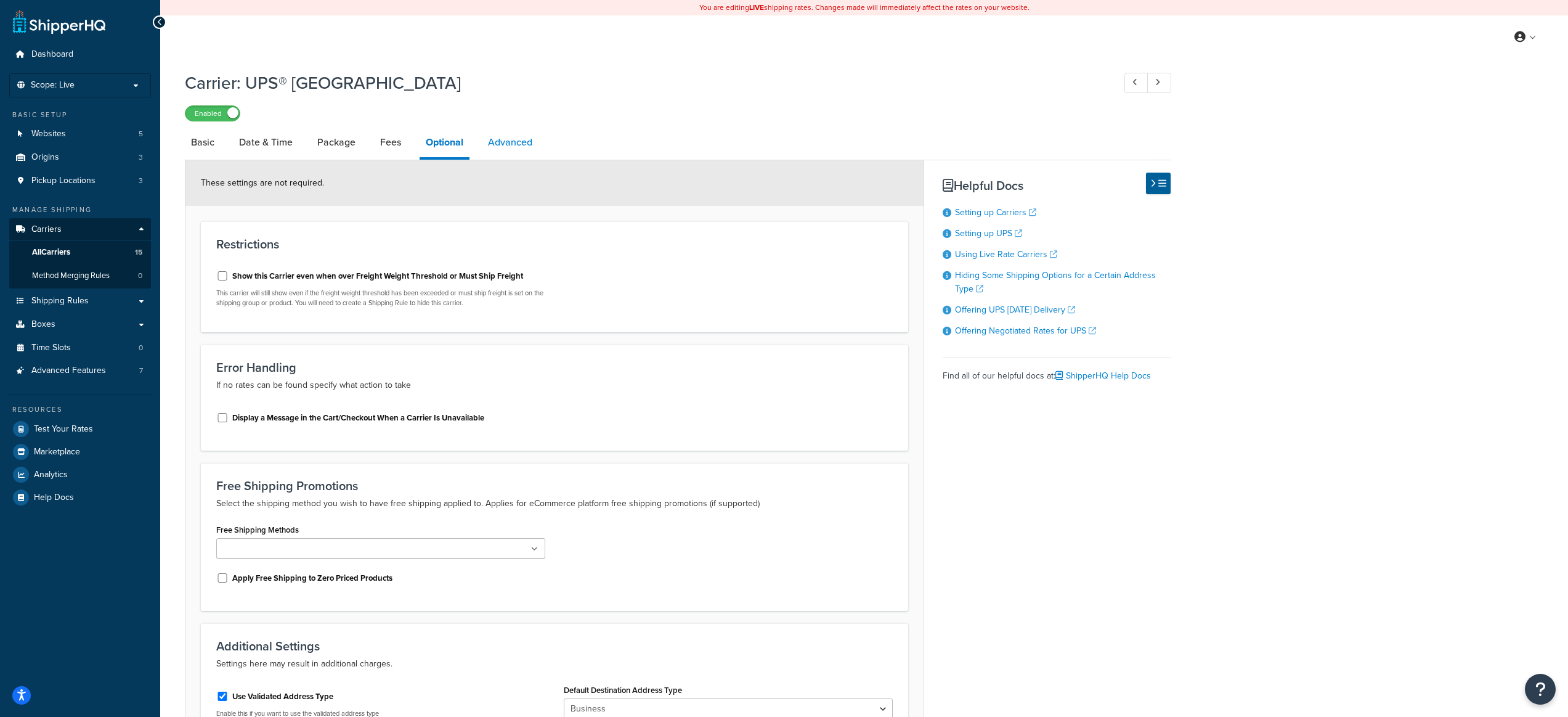
click at [513, 140] on link "Advanced" at bounding box center [510, 142] width 57 height 30
select select "false"
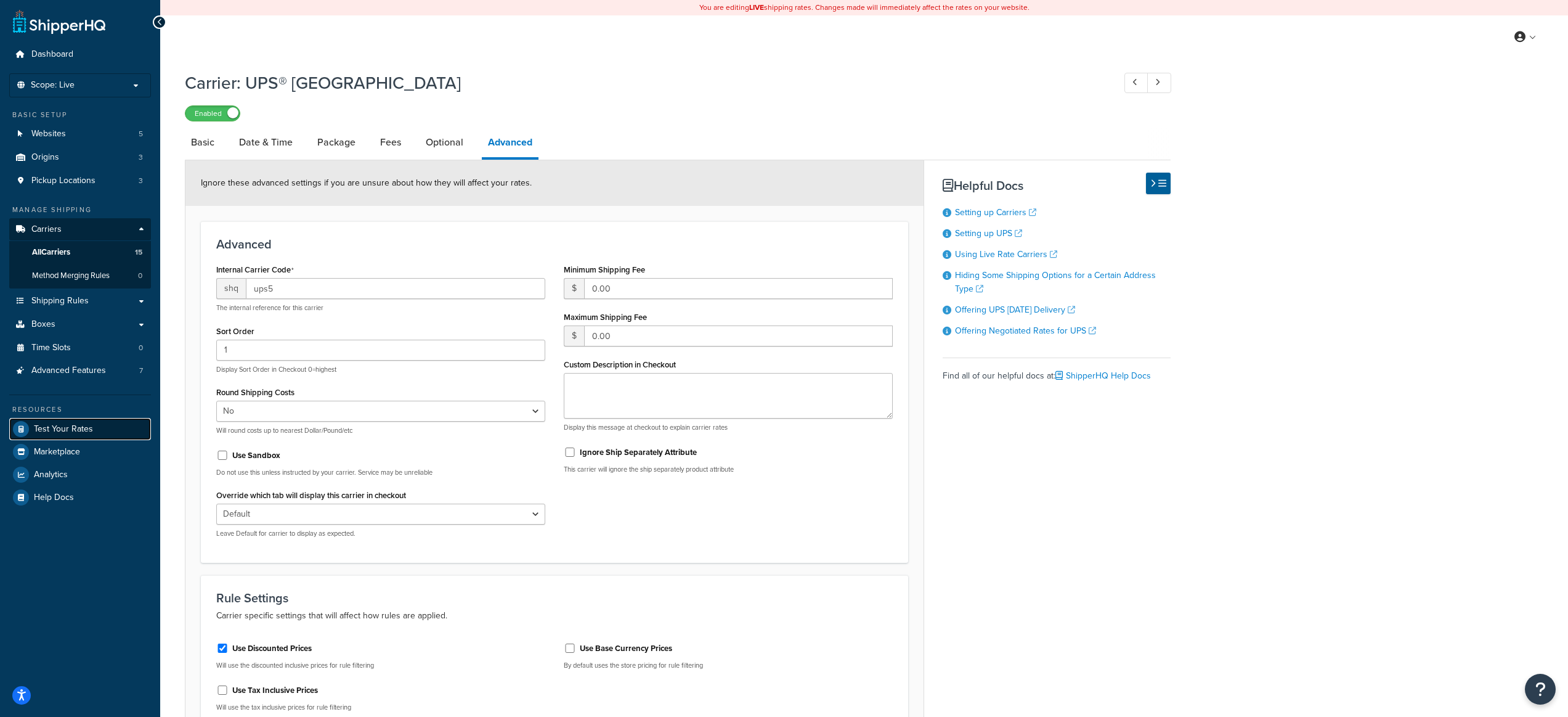
click at [87, 430] on span "Test Your Rates" at bounding box center [63, 429] width 59 height 11
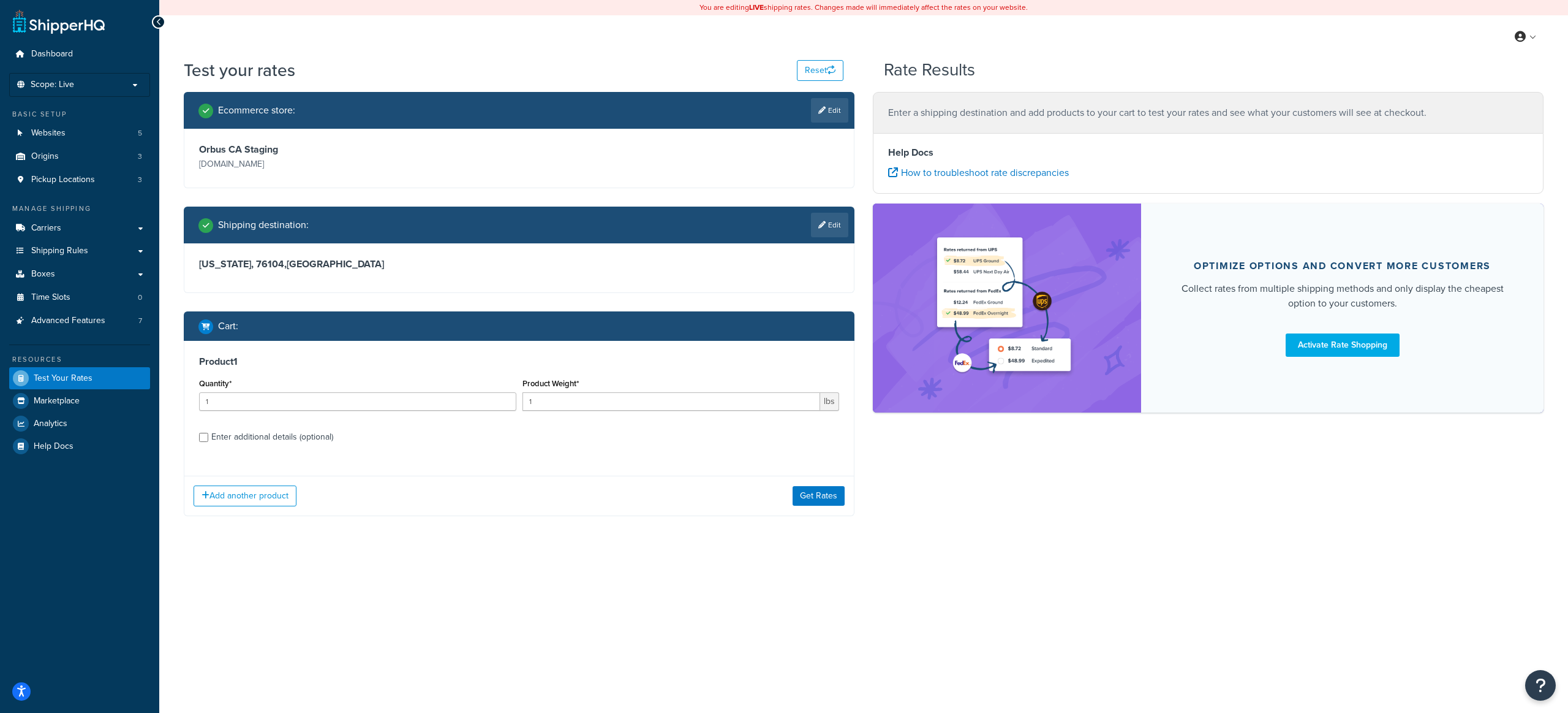
drag, startPoint x: 272, startPoint y: 434, endPoint x: 329, endPoint y: 436, distance: 57.0
click at [272, 434] on div "Enter additional details (optional)" at bounding box center [272, 437] width 122 height 18
click at [209, 434] on input "Enter additional details (optional)" at bounding box center [203, 437] width 9 height 9
checkbox input "true"
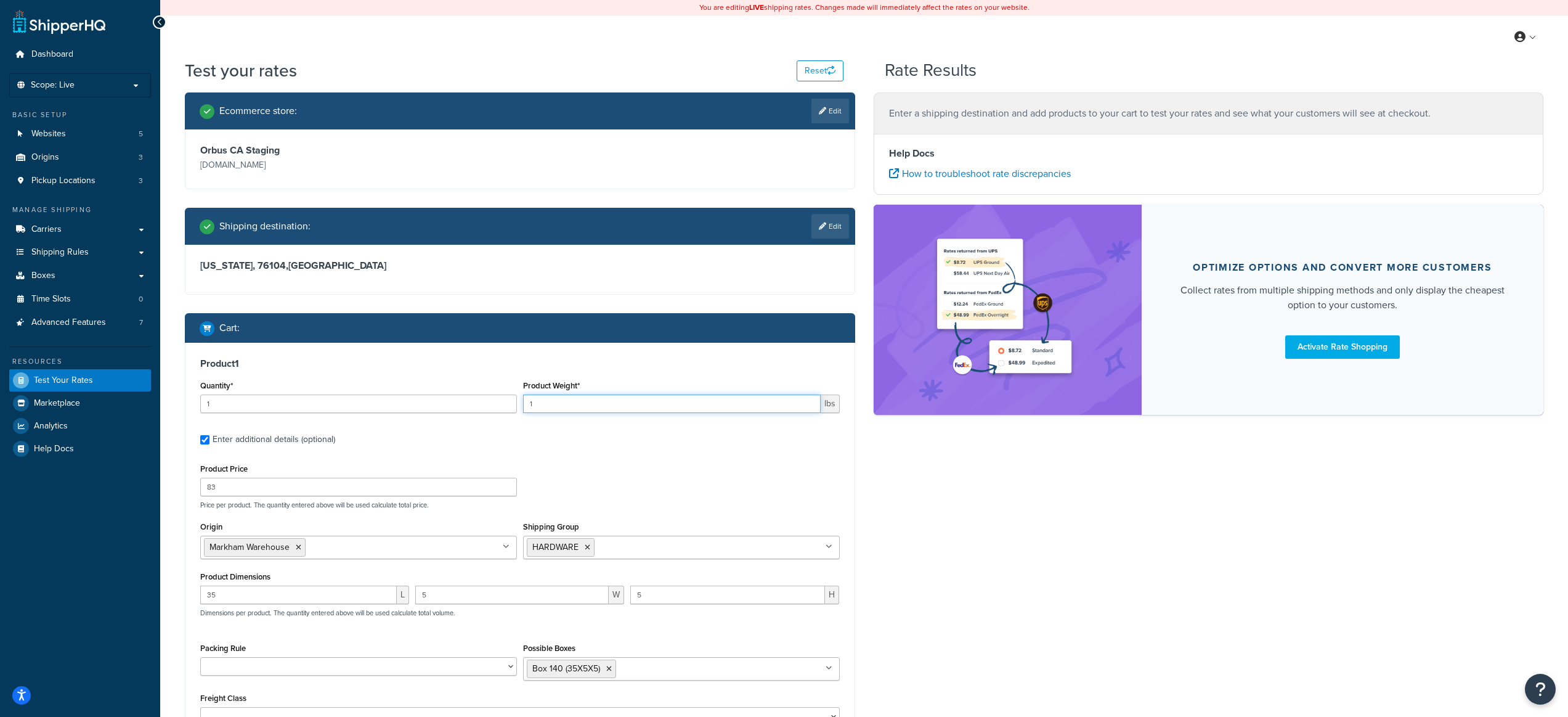
drag, startPoint x: 530, startPoint y: 406, endPoint x: 503, endPoint y: 401, distance: 27.5
click at [503, 401] on div "Quantity* 1 Product Weight* 1 lbs" at bounding box center [520, 400] width 646 height 45
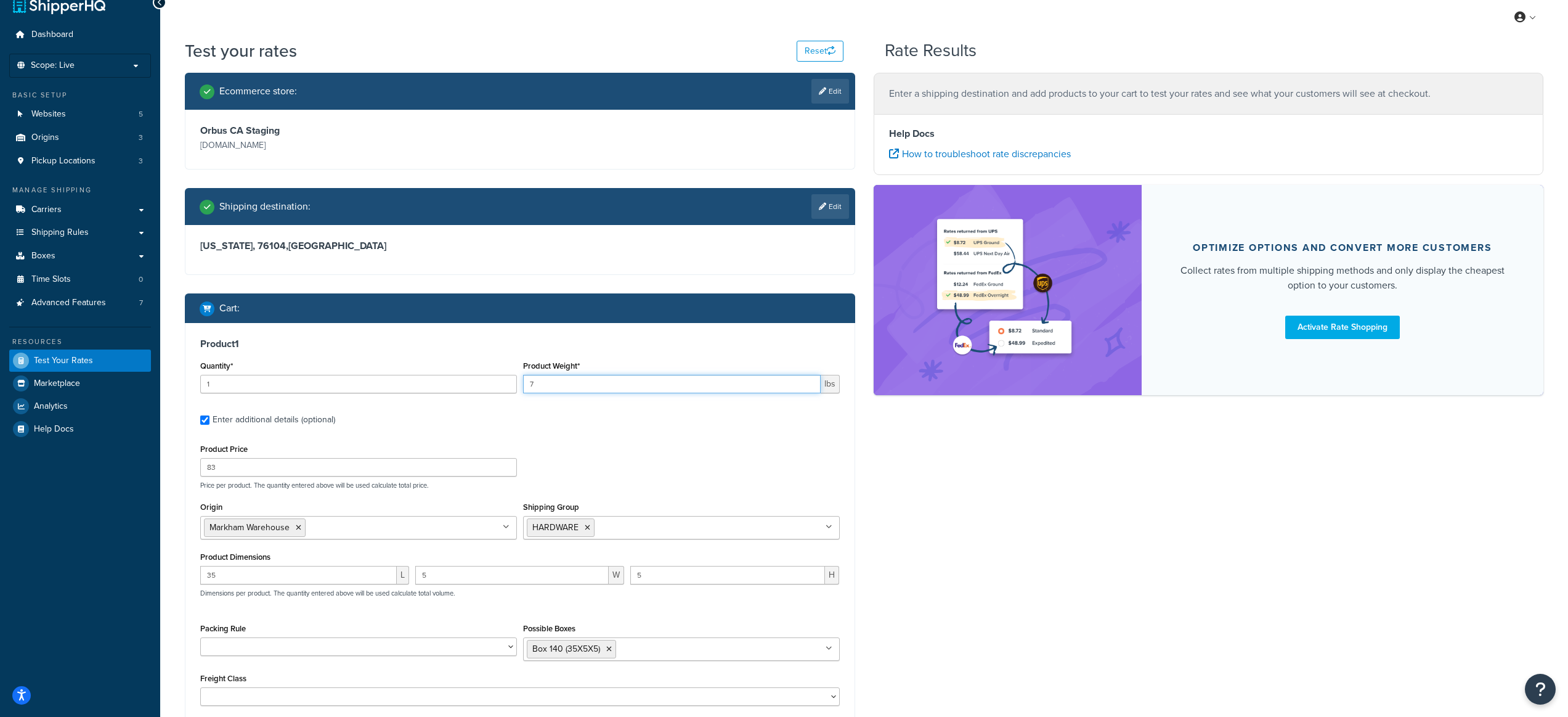
scroll to position [163, 0]
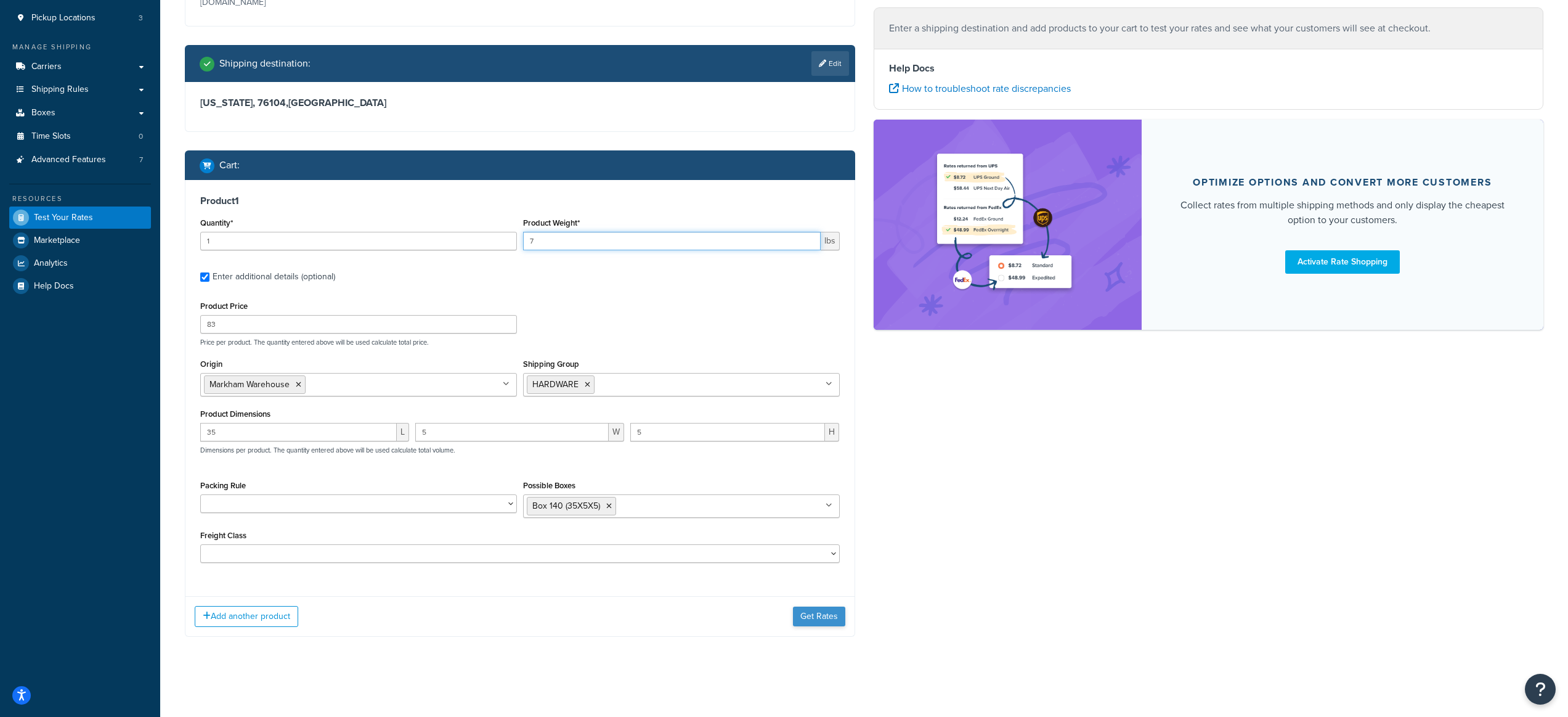
type input "7"
click at [816, 618] on button "Get Rates" at bounding box center [819, 616] width 52 height 20
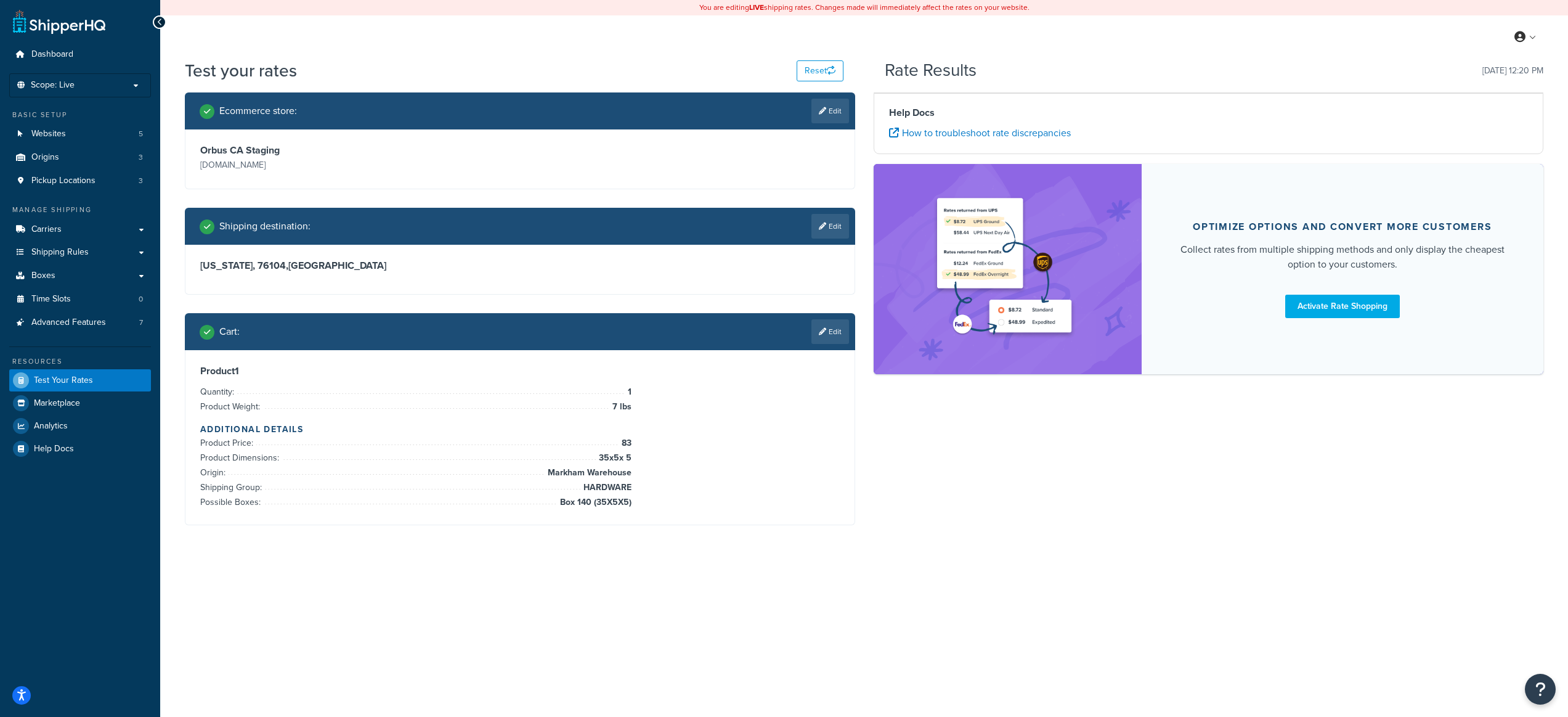
scroll to position [0, 0]
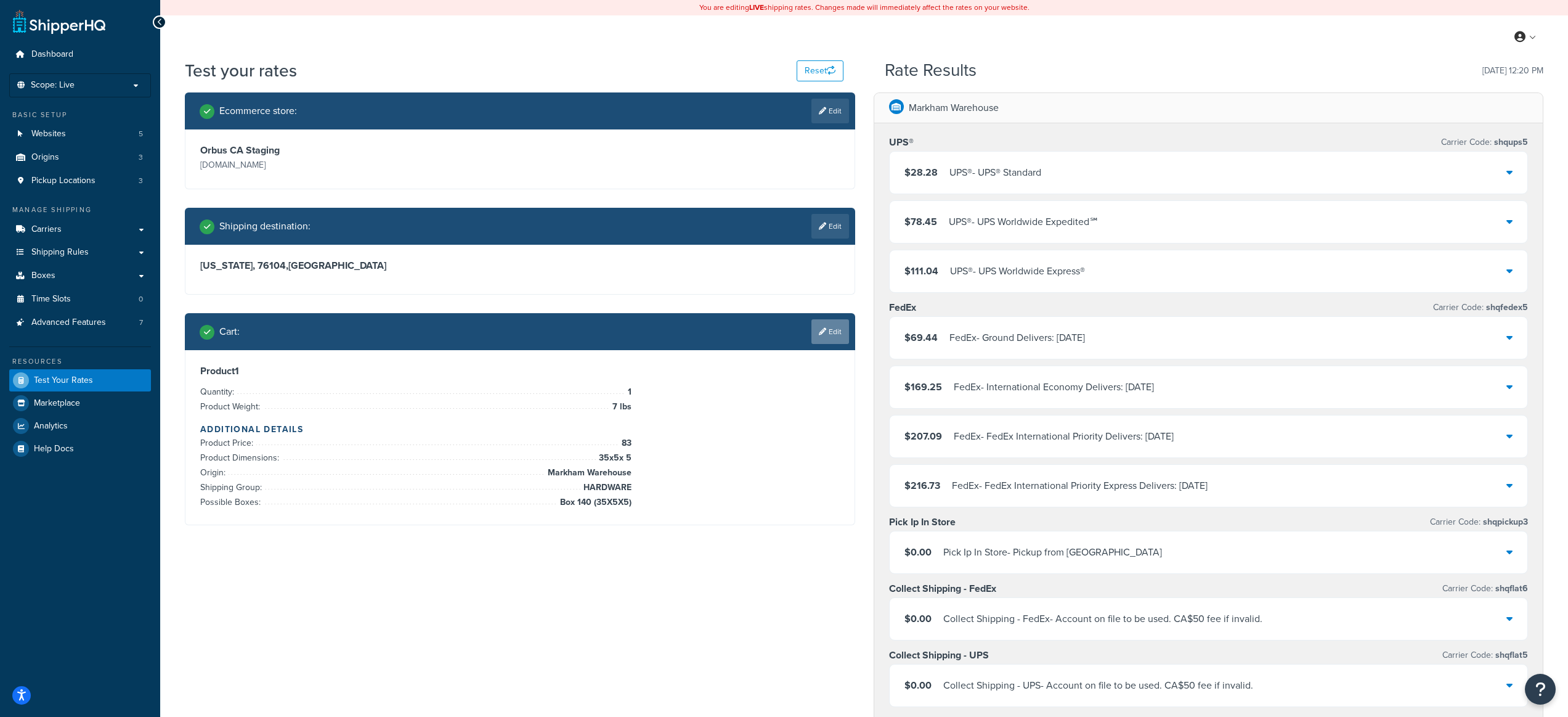
click at [830, 337] on link "Edit" at bounding box center [830, 331] width 37 height 25
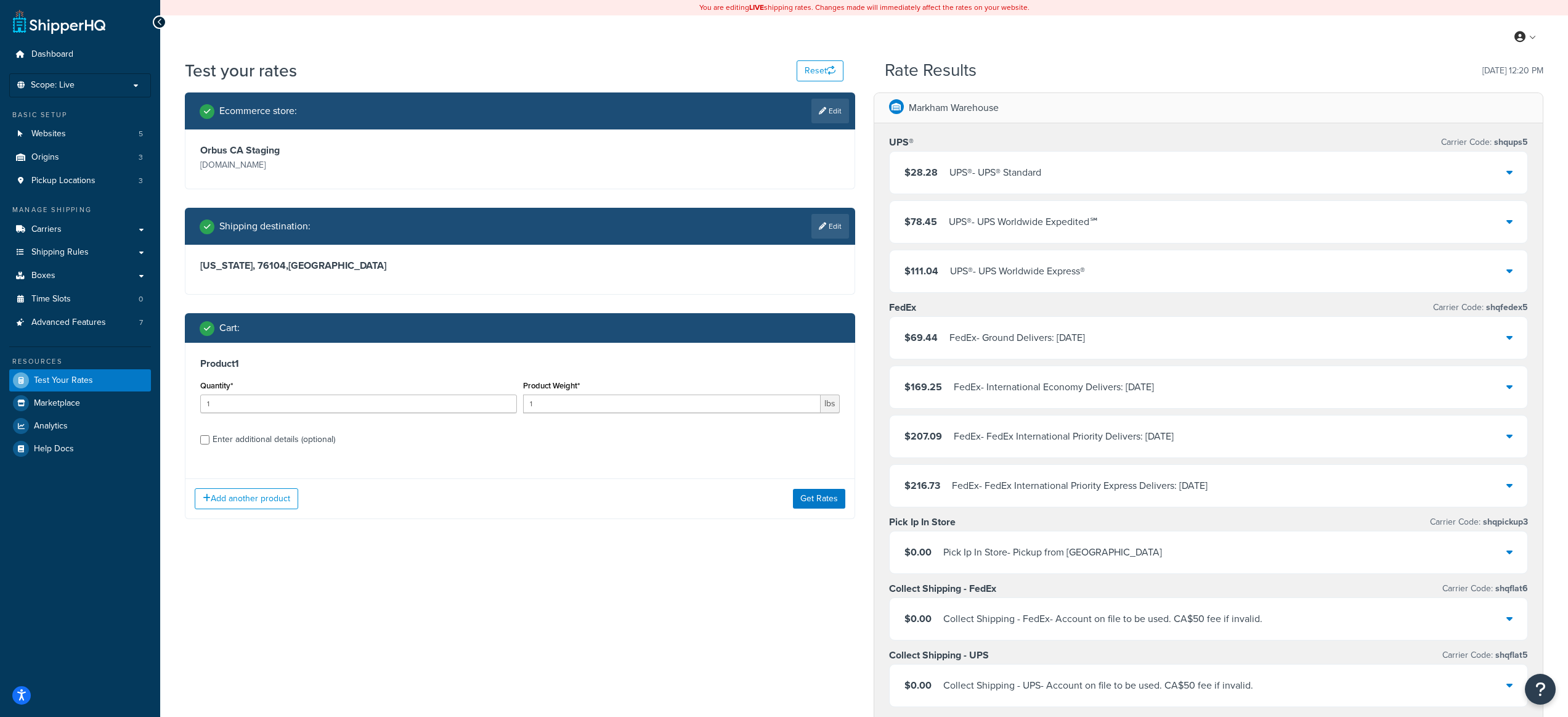
click at [1184, 158] on div "$28.28 UPS® - UPS® Standard" at bounding box center [1209, 173] width 639 height 42
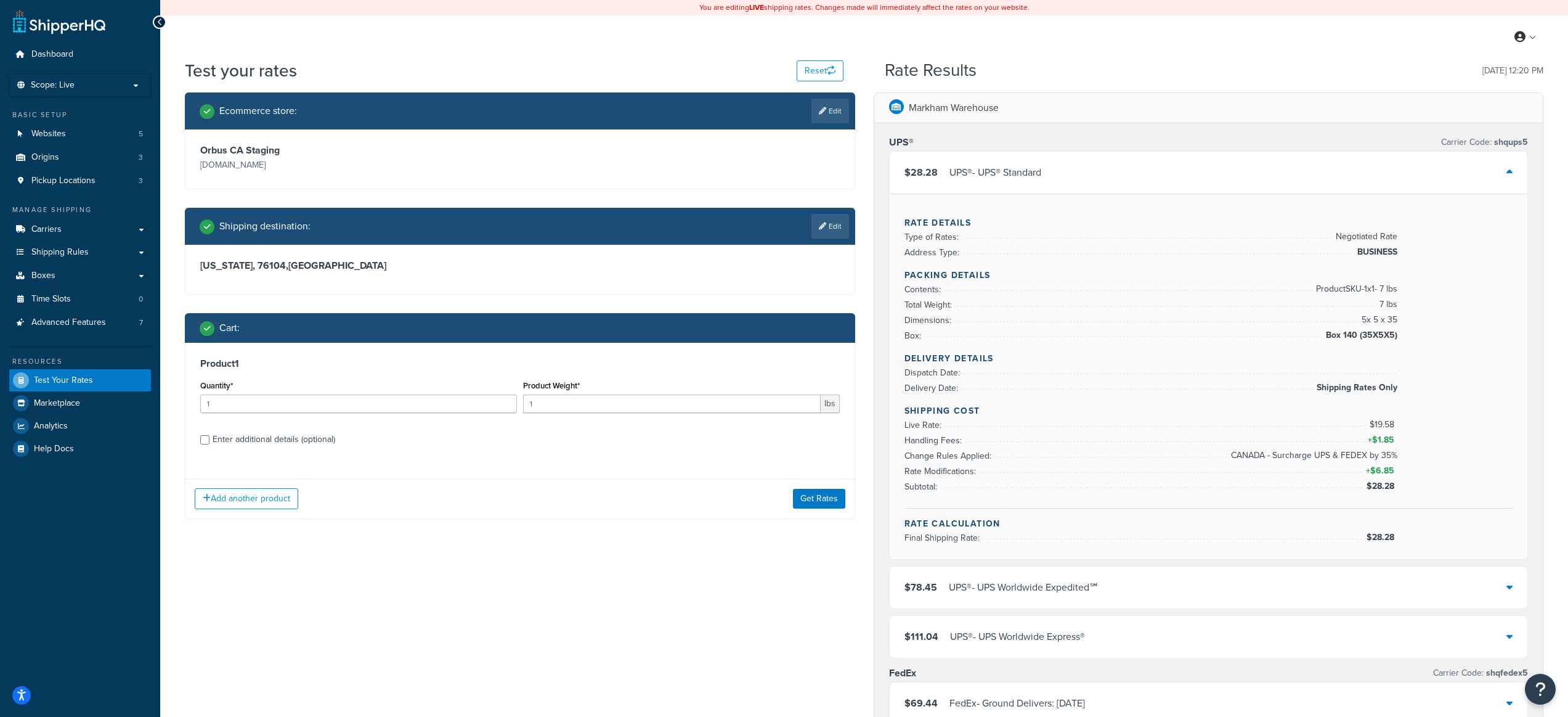
click at [301, 442] on div "Enter additional details (optional)" at bounding box center [274, 439] width 123 height 18
click at [210, 442] on input "Enter additional details (optional)" at bounding box center [204, 439] width 9 height 9
checkbox input "true"
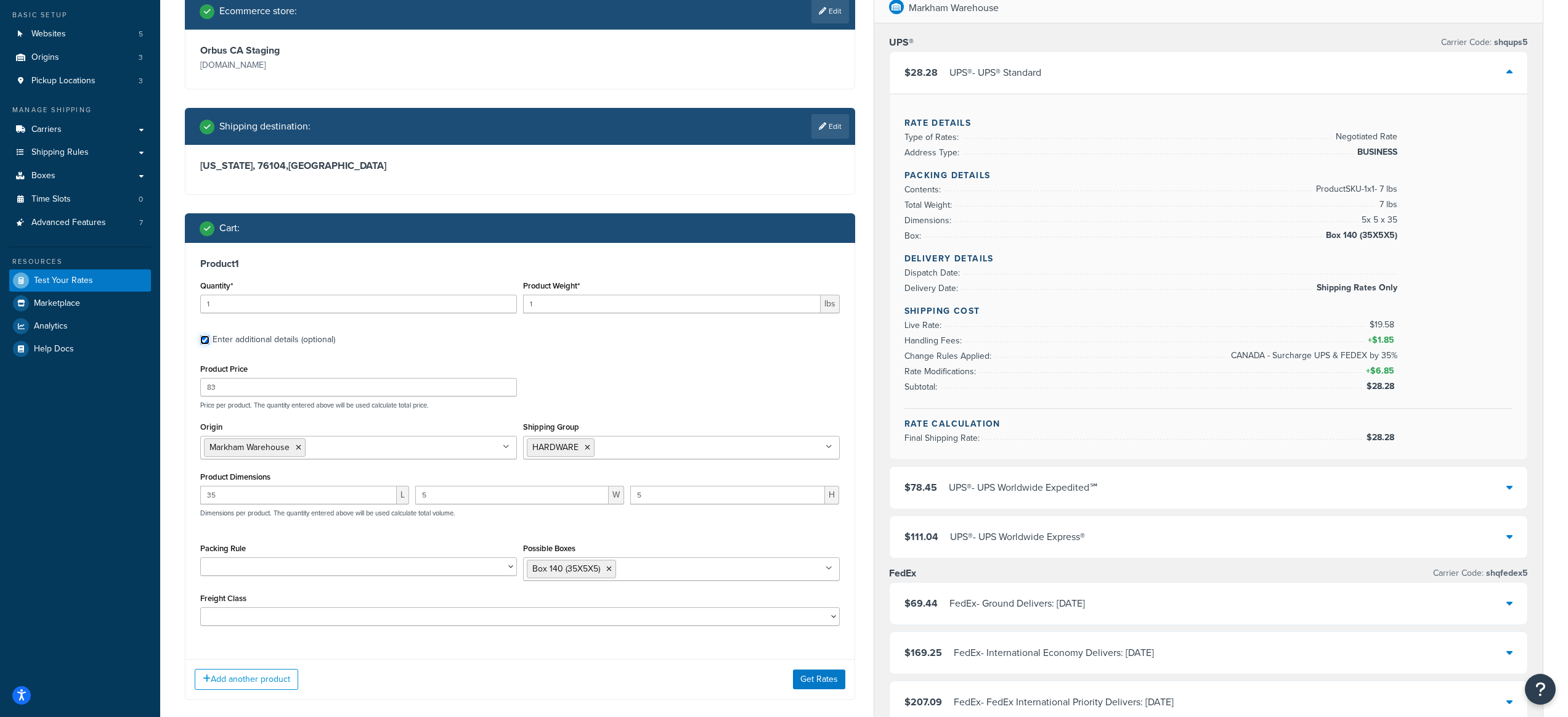
scroll to position [215, 0]
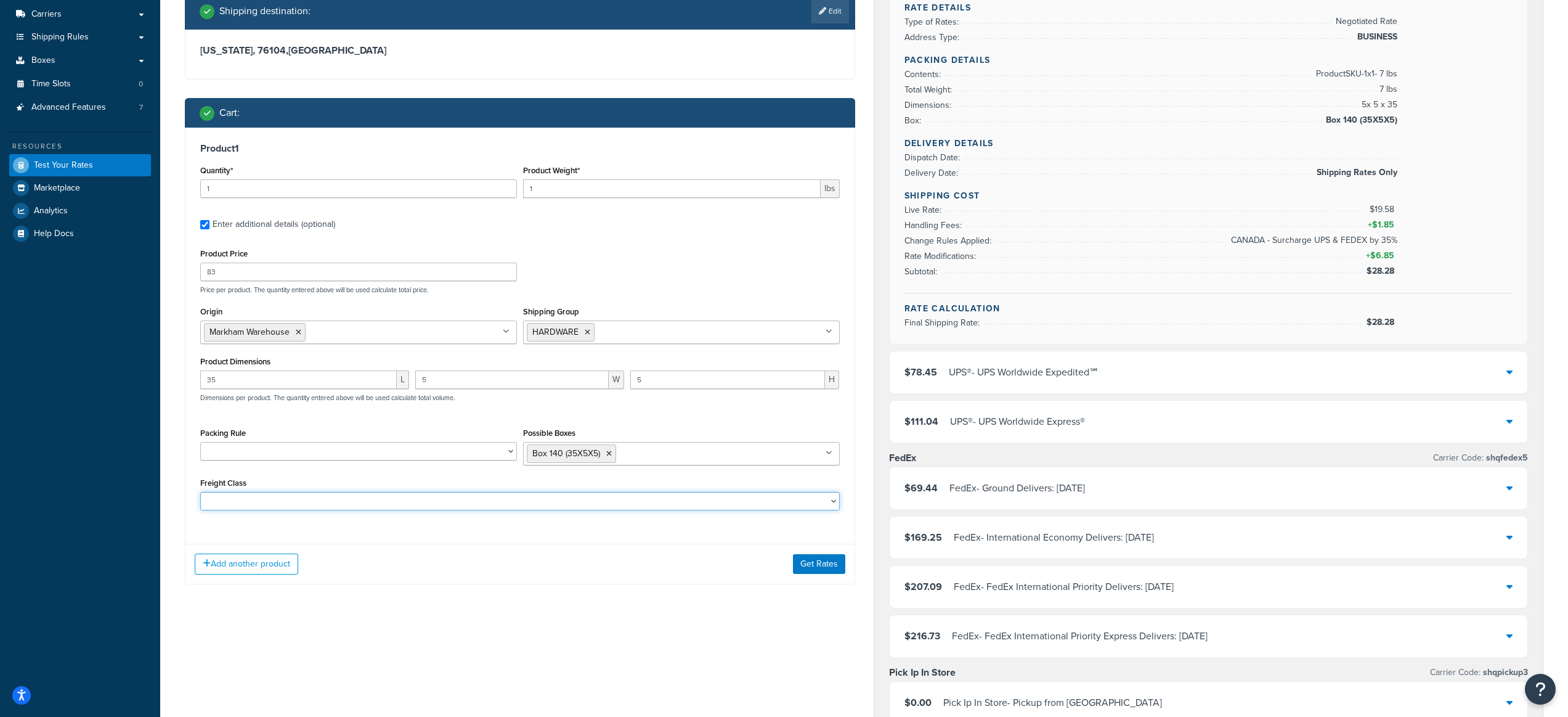
click at [387, 494] on select "50 55 60 65 70 77.5 85 92.5 100 110 125 150 175 200 250 300 400 500" at bounding box center [520, 501] width 639 height 18
drag, startPoint x: 339, startPoint y: 266, endPoint x: 246, endPoint y: 267, distance: 93.0
click at [247, 267] on input "83" at bounding box center [358, 272] width 317 height 18
type input "1"
click at [675, 275] on div "Product Price 1 Price per product. The quantity entered above will be used calc…" at bounding box center [520, 269] width 646 height 49
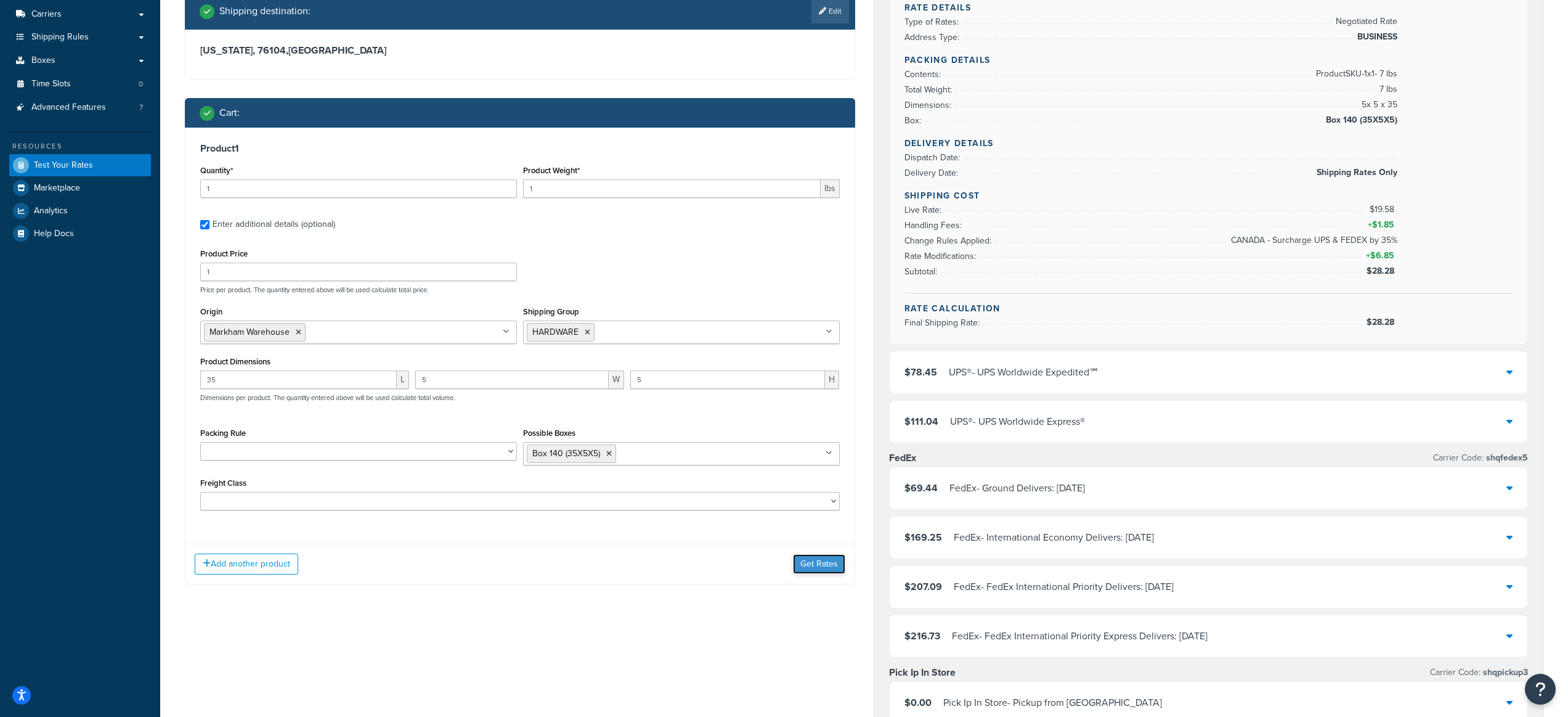
click at [807, 563] on button "Get Rates" at bounding box center [819, 564] width 52 height 20
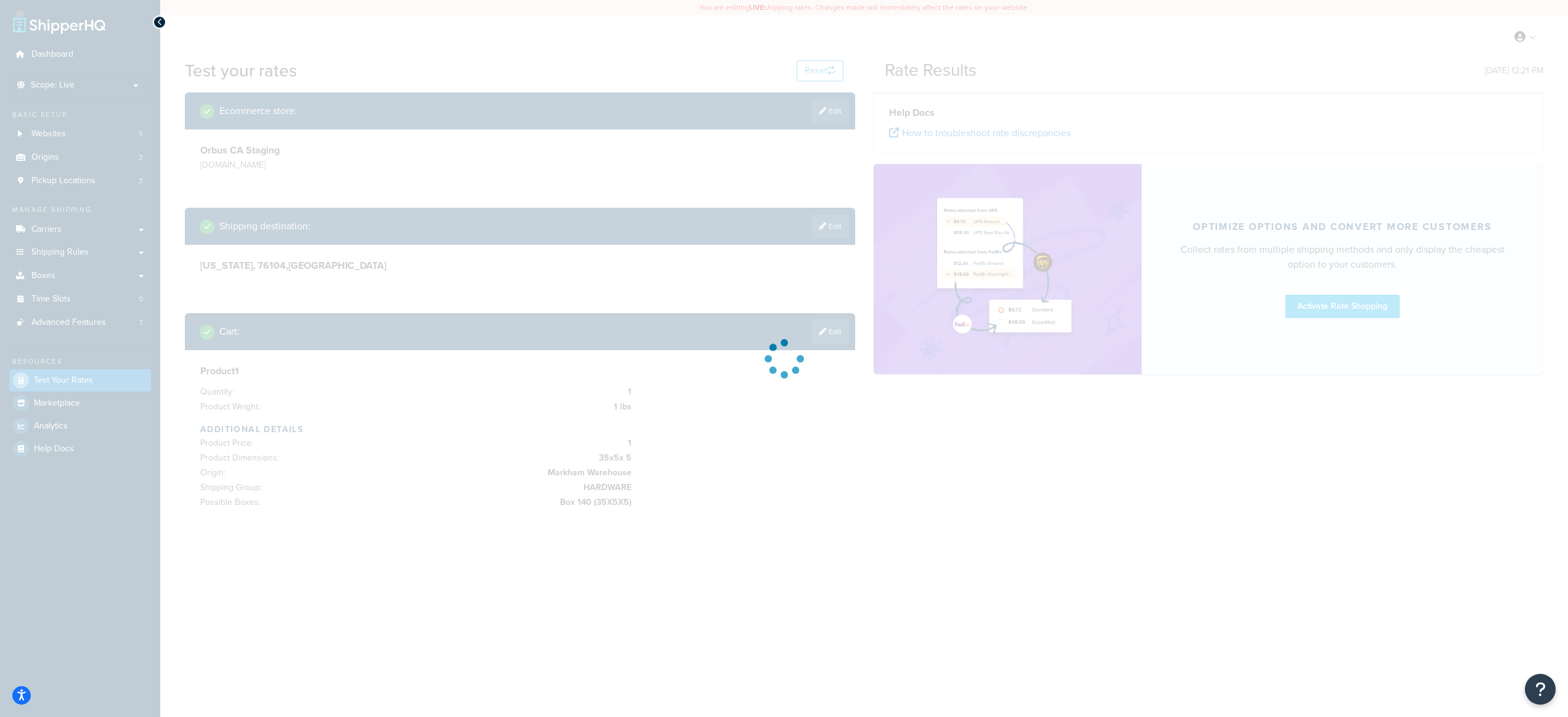
scroll to position [0, 0]
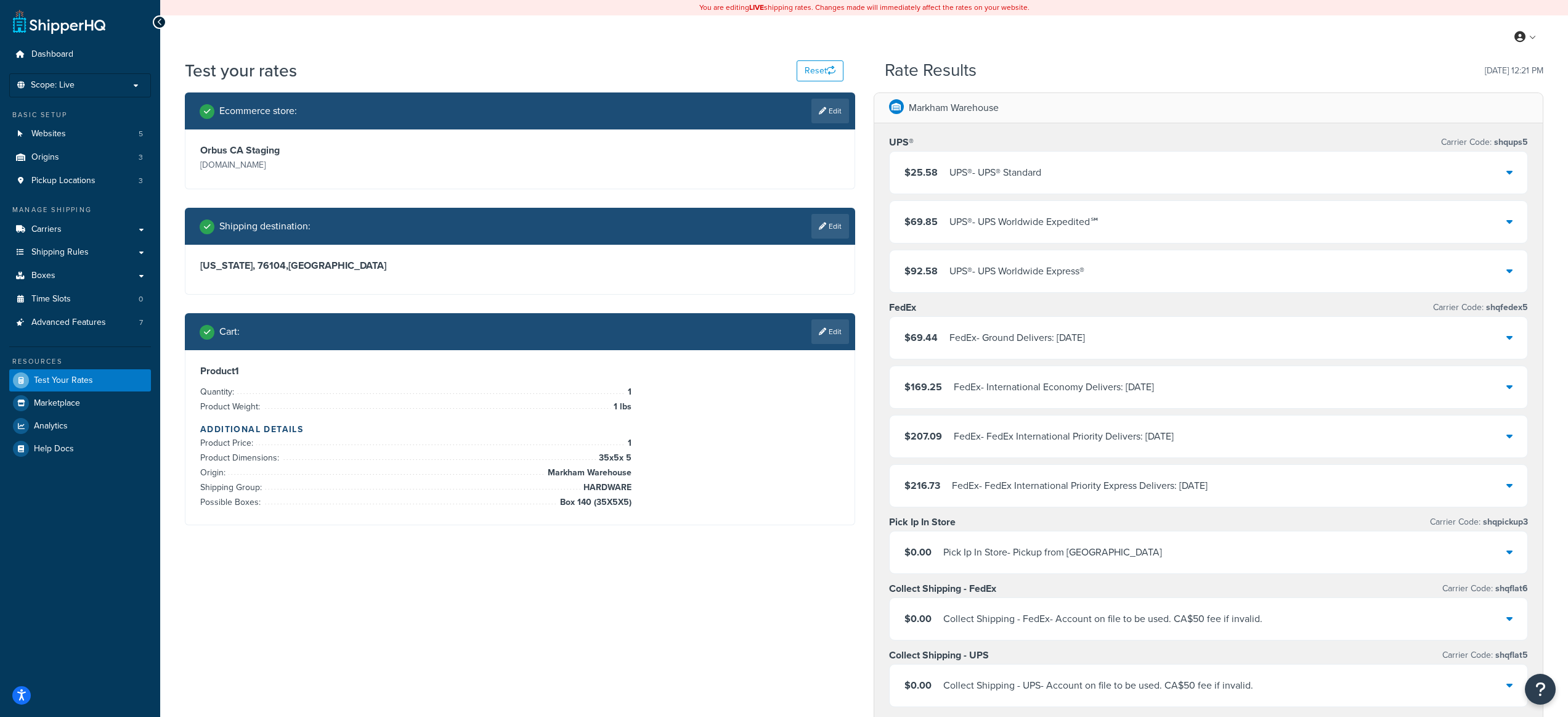
drag, startPoint x: 1053, startPoint y: 168, endPoint x: 1048, endPoint y: 185, distance: 17.7
click at [1053, 168] on div "$25.58 UPS® - UPS® Standard" at bounding box center [1209, 173] width 639 height 42
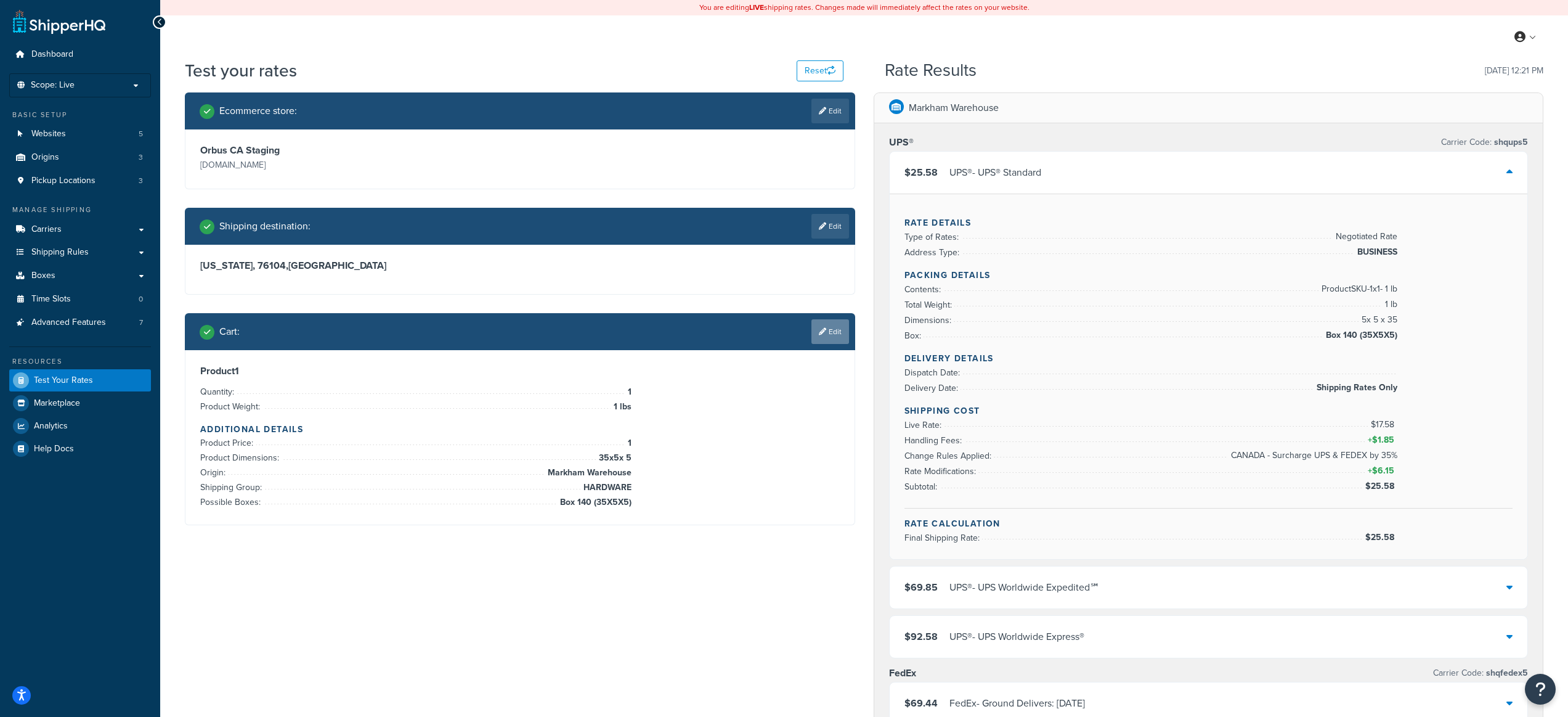
click at [824, 333] on icon at bounding box center [822, 332] width 8 height 8
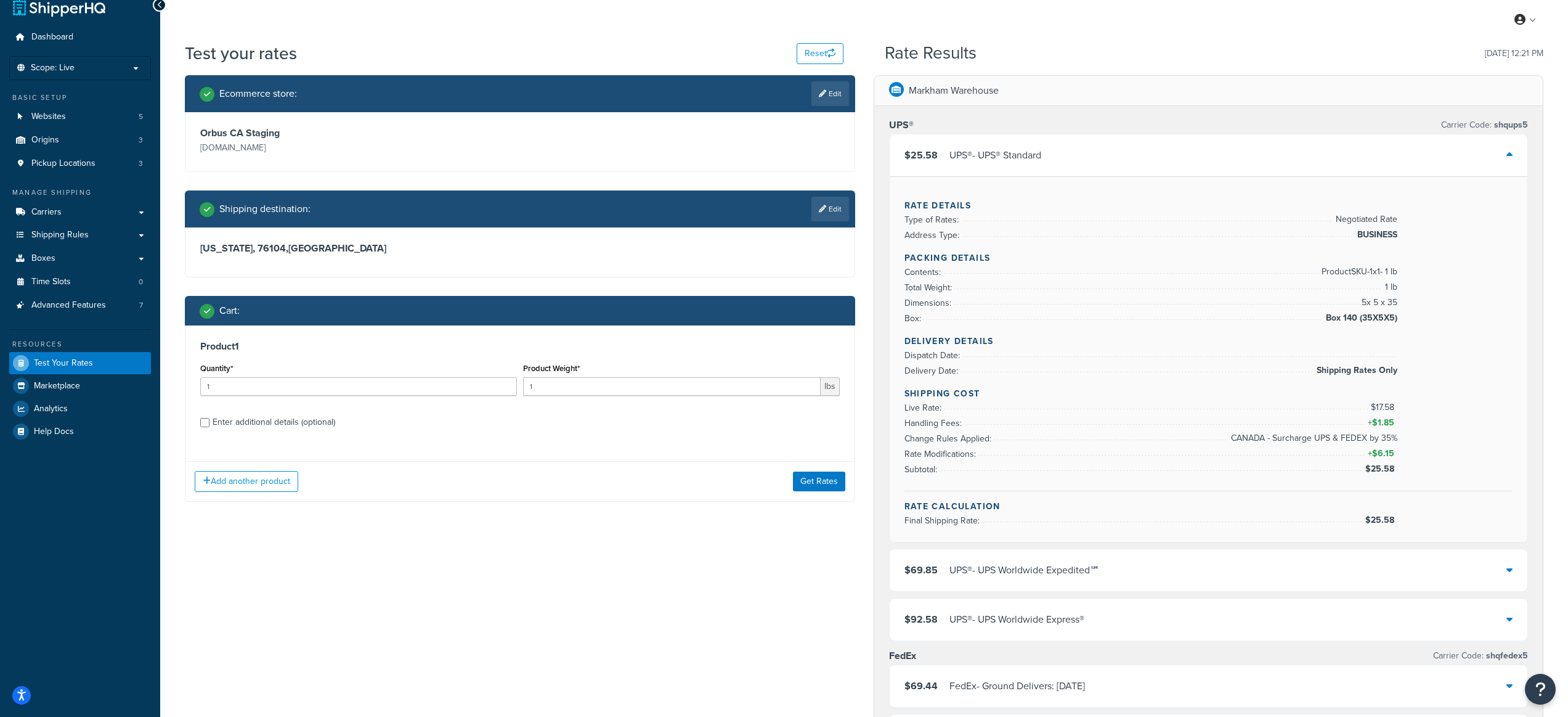
click at [265, 427] on div "Enter additional details (optional)" at bounding box center [274, 422] width 123 height 18
click at [210, 427] on input "Enter additional details (optional)" at bounding box center [204, 422] width 9 height 9
checkbox input "true"
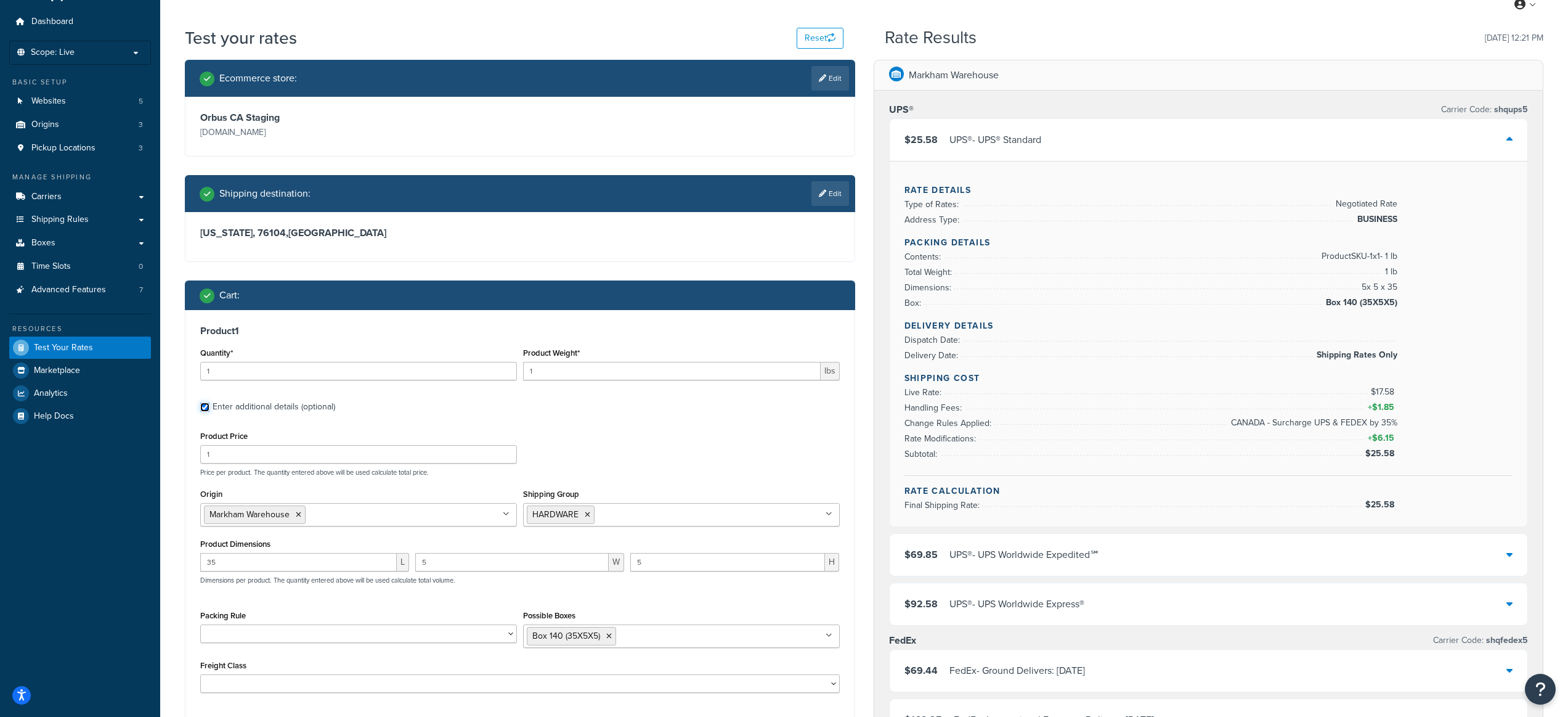
scroll to position [34, 0]
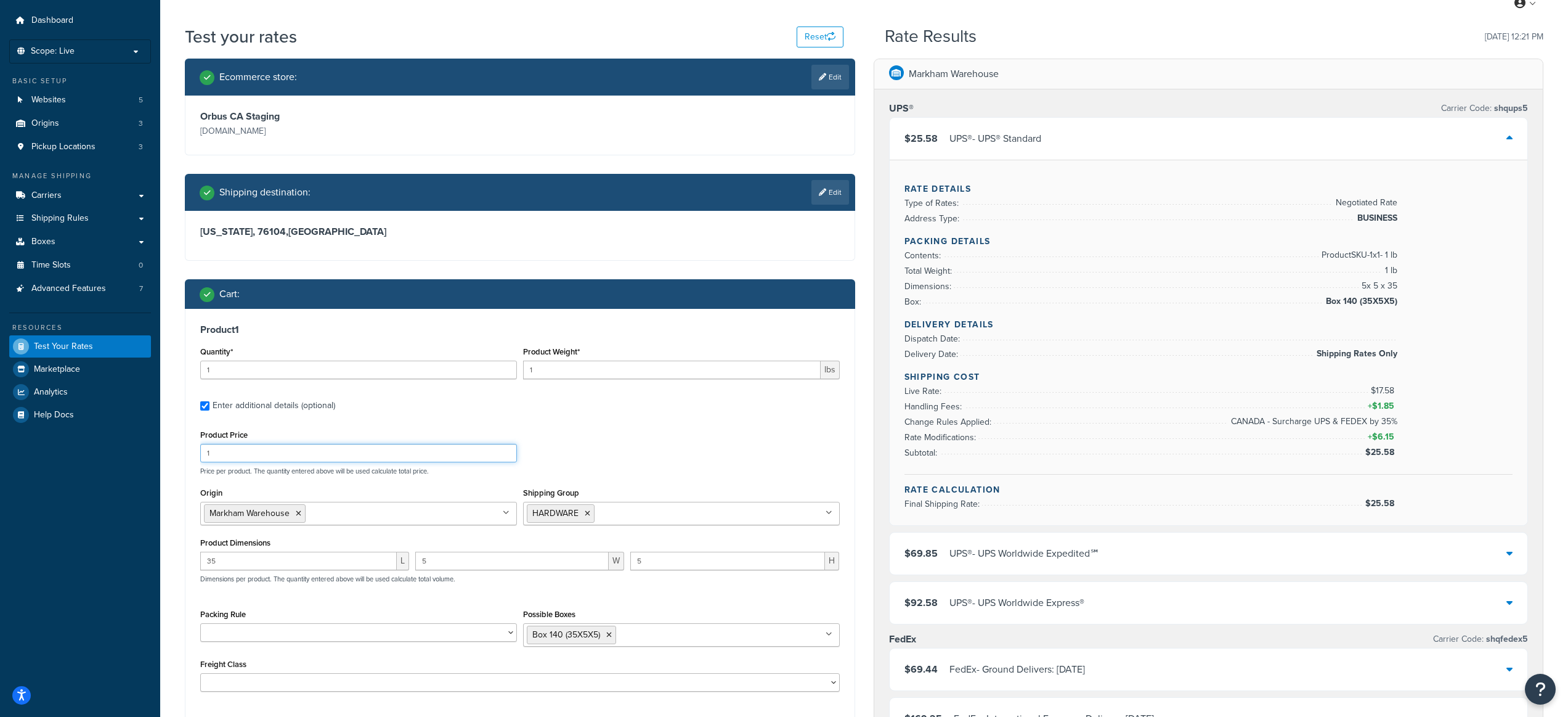
click at [244, 454] on input "1" at bounding box center [358, 453] width 317 height 18
type input "116.73"
click at [591, 409] on label "Enter additional details (optional)" at bounding box center [526, 404] width 627 height 20
click at [210, 409] on input "Enter additional details (optional)" at bounding box center [204, 406] width 9 height 9
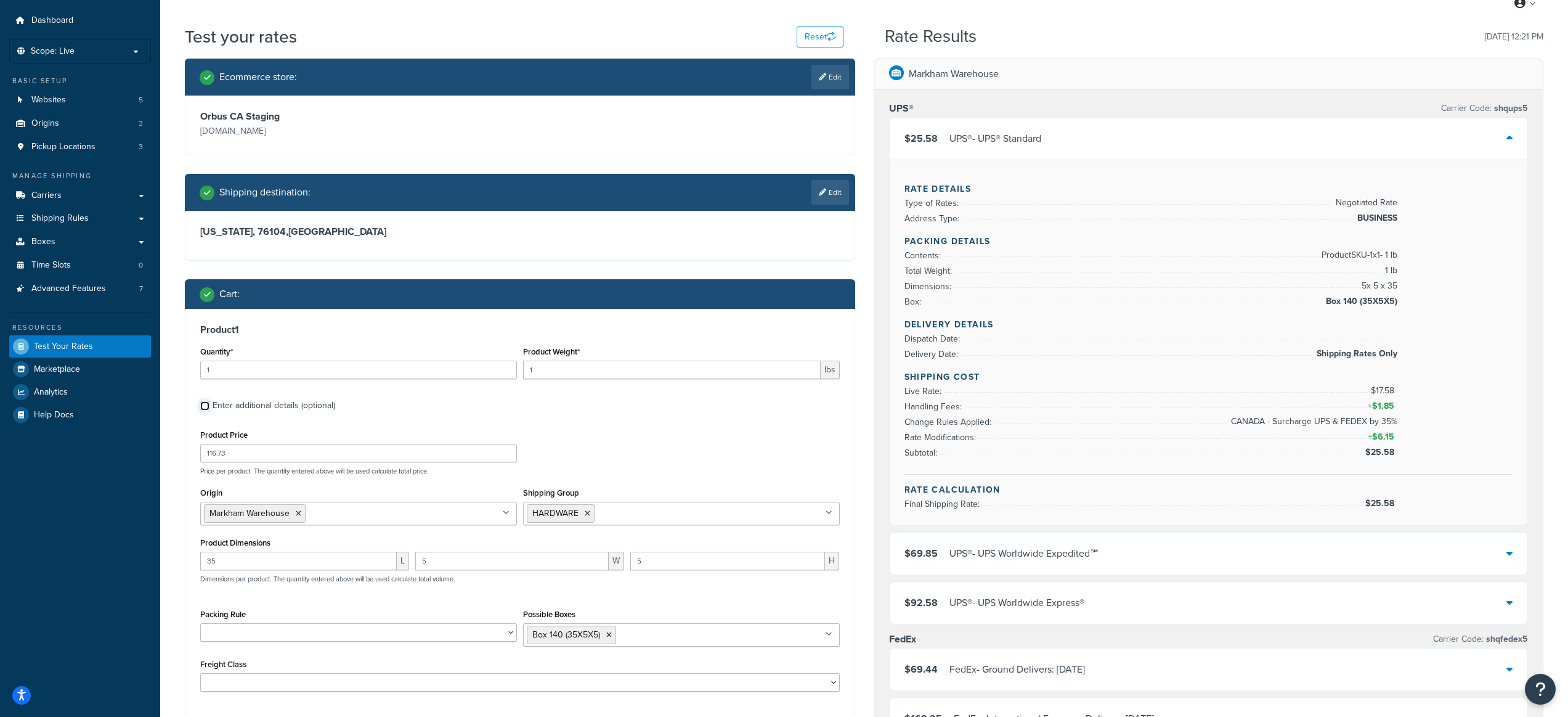
checkbox input "false"
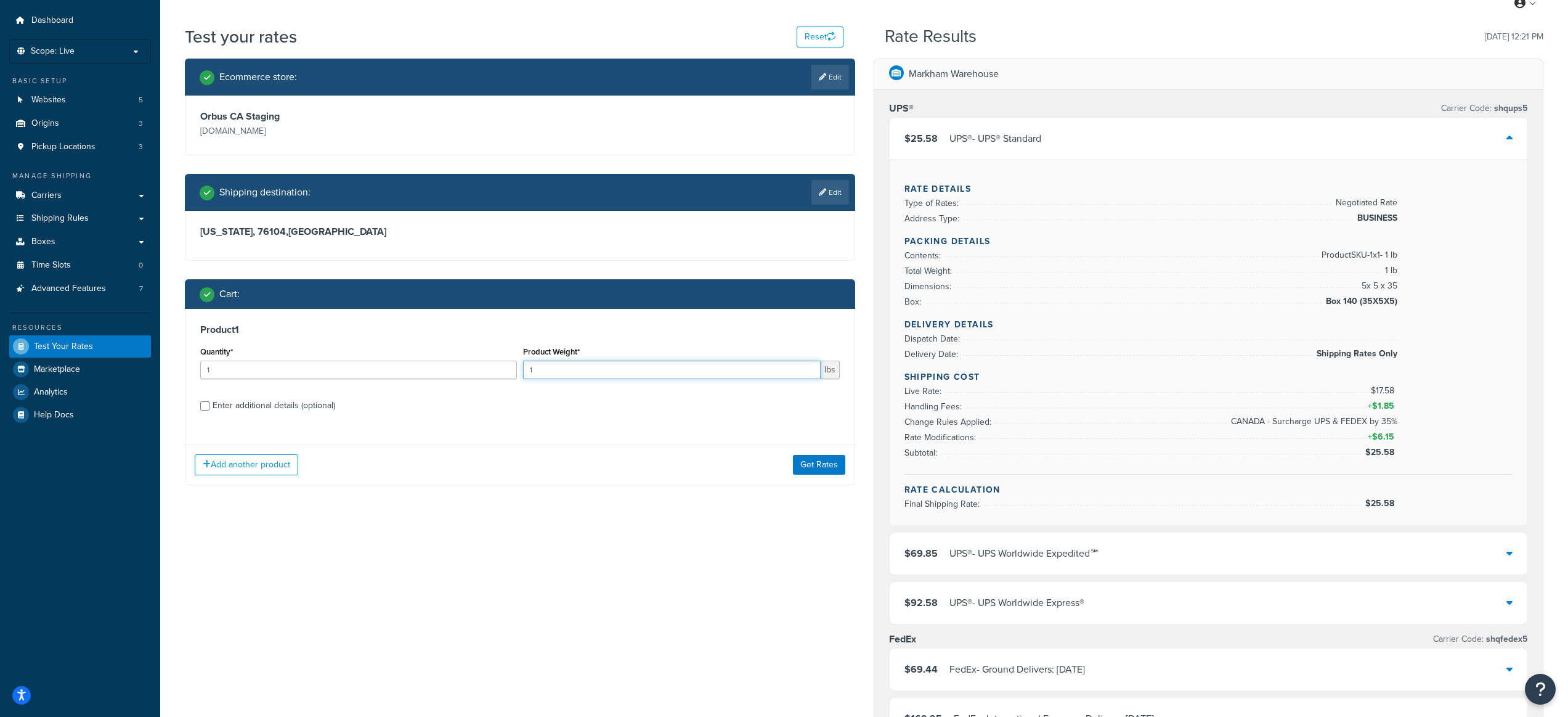
drag, startPoint x: 539, startPoint y: 373, endPoint x: 510, endPoint y: 371, distance: 29.1
click at [510, 370] on div "Quantity* 1 Product Weight* 1 lbs" at bounding box center [520, 366] width 646 height 45
type input "7"
click at [239, 406] on div "Enter additional details (optional)" at bounding box center [274, 406] width 123 height 18
click at [210, 406] on input "Enter additional details (optional)" at bounding box center [204, 406] width 9 height 9
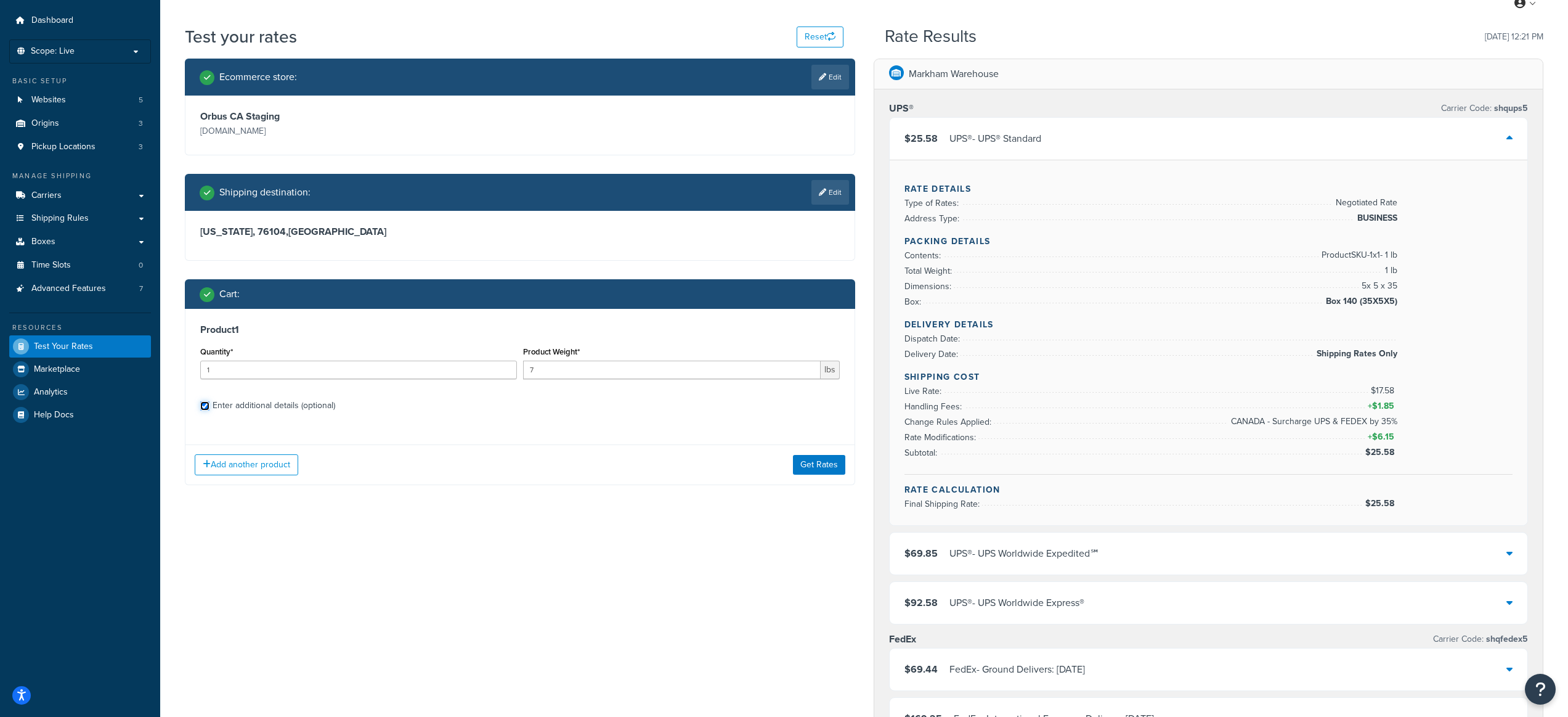
checkbox input "true"
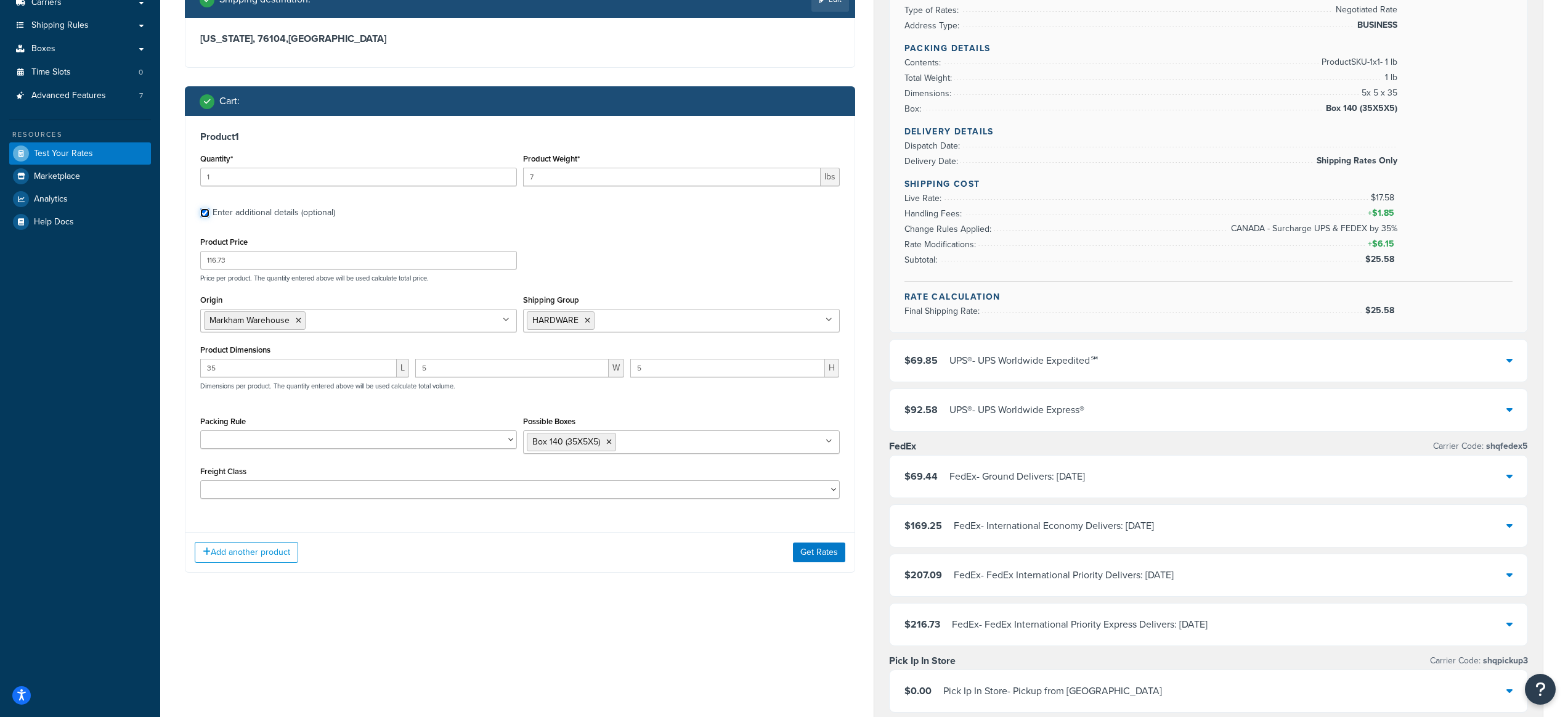
scroll to position [300, 0]
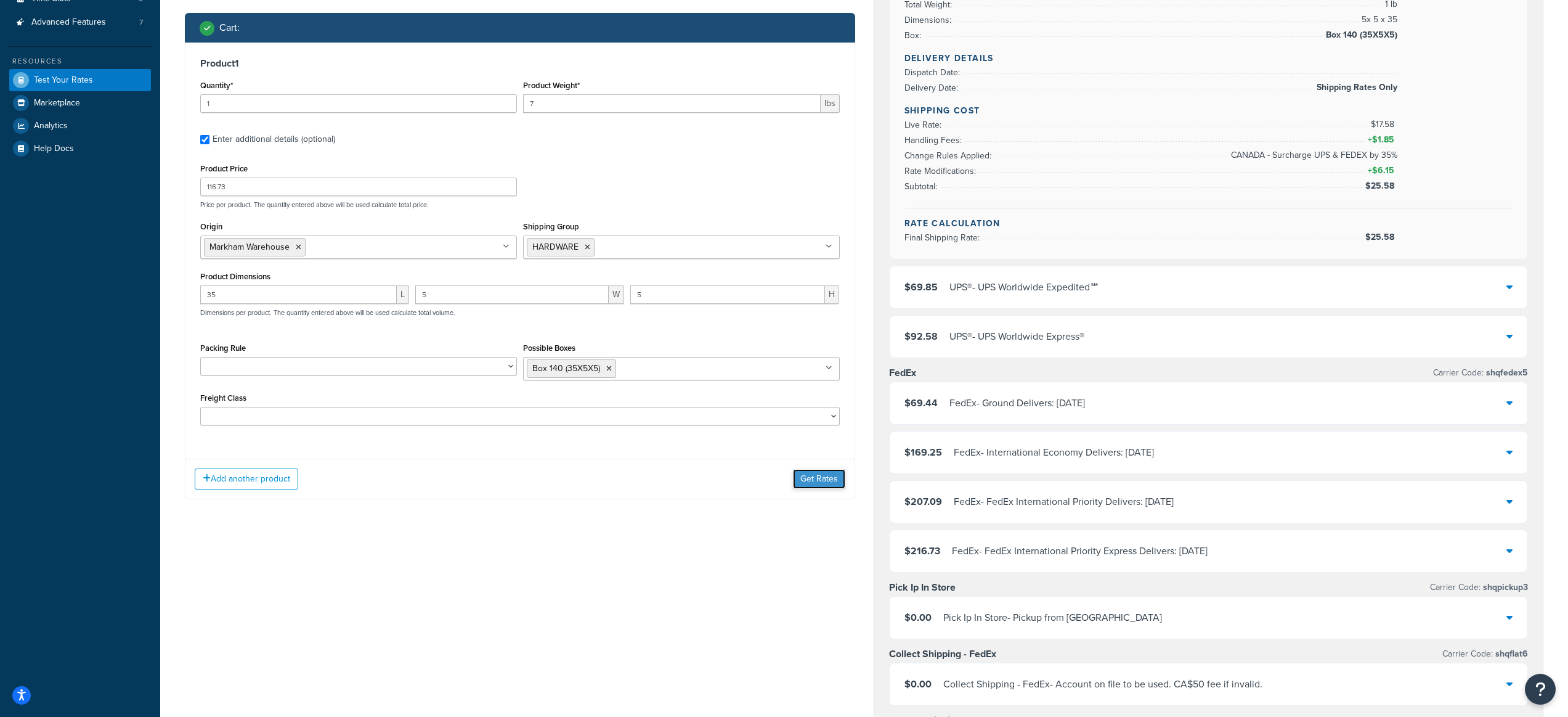
click at [820, 475] on button "Get Rates" at bounding box center [819, 479] width 52 height 20
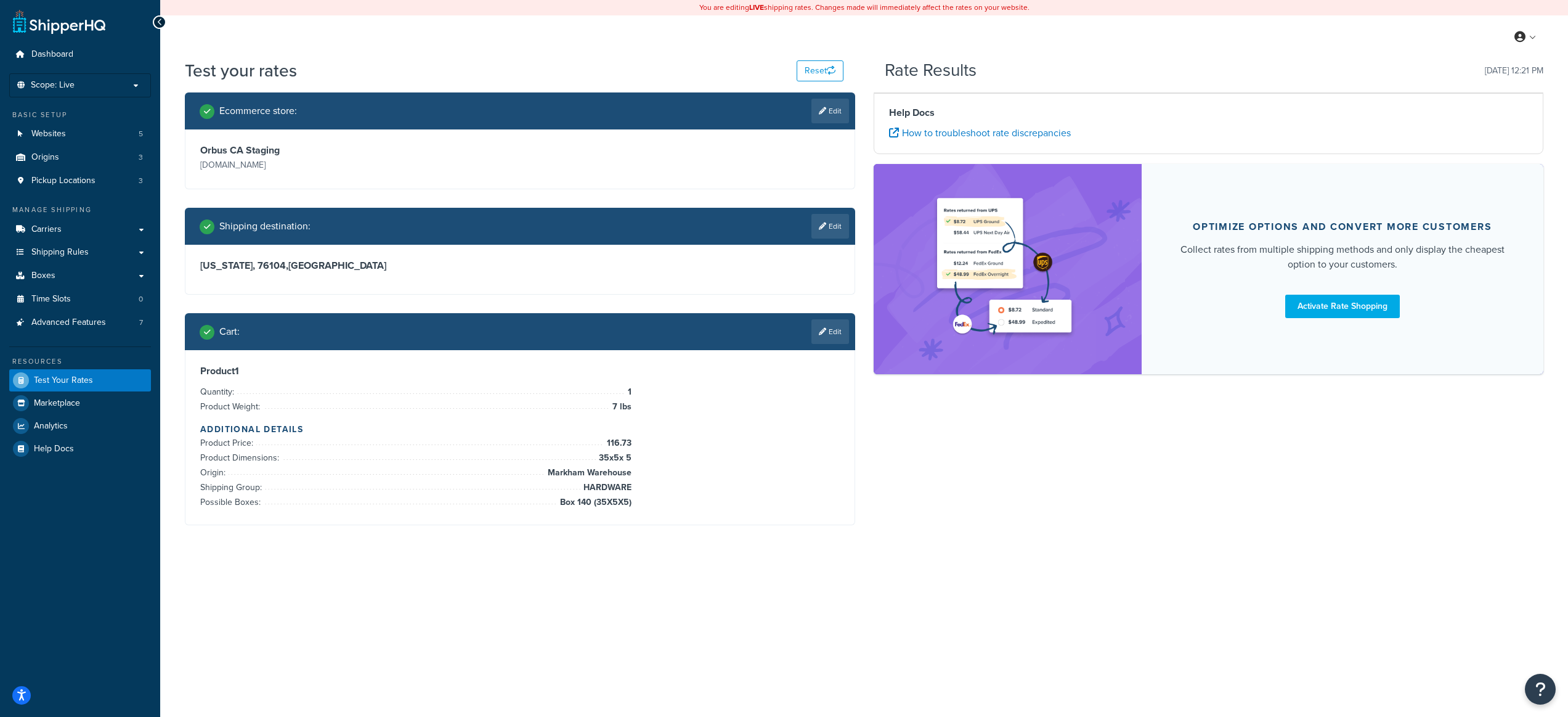
scroll to position [0, 0]
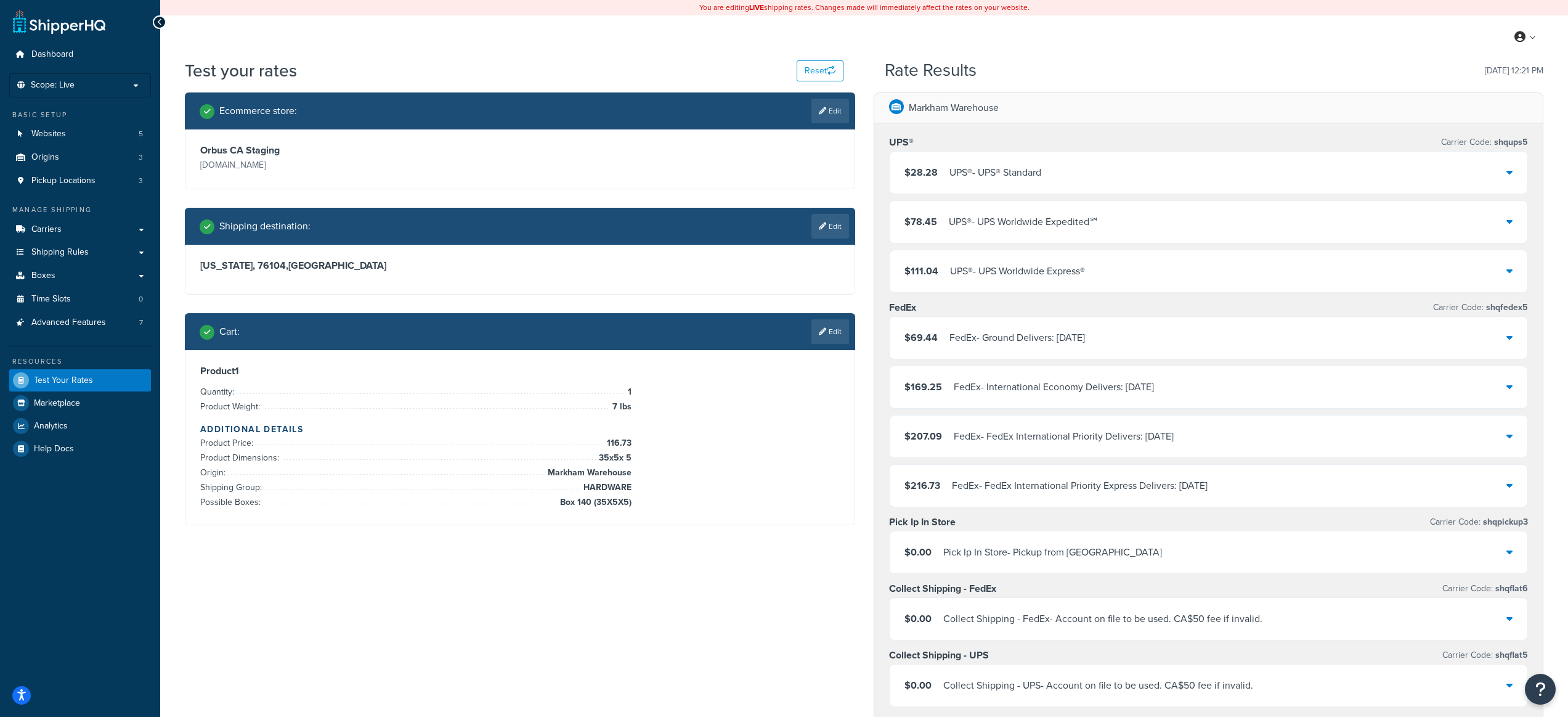
click at [1090, 173] on div "$28.28 UPS® - UPS® Standard" at bounding box center [1209, 173] width 639 height 42
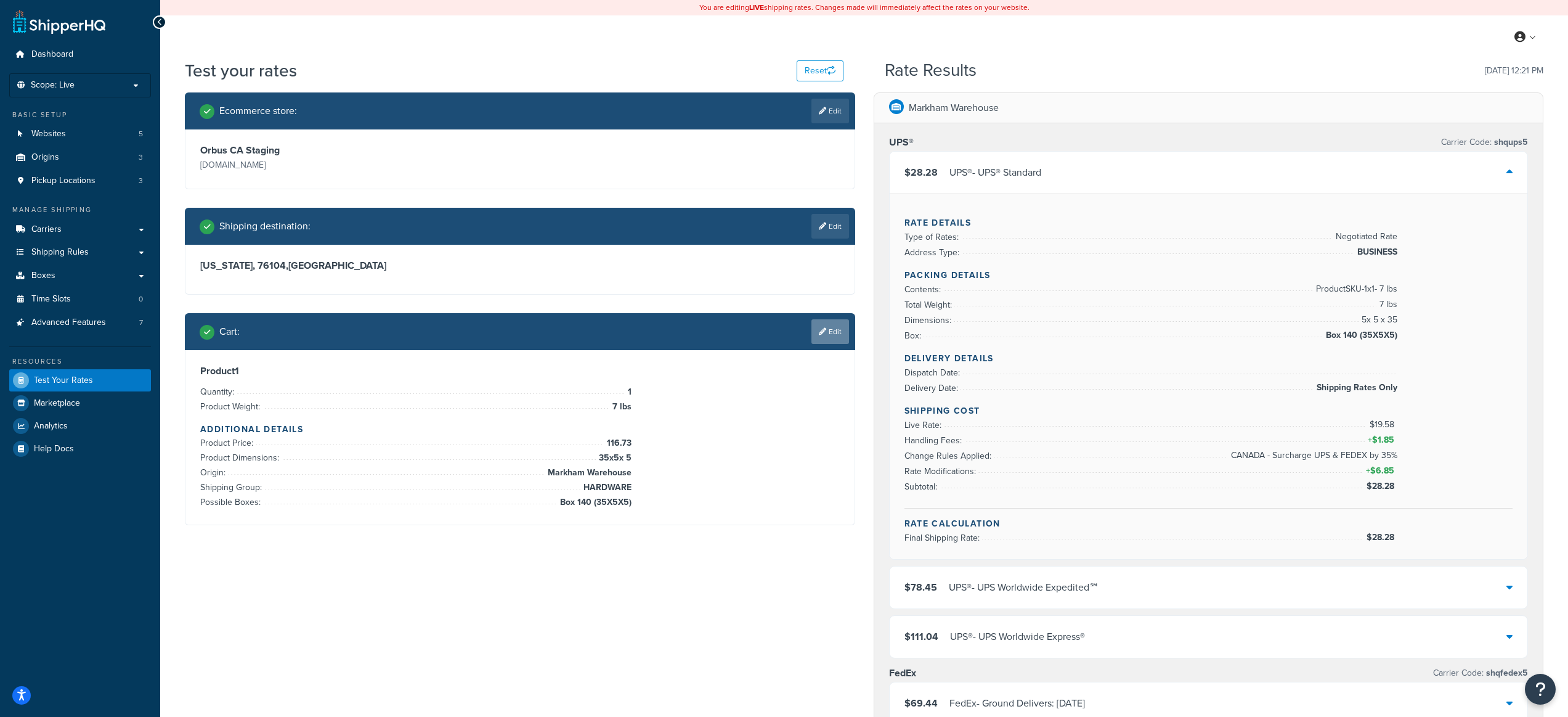
click at [836, 335] on link "Edit" at bounding box center [830, 331] width 37 height 25
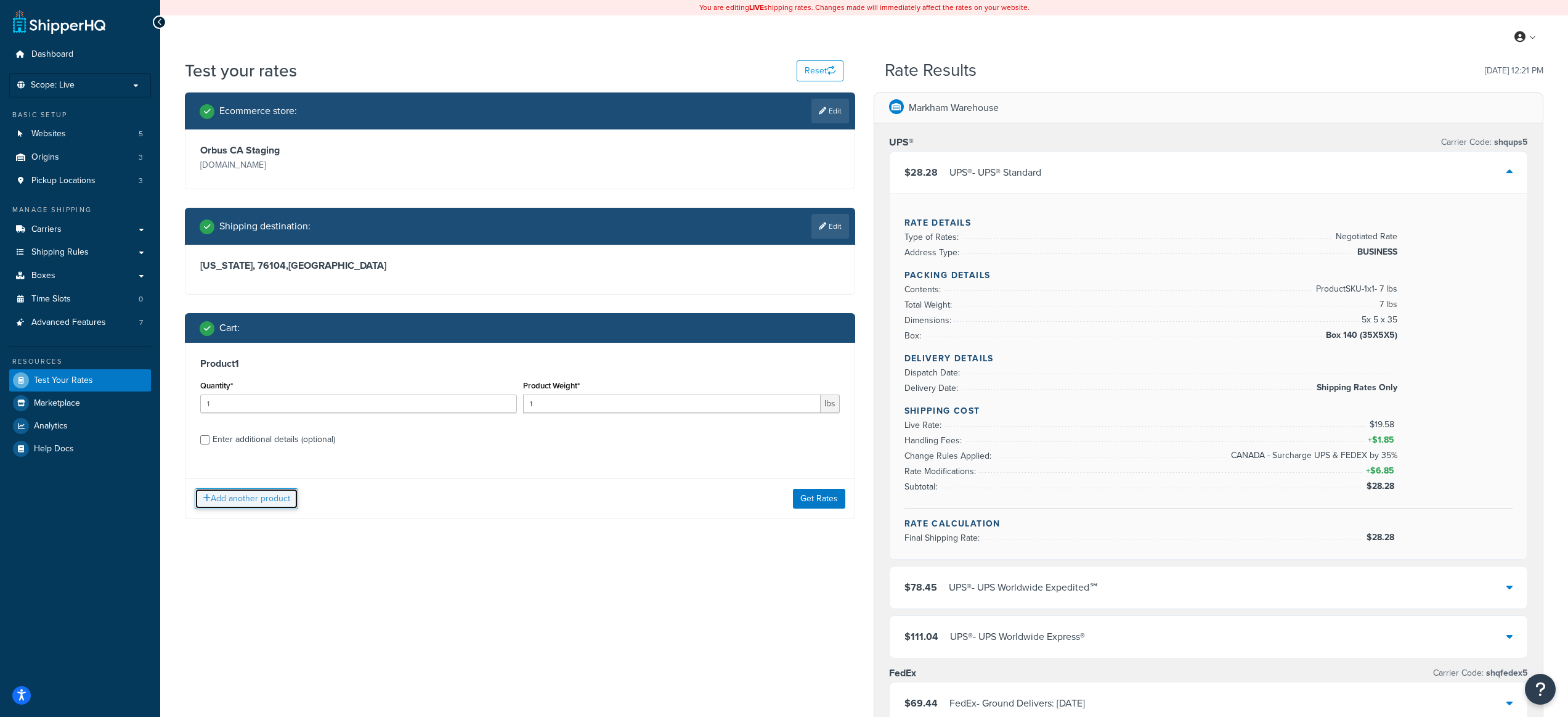
click at [261, 503] on button "Add another product" at bounding box center [246, 499] width 104 height 21
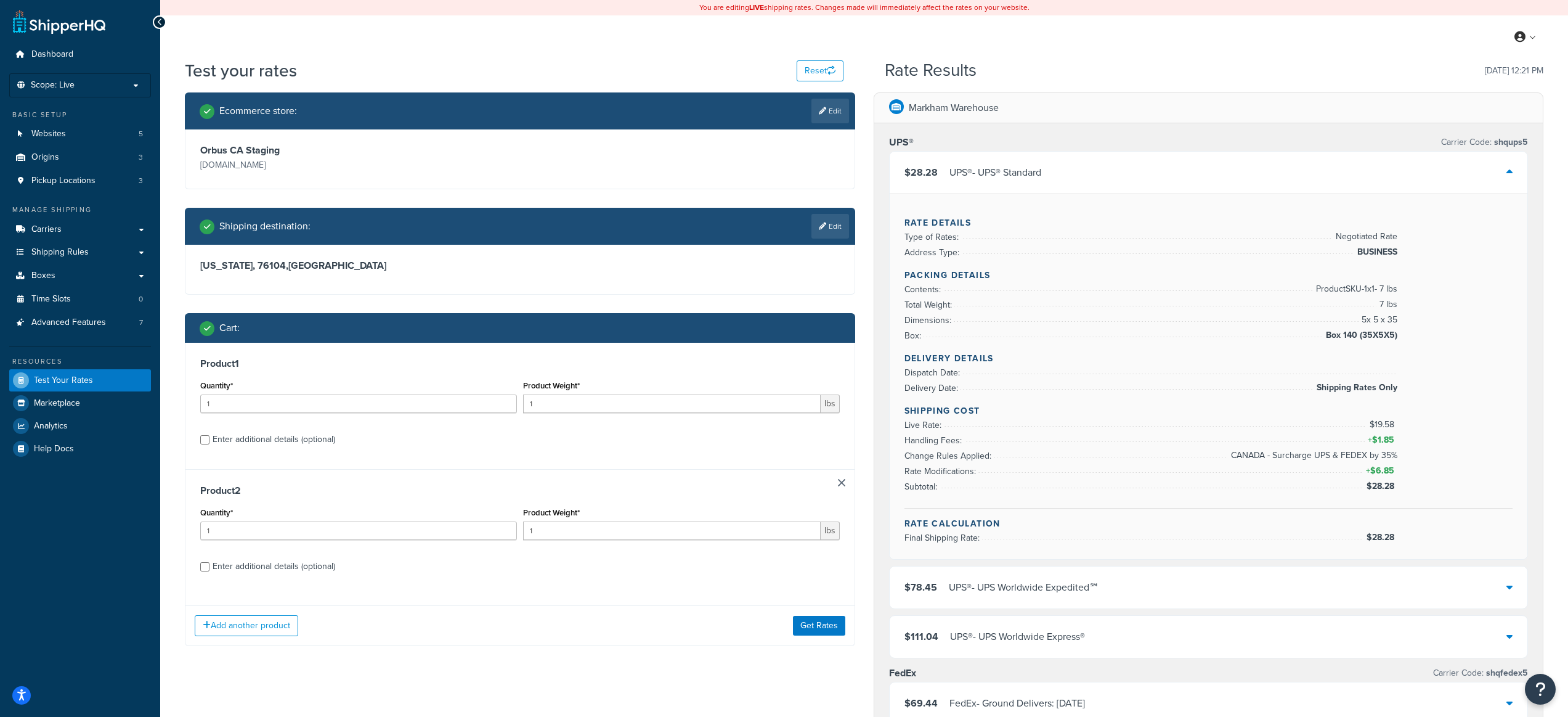
click at [331, 562] on div "Enter additional details (optional)" at bounding box center [274, 566] width 123 height 18
click at [210, 562] on input "Enter additional details (optional)" at bounding box center [204, 566] width 9 height 9
checkbox input "true"
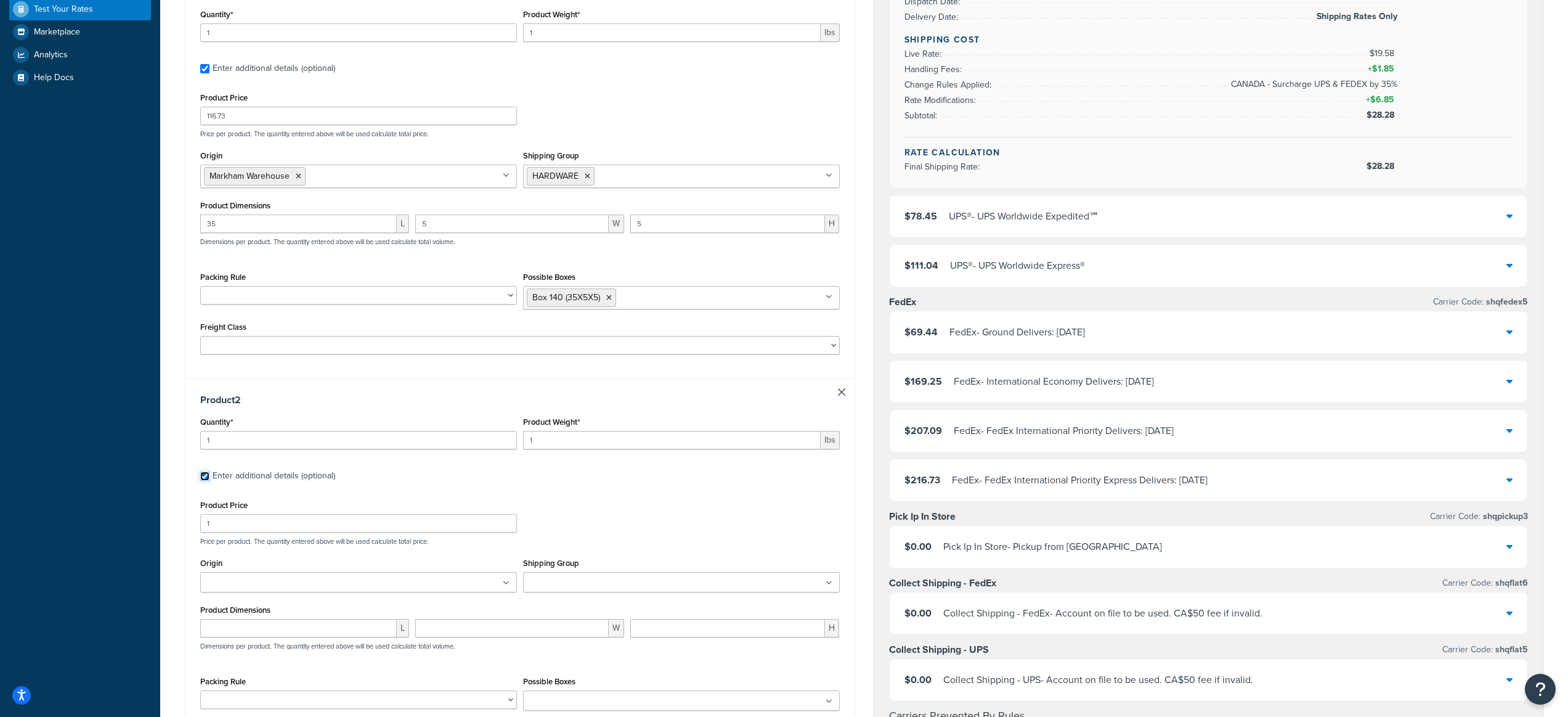
scroll to position [517, 0]
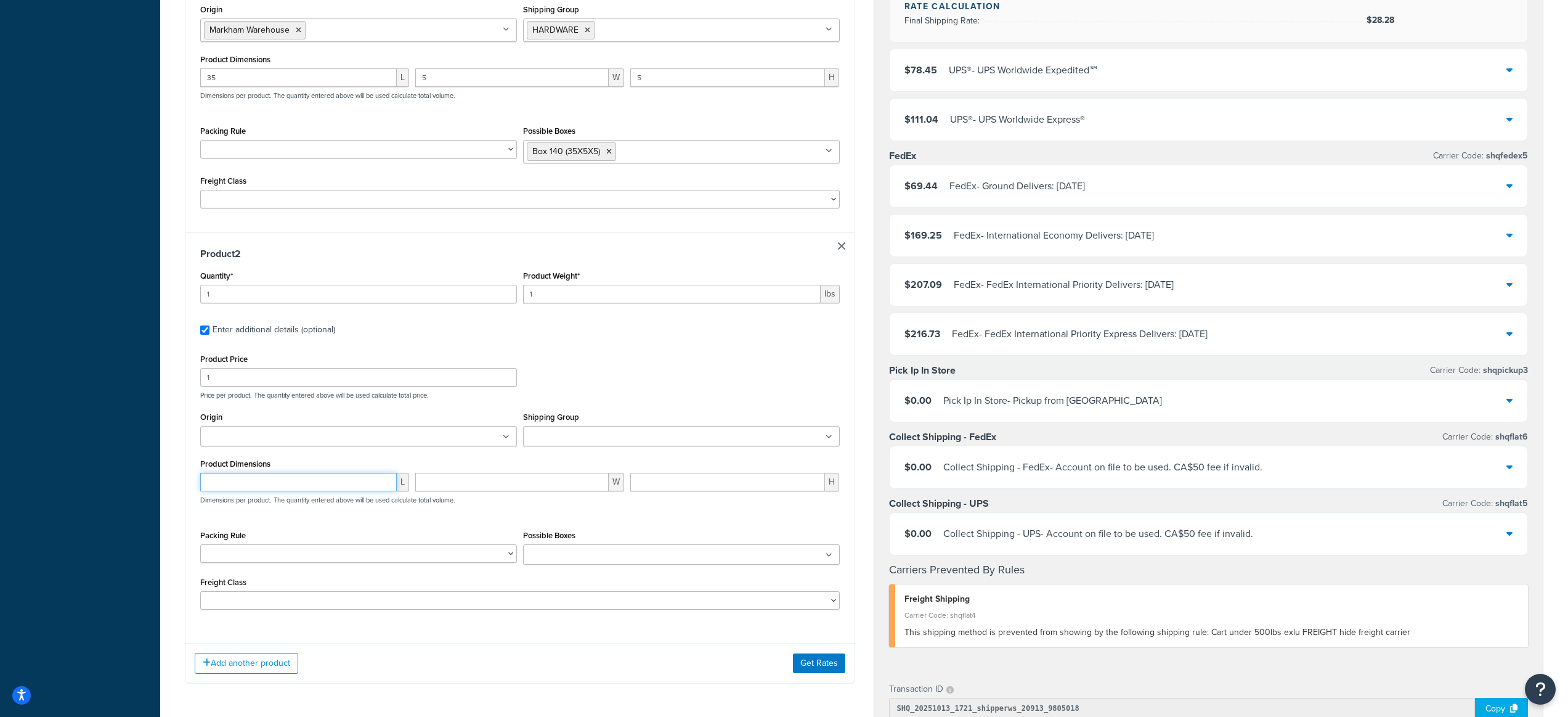
click at [329, 482] on input "number" at bounding box center [298, 482] width 196 height 18
type input "33"
click at [536, 485] on input "number" at bounding box center [512, 482] width 194 height 18
type input "6"
click at [733, 473] on input "number" at bounding box center [727, 482] width 195 height 18
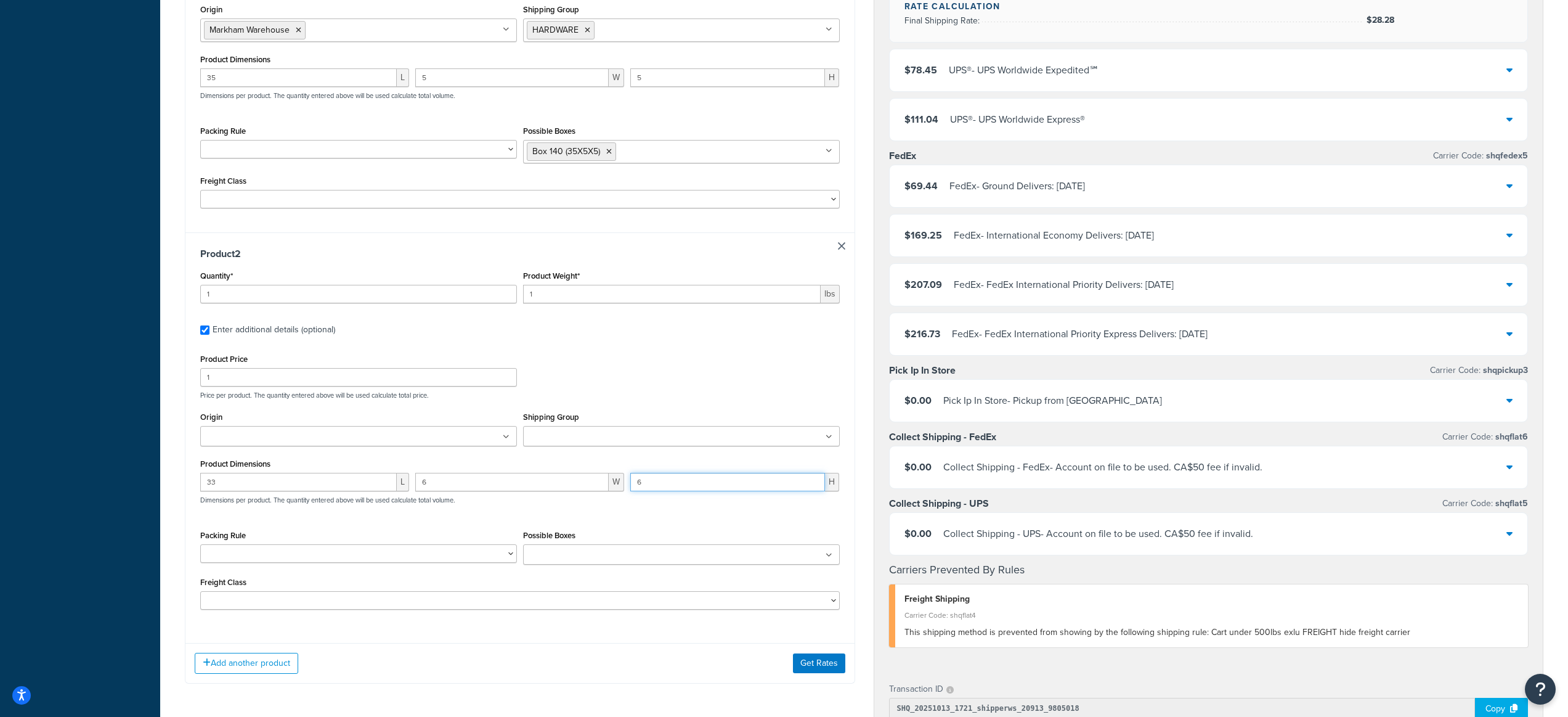
type input "6"
click at [588, 427] on ul at bounding box center [682, 436] width 317 height 20
type input "nes"
click at [625, 377] on div "Product Price 1 Price per product. The quantity entered above will be used calc…" at bounding box center [520, 375] width 646 height 49
click at [629, 549] on ul at bounding box center [682, 557] width 317 height 20
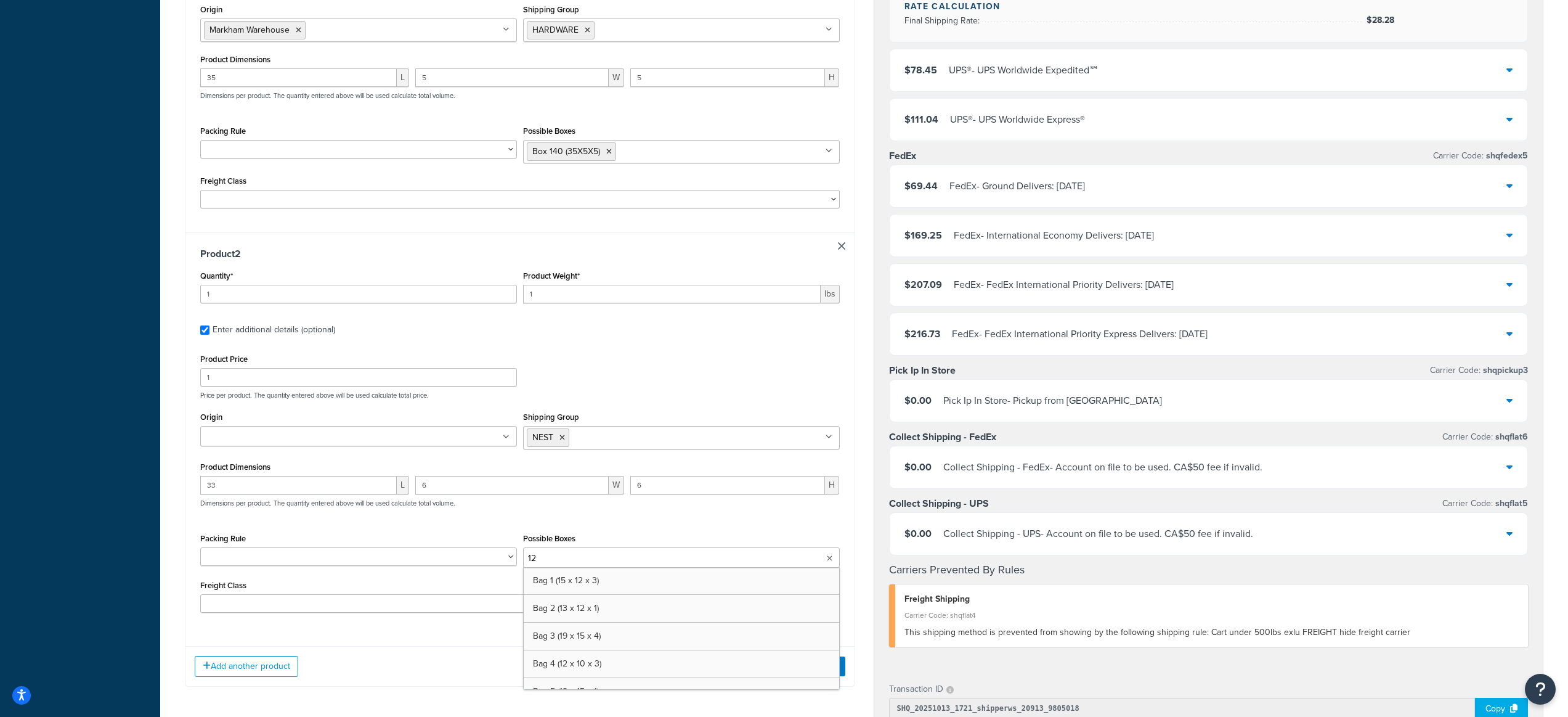
type input "122"
click at [429, 678] on div "Add another product Get Rates" at bounding box center [520, 659] width 669 height 40
click at [808, 670] on button "Get Rates" at bounding box center [819, 669] width 52 height 20
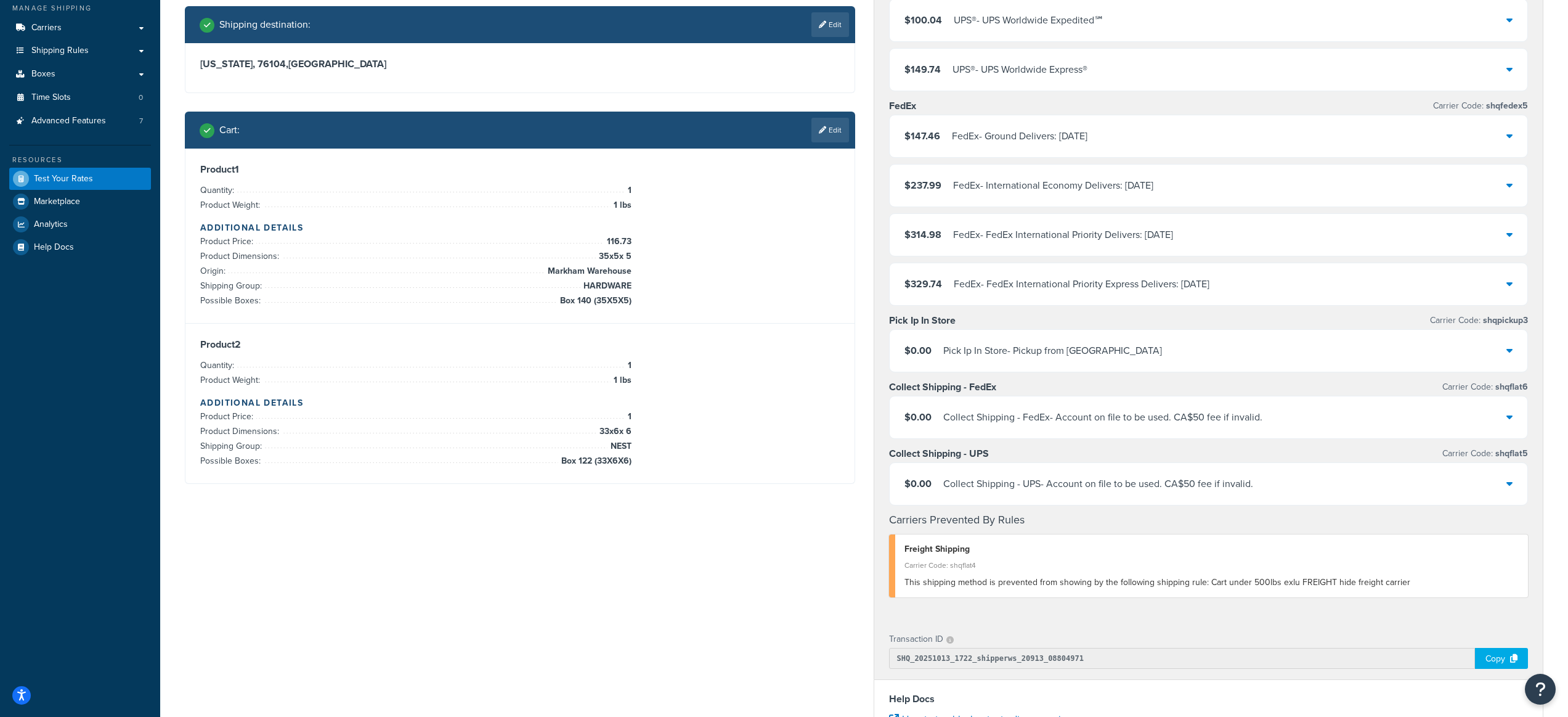
scroll to position [194, 0]
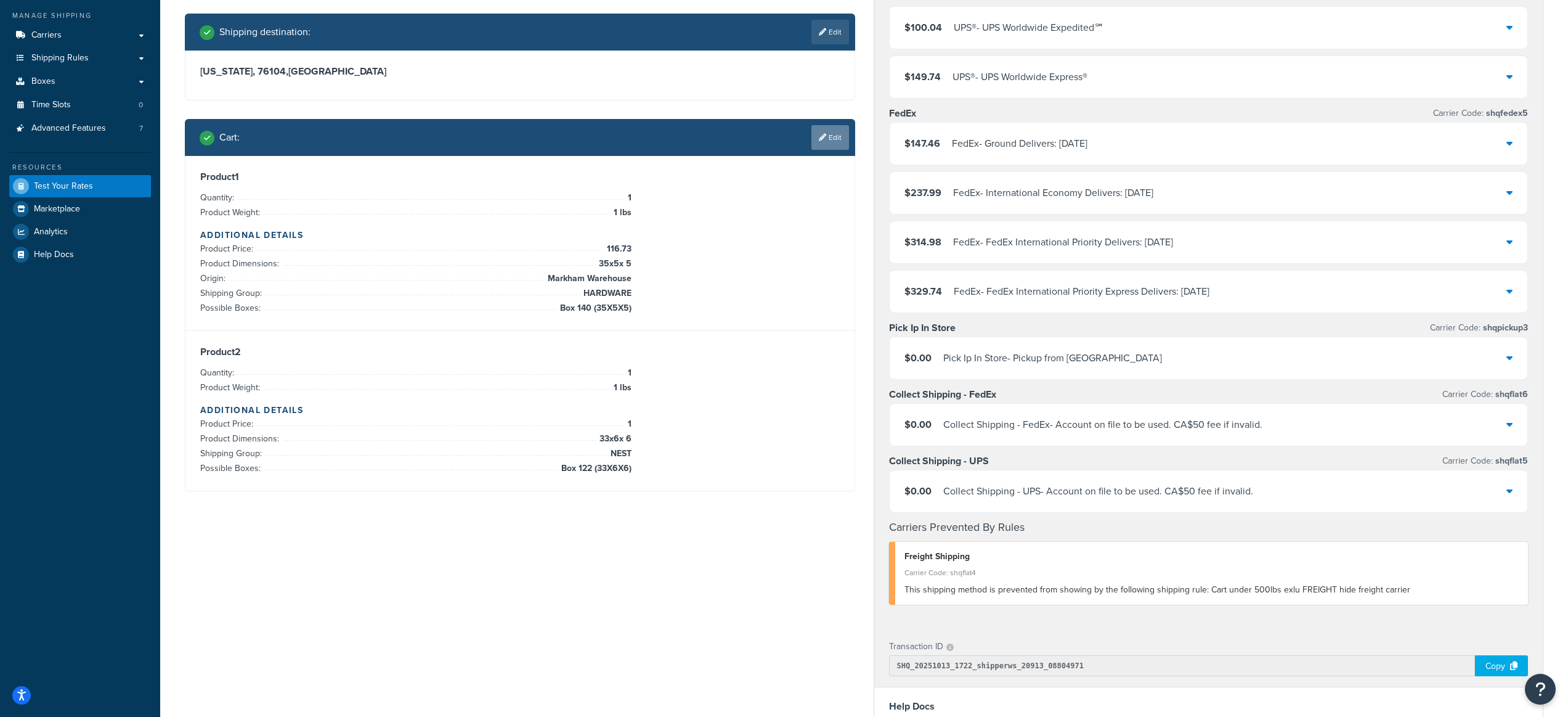
click at [830, 142] on link "Edit" at bounding box center [830, 137] width 37 height 25
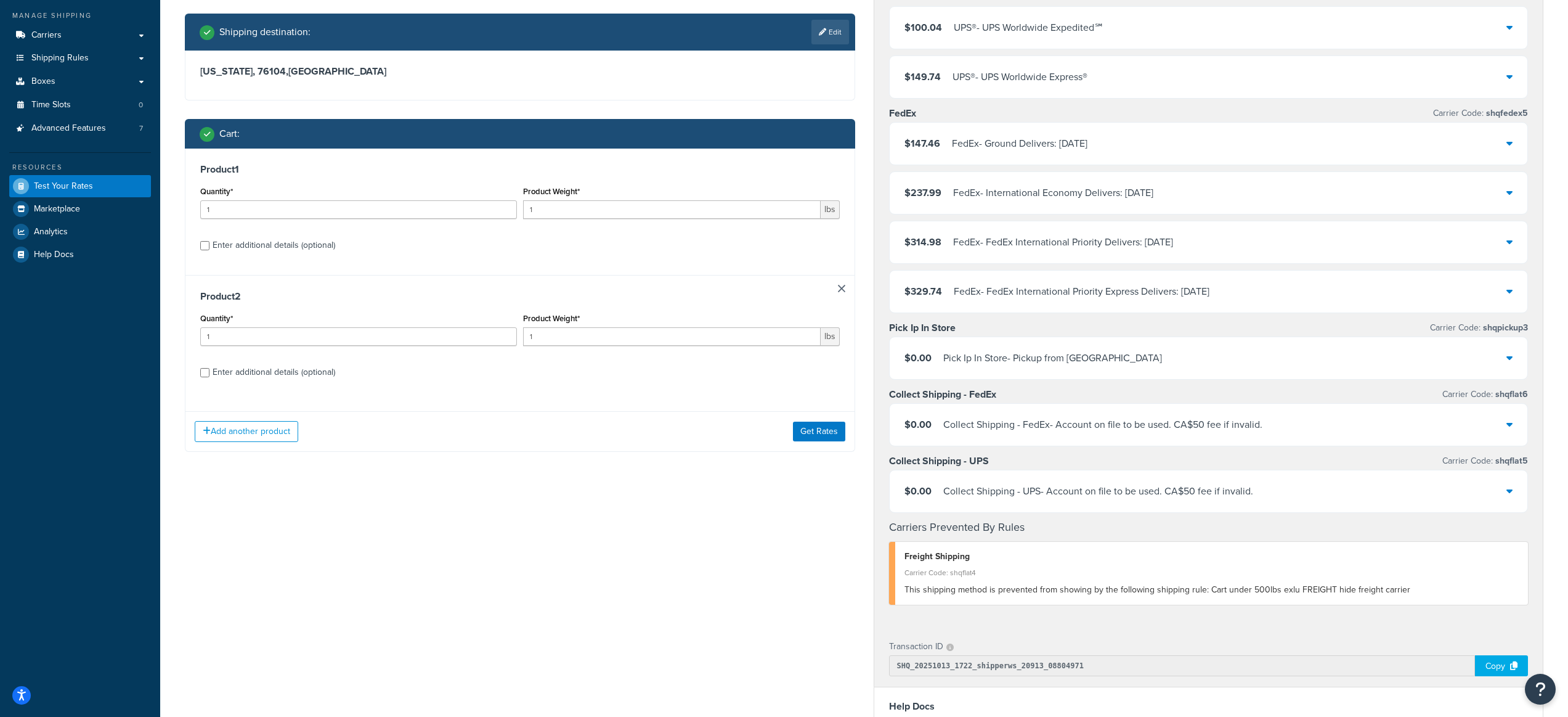
click at [270, 239] on div "Enter additional details (optional)" at bounding box center [274, 245] width 123 height 18
click at [210, 241] on input "Enter additional details (optional)" at bounding box center [204, 245] width 9 height 9
checkbox input "true"
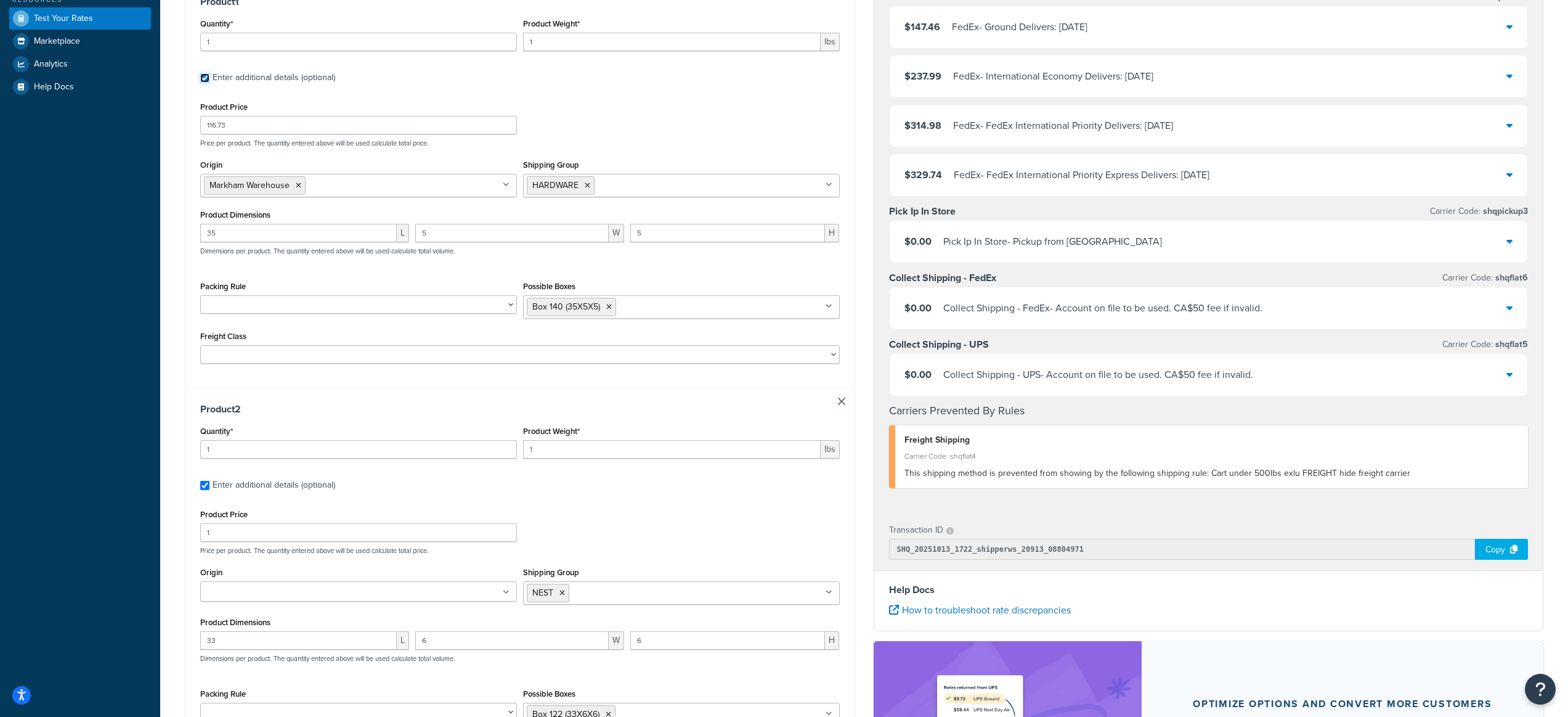
scroll to position [296, 0]
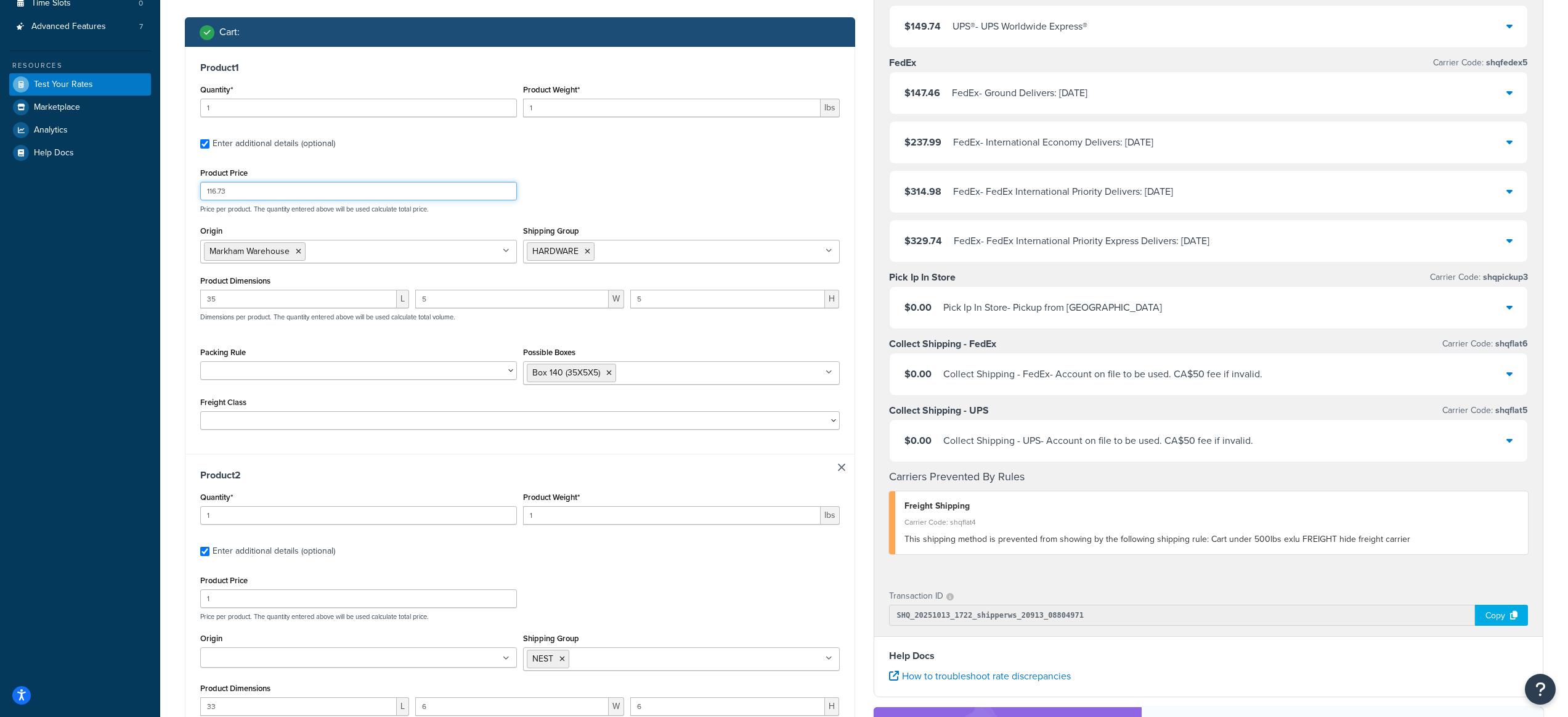
click at [265, 196] on input "116.73" at bounding box center [358, 191] width 317 height 18
paste input "47"
type input "47.73"
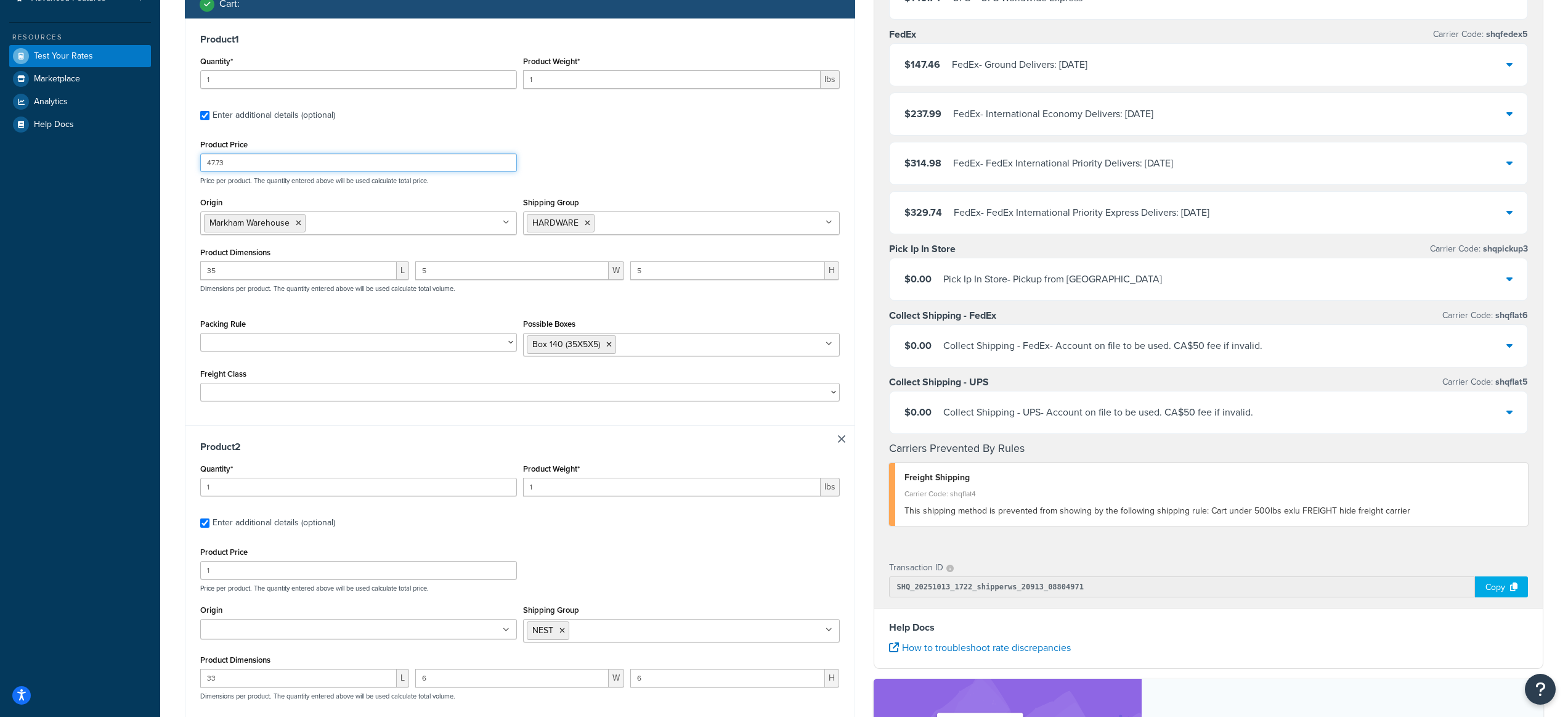
scroll to position [327, 0]
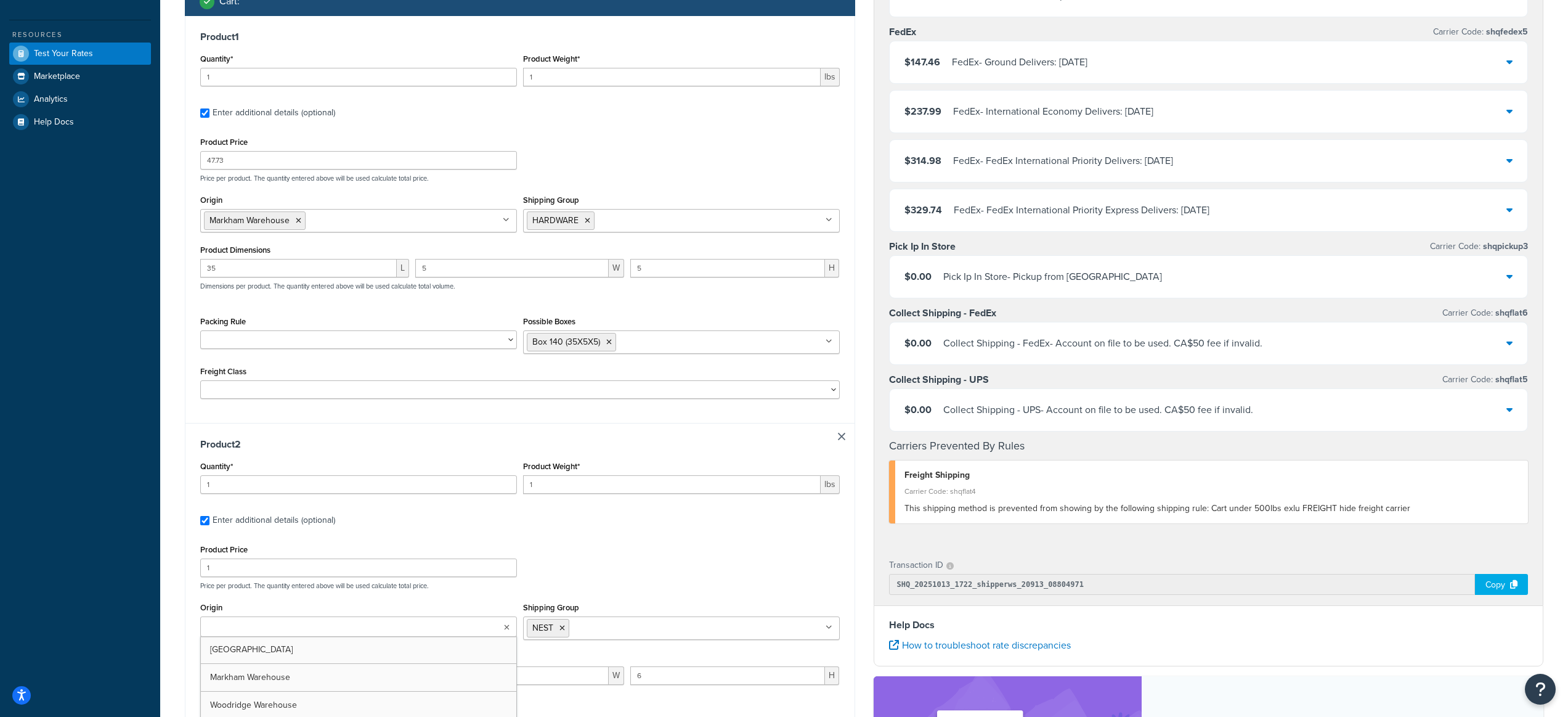
click at [510, 621] on ul at bounding box center [358, 626] width 317 height 20
drag, startPoint x: 640, startPoint y: 545, endPoint x: 589, endPoint y: 556, distance: 52.2
click at [640, 544] on div "Product Price 1 Price per product. The quantity entered above will be used calc…" at bounding box center [520, 565] width 646 height 49
click at [380, 571] on input "1" at bounding box center [358, 568] width 317 height 18
paste input "69.00"
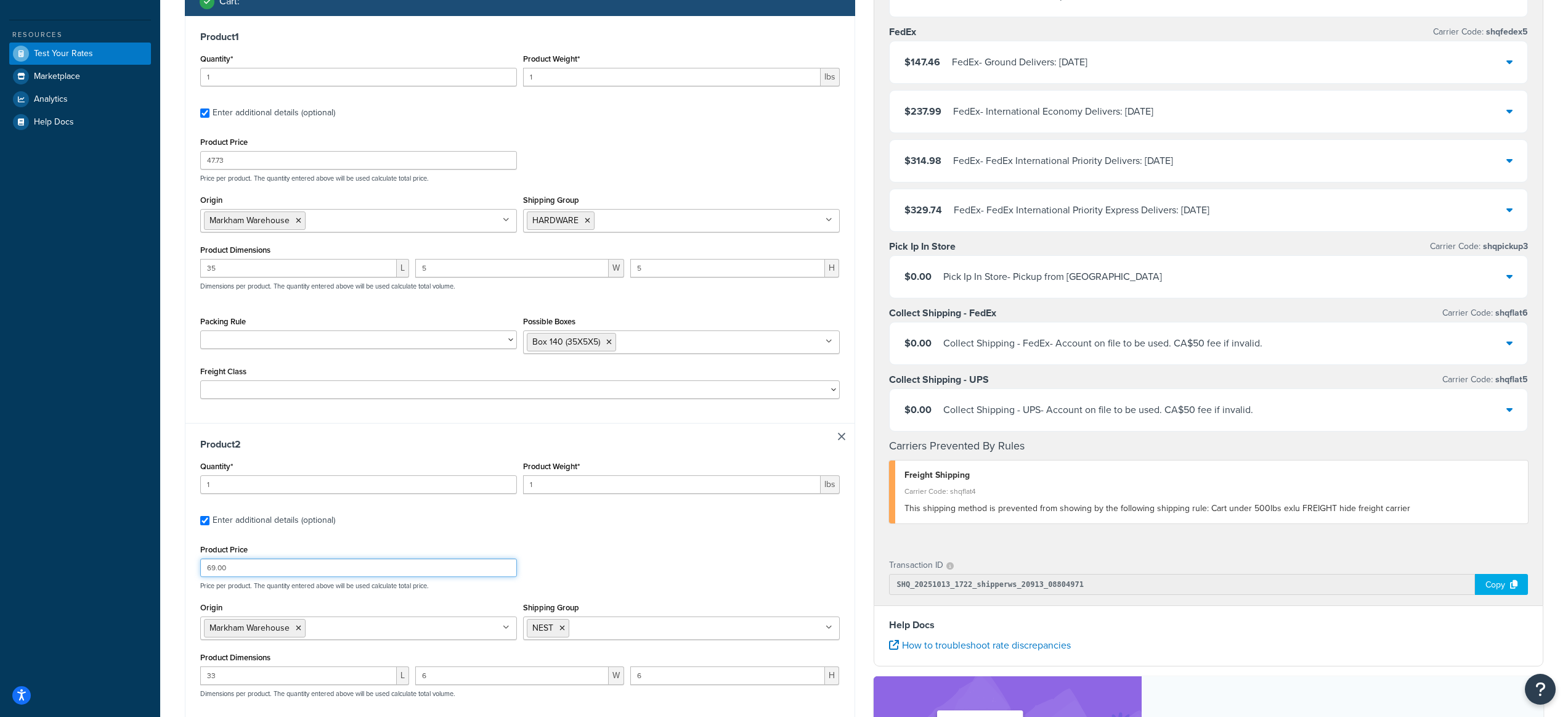
type input "69.00"
click at [658, 555] on div "Product Price 69.00 Price per product. The quantity entered above will be used …" at bounding box center [520, 565] width 646 height 49
drag, startPoint x: 543, startPoint y: 80, endPoint x: 530, endPoint y: 79, distance: 13.0
click at [530, 79] on input "1" at bounding box center [672, 77] width 298 height 18
type input "7"
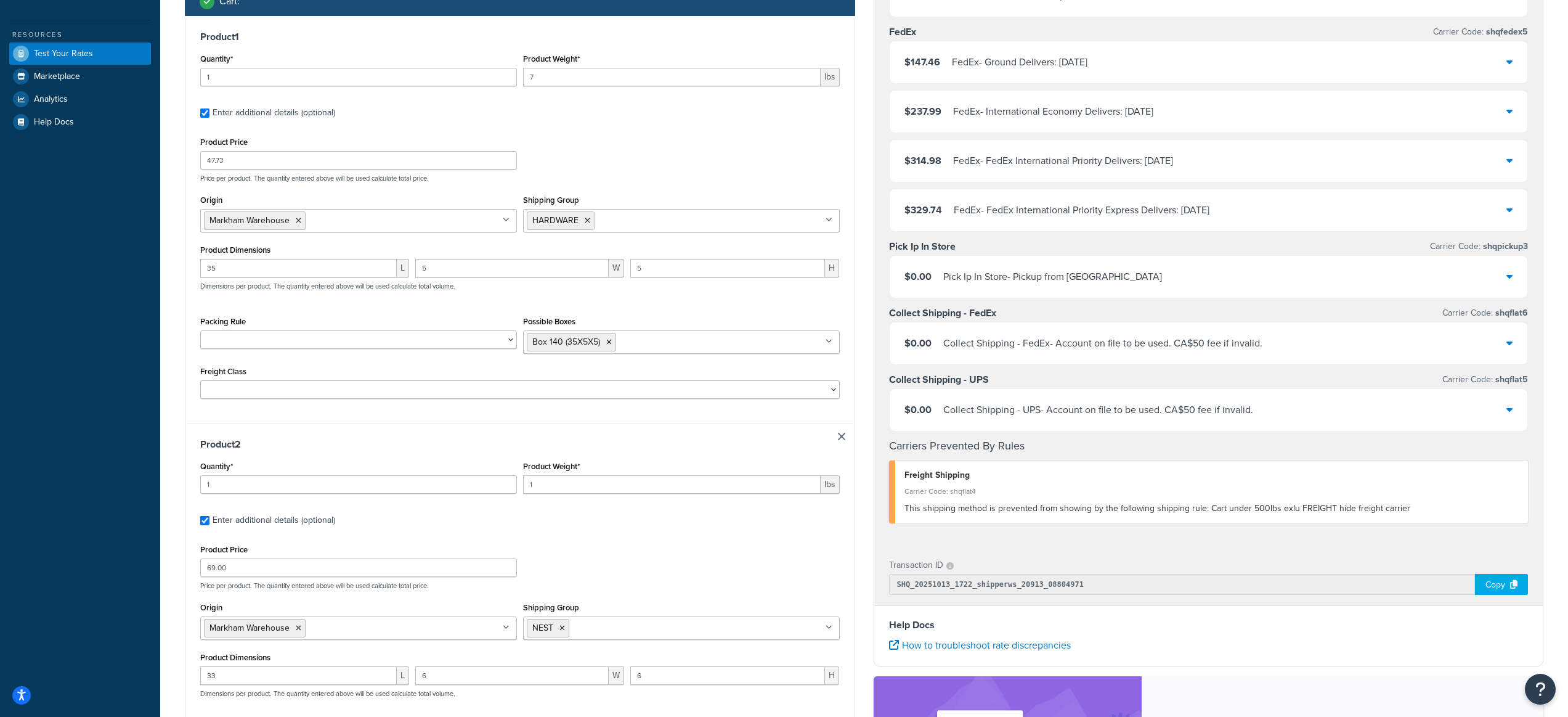
click at [634, 522] on label "Enter additional details (optional)" at bounding box center [526, 519] width 627 height 20
click at [210, 522] on input "Enter additional details (optional)" at bounding box center [204, 520] width 9 height 9
checkbox input "false"
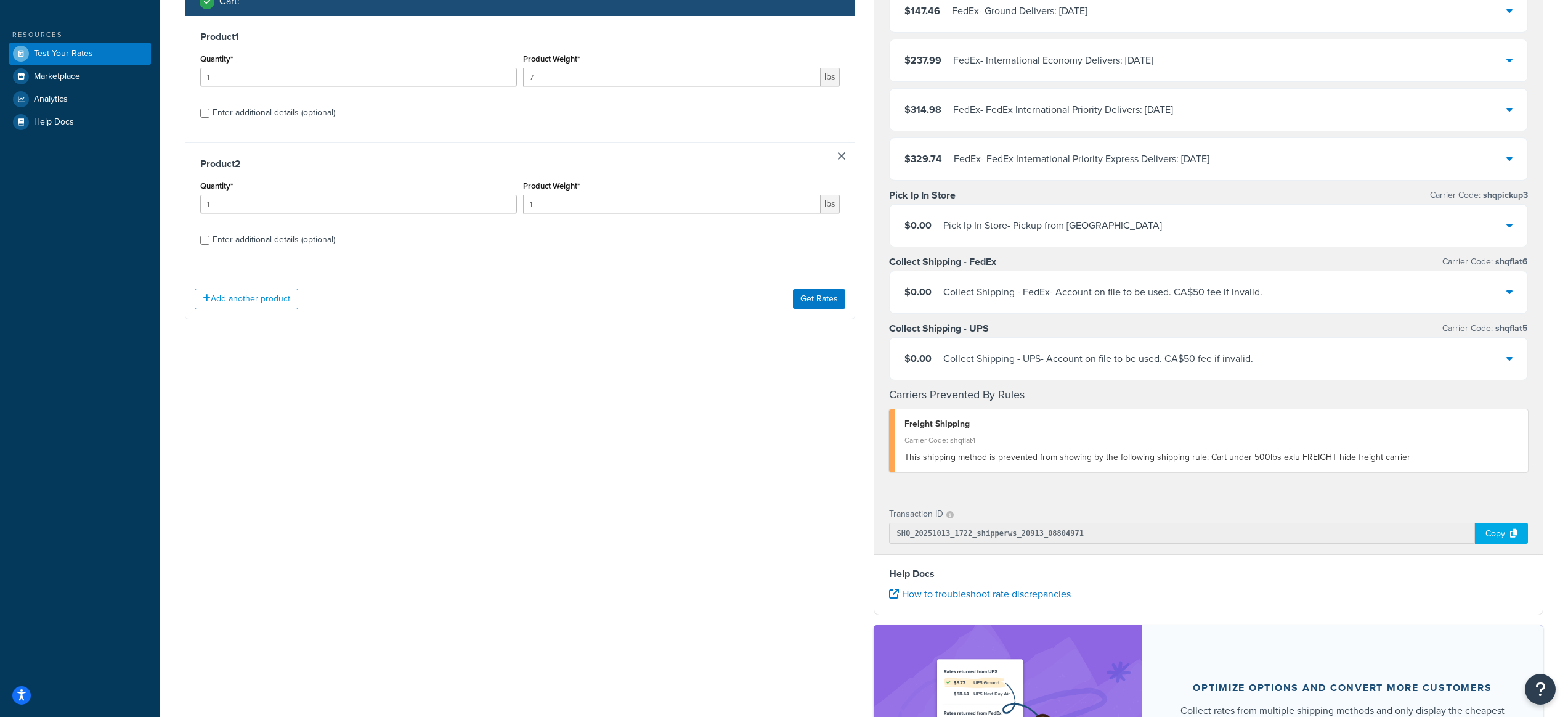
click at [296, 114] on div "Enter additional details (optional)" at bounding box center [274, 113] width 123 height 18
click at [210, 114] on input "Enter additional details (optional)" at bounding box center [204, 113] width 9 height 9
checkbox input "true"
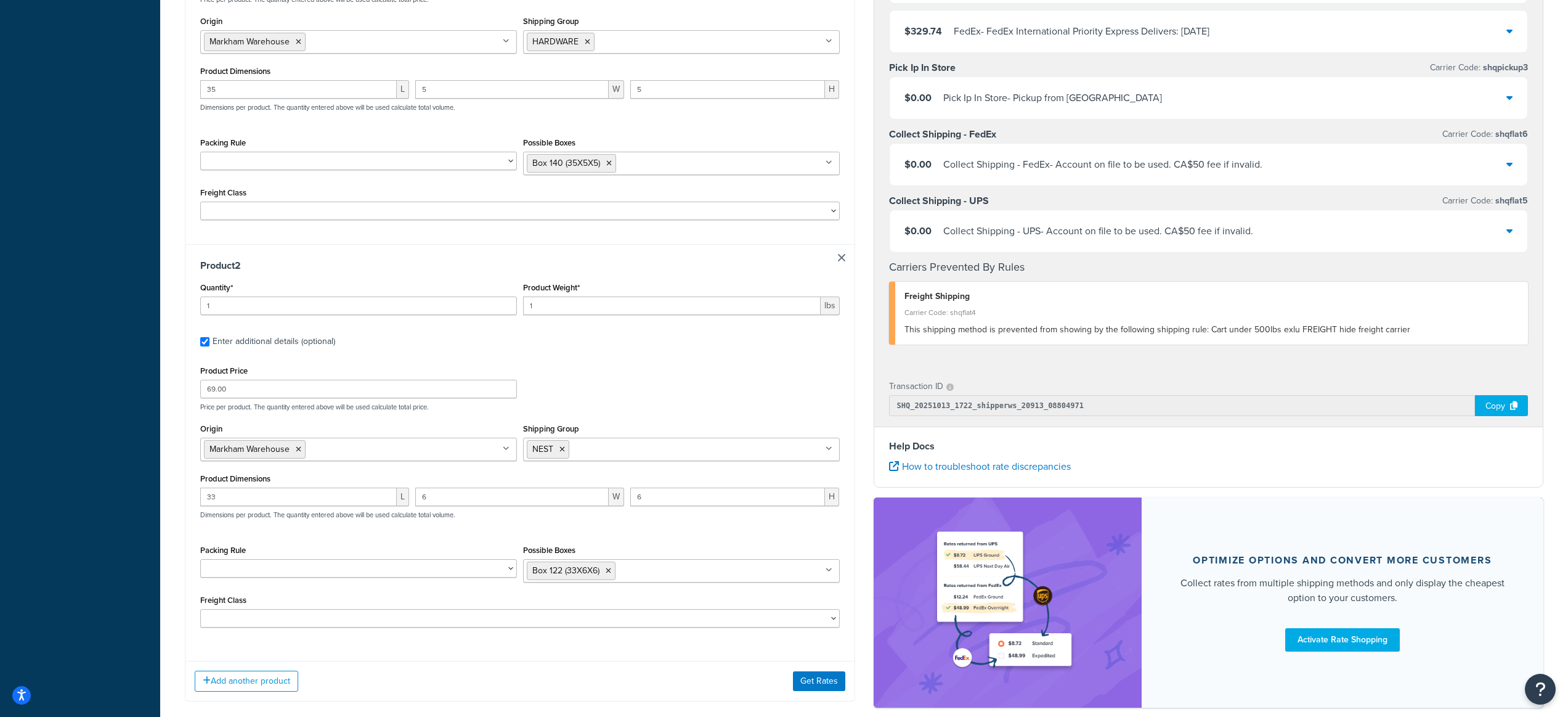
scroll to position [571, 0]
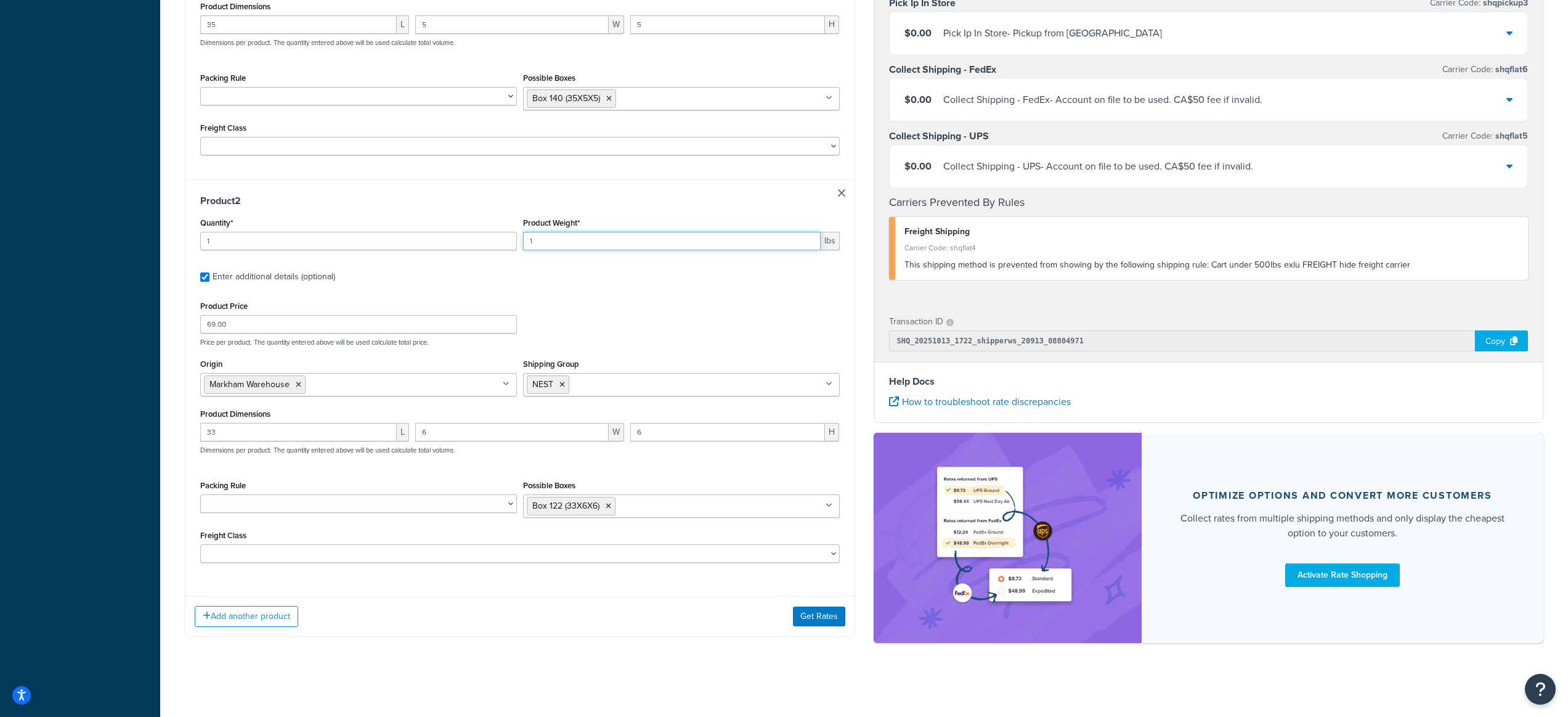
drag, startPoint x: 551, startPoint y: 239, endPoint x: 507, endPoint y: 239, distance: 44.0
click at [507, 239] on div "Quantity* 1 Product Weight* 1 lbs" at bounding box center [520, 237] width 646 height 45
type input "3"
click at [808, 607] on button "Get Rates" at bounding box center [819, 616] width 52 height 20
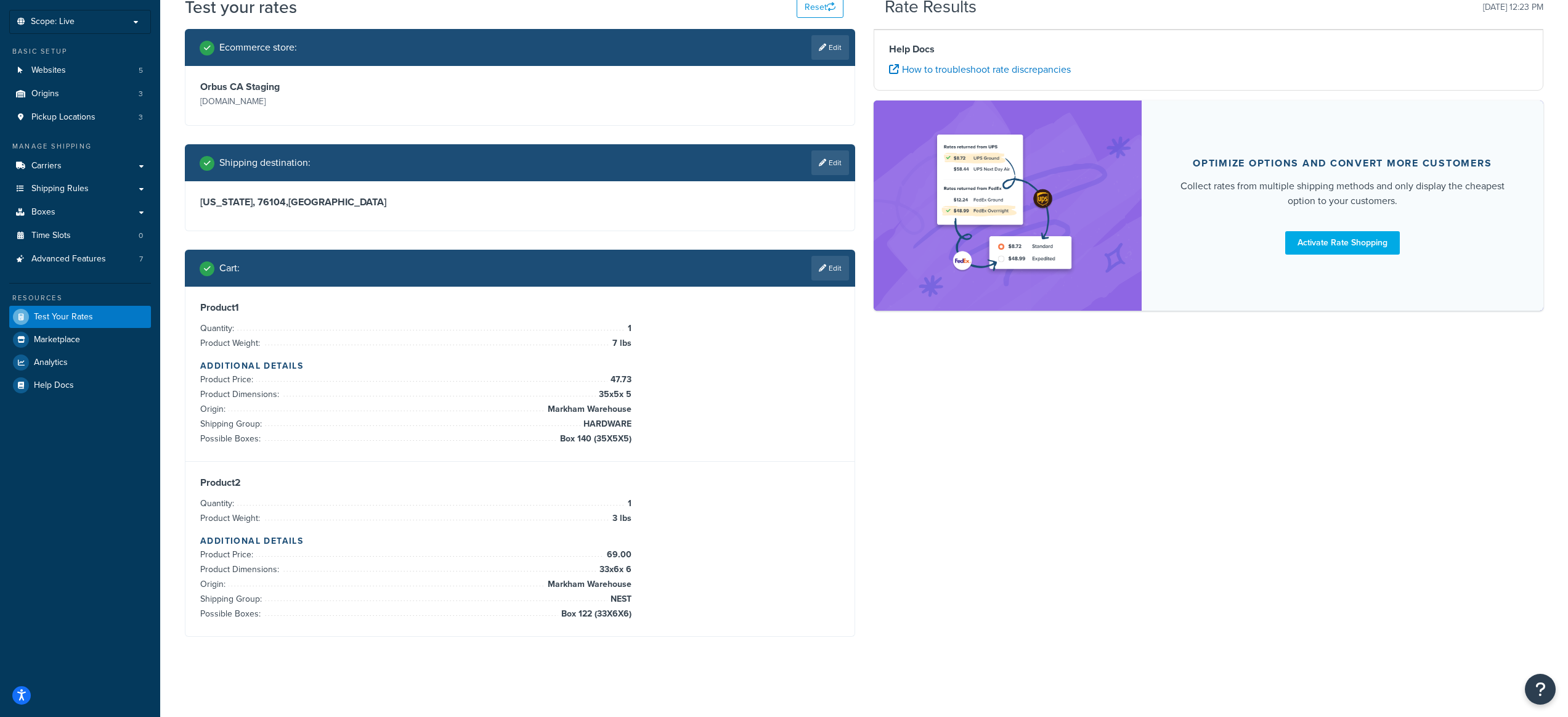
scroll to position [0, 0]
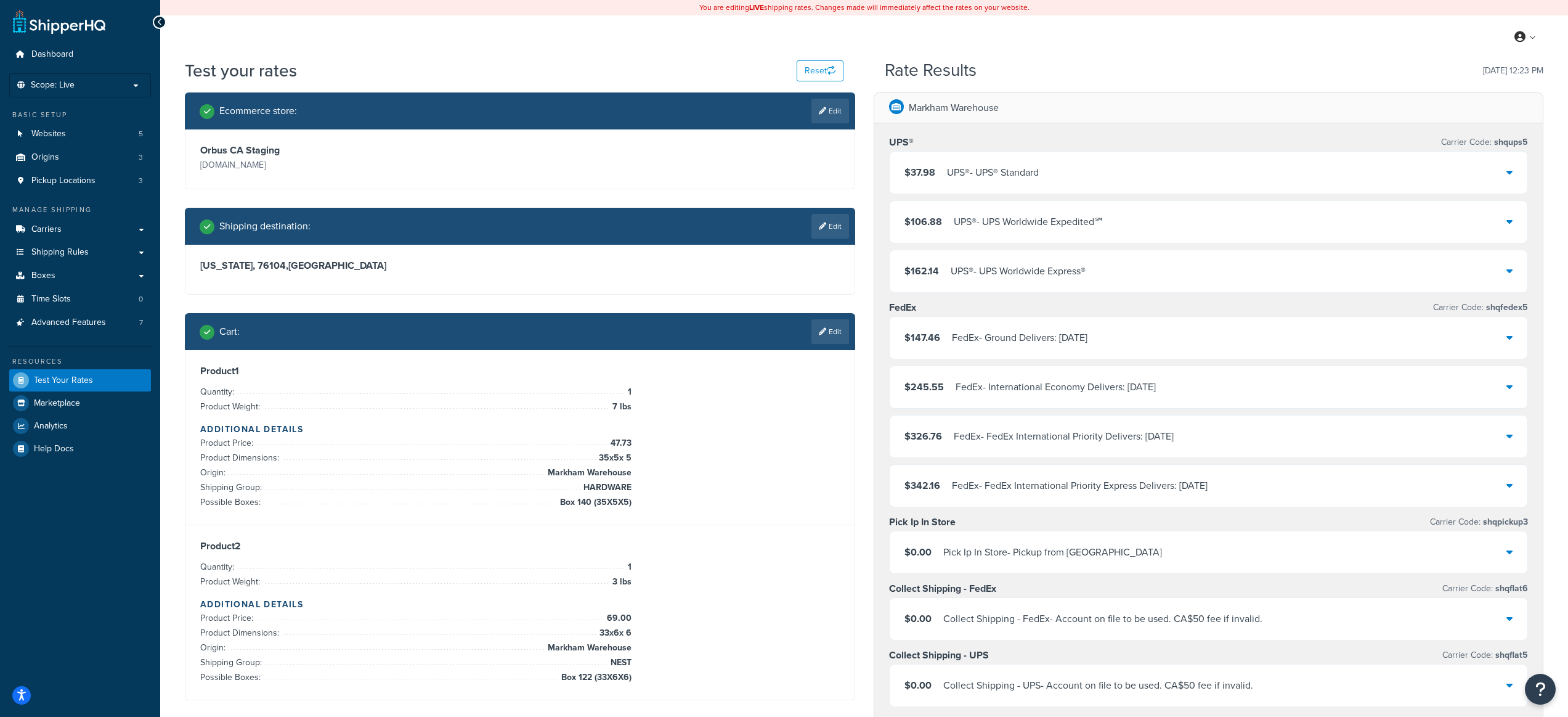
click at [1079, 185] on div "$37.98 UPS® - UPS® Standard" at bounding box center [1209, 173] width 639 height 42
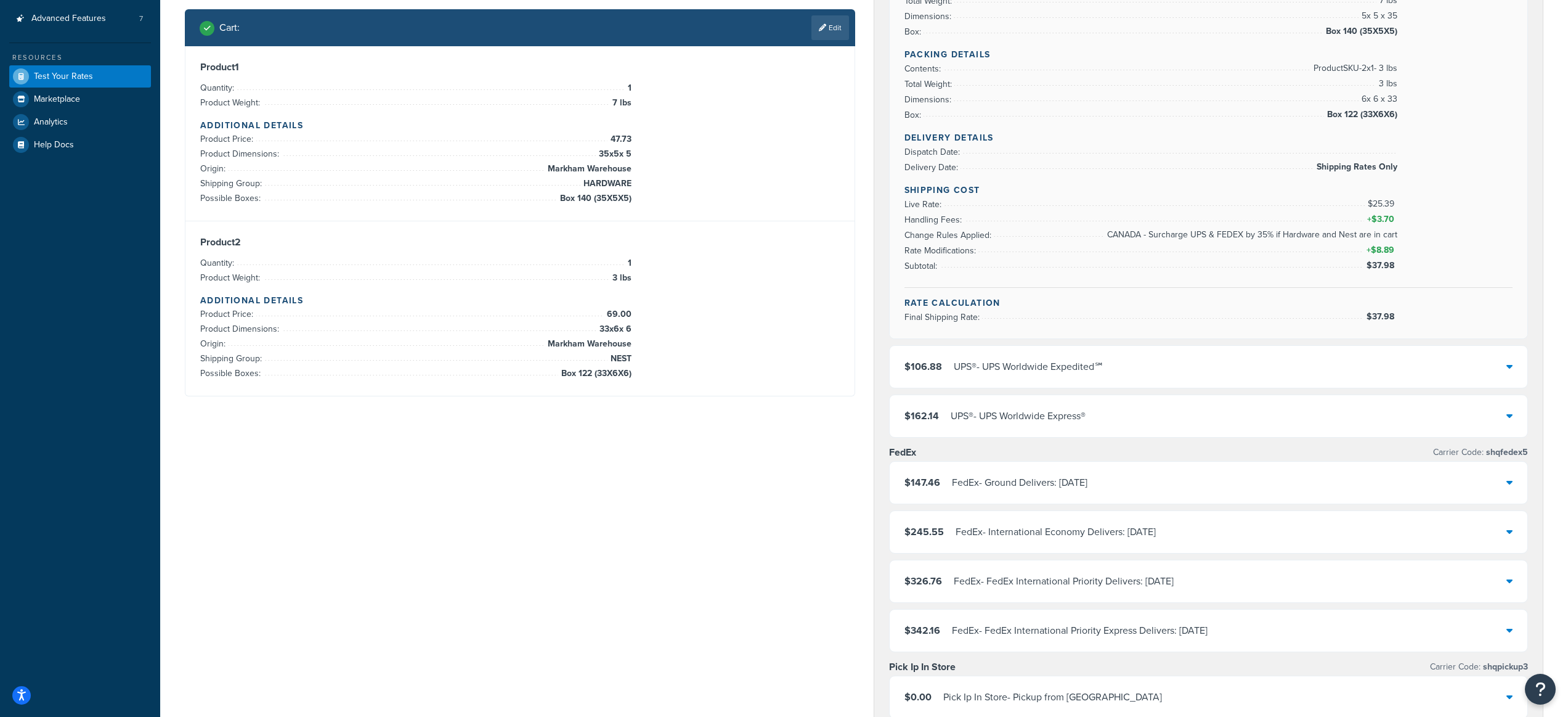
scroll to position [166, 0]
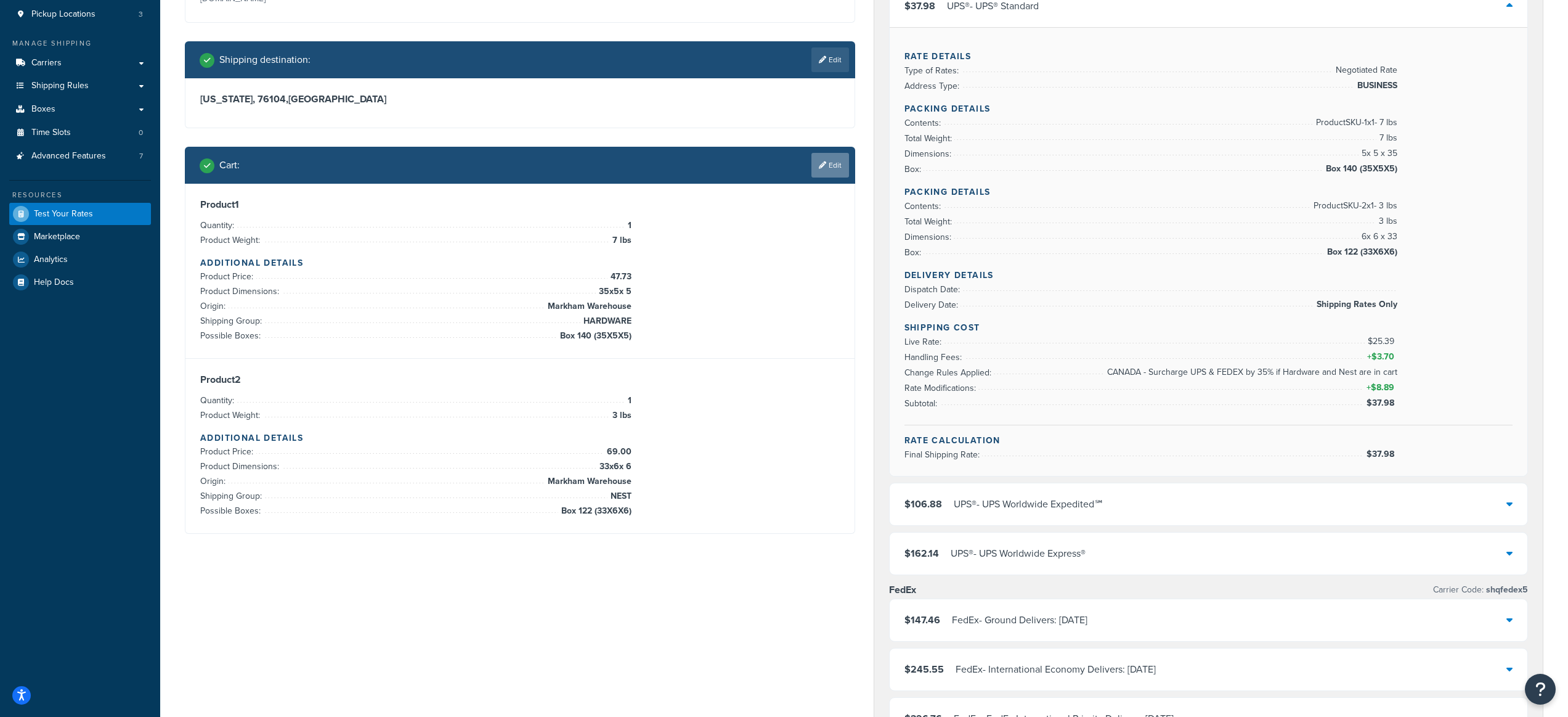
click at [824, 165] on icon at bounding box center [822, 165] width 8 height 8
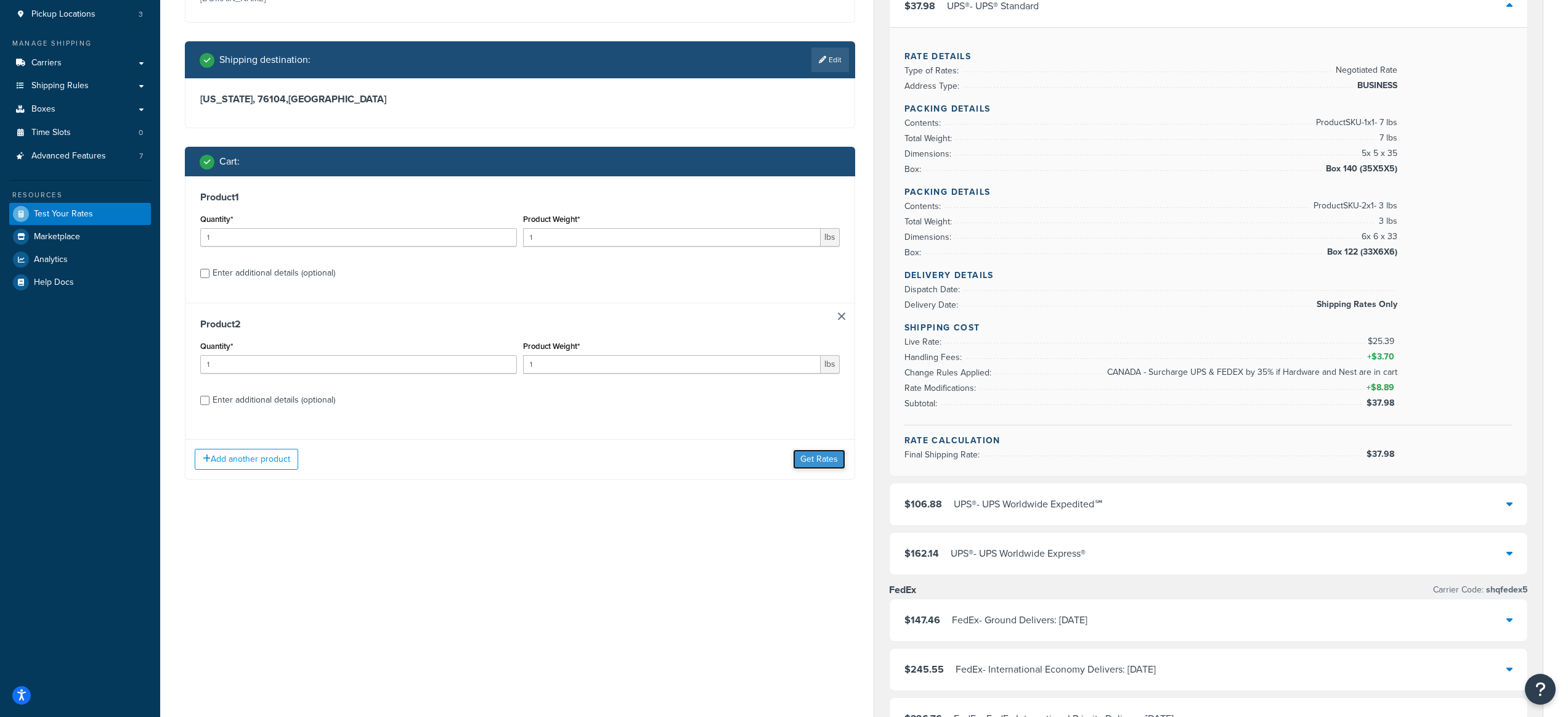
click at [797, 463] on button "Get Rates" at bounding box center [819, 459] width 52 height 20
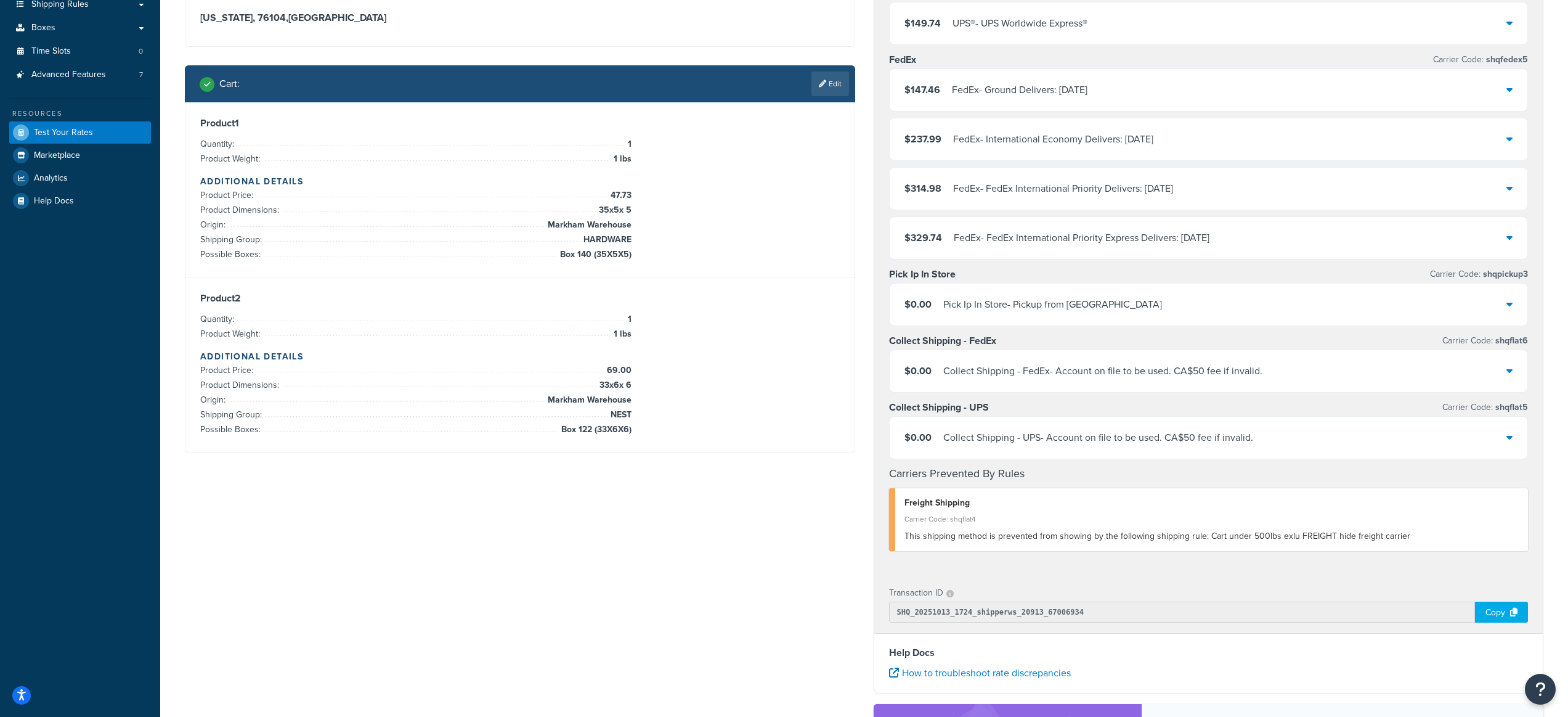
scroll to position [281, 0]
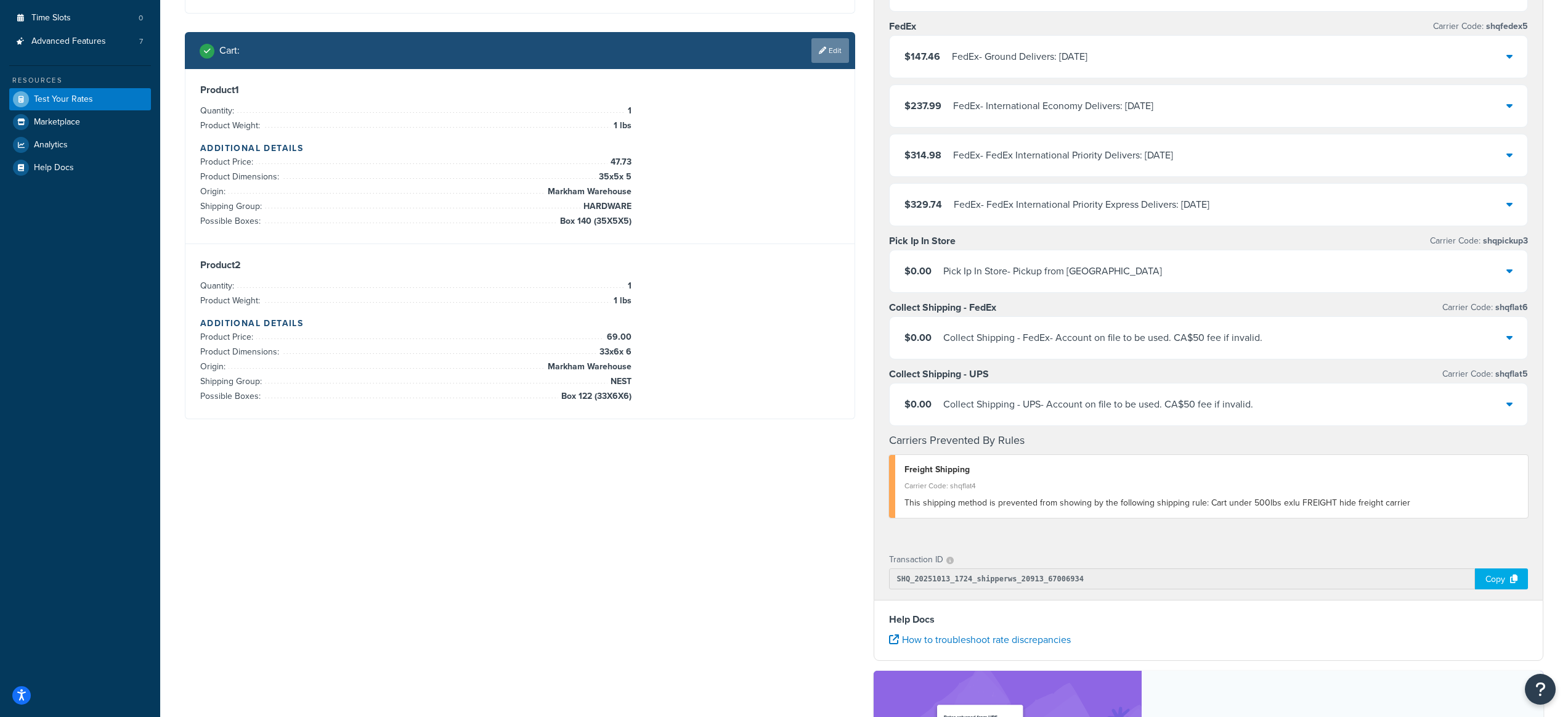
click at [821, 55] on link "Edit" at bounding box center [830, 50] width 37 height 25
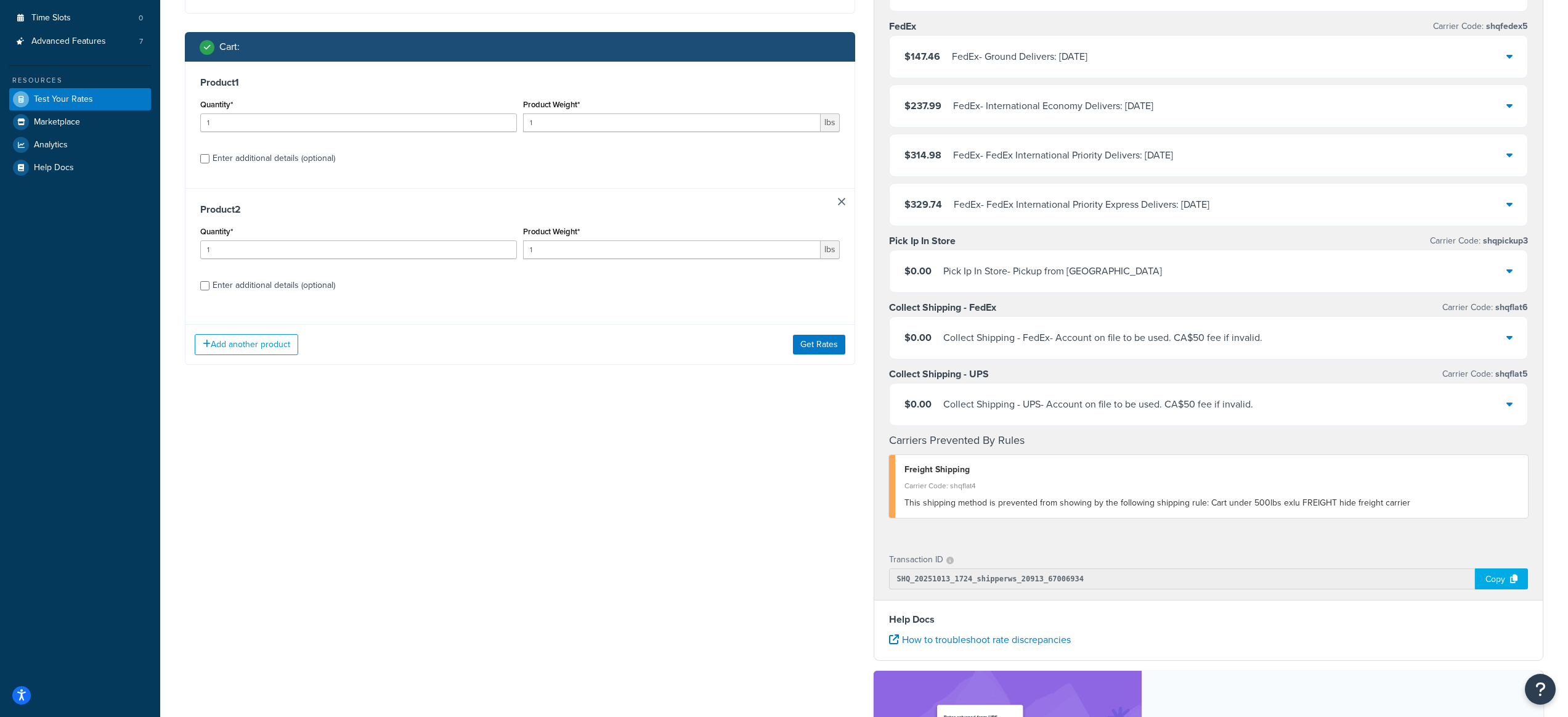
click at [275, 292] on div "Enter additional details (optional)" at bounding box center [274, 285] width 123 height 18
click at [210, 290] on input "Enter additional details (optional)" at bounding box center [204, 285] width 9 height 9
checkbox input "true"
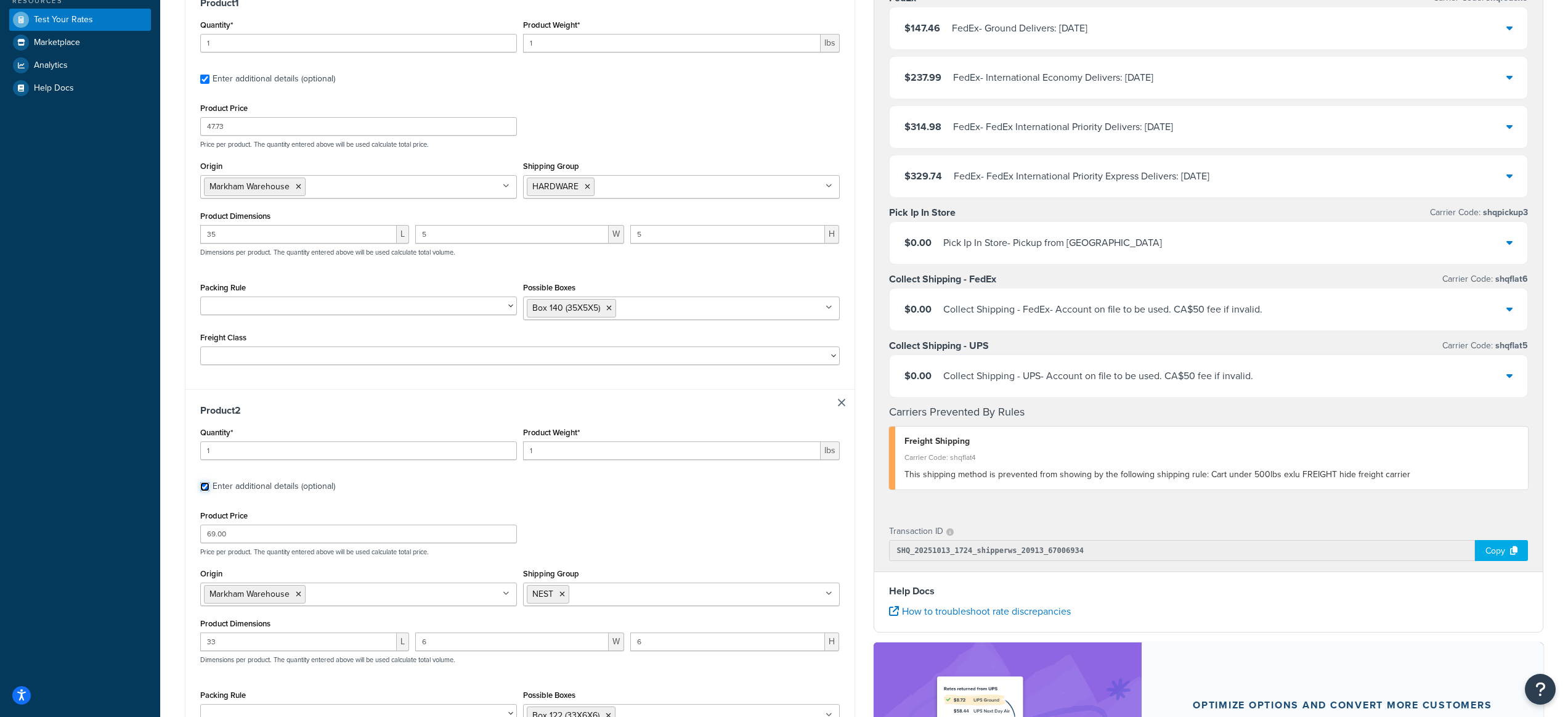
scroll to position [407, 0]
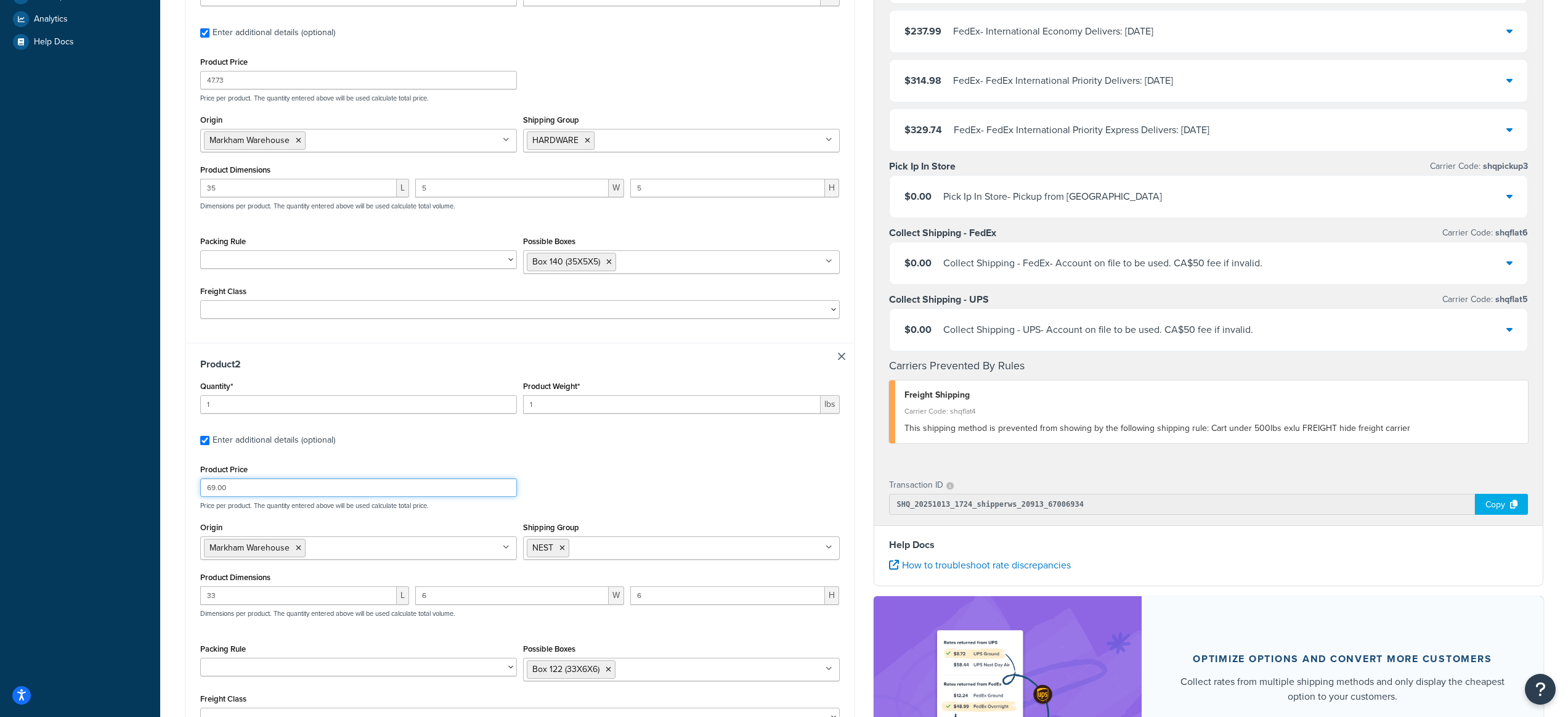
drag, startPoint x: 234, startPoint y: 487, endPoint x: 175, endPoint y: 487, distance: 59.0
click at [175, 487] on div "Test your rates Reset Rate Results [DATE] 12:24 PM Ecommerce store : Edit Orbus…" at bounding box center [865, 251] width 1408 height 1197
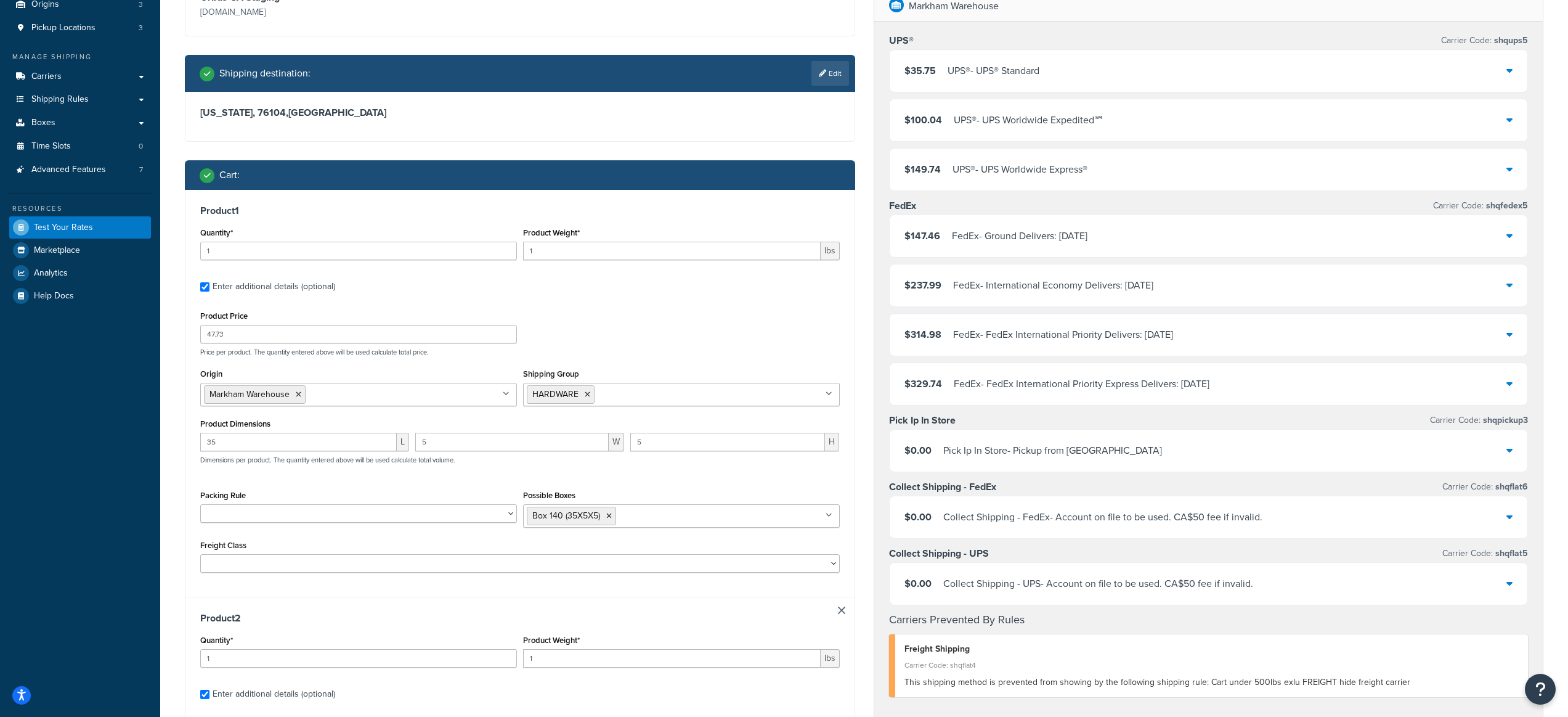
scroll to position [289, 0]
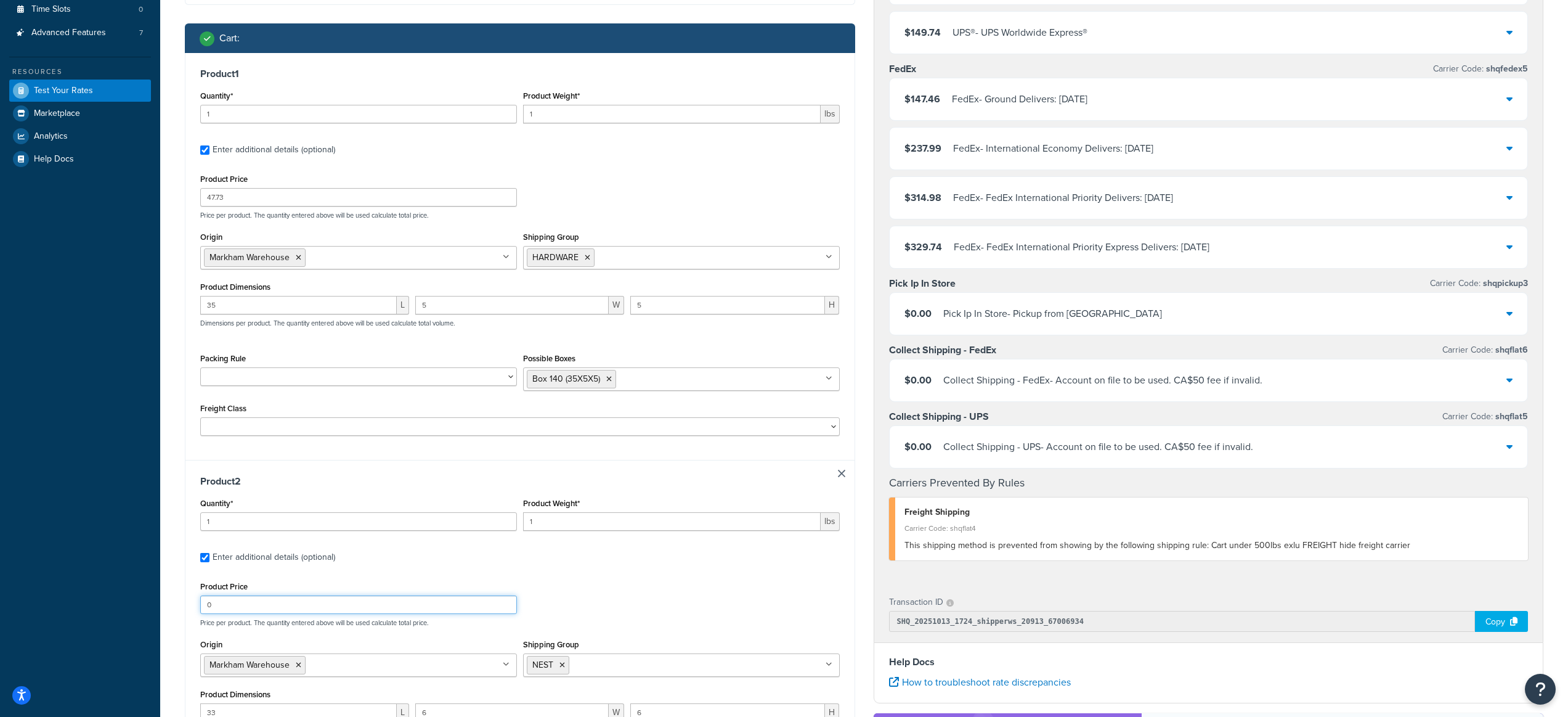
type input "0"
drag, startPoint x: 514, startPoint y: 516, endPoint x: 491, endPoint y: 516, distance: 23.0
click at [491, 516] on div "Quantity* 1 Product Weight* 1 lbs" at bounding box center [520, 518] width 646 height 45
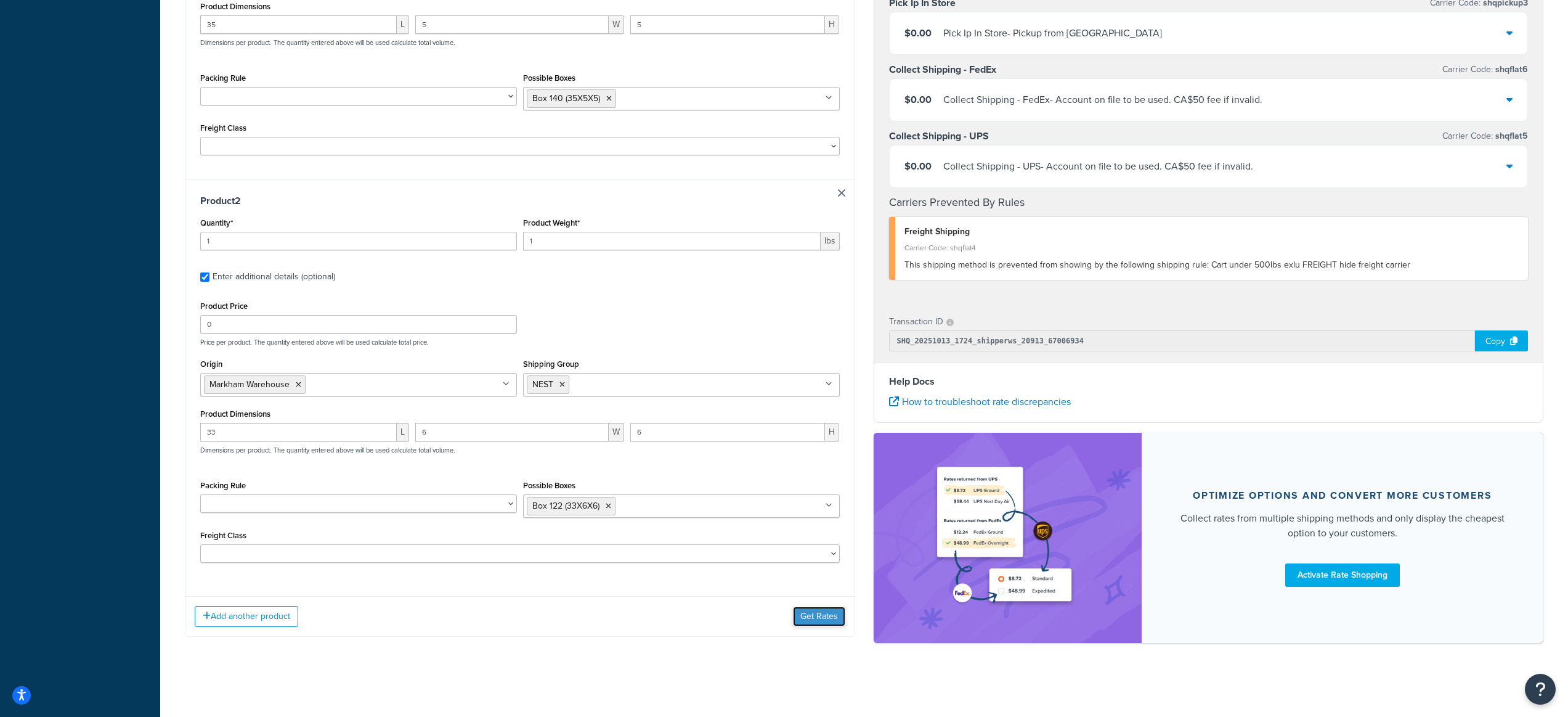
click at [815, 622] on button "Get Rates" at bounding box center [819, 616] width 52 height 20
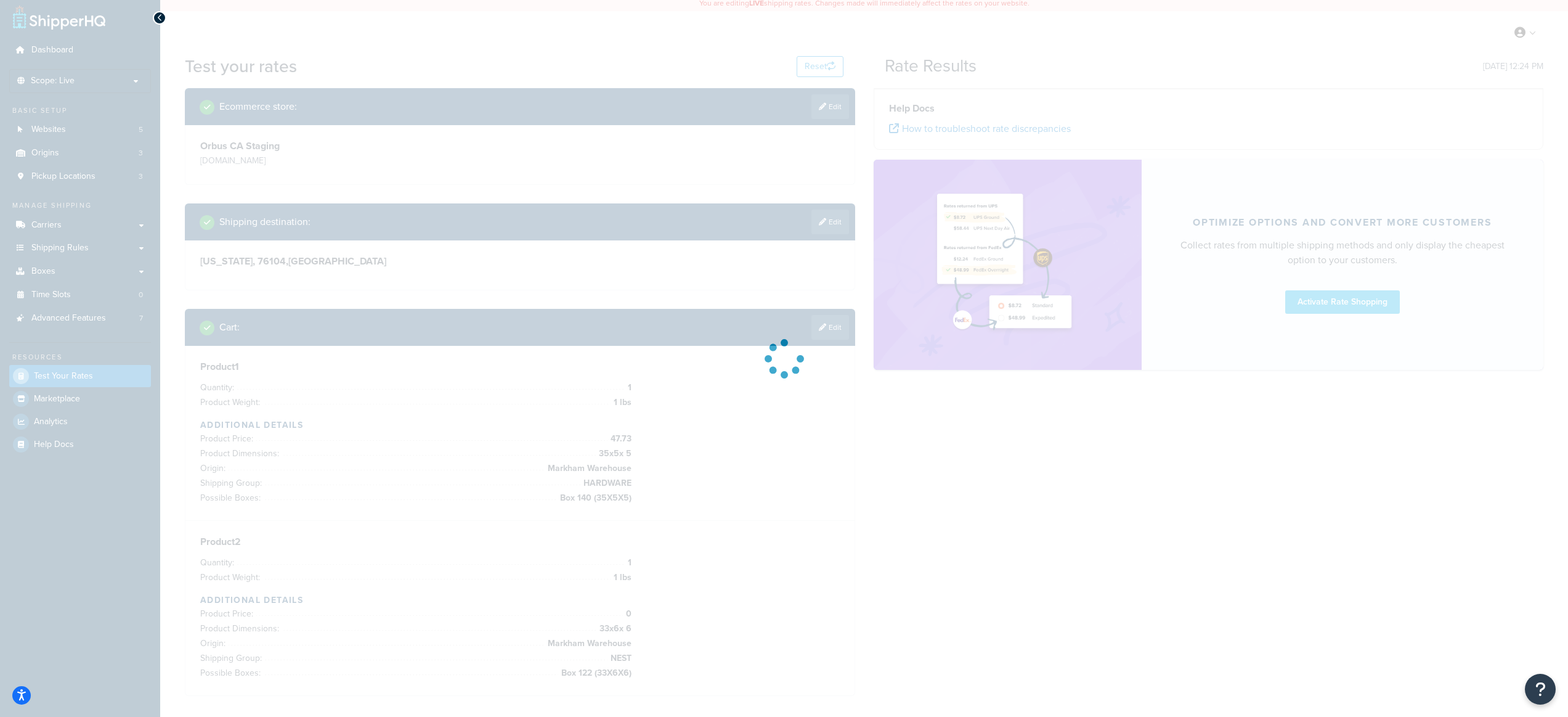
scroll to position [0, 0]
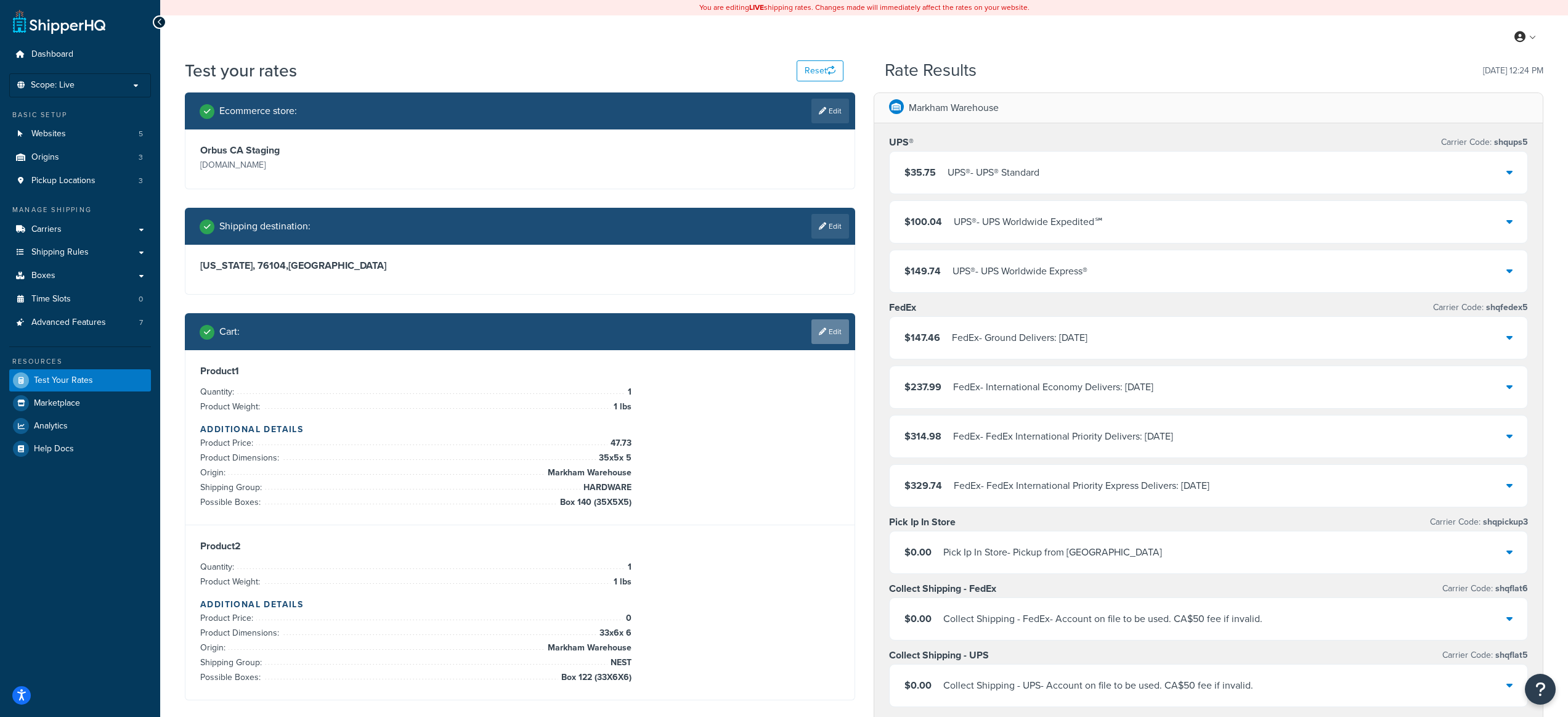
click at [829, 329] on link "Edit" at bounding box center [830, 331] width 37 height 25
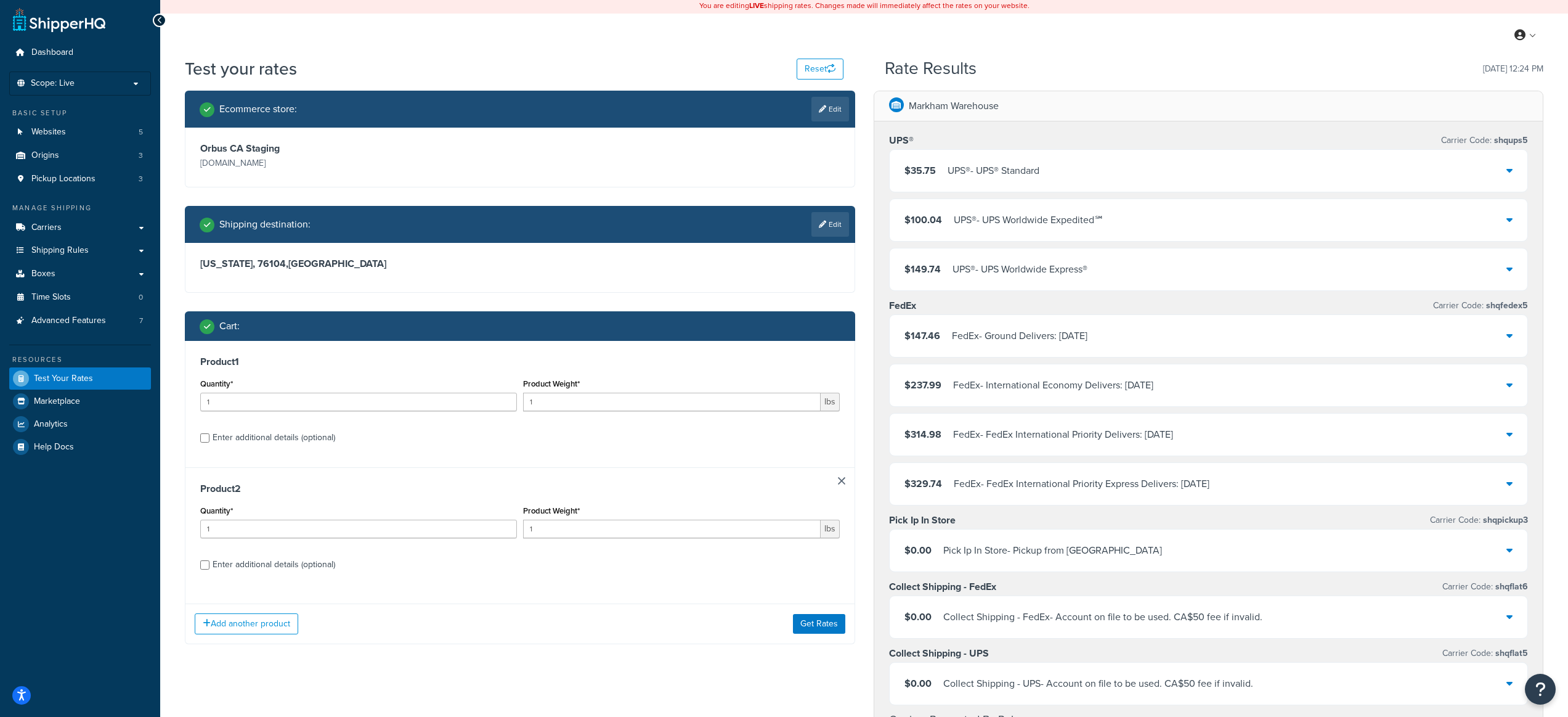
scroll to position [3, 0]
click at [844, 476] on link at bounding box center [841, 480] width 8 height 8
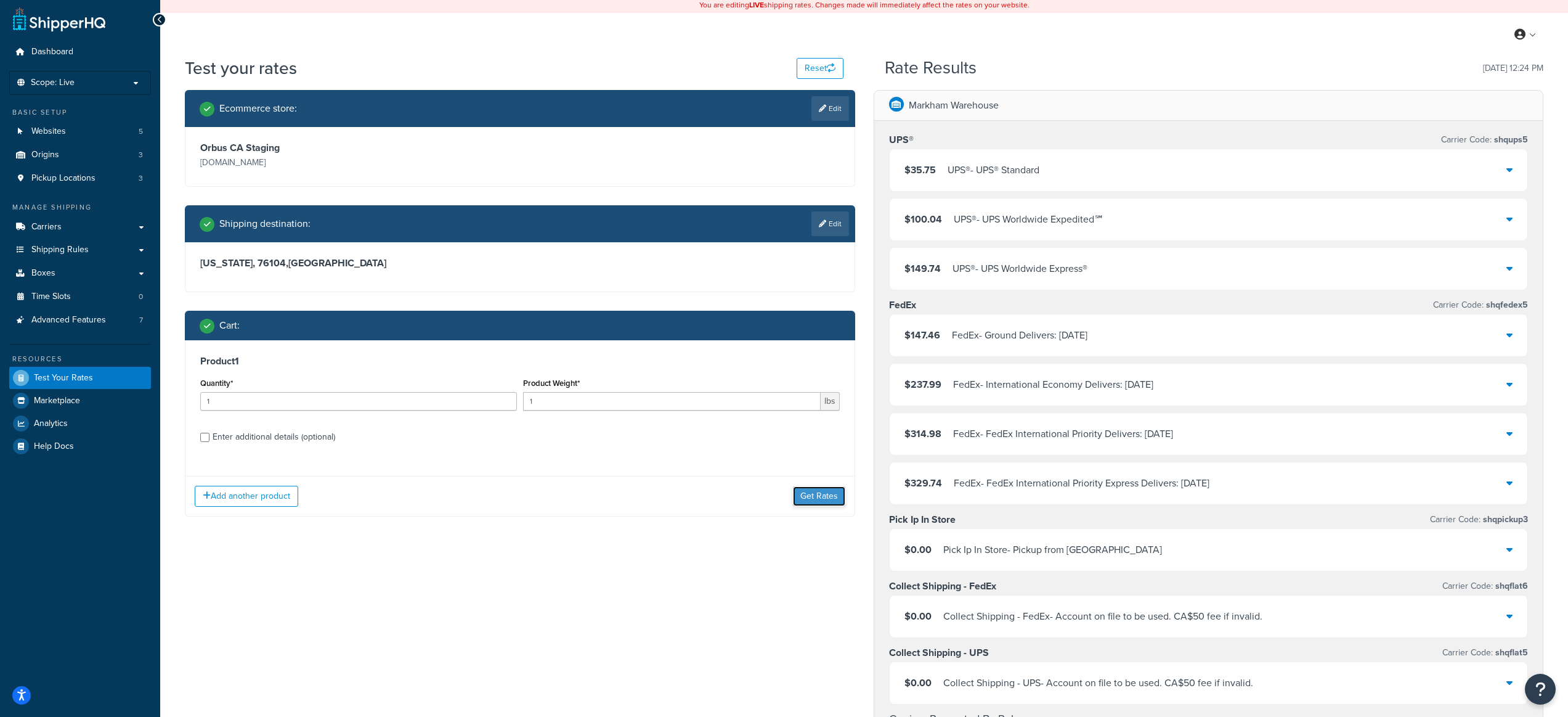
click at [834, 496] on button "Get Rates" at bounding box center [819, 496] width 52 height 20
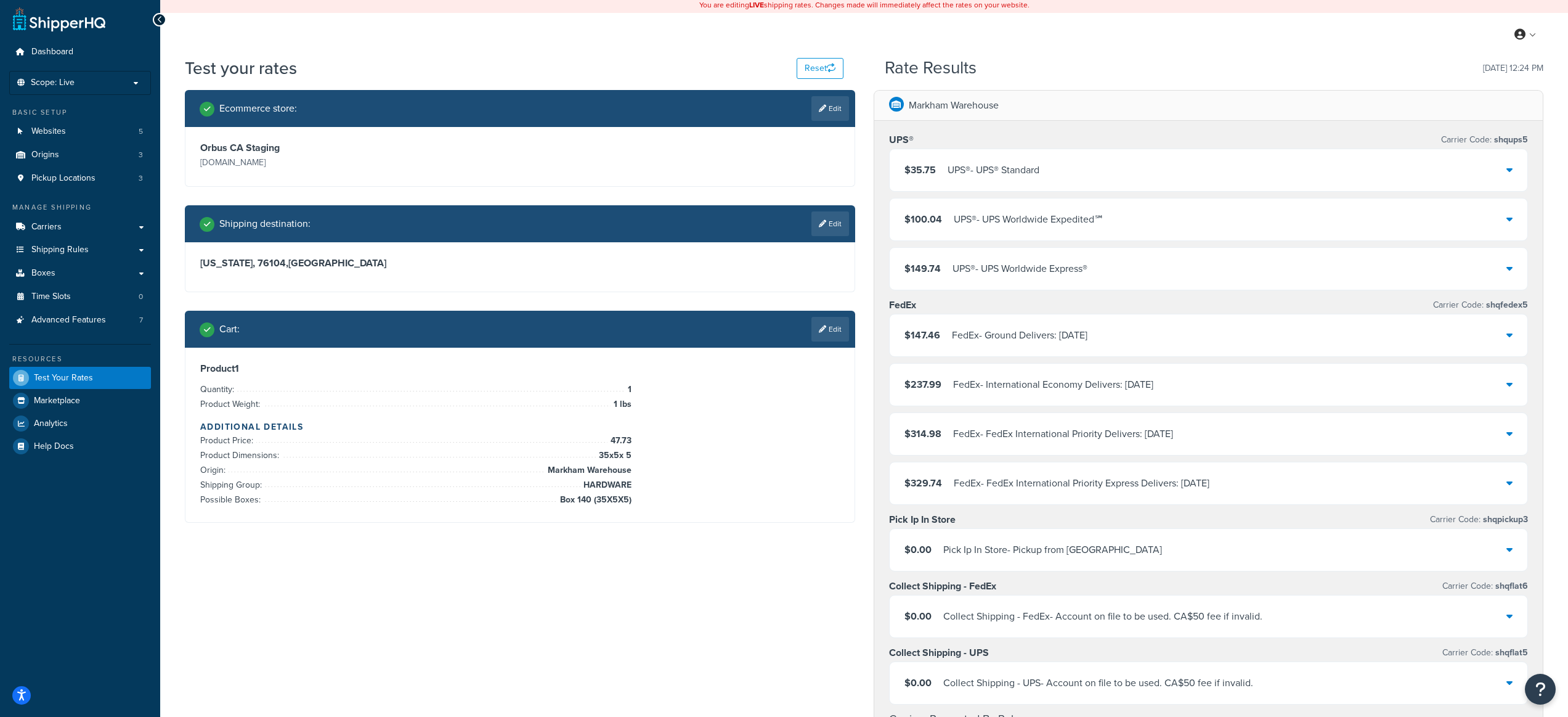
scroll to position [0, 0]
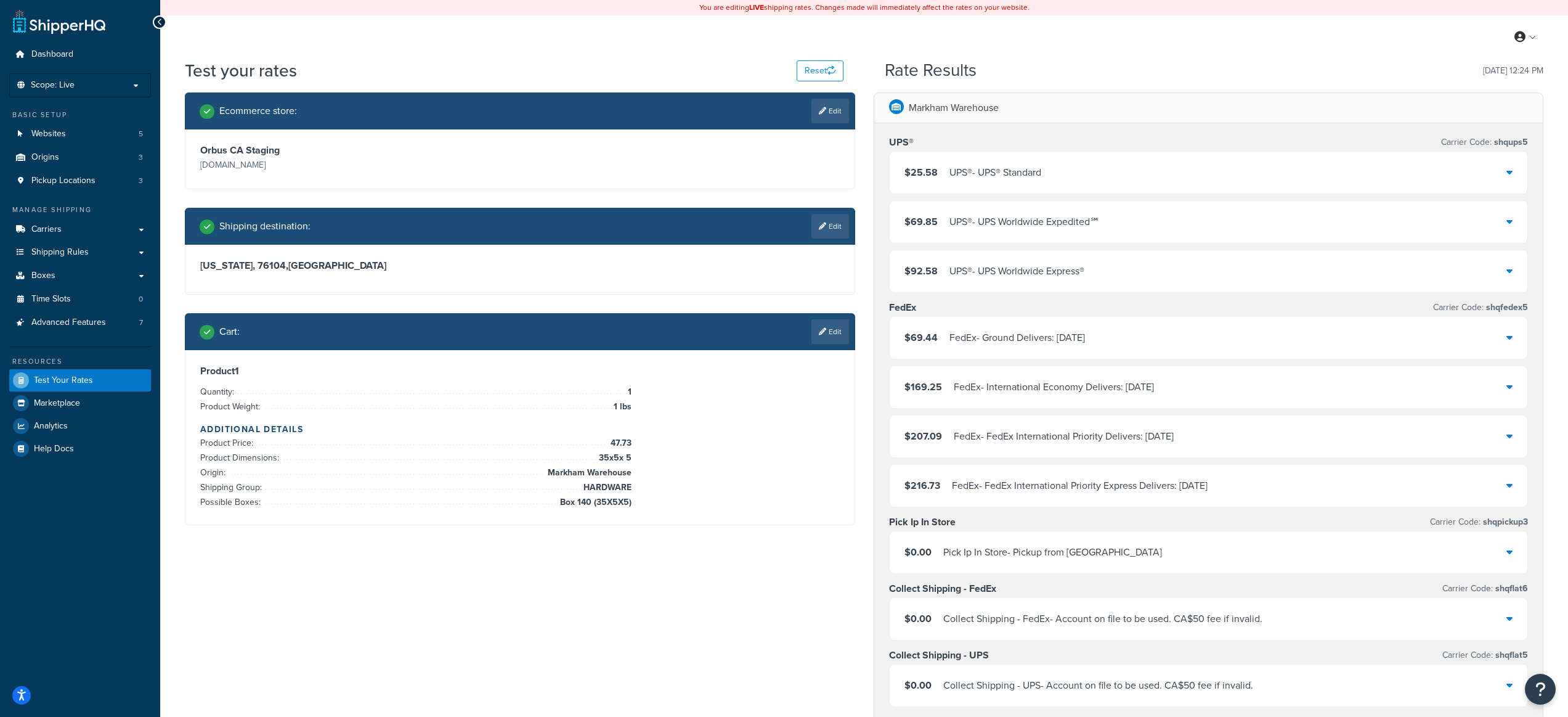
click at [1060, 156] on div "$25.58 UPS® - UPS® Standard" at bounding box center [1209, 173] width 639 height 42
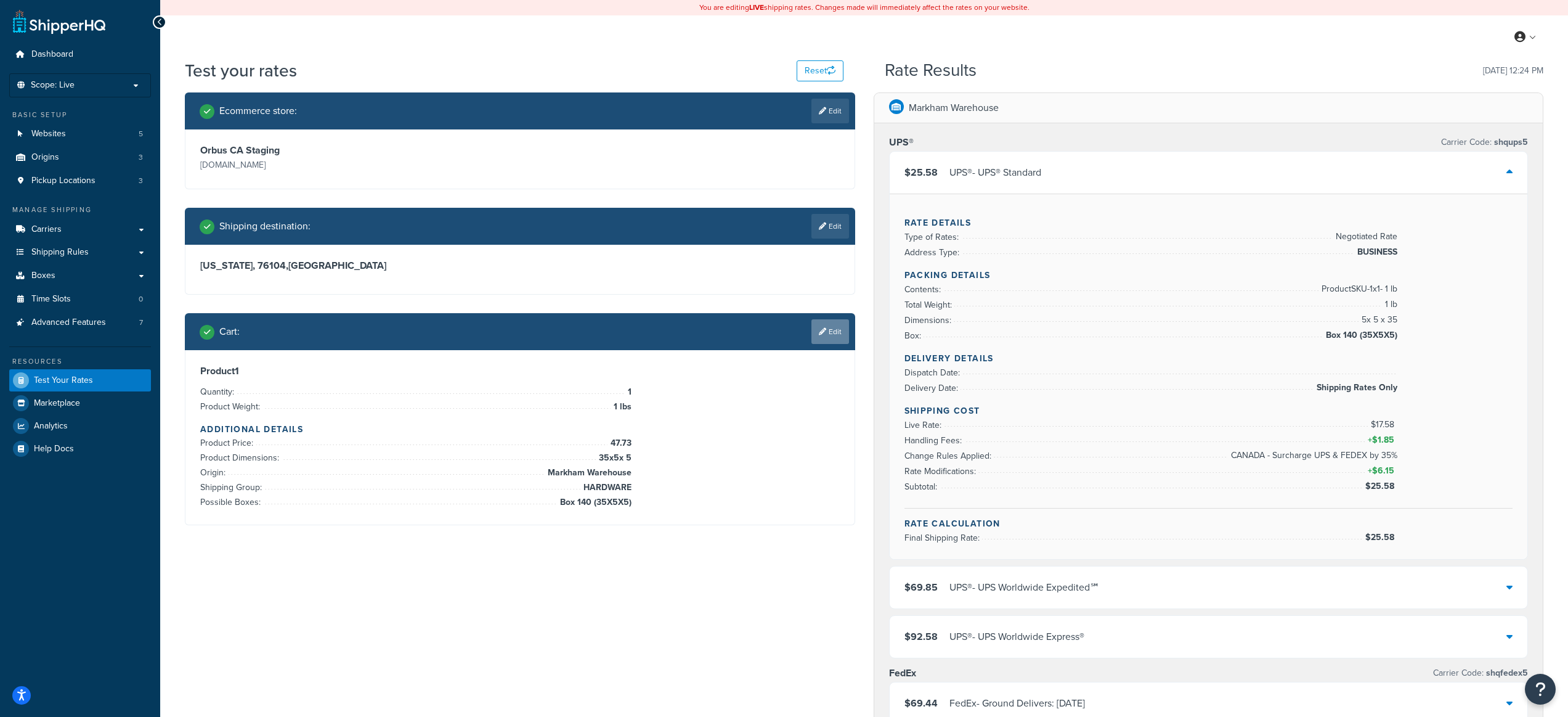
click at [833, 337] on link "Edit" at bounding box center [830, 331] width 37 height 25
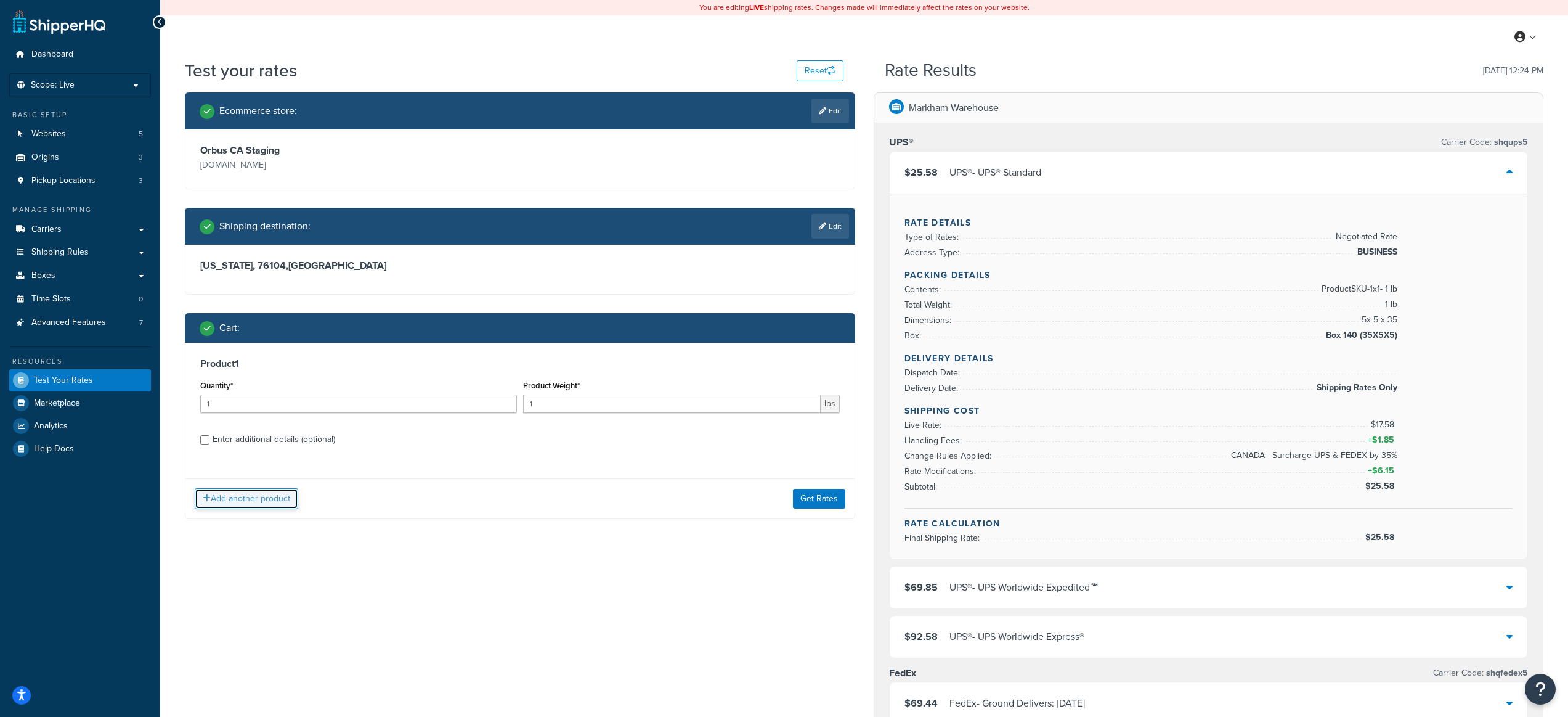
click at [289, 495] on button "Add another product" at bounding box center [246, 499] width 104 height 21
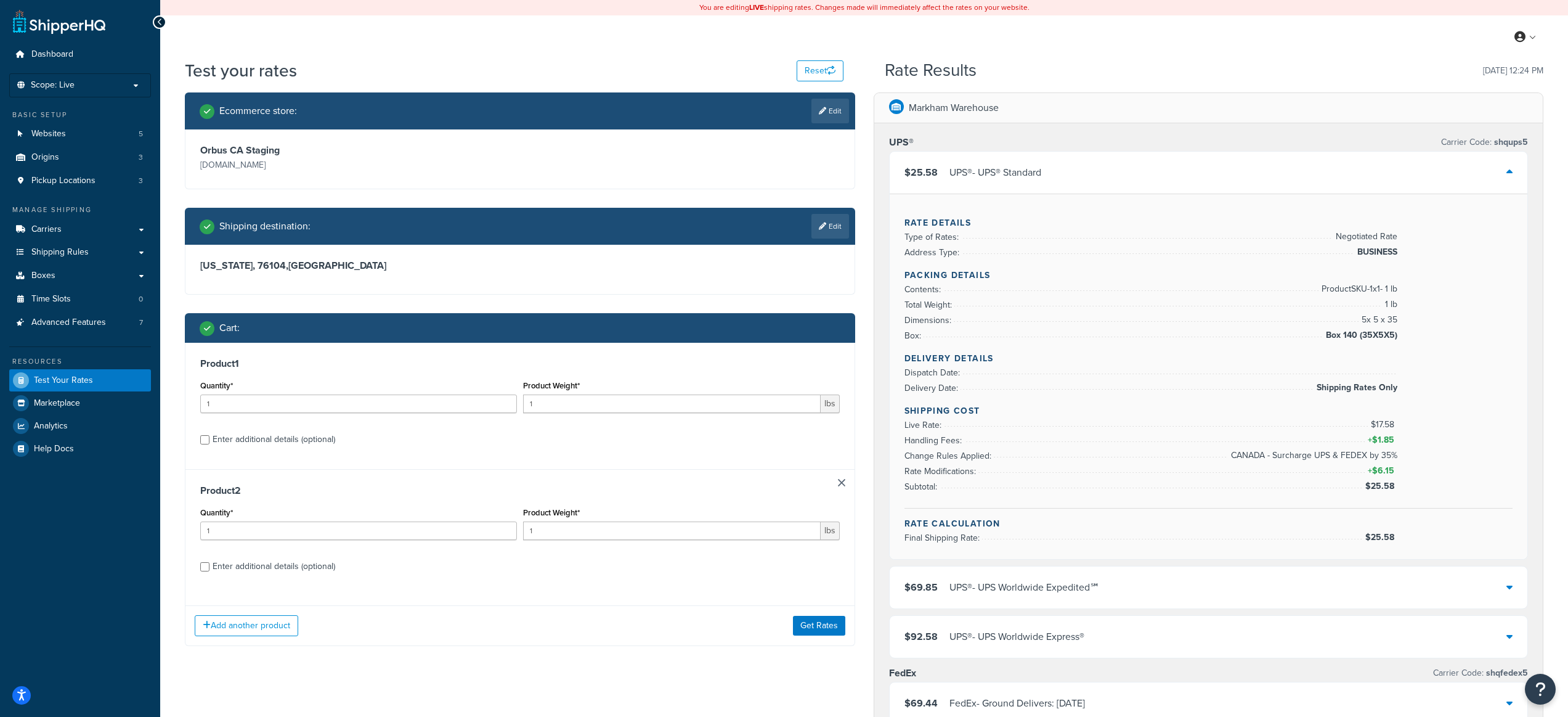
drag, startPoint x: 285, startPoint y: 566, endPoint x: 498, endPoint y: 516, distance: 218.8
click at [286, 566] on div "Enter additional details (optional)" at bounding box center [274, 566] width 123 height 18
click at [210, 566] on input "Enter additional details (optional)" at bounding box center [204, 566] width 9 height 9
checkbox input "true"
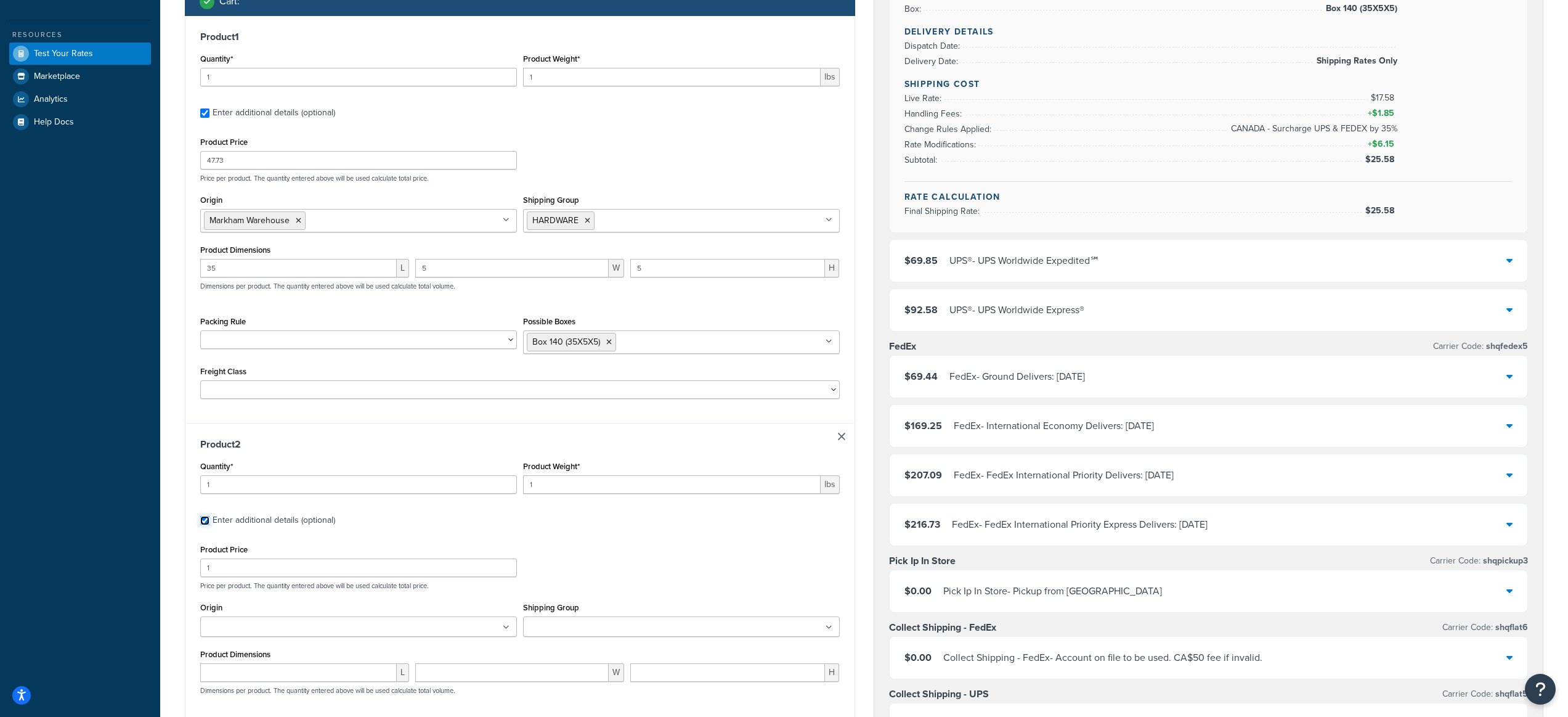
scroll to position [613, 0]
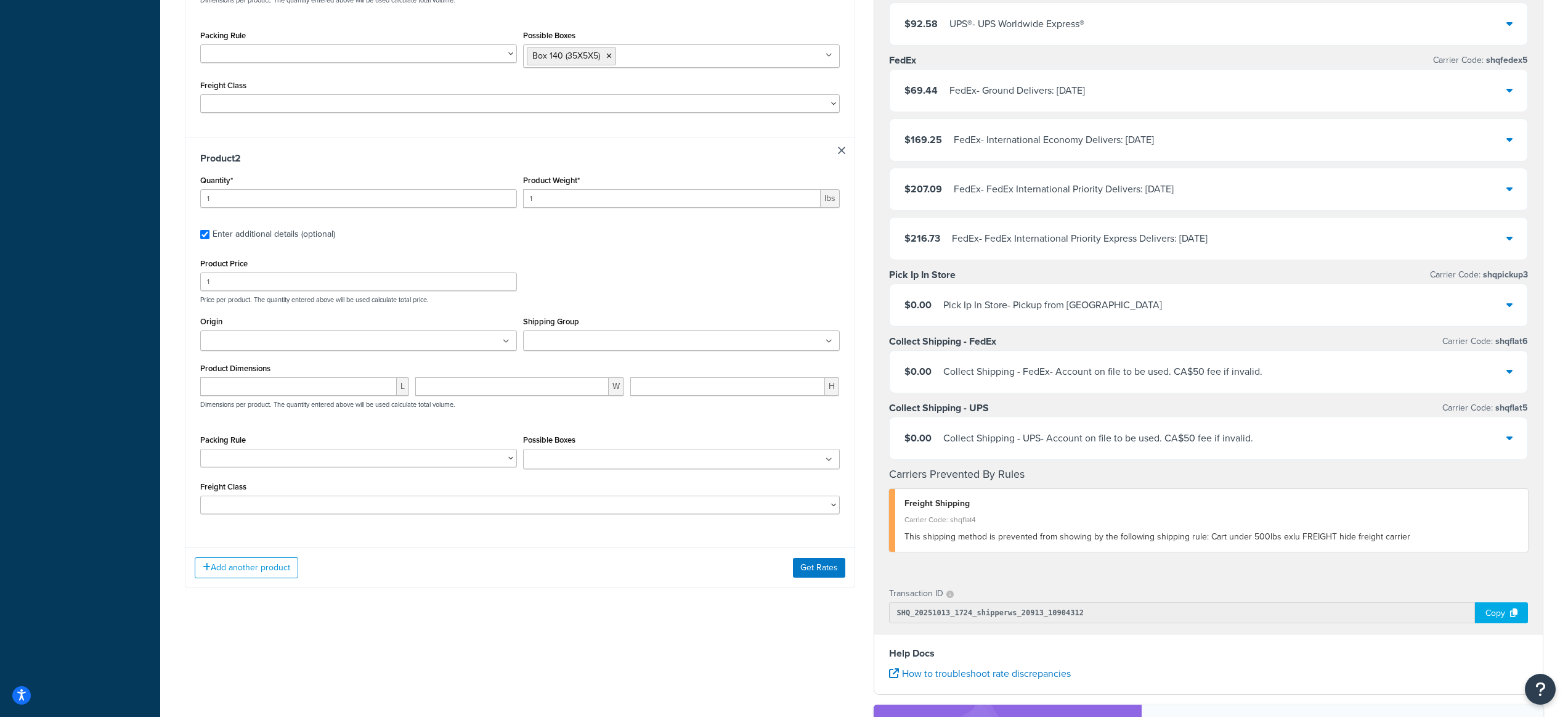
click at [557, 466] on input "Possible Boxes" at bounding box center [581, 459] width 109 height 13
type input "122"
click at [373, 394] on input "number" at bounding box center [298, 387] width 196 height 18
type input "36"
click at [574, 387] on input "number" at bounding box center [512, 387] width 194 height 18
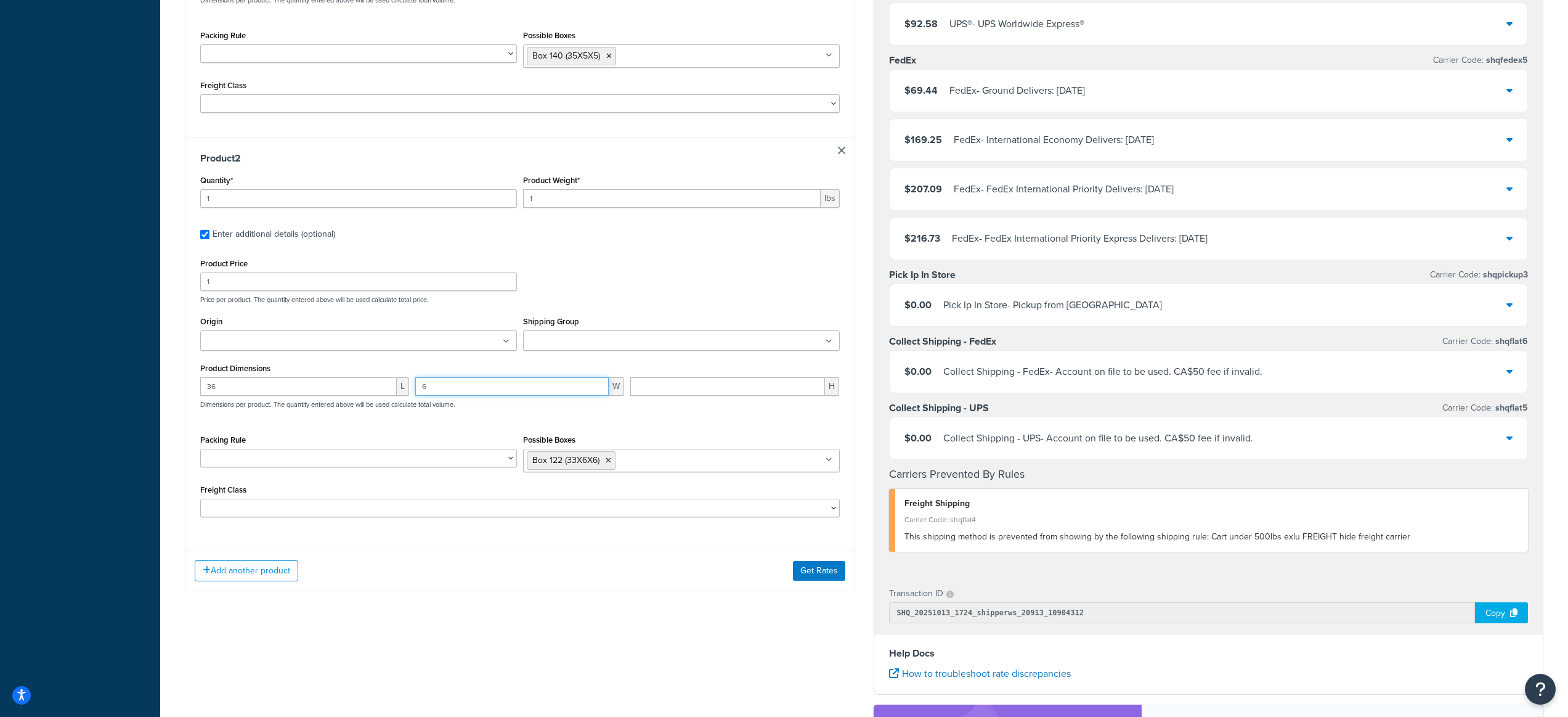
type input "6"
click at [677, 391] on input "number" at bounding box center [727, 387] width 195 height 18
type input "6"
drag, startPoint x: 547, startPoint y: 199, endPoint x: 525, endPoint y: 199, distance: 22.0
click at [525, 199] on input "1" at bounding box center [672, 199] width 298 height 18
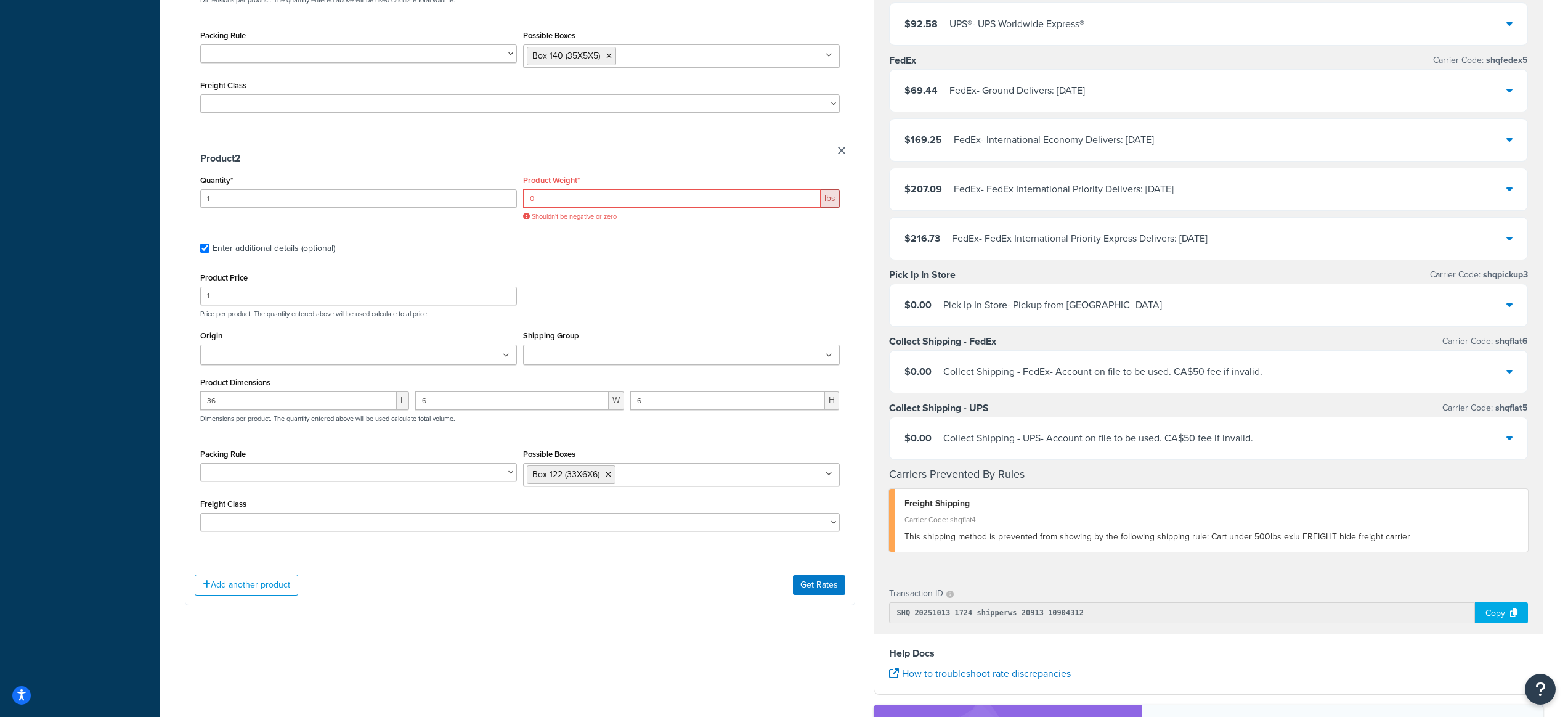
click at [525, 230] on div "Product 2 Quantity* 1 Product Weight* 0 lbs Shouldn't be negative or zero Enter…" at bounding box center [520, 345] width 669 height 418
drag, startPoint x: 560, startPoint y: 200, endPoint x: 512, endPoint y: 196, distance: 48.2
click at [512, 196] on div "Quantity* 1 Product Weight* 0 lbs Shouldn't be negative or zero" at bounding box center [520, 201] width 646 height 58
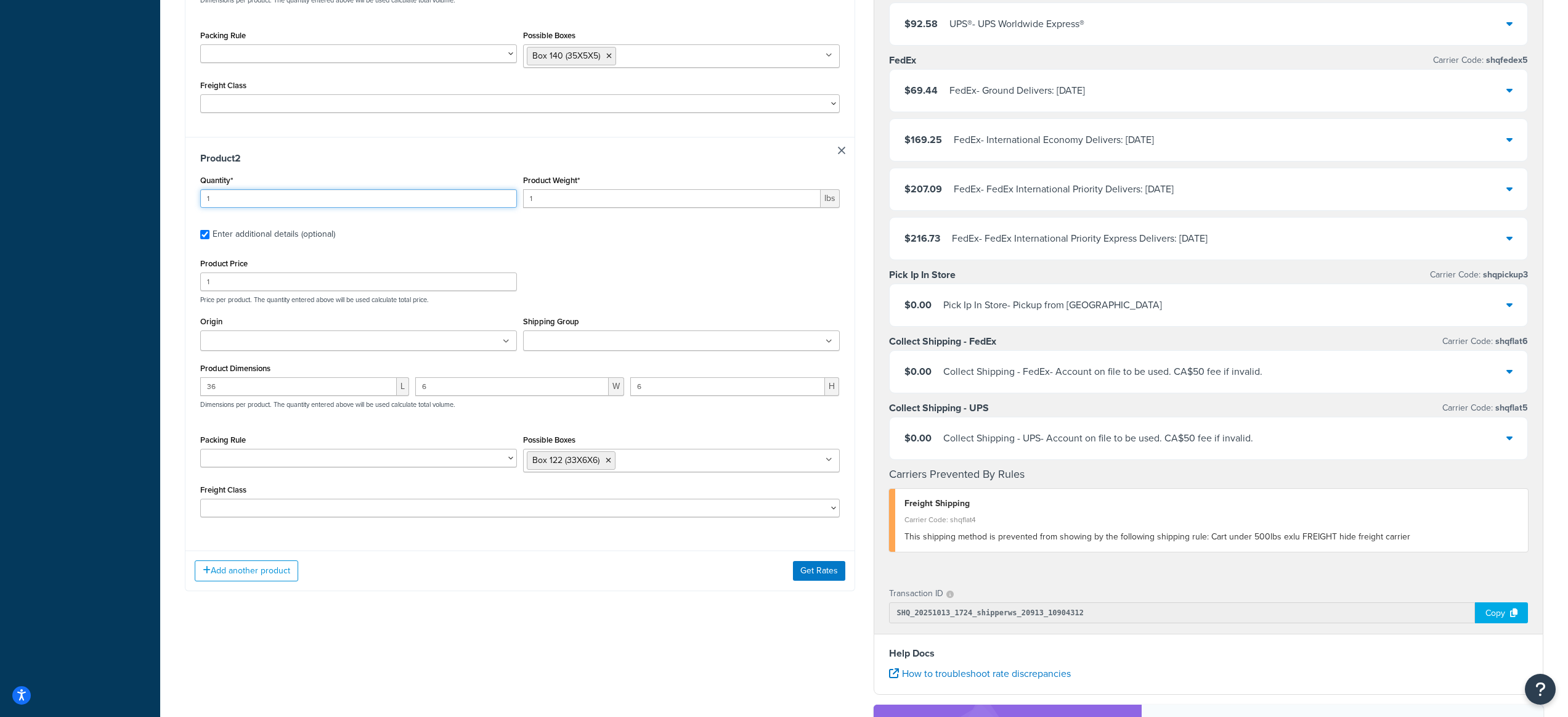
drag, startPoint x: 337, startPoint y: 201, endPoint x: 225, endPoint y: 194, distance: 112.2
click at [225, 194] on input "1" at bounding box center [358, 199] width 317 height 18
drag, startPoint x: 562, startPoint y: 197, endPoint x: 497, endPoint y: 197, distance: 65.0
click at [497, 197] on div "Quantity* 1 Product Weight* 1 lbs" at bounding box center [520, 194] width 646 height 45
type input "0.1"
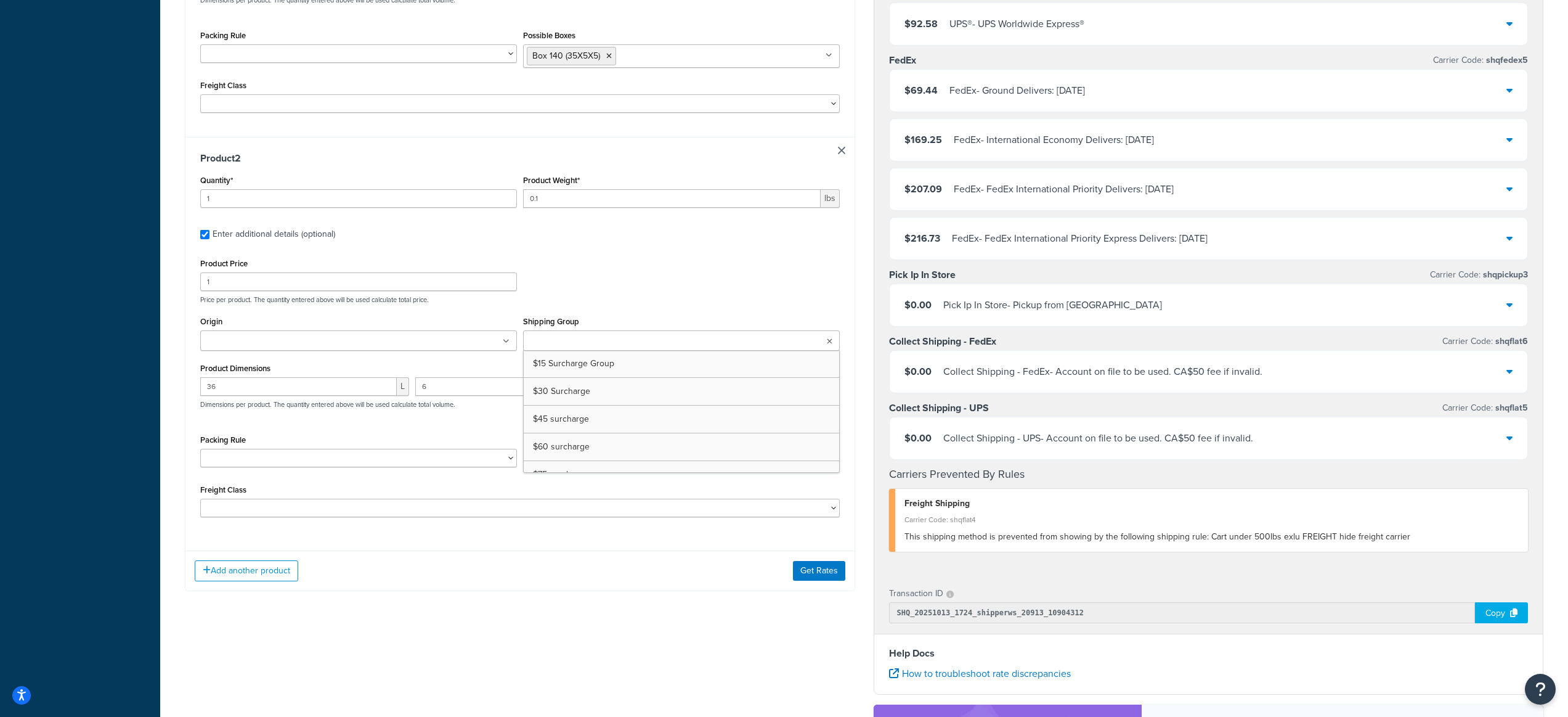
click at [796, 347] on ul at bounding box center [682, 340] width 317 height 20
type input "NES"
click at [677, 269] on div "Product Price 1 Price per product. The quantity entered above will be used calc…" at bounding box center [520, 279] width 646 height 49
click at [334, 340] on ul at bounding box center [358, 340] width 317 height 20
click at [634, 428] on div "Product Price 1 Price per product. The quantity entered above will be used calc…" at bounding box center [520, 387] width 639 height 265
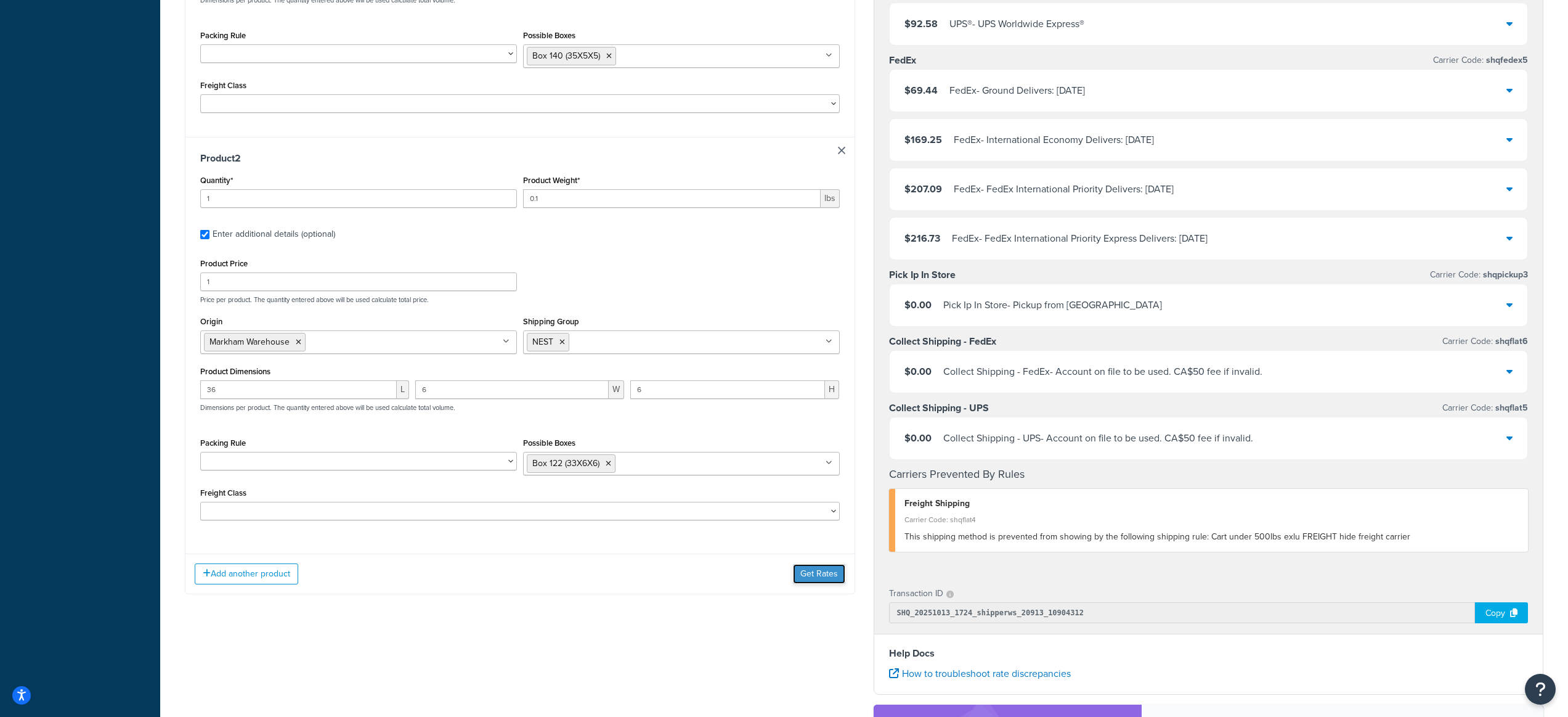
click at [807, 571] on button "Get Rates" at bounding box center [819, 574] width 52 height 20
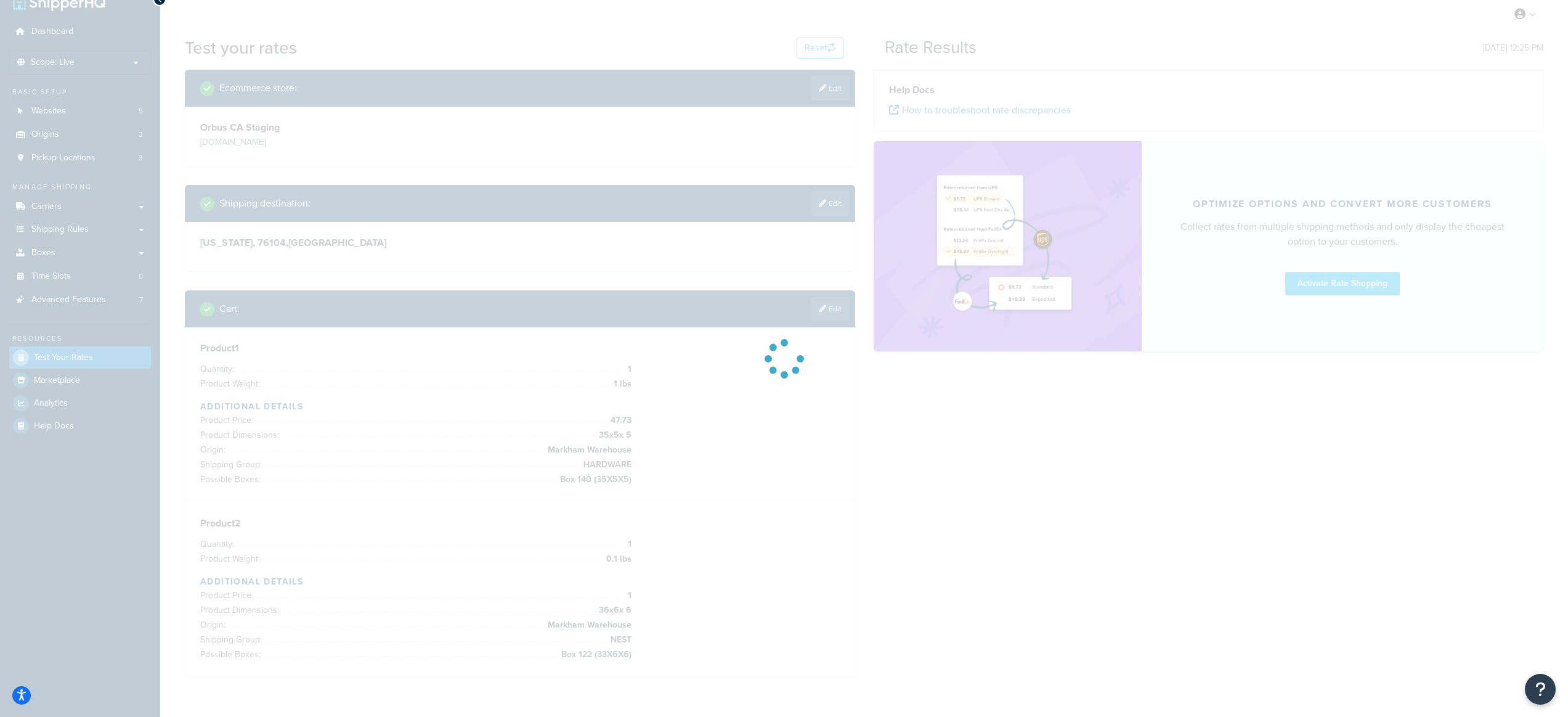
scroll to position [0, 0]
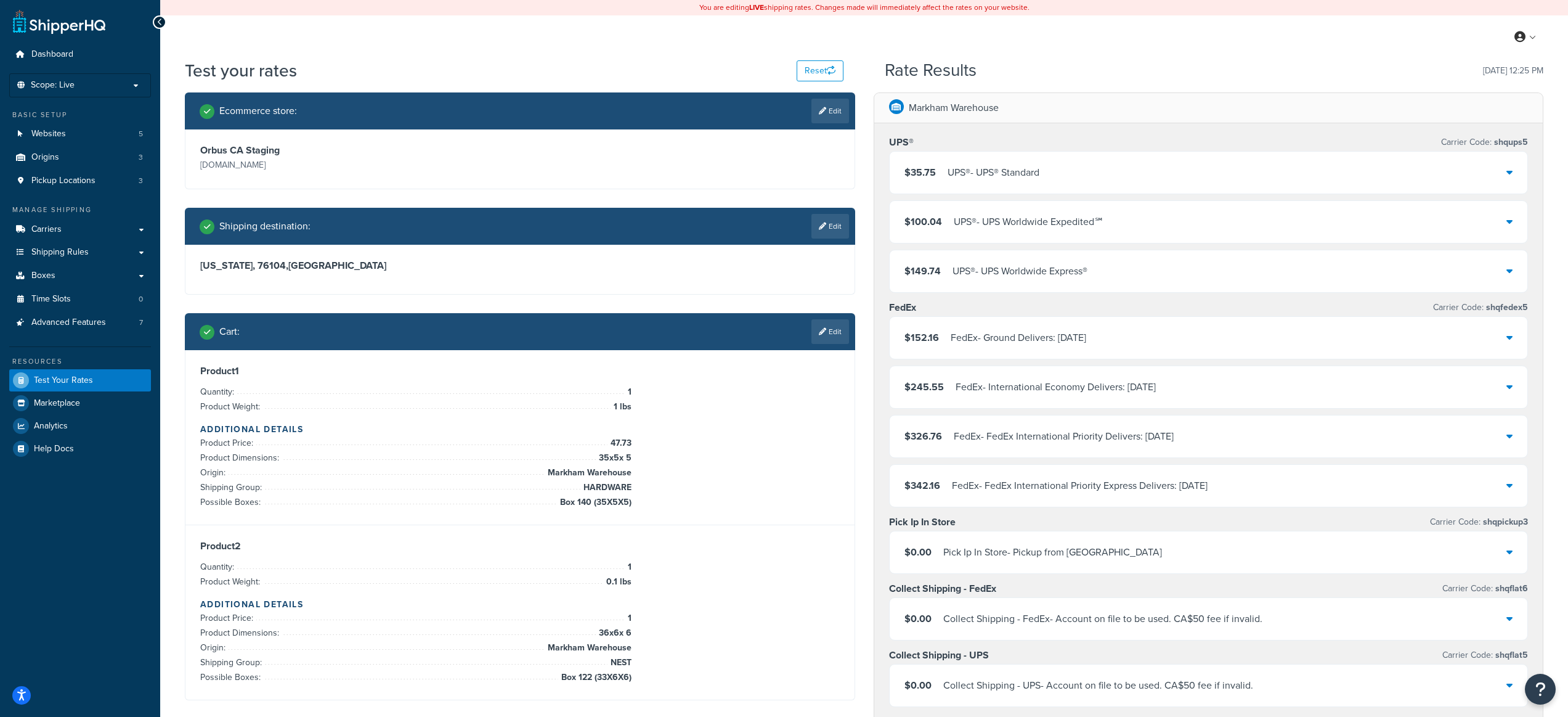
click at [1119, 174] on div "$35.75 UPS® - UPS® Standard" at bounding box center [1209, 173] width 639 height 42
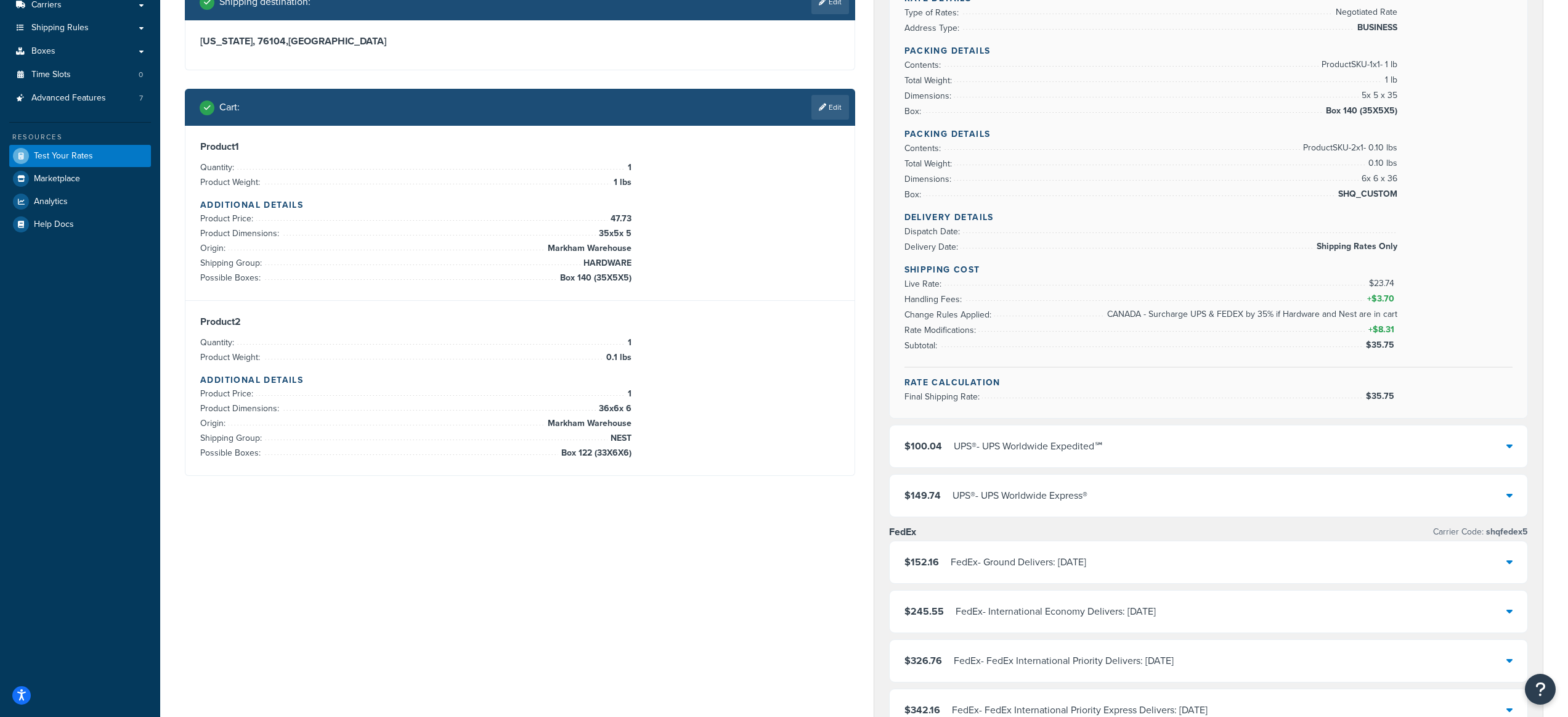
scroll to position [82, 0]
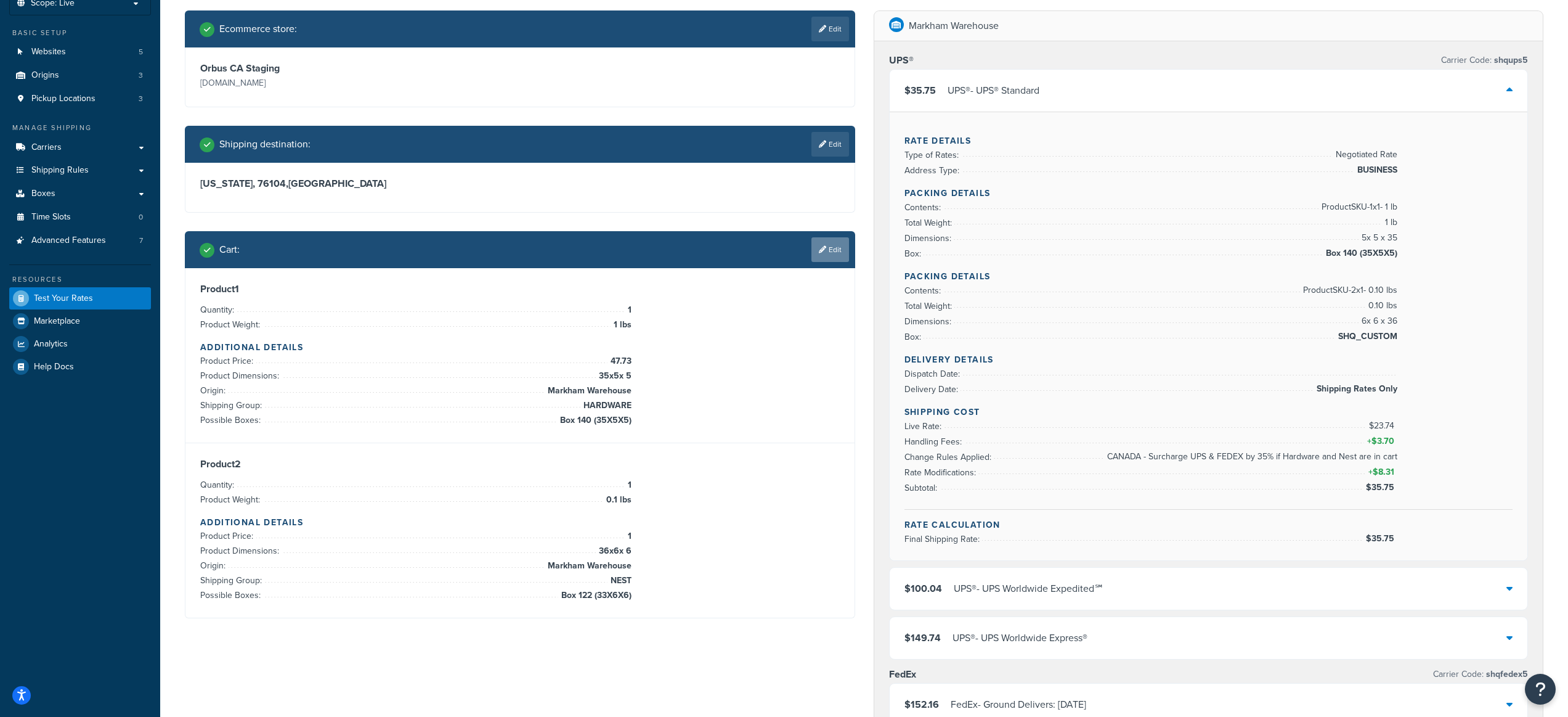
click at [832, 249] on link "Edit" at bounding box center [830, 249] width 37 height 25
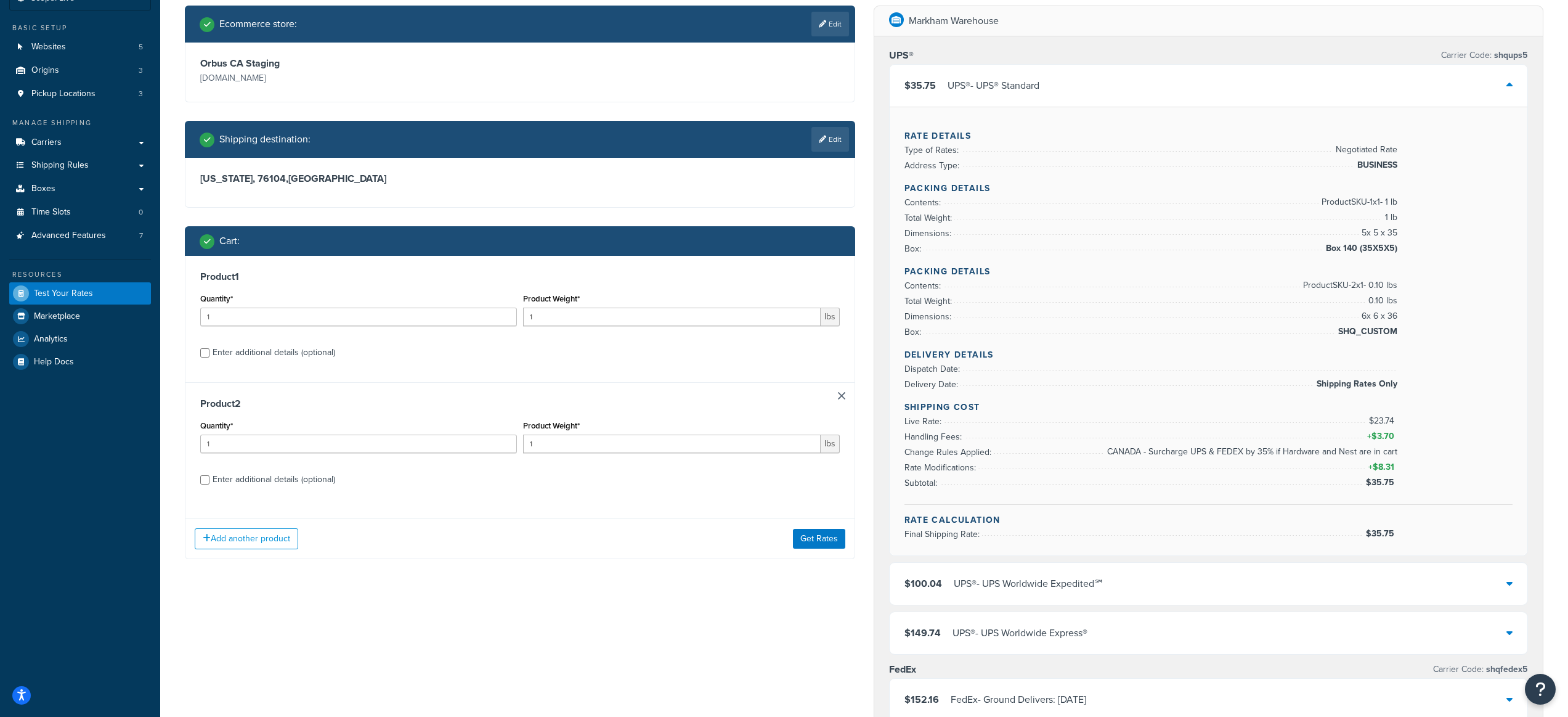
scroll to position [99, 0]
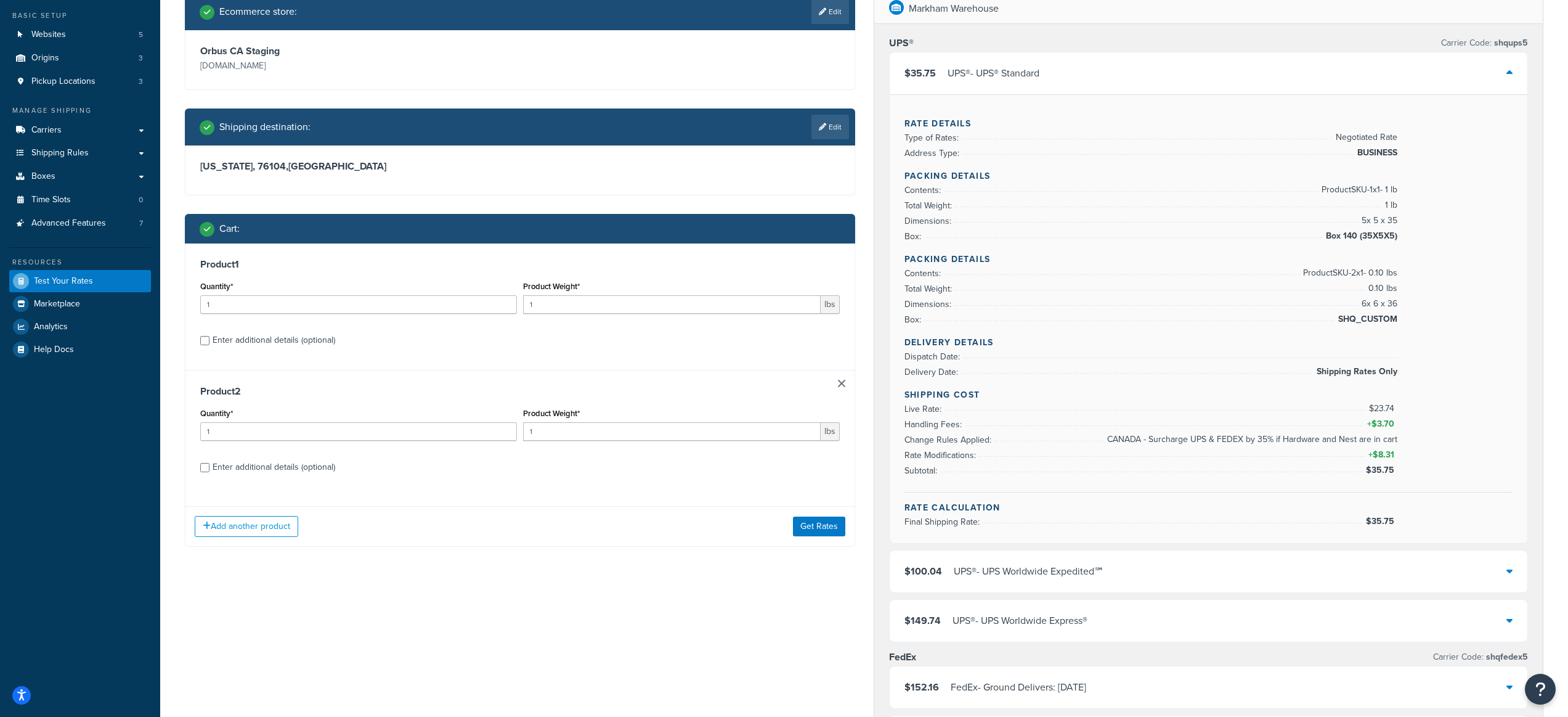
drag, startPoint x: 290, startPoint y: 470, endPoint x: 510, endPoint y: 470, distance: 220.0
click at [290, 470] on div "Enter additional details (optional)" at bounding box center [274, 467] width 123 height 18
click at [210, 470] on input "Enter additional details (optional)" at bounding box center [204, 467] width 9 height 9
checkbox input "true"
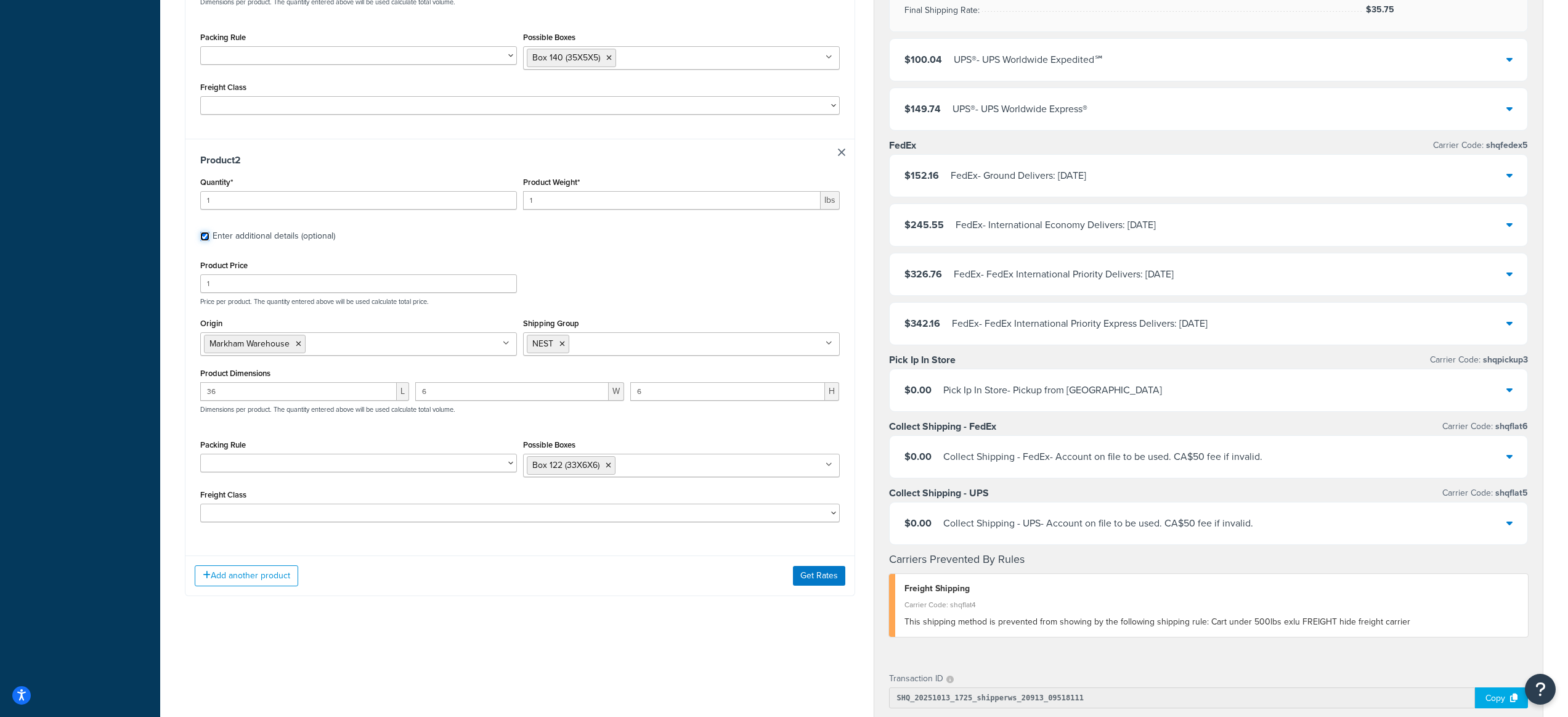
scroll to position [398, 0]
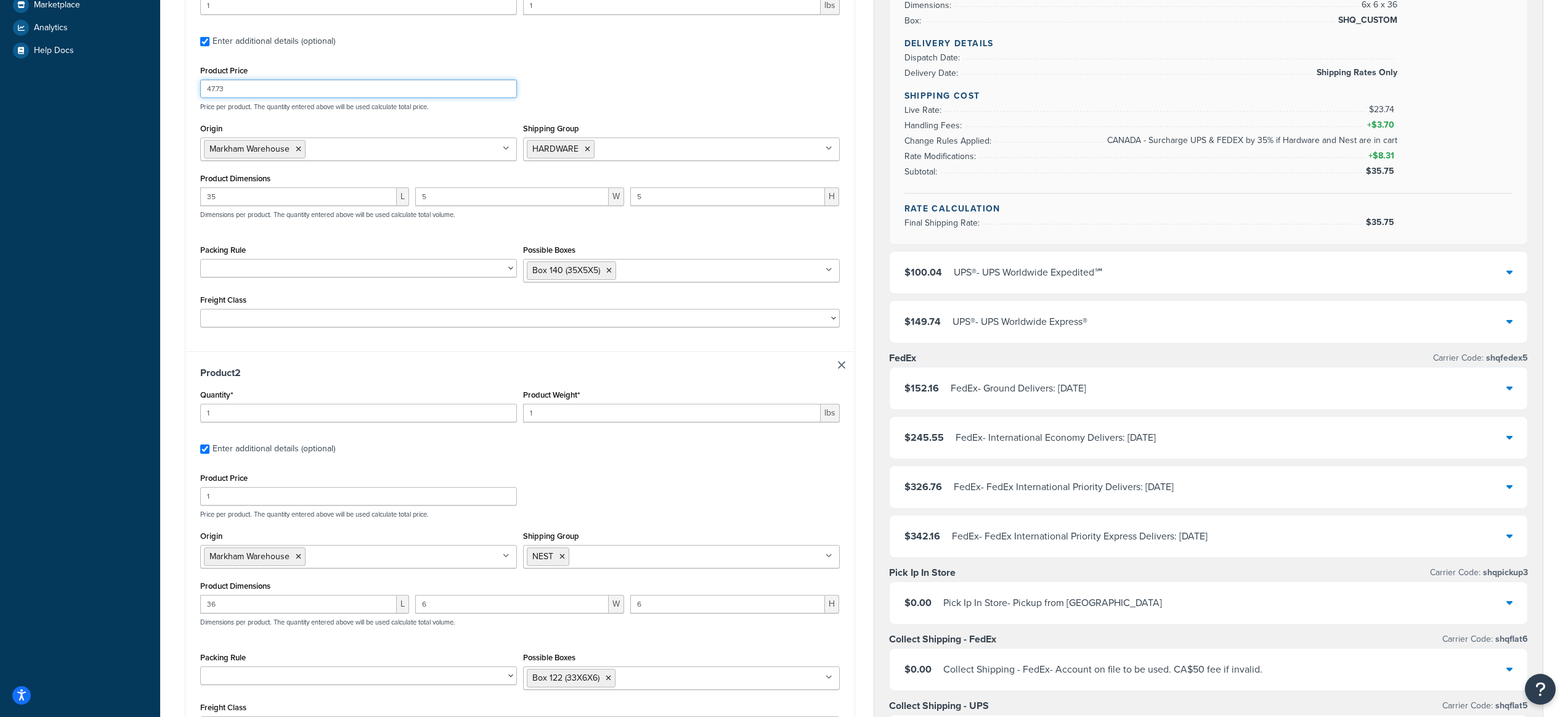
drag, startPoint x: 218, startPoint y: 88, endPoint x: 189, endPoint y: 84, distance: 29.3
click at [189, 84] on div "Product 1 Quantity* 1 Product Weight* 1 lbs Enter additional details (optional)…" at bounding box center [520, 148] width 669 height 407
click at [230, 492] on input "1" at bounding box center [358, 496] width 317 height 18
click at [588, 461] on div "Product 2 Quantity* 1 Product Weight* 1 lbs Enter additional details (optional)…" at bounding box center [520, 555] width 669 height 407
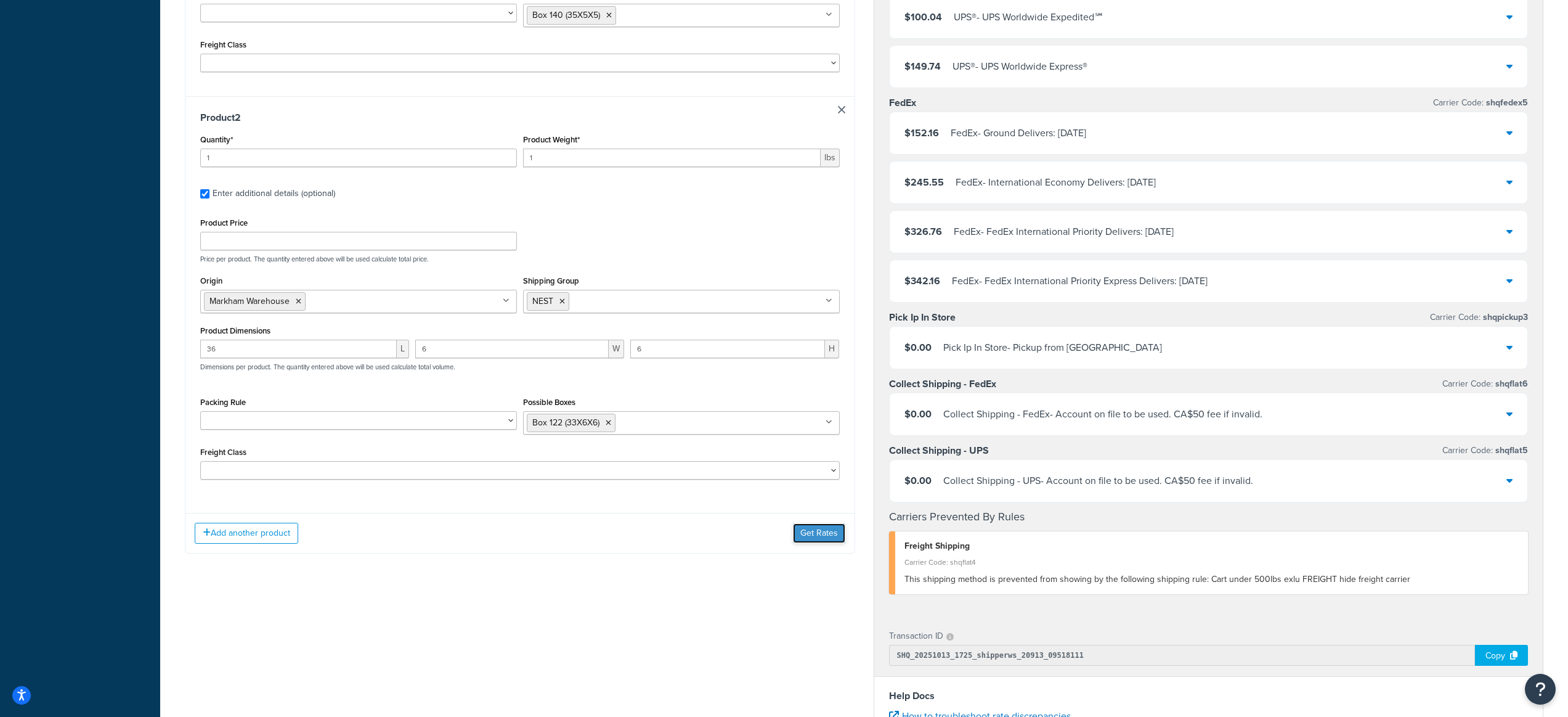
click at [808, 537] on button "Get Rates" at bounding box center [819, 533] width 52 height 20
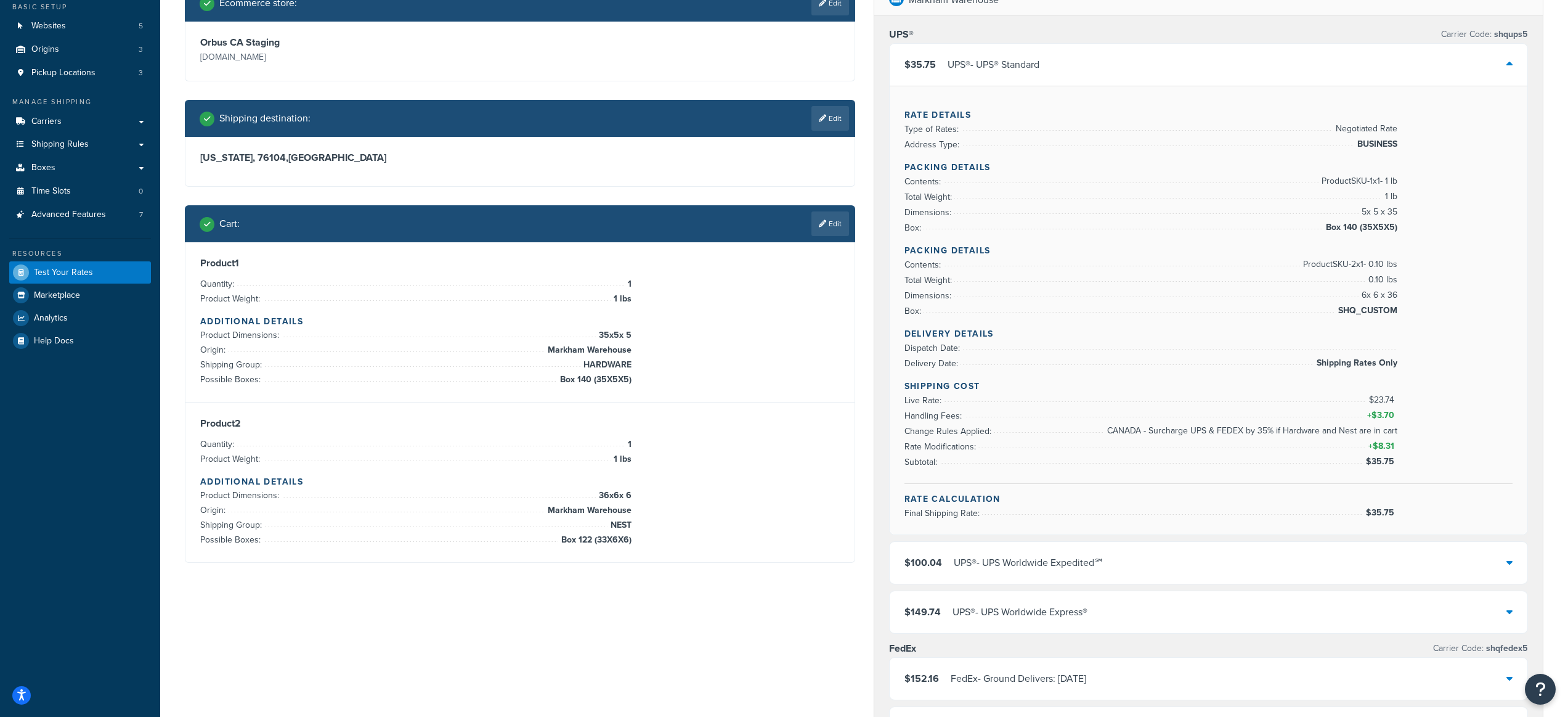
scroll to position [0, 0]
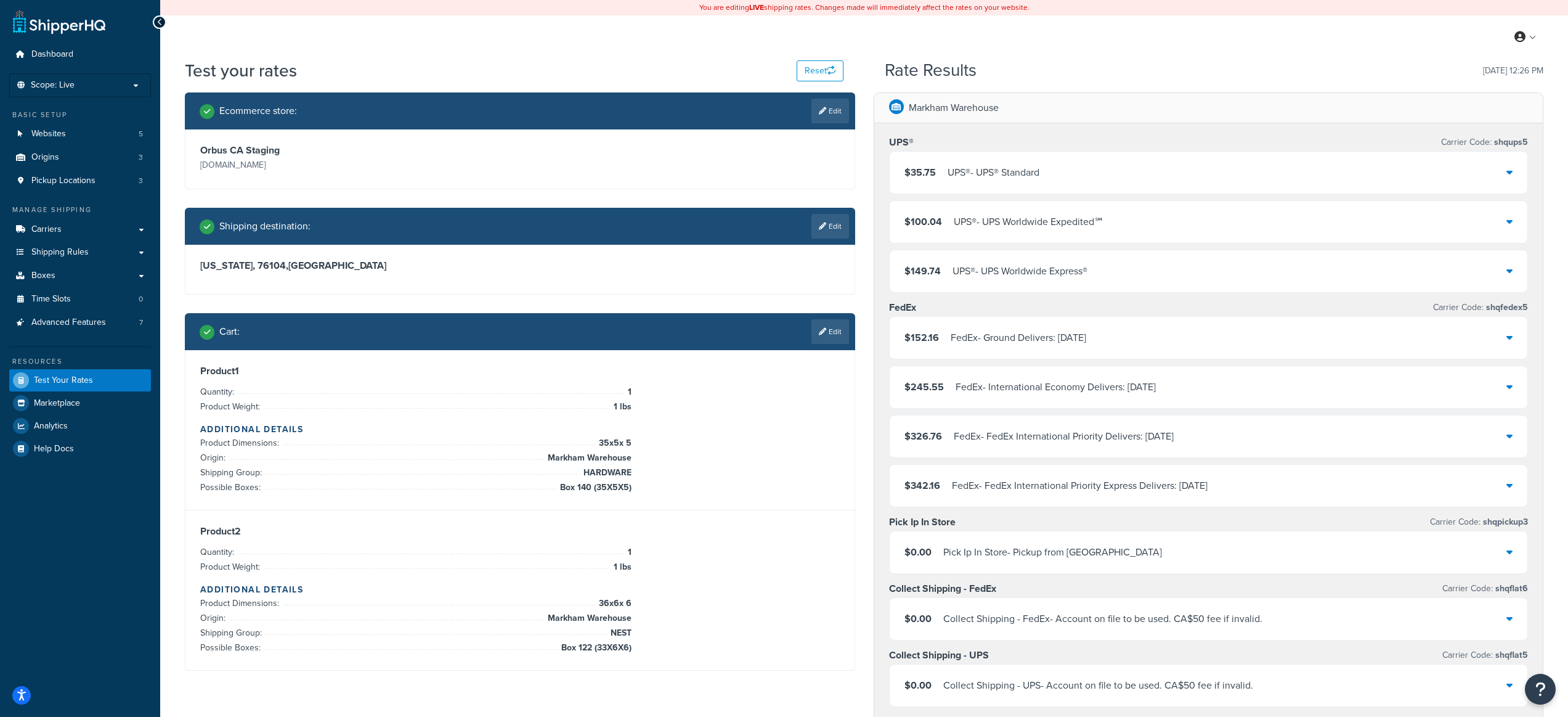
click at [1079, 163] on div "$35.75 UPS® - UPS® Standard" at bounding box center [1209, 173] width 639 height 42
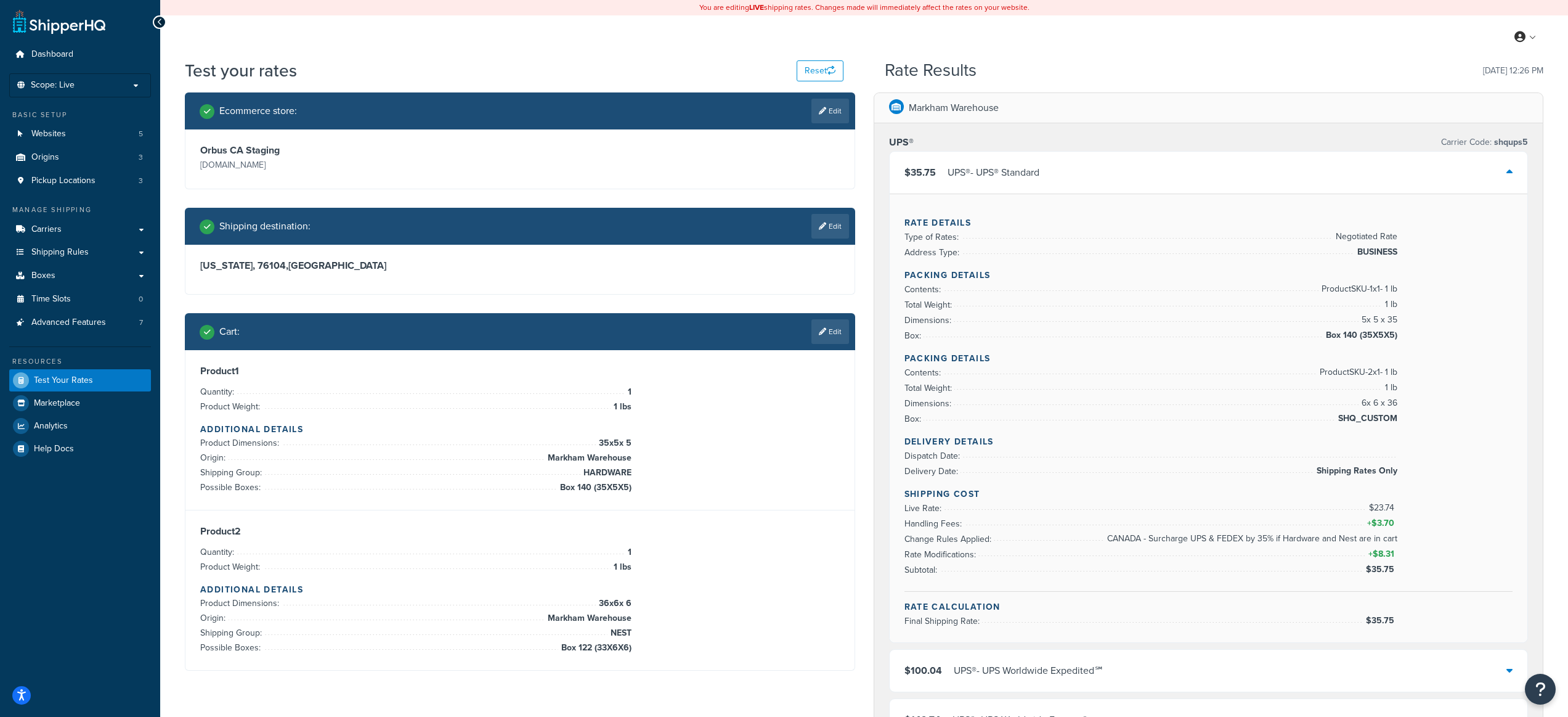
click at [958, 170] on div "UPS® - UPS® Standard" at bounding box center [993, 173] width 92 height 18
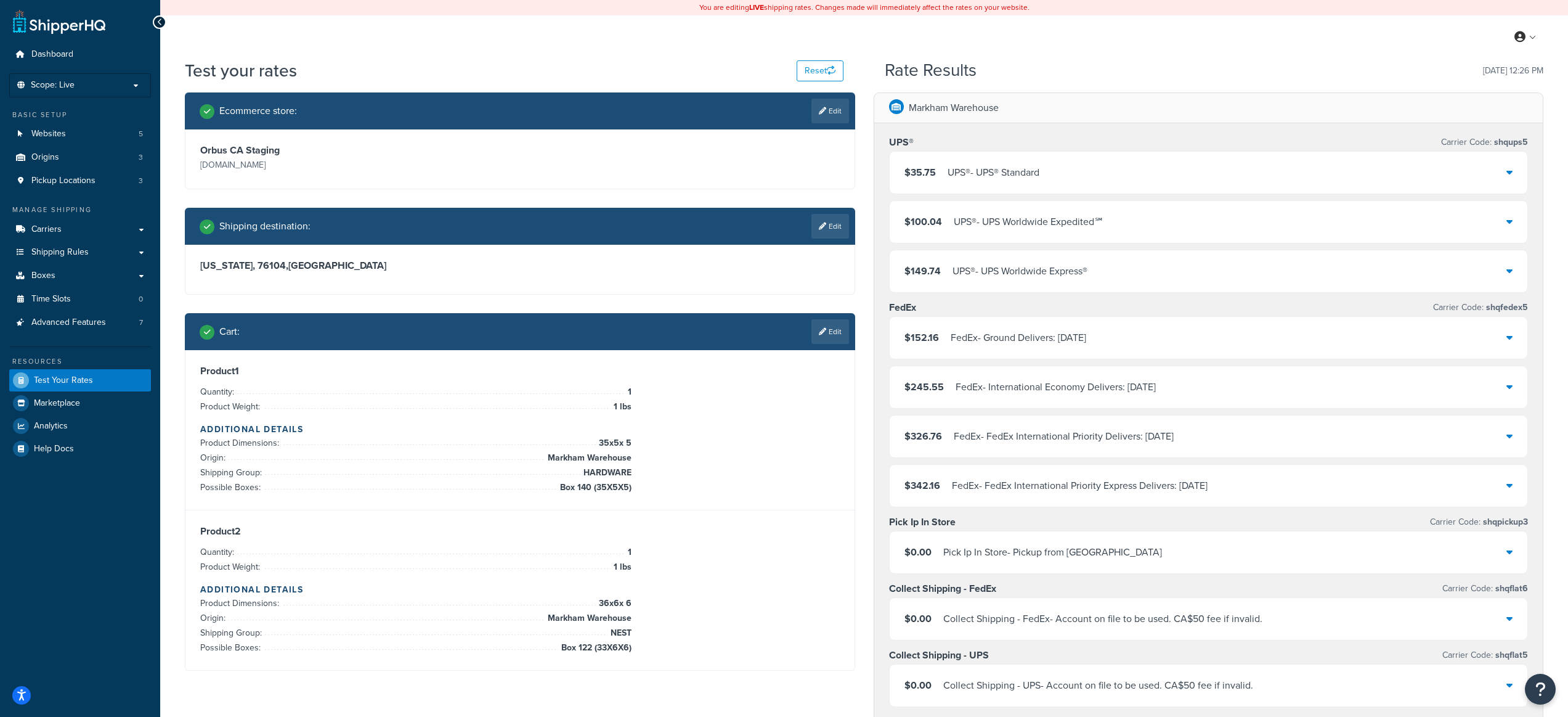
click at [1062, 337] on div "FedEx - Ground Delivers: [DATE]" at bounding box center [1018, 337] width 136 height 18
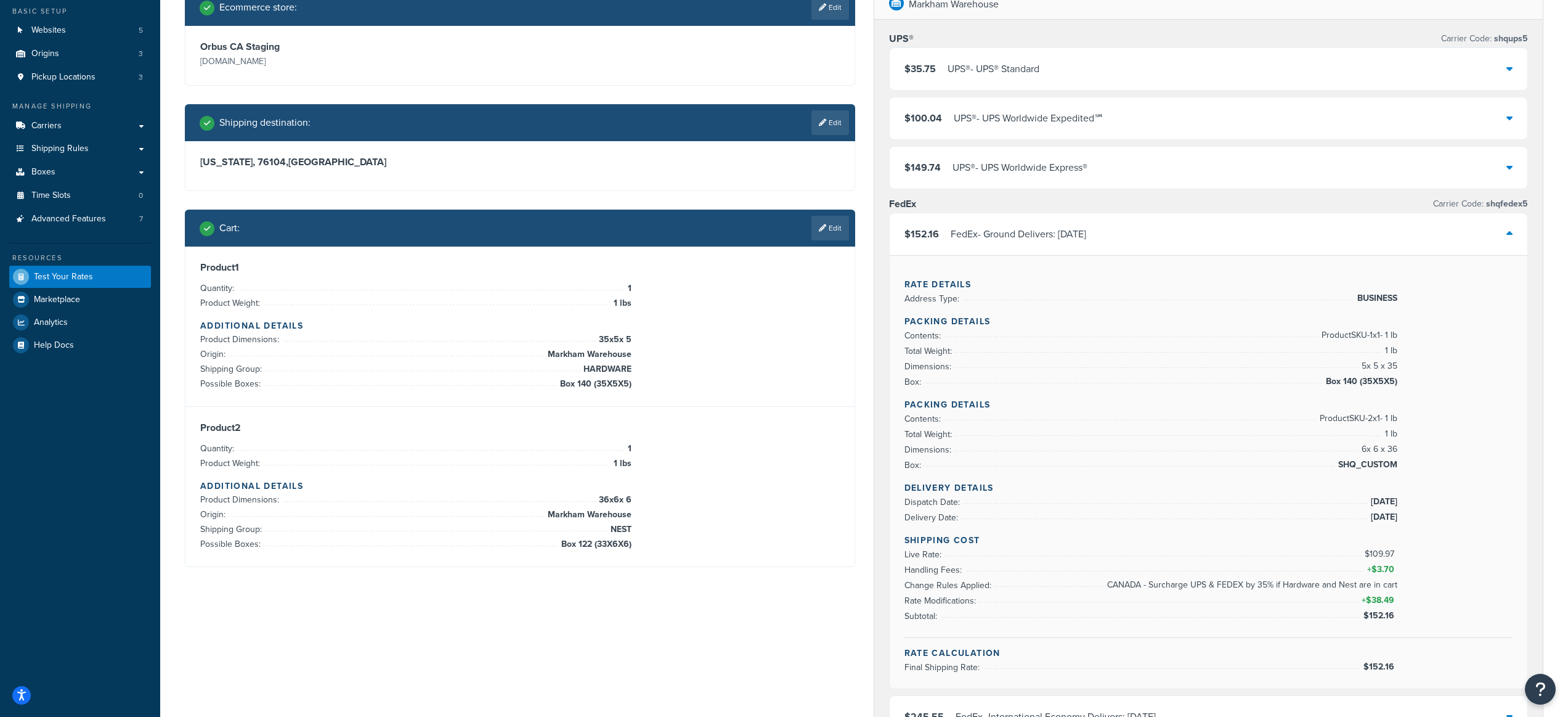
scroll to position [131, 0]
